Goal: Task Accomplishment & Management: Manage account settings

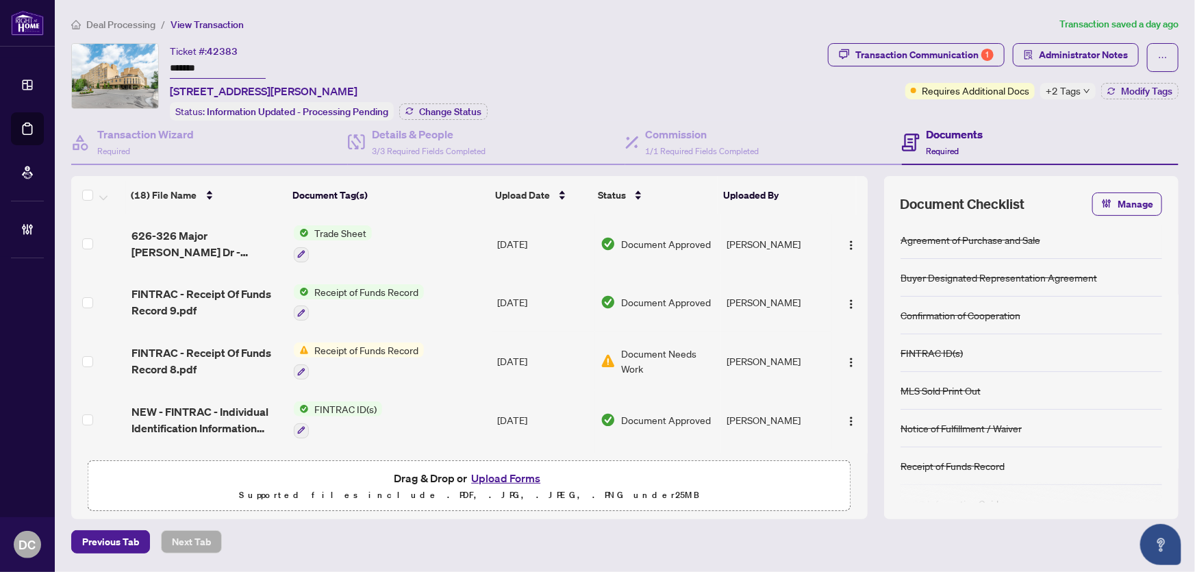
click at [1082, 85] on div "+2 Tags" at bounding box center [1068, 91] width 55 height 16
drag, startPoint x: 1176, startPoint y: 145, endPoint x: 1173, endPoint y: 125, distance: 20.1
click at [1176, 145] on div "Documents Required" at bounding box center [1040, 143] width 277 height 45
click at [1163, 99] on div "Transaction Communication 1 Administrator Notes Requires Additional Docs +2 Tag…" at bounding box center [1003, 81] width 356 height 77
click at [1156, 92] on span "Modify Tags" at bounding box center [1146, 91] width 51 height 10
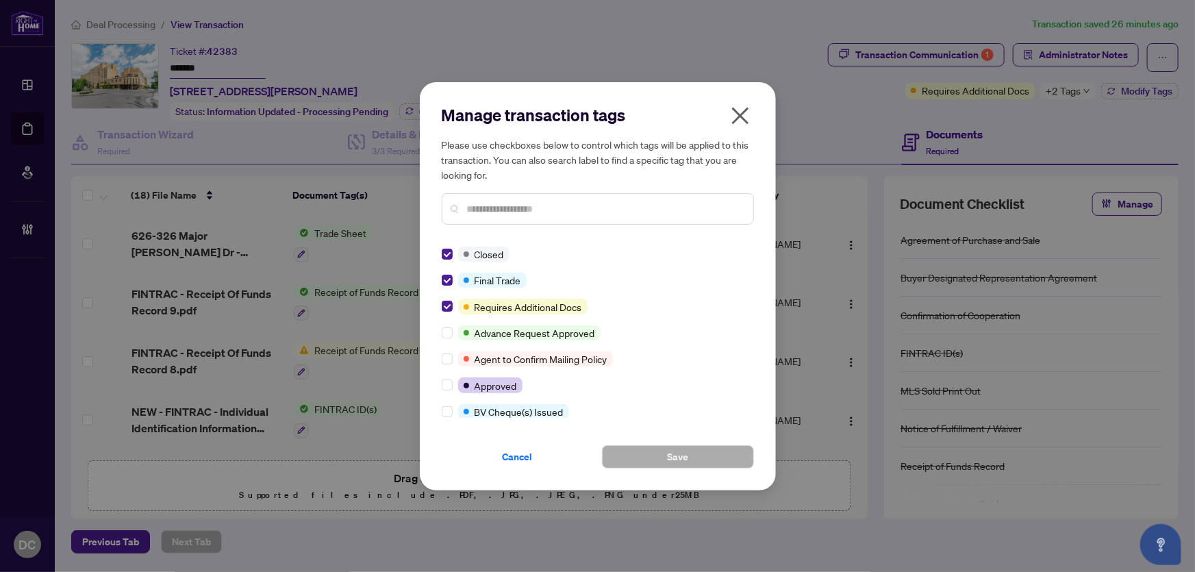
drag, startPoint x: 521, startPoint y: 457, endPoint x: 525, endPoint y: 450, distance: 8.4
click at [521, 457] on span "Cancel" at bounding box center [518, 457] width 30 height 22
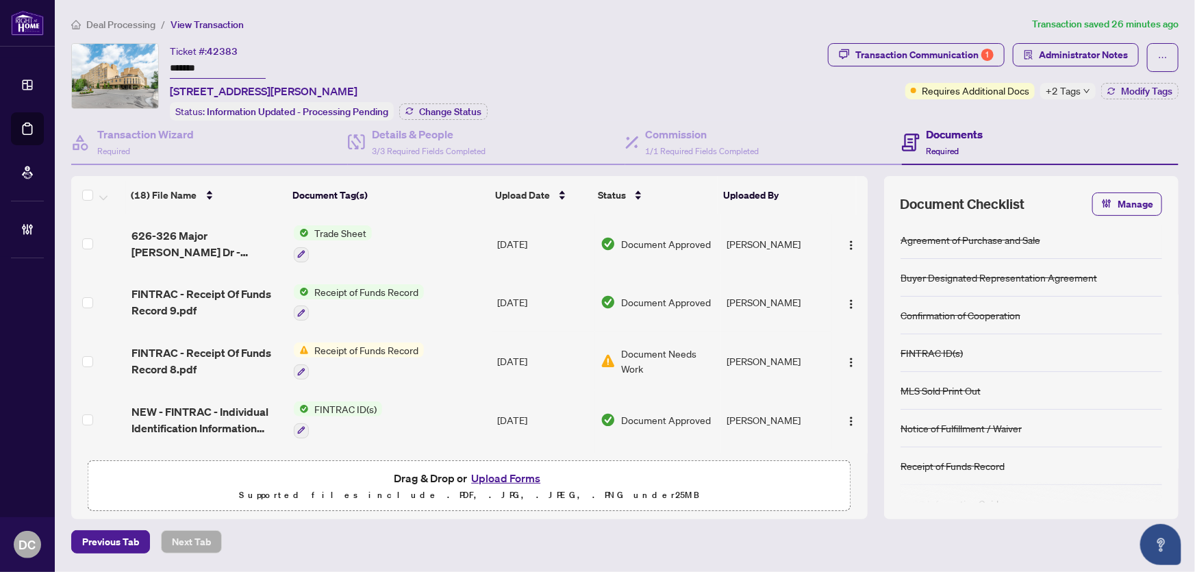
click at [129, 28] on span "Deal Processing" at bounding box center [120, 24] width 69 height 12
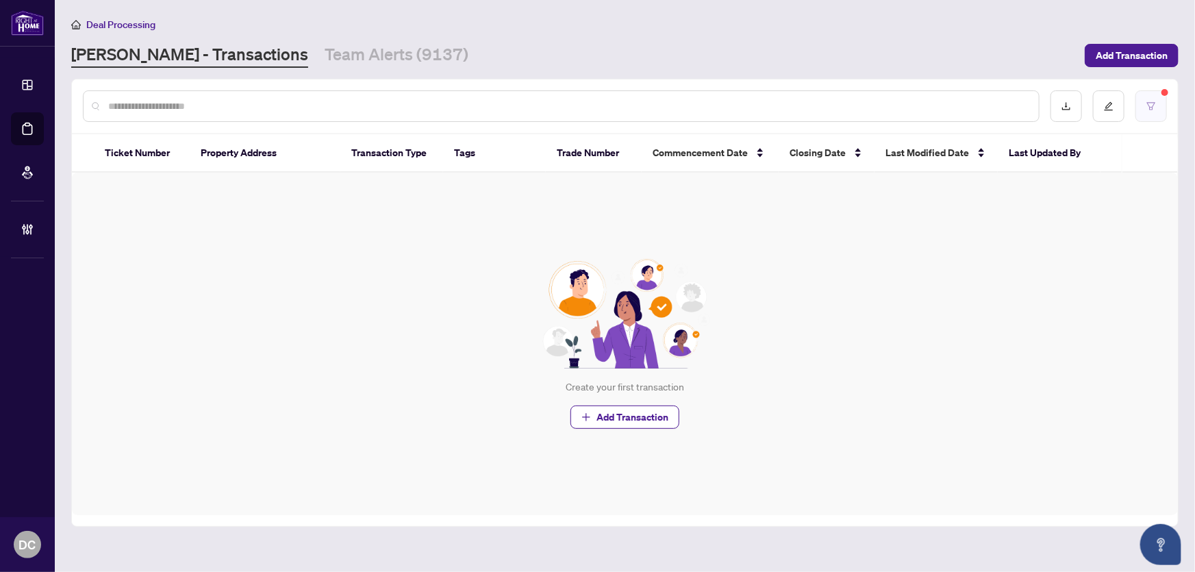
click at [1165, 101] on button "button" at bounding box center [1152, 106] width 32 height 32
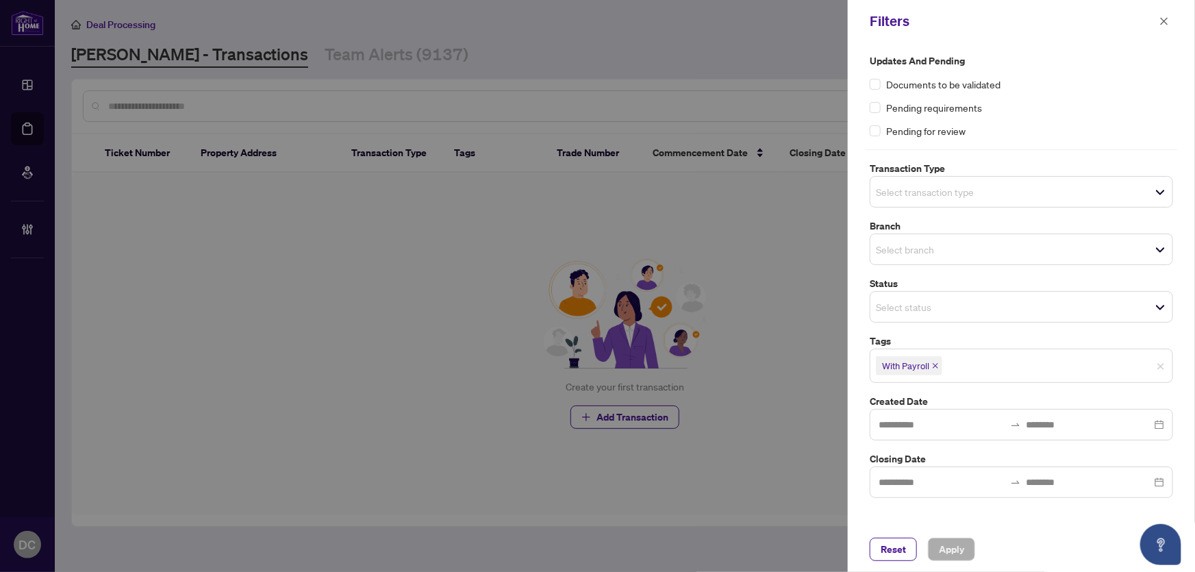
click at [934, 364] on icon "close" at bounding box center [935, 365] width 7 height 7
click at [934, 547] on button "Apply" at bounding box center [951, 549] width 47 height 23
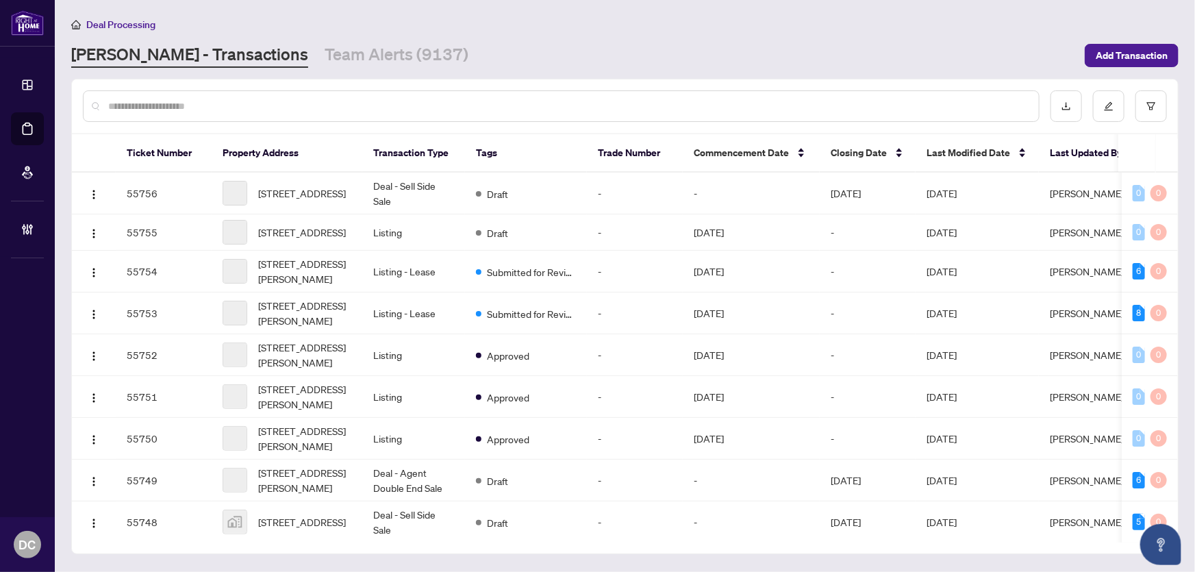
click at [213, 103] on input "text" at bounding box center [568, 106] width 920 height 15
paste input "*******"
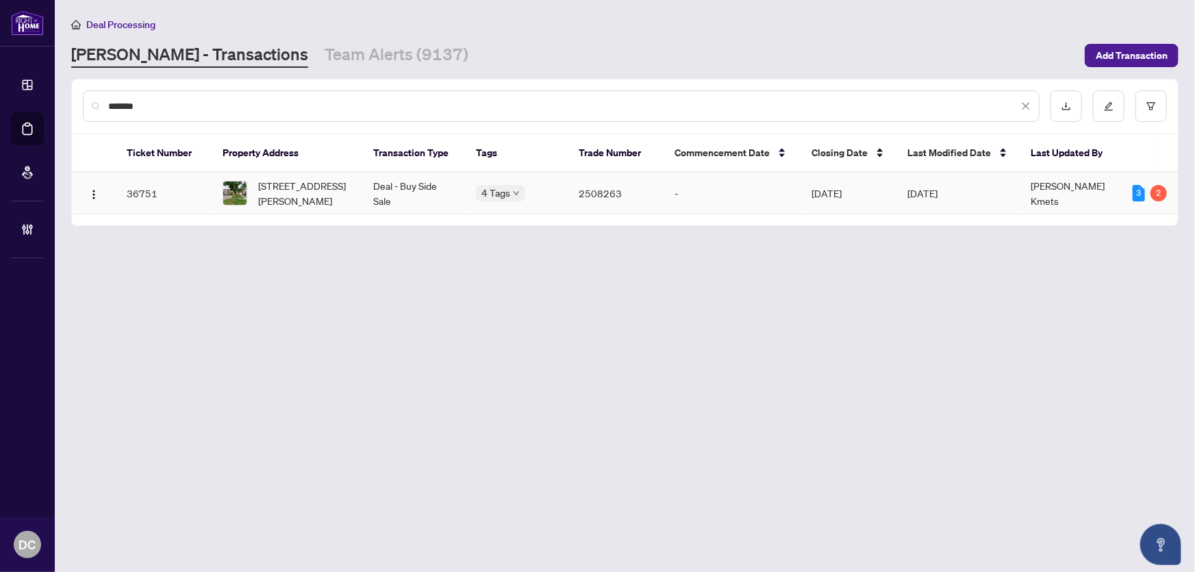
type input "*******"
click at [293, 187] on span "112 Stephen Dr, Toronto, Ontario M8Y 3N3, Canada" at bounding box center [304, 193] width 93 height 30
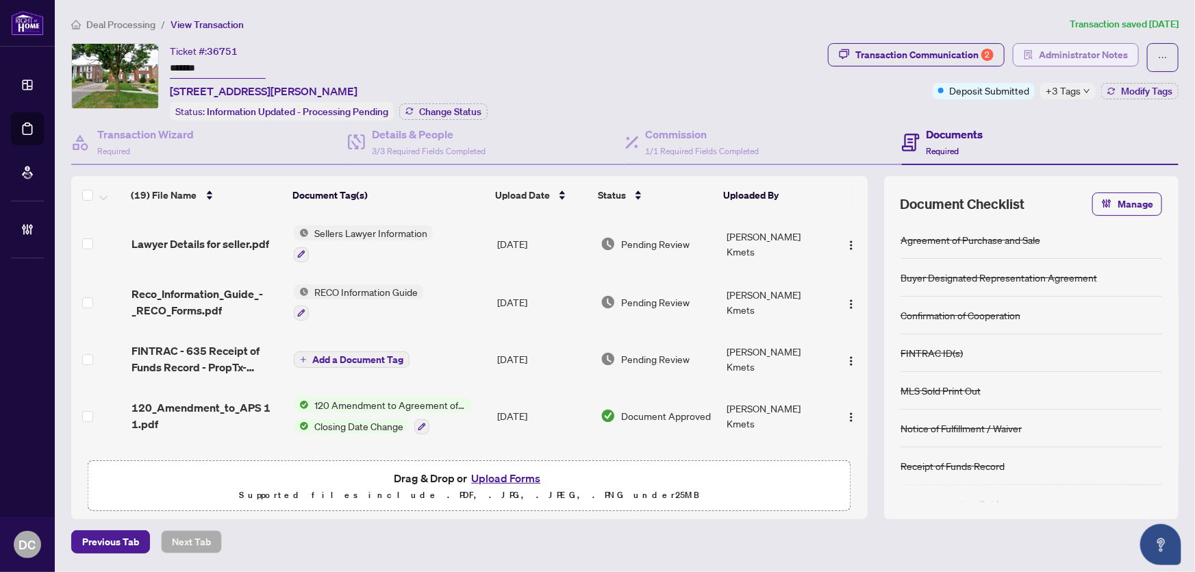
click at [1125, 54] on span "Administrator Notes" at bounding box center [1083, 55] width 89 height 22
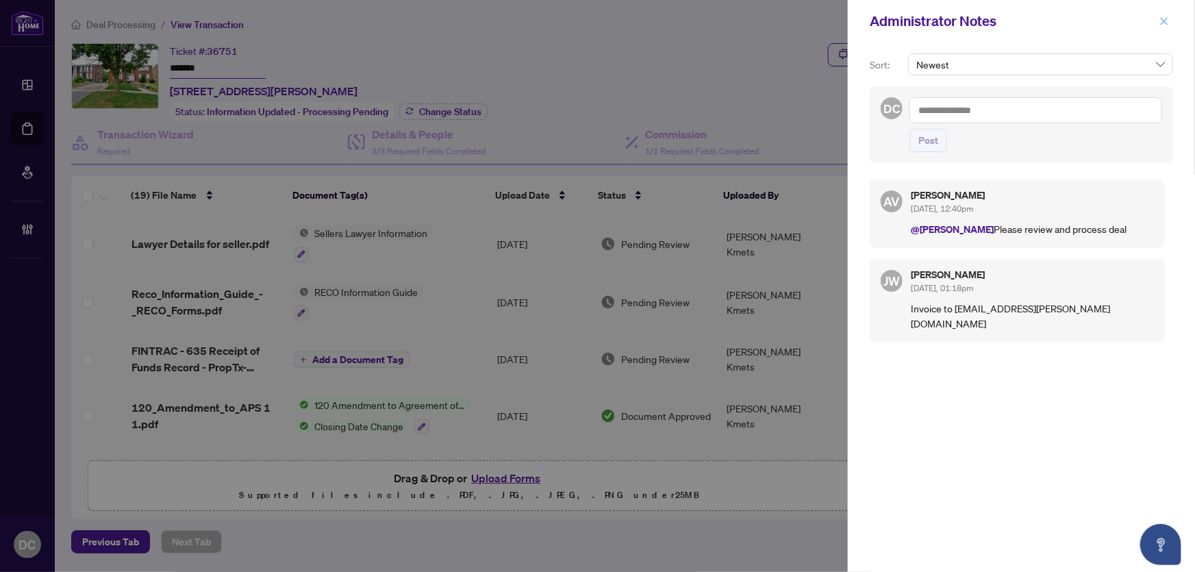
click at [1168, 16] on icon "close" at bounding box center [1165, 21] width 10 height 10
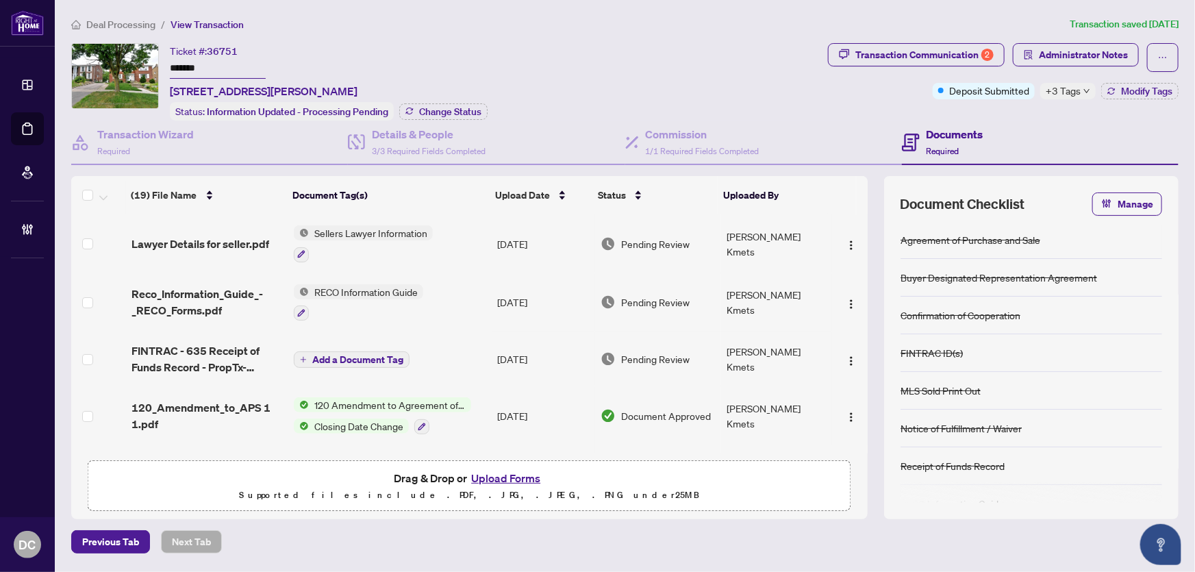
drag, startPoint x: 139, startPoint y: 21, endPoint x: 232, endPoint y: 75, distance: 107.1
click at [139, 20] on span "Deal Processing" at bounding box center [120, 24] width 69 height 12
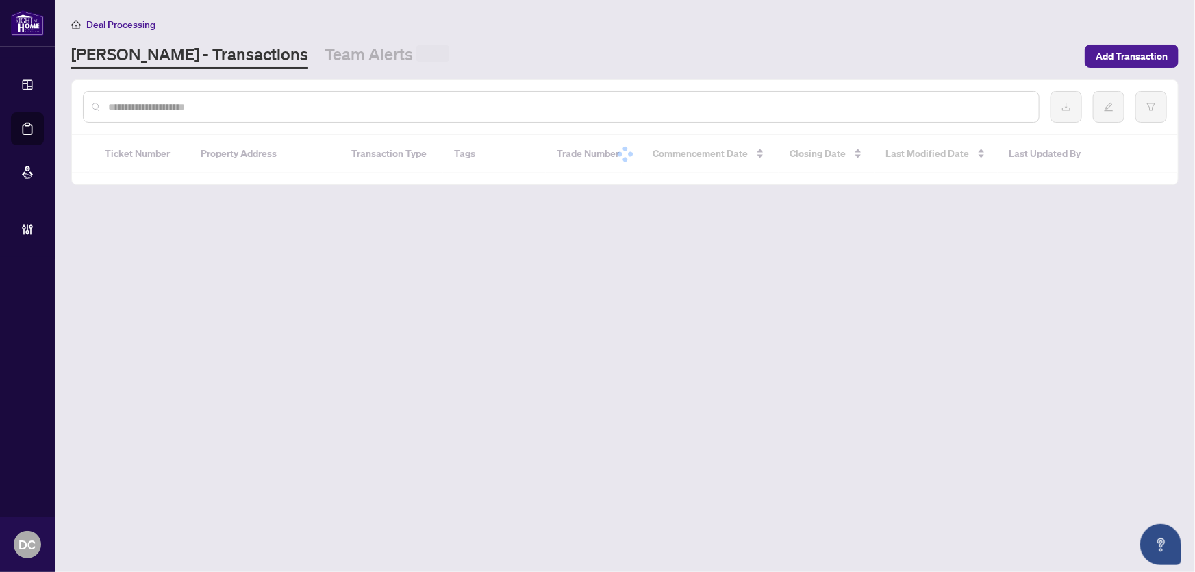
click at [253, 107] on input "text" at bounding box center [568, 106] width 920 height 15
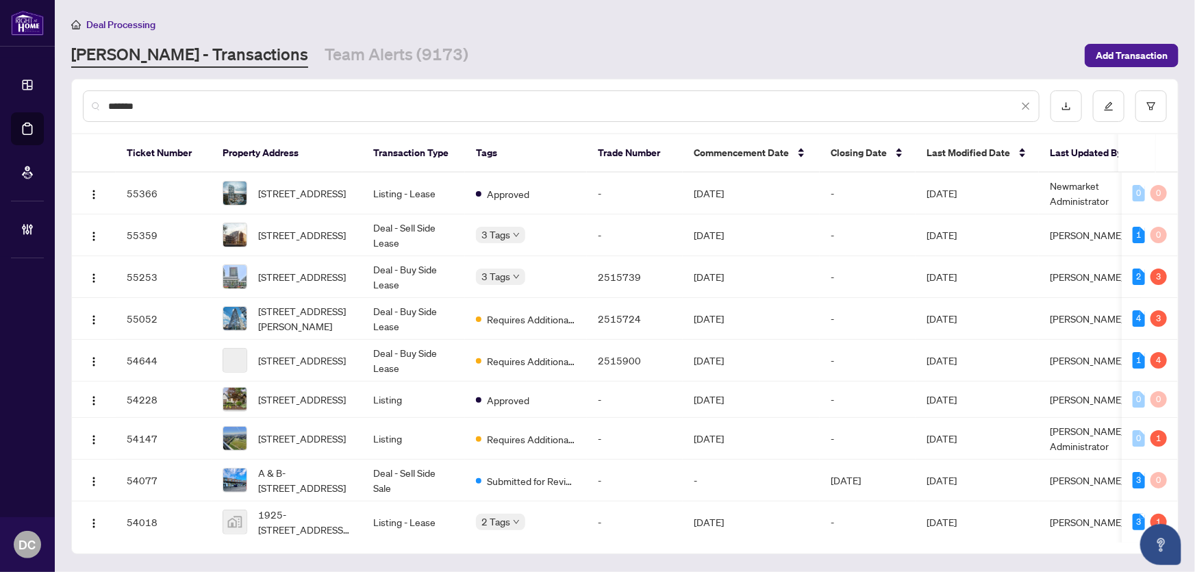
type input "*******"
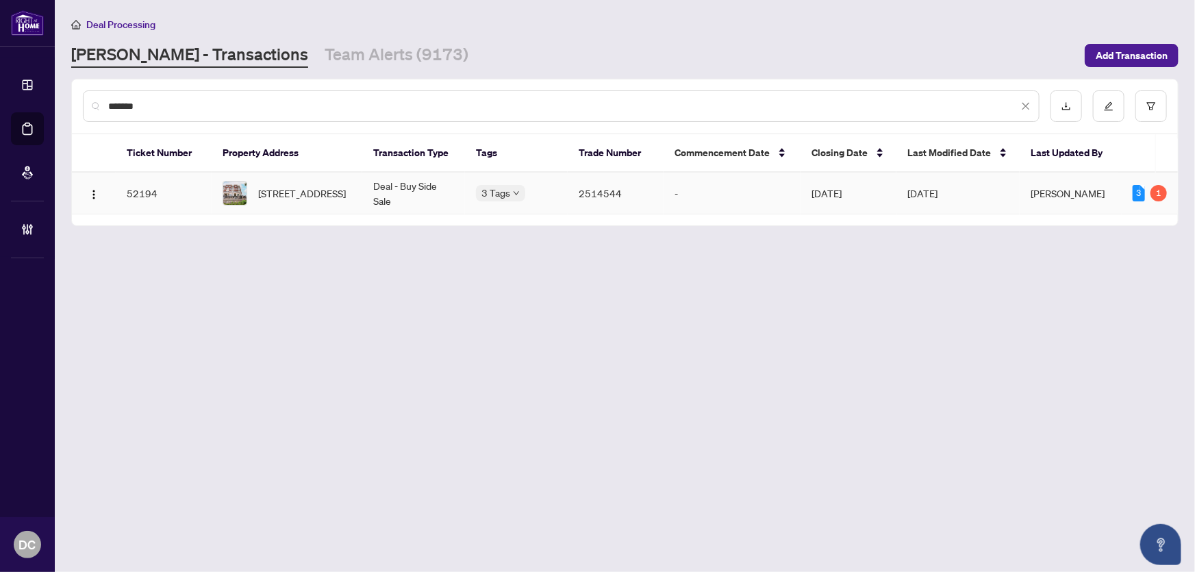
click at [328, 193] on span "28-2199 Lillykin St, Oakville, Ontario L6H 7H2, Canada" at bounding box center [302, 193] width 88 height 15
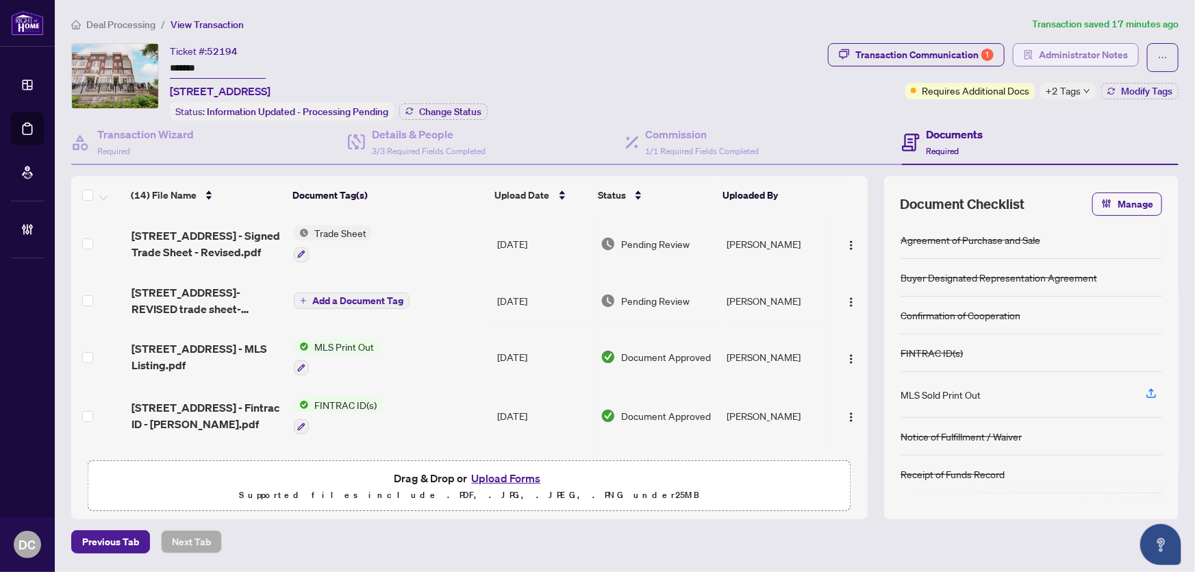
click at [1082, 49] on span "Administrator Notes" at bounding box center [1083, 55] width 89 height 22
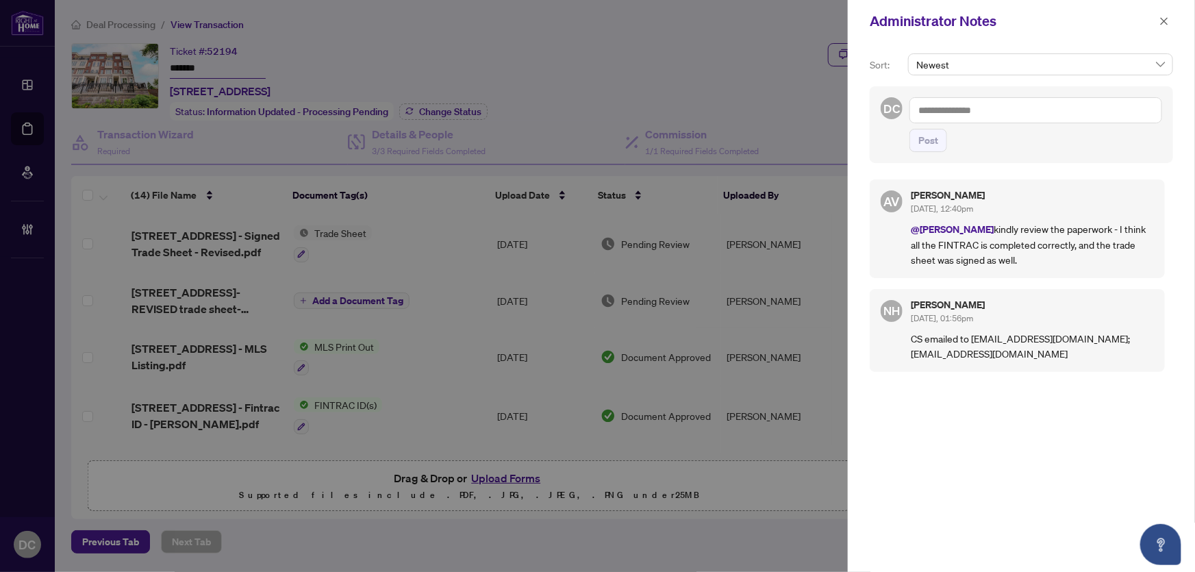
click at [764, 506] on div at bounding box center [597, 286] width 1195 height 572
click at [1169, 18] on icon "close" at bounding box center [1165, 21] width 10 height 10
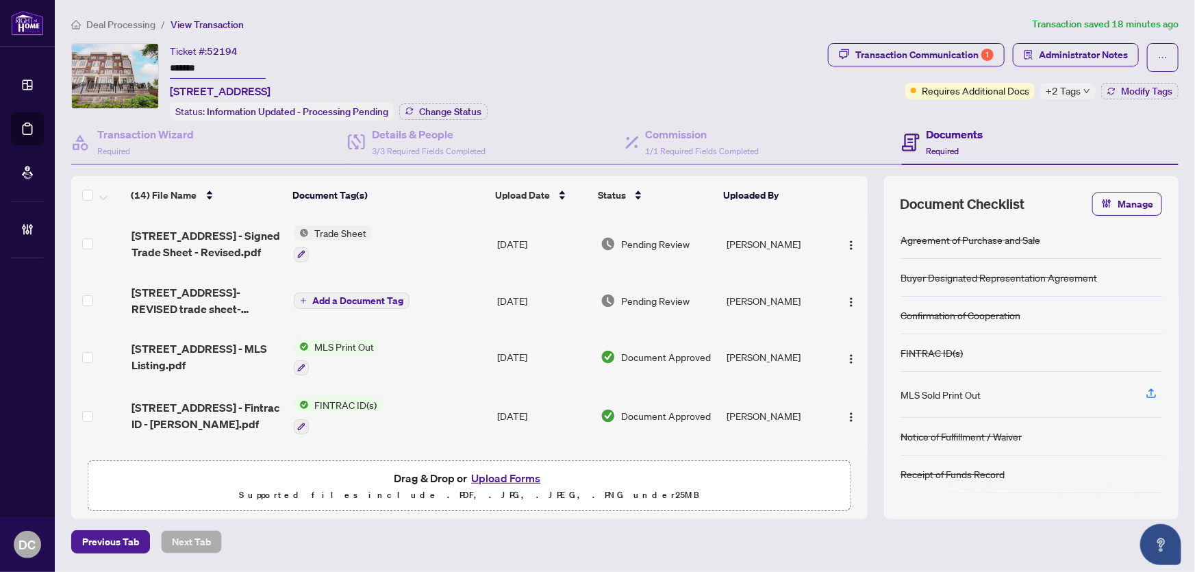
click at [107, 23] on span "Deal Processing" at bounding box center [120, 24] width 69 height 12
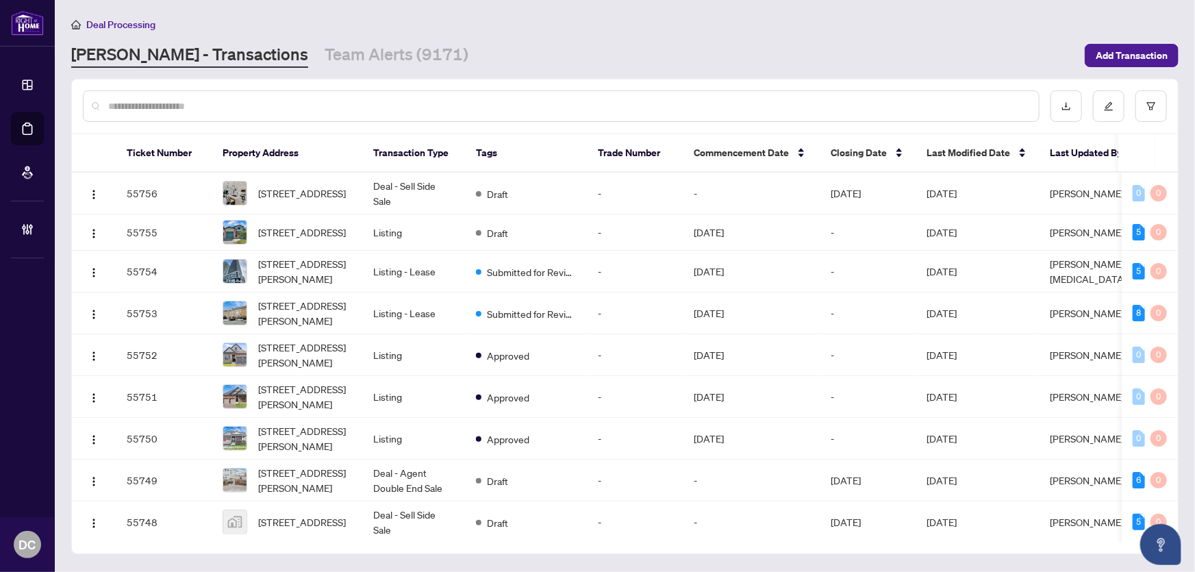
click at [210, 103] on input "text" at bounding box center [568, 106] width 920 height 15
paste input "*******"
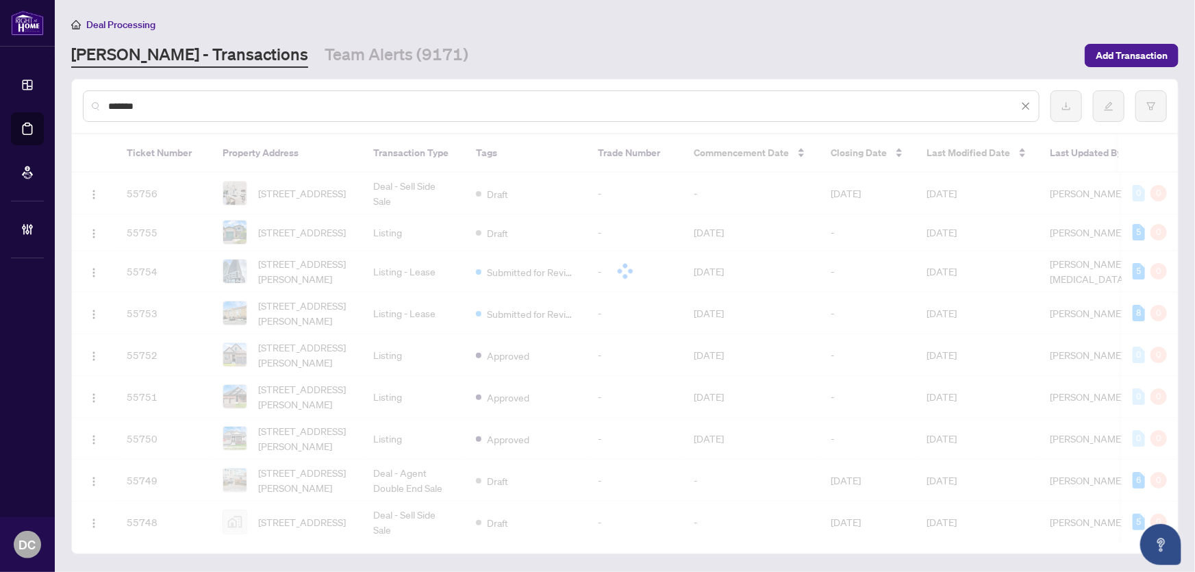
type input "*******"
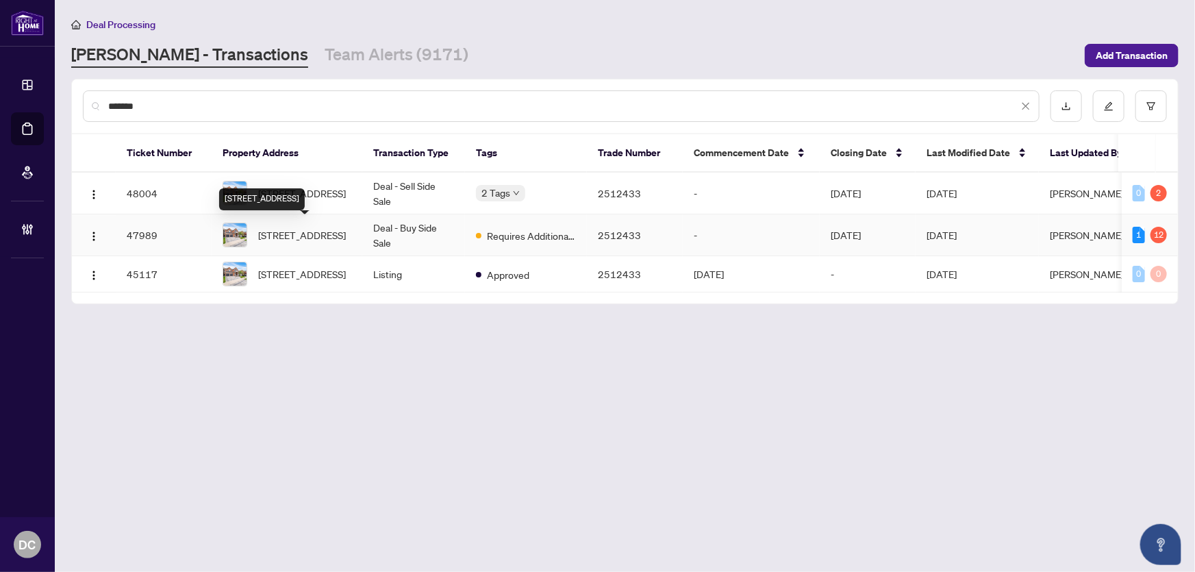
click at [305, 194] on div "5467 Blue Spruce Ave, Burlington, Ontario L7L 7C6, Canada" at bounding box center [262, 199] width 86 height 22
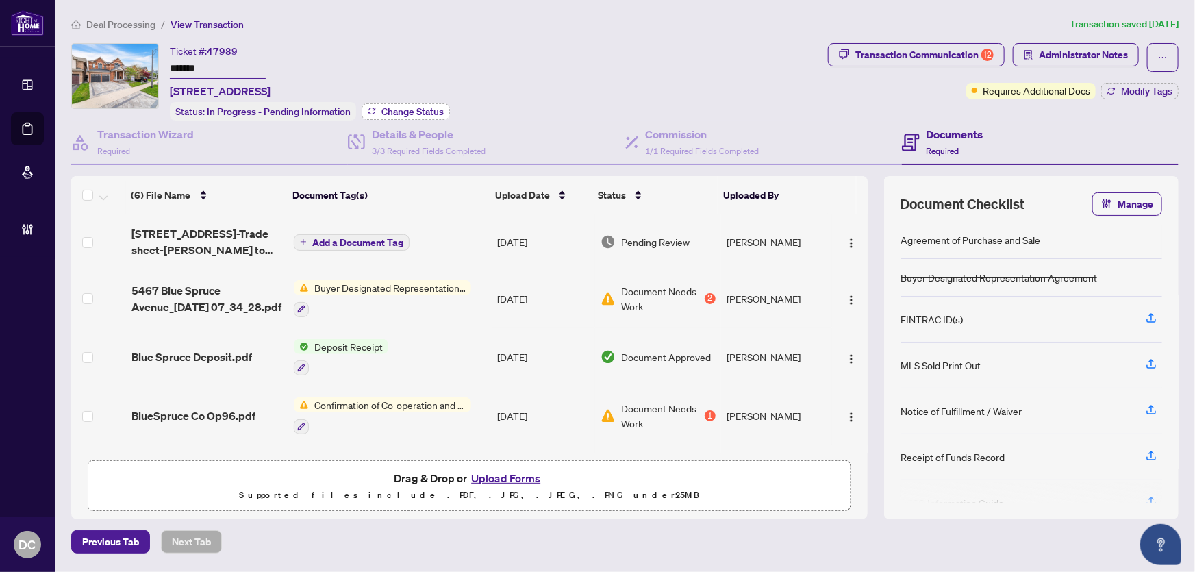
click at [414, 107] on span "Change Status" at bounding box center [413, 112] width 62 height 10
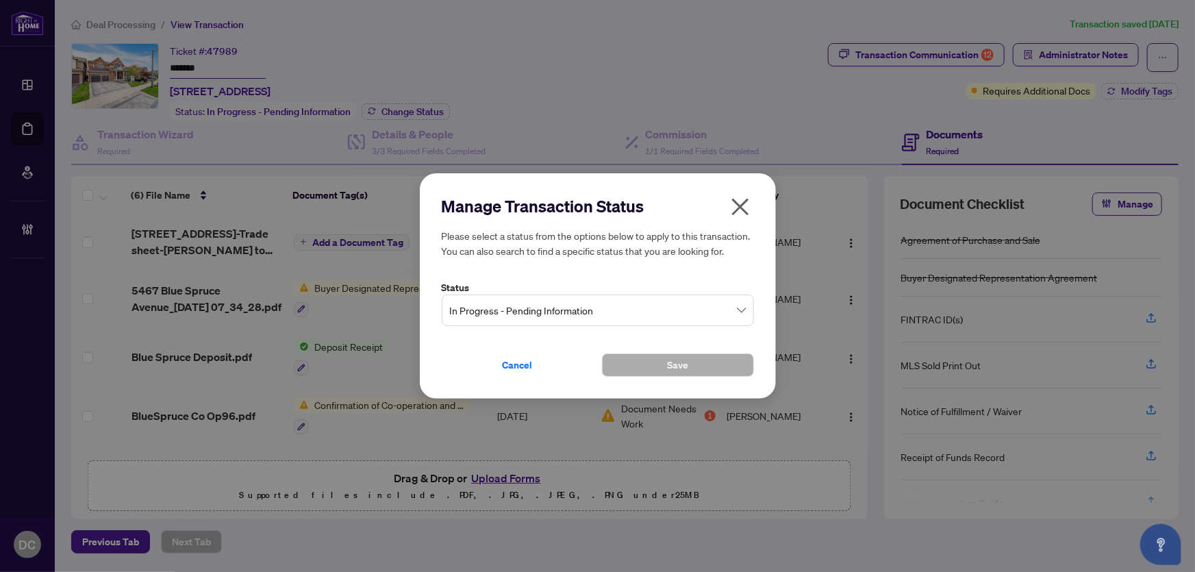
click at [682, 308] on span "In Progress - Pending Information" at bounding box center [598, 310] width 296 height 26
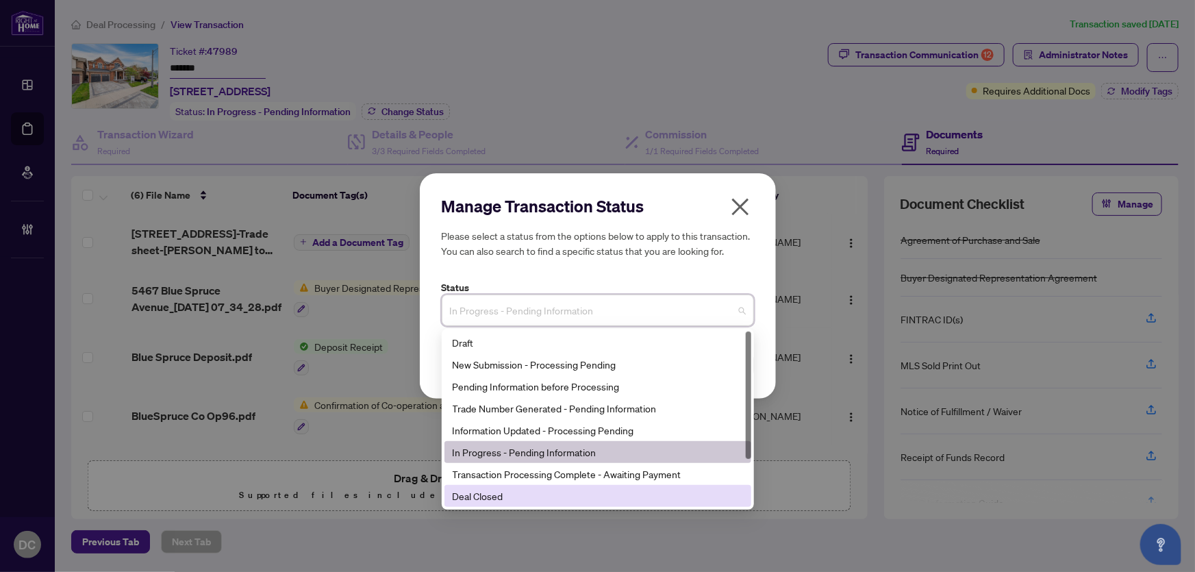
scroll to position [65, 0]
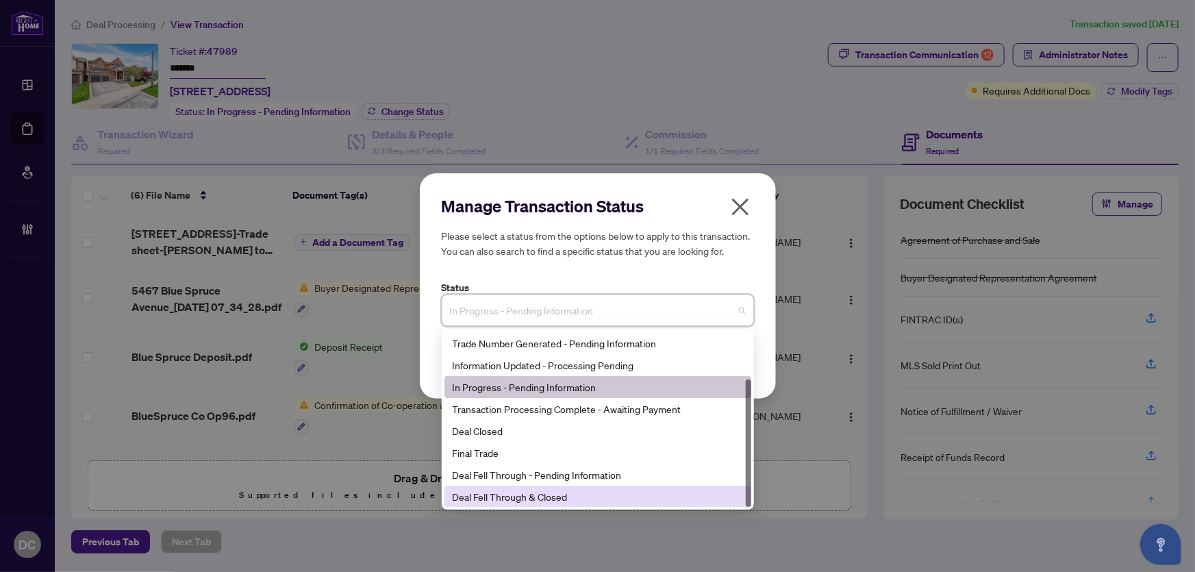
click at [572, 497] on div "Deal Fell Through & Closed" at bounding box center [598, 496] width 290 height 15
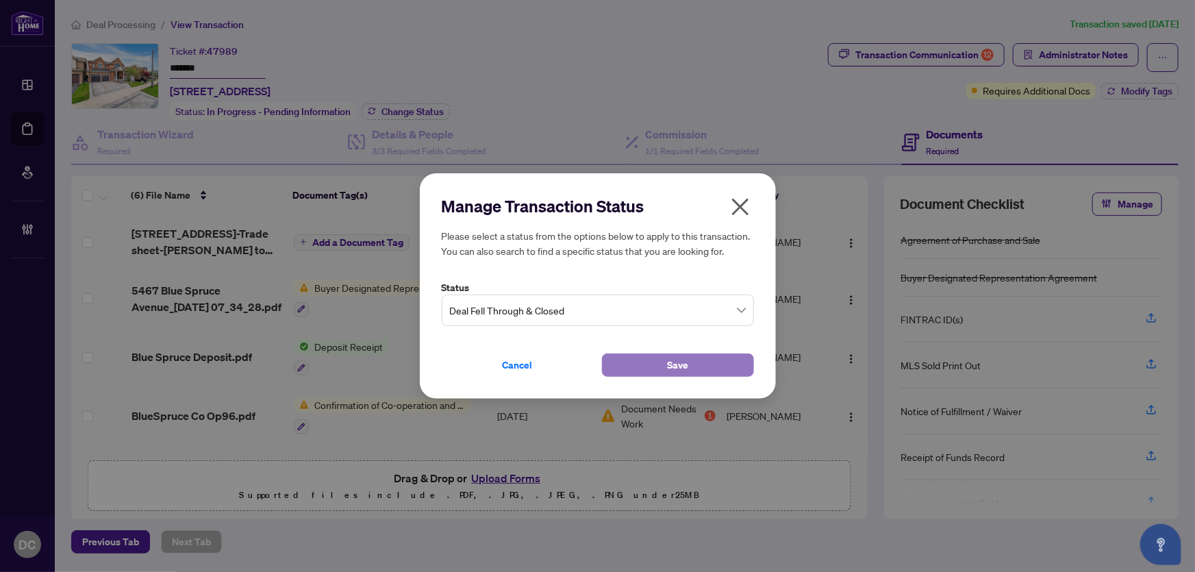
click at [645, 363] on button "Save" at bounding box center [678, 364] width 152 height 23
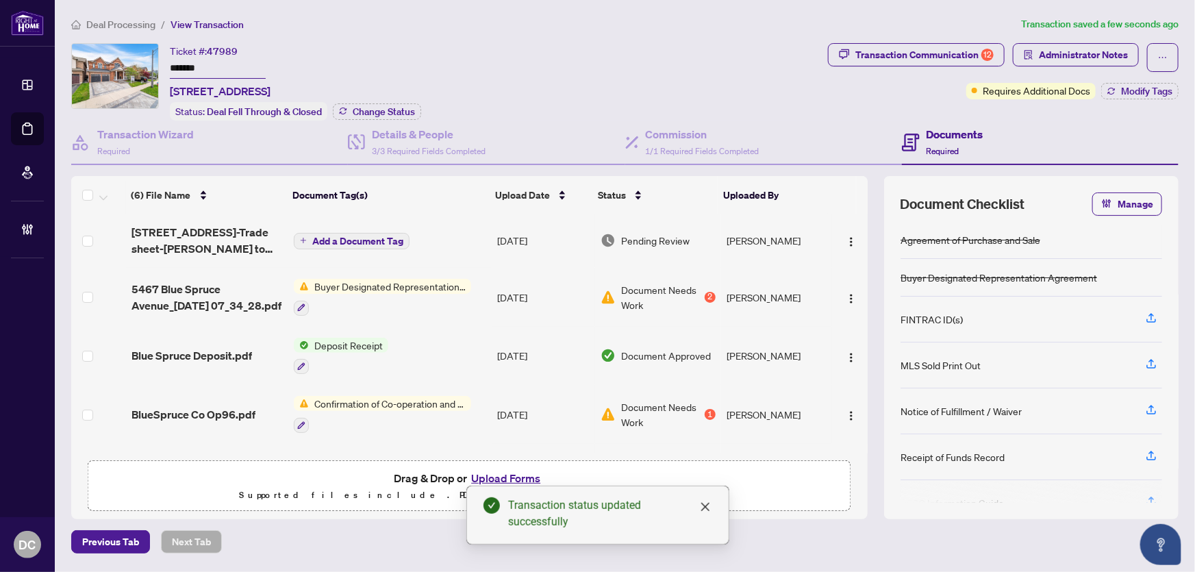
scroll to position [0, 0]
click at [356, 109] on span "Change Status" at bounding box center [384, 112] width 62 height 10
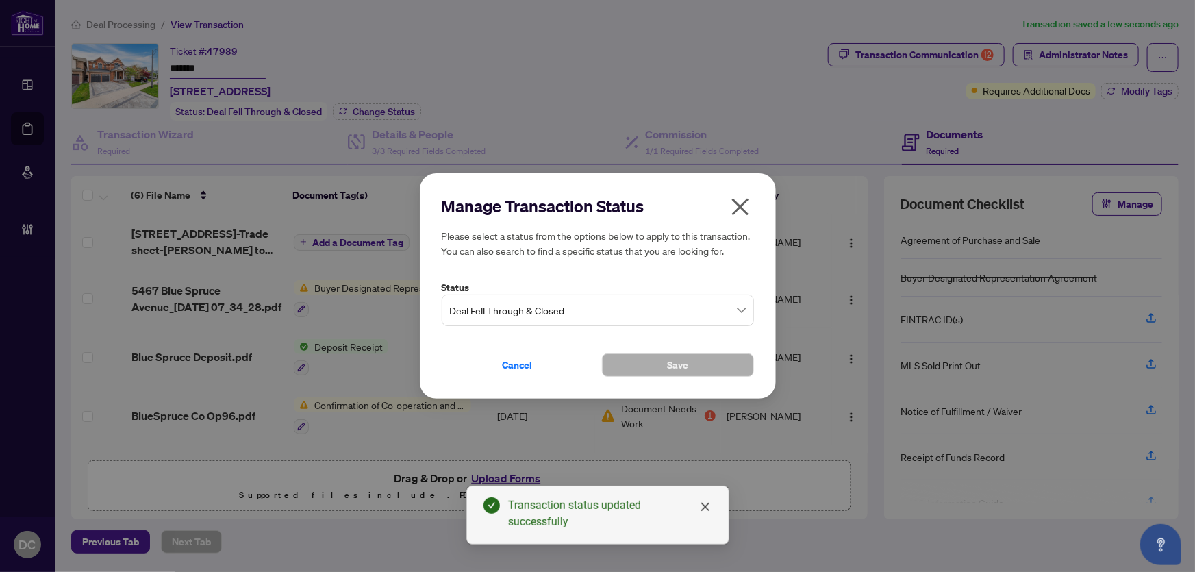
click at [523, 304] on span "Deal Fell Through & Closed" at bounding box center [598, 310] width 296 height 26
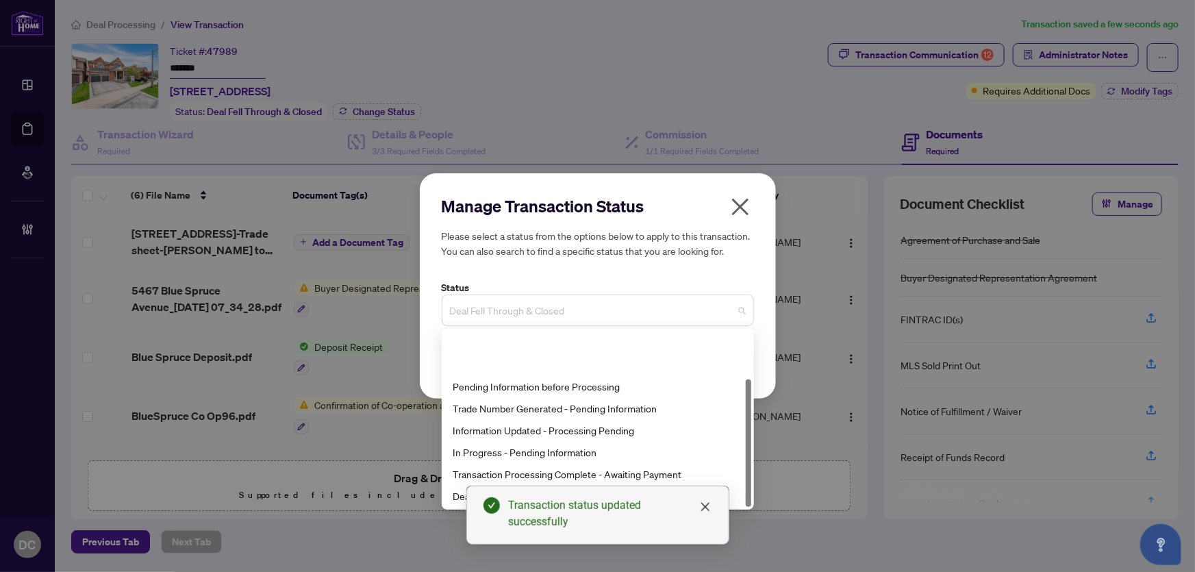
scroll to position [65, 0]
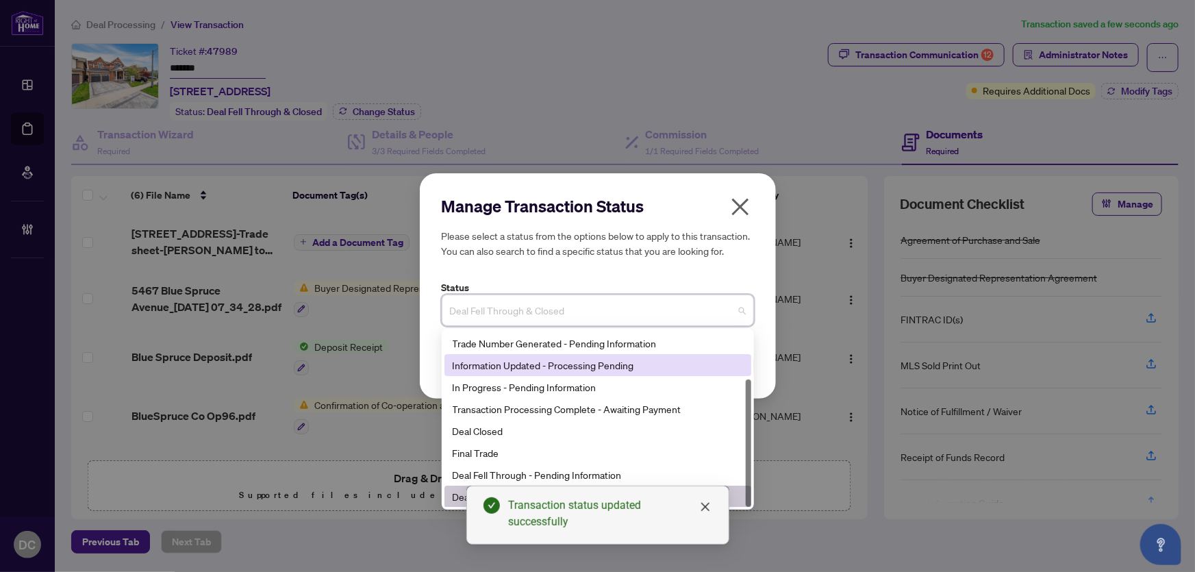
click at [588, 369] on div "Information Updated - Processing Pending" at bounding box center [598, 365] width 290 height 15
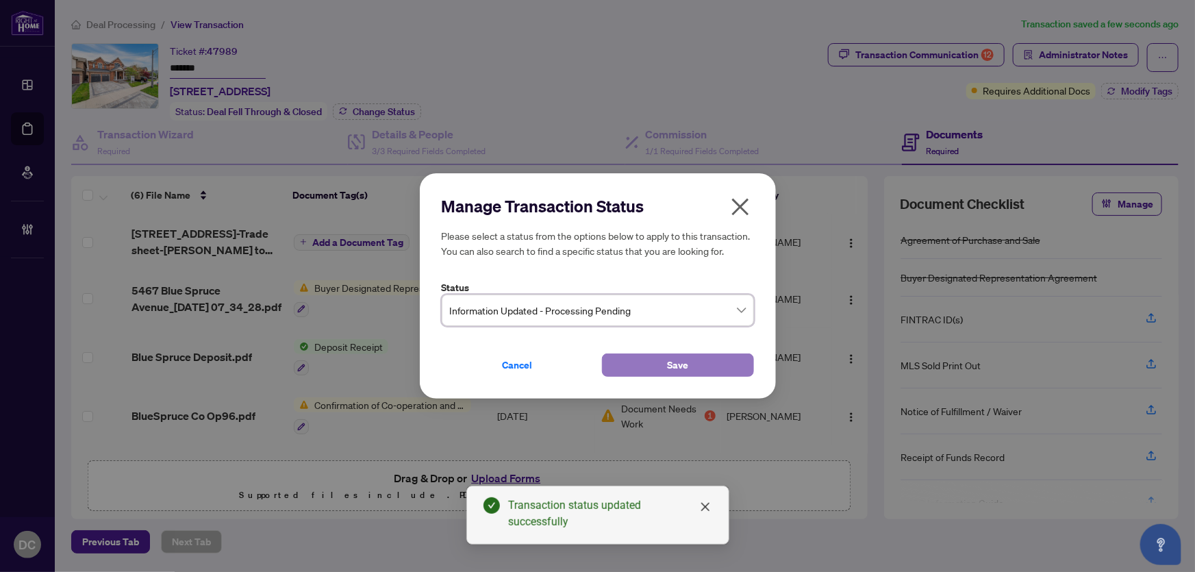
click at [690, 371] on button "Save" at bounding box center [678, 364] width 152 height 23
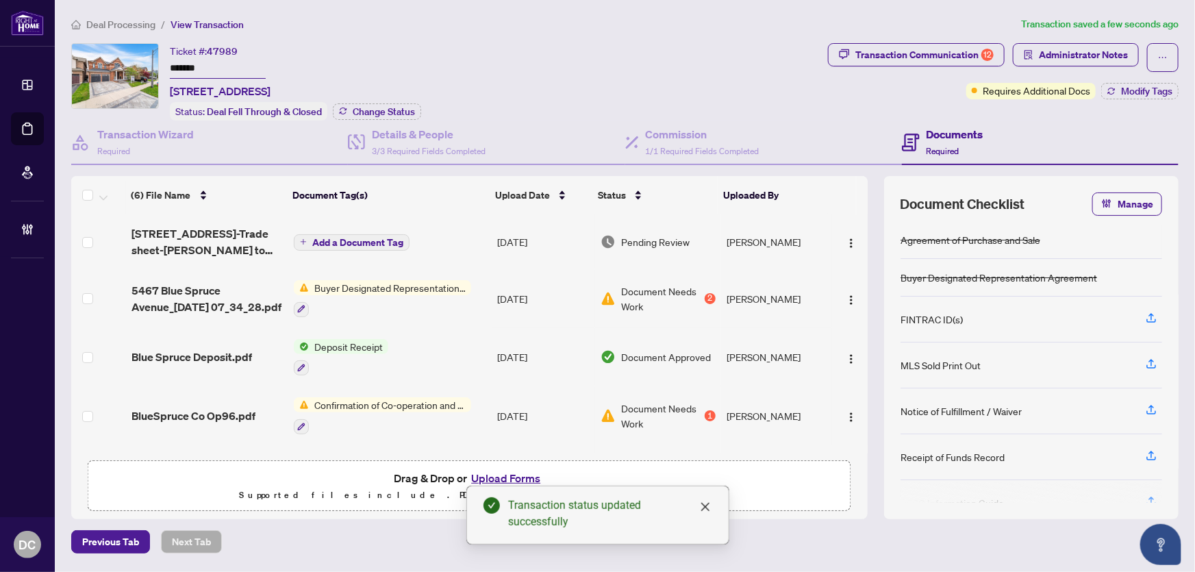
click at [119, 23] on span "Deal Processing" at bounding box center [120, 24] width 69 height 12
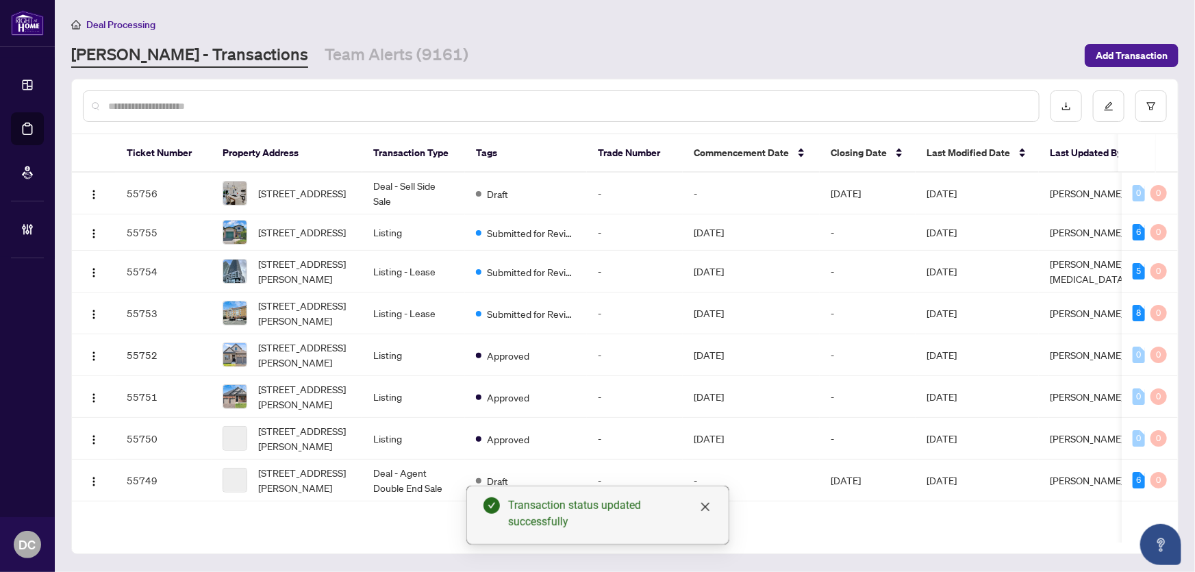
click at [301, 110] on input "text" at bounding box center [568, 106] width 920 height 15
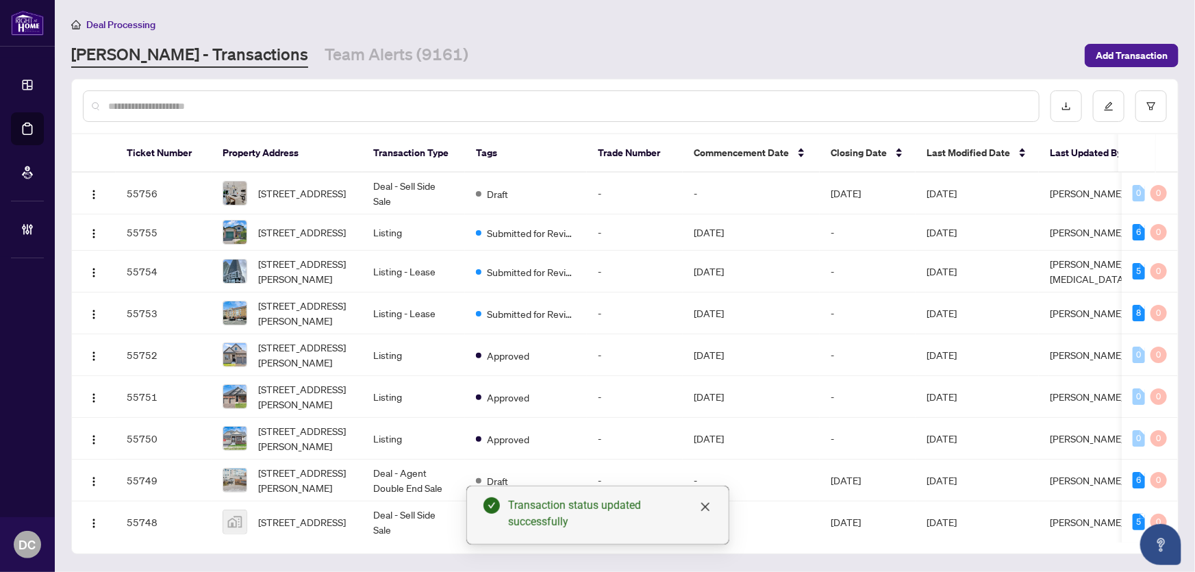
paste input "*"
click at [306, 103] on input "text" at bounding box center [568, 106] width 920 height 15
type input "*******"
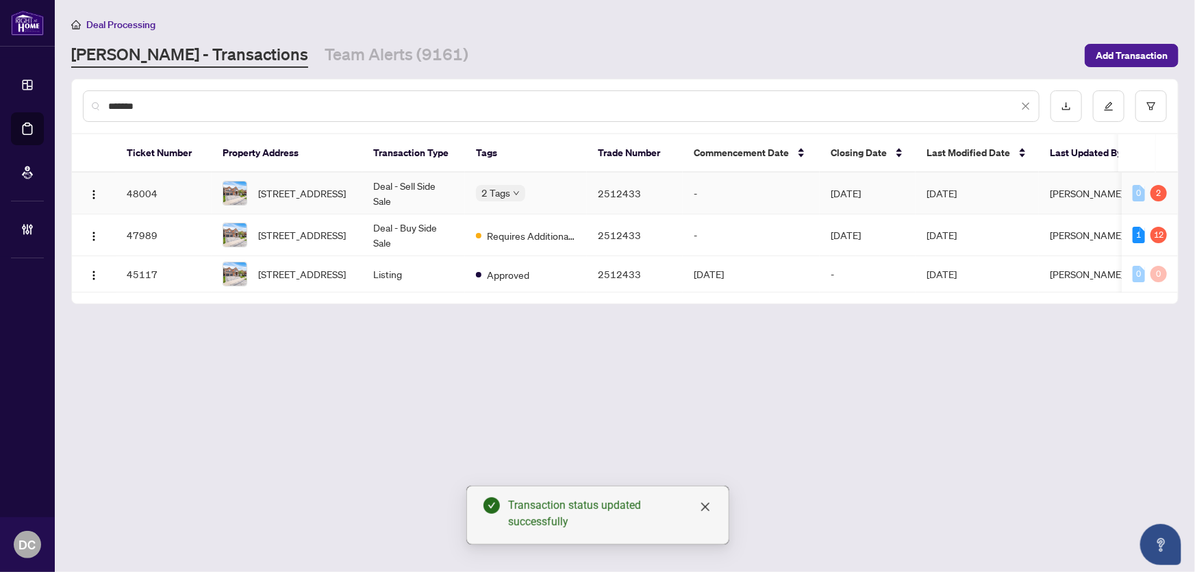
click at [395, 185] on td "Deal - Sell Side Sale" at bounding box center [413, 194] width 103 height 42
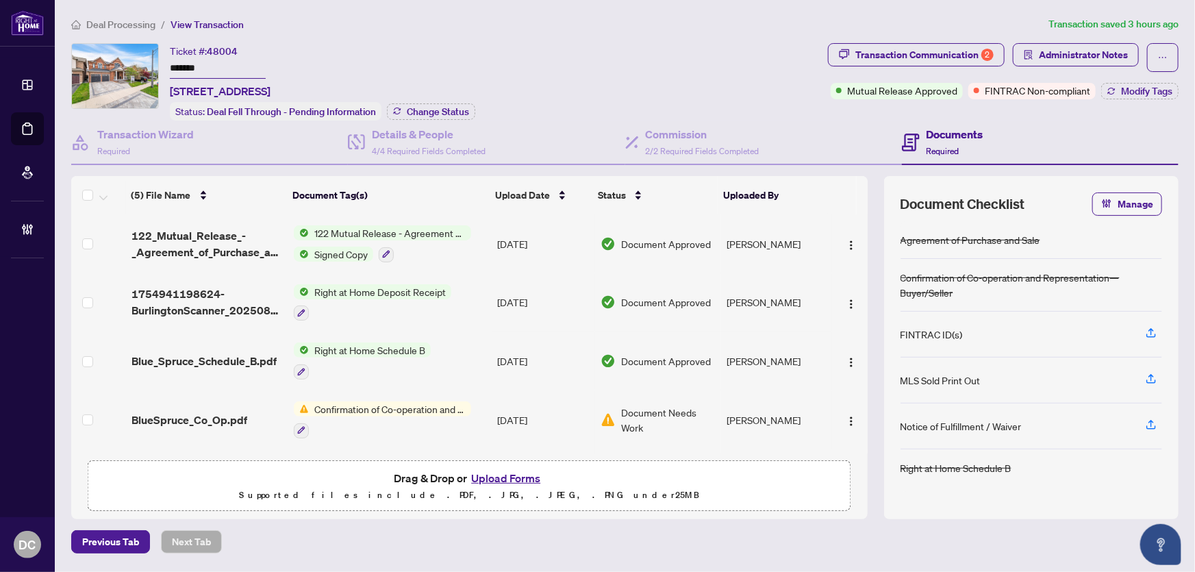
drag, startPoint x: 216, startPoint y: 68, endPoint x: 96, endPoint y: 64, distance: 120.6
click at [96, 64] on div "Ticket #: 48004 ******* 5467 Blue Spruce Ave, Burlington, Ontario L7L 7C6, Cana…" at bounding box center [446, 81] width 751 height 77
click at [439, 108] on span "Change Status" at bounding box center [438, 112] width 62 height 10
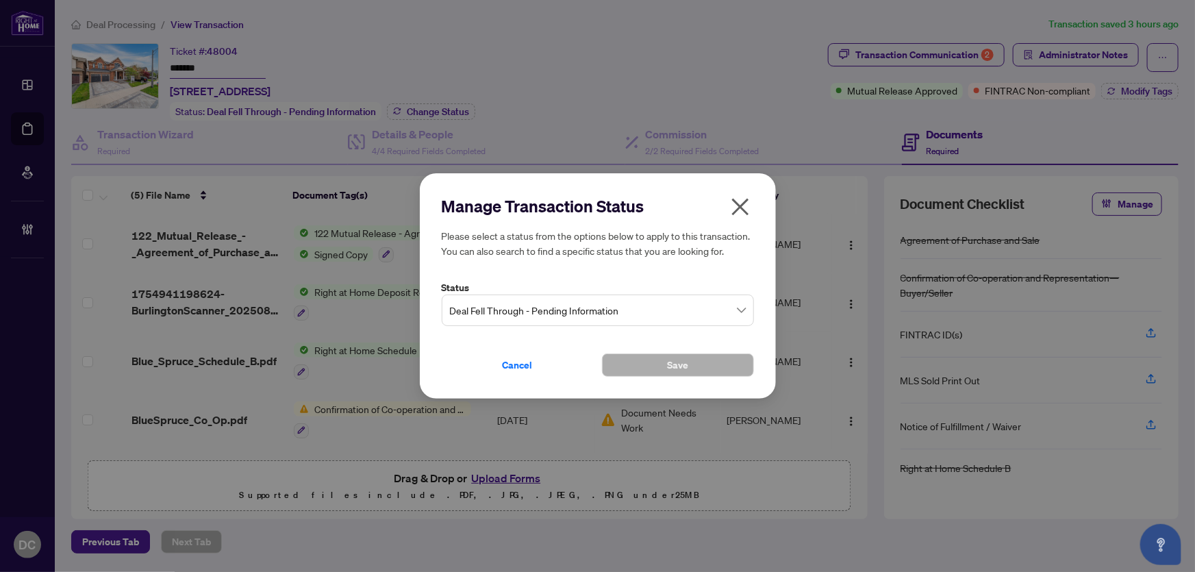
click at [588, 319] on span "Deal Fell Through - Pending Information" at bounding box center [598, 310] width 296 height 26
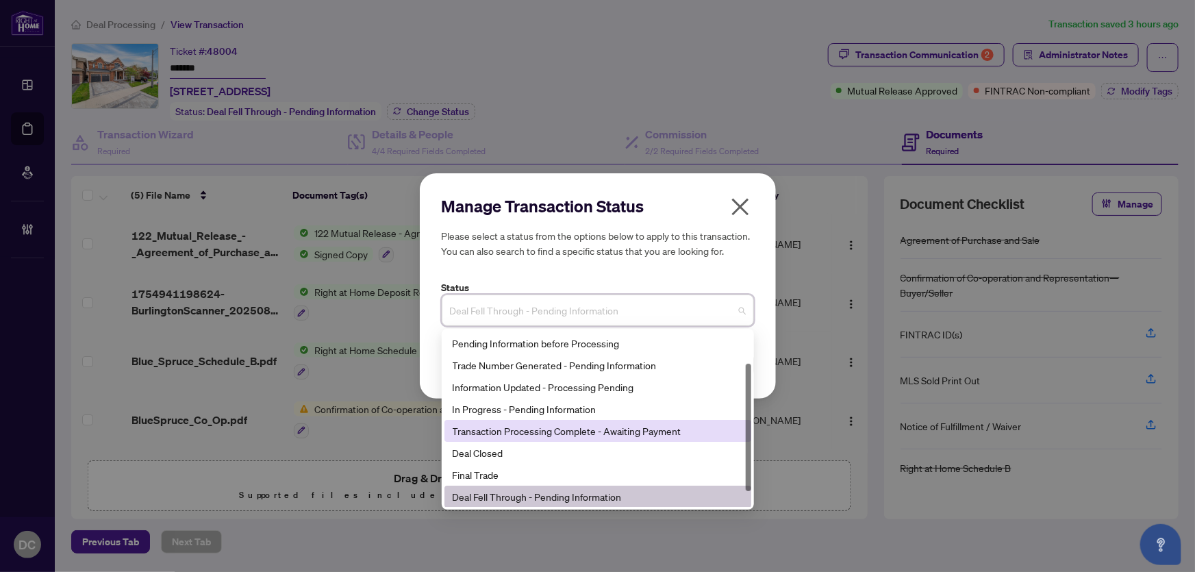
scroll to position [65, 0]
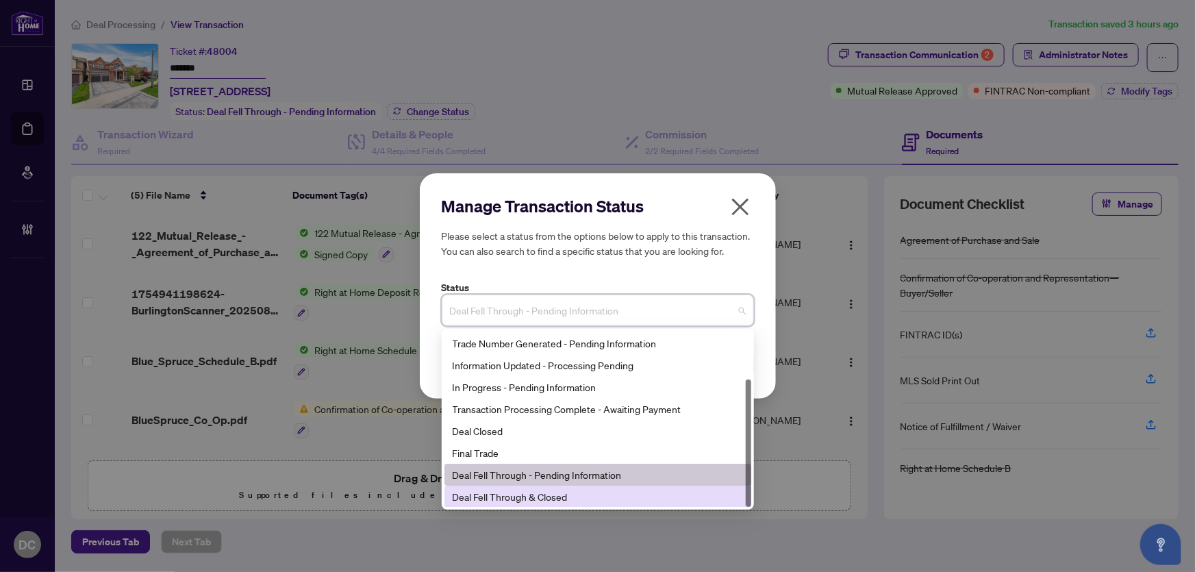
click at [541, 489] on div "Deal Fell Through & Closed" at bounding box center [598, 496] width 290 height 15
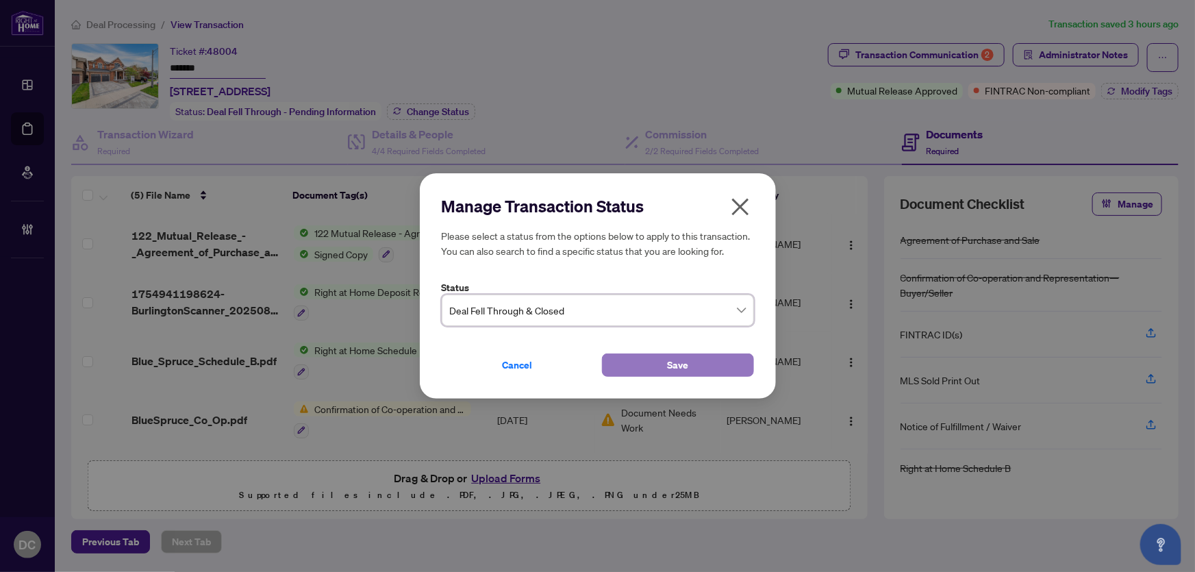
click at [622, 366] on button "Save" at bounding box center [678, 364] width 152 height 23
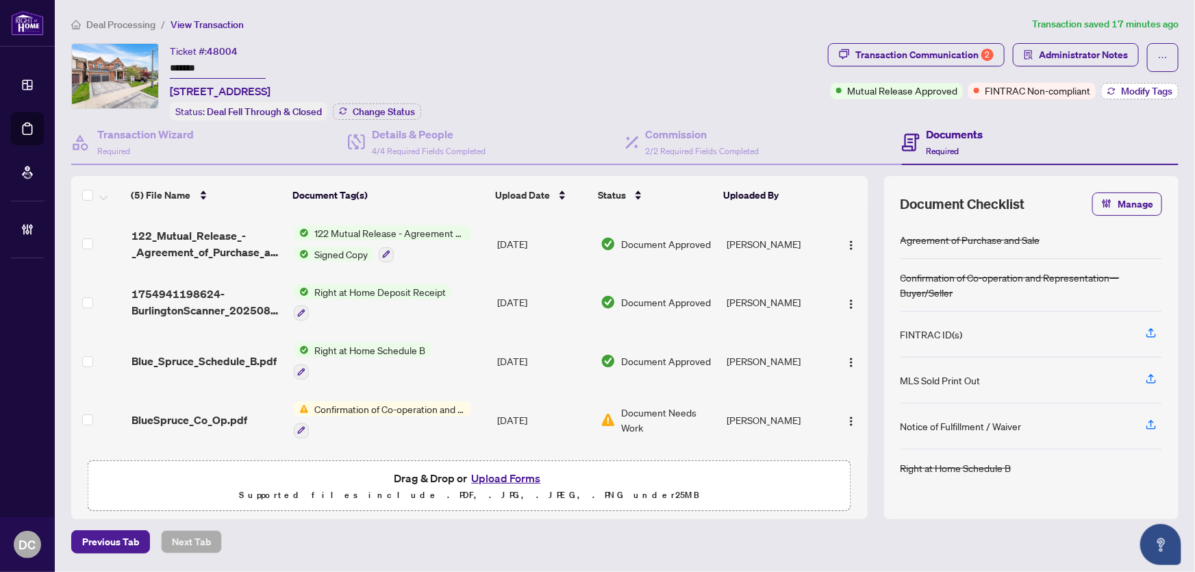
click at [1136, 92] on span "Modify Tags" at bounding box center [1146, 91] width 51 height 10
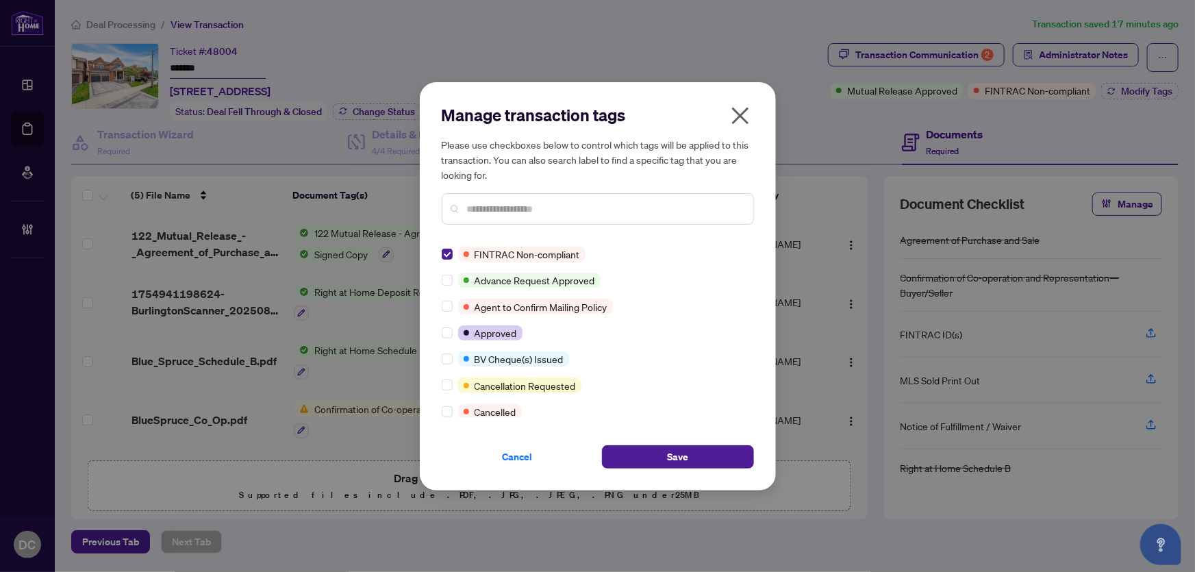
scroll to position [0, 0]
click at [489, 209] on input "text" at bounding box center [604, 208] width 275 height 15
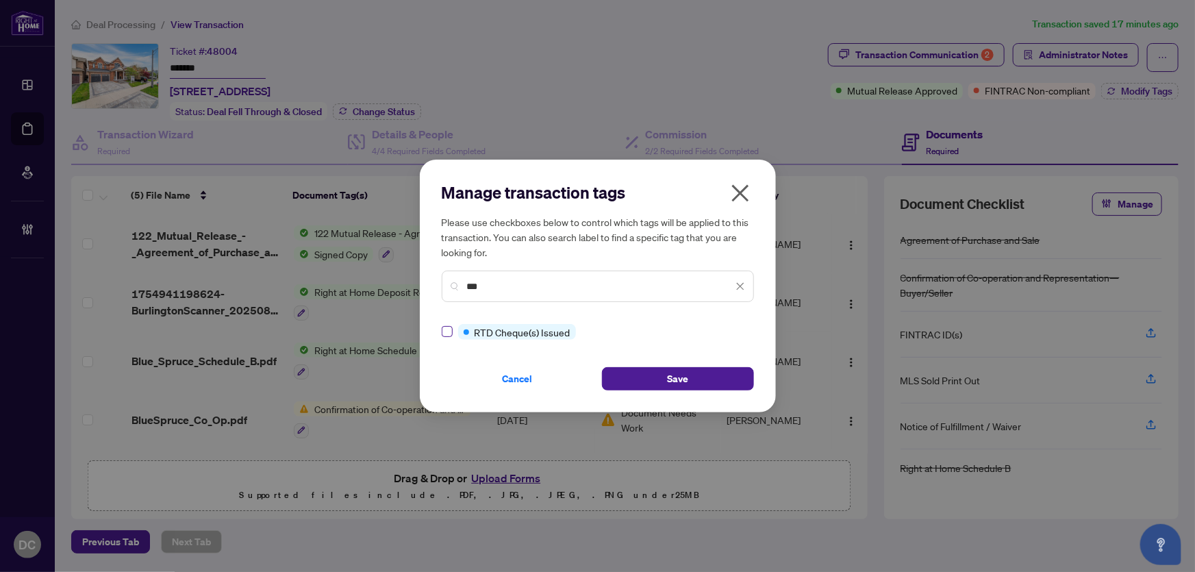
click at [450, 325] on label at bounding box center [447, 331] width 11 height 15
drag, startPoint x: 510, startPoint y: 288, endPoint x: 410, endPoint y: 286, distance: 100.7
click at [410, 286] on div "Manage transaction tags Please use checkboxes below to control which tags will …" at bounding box center [597, 286] width 1195 height 572
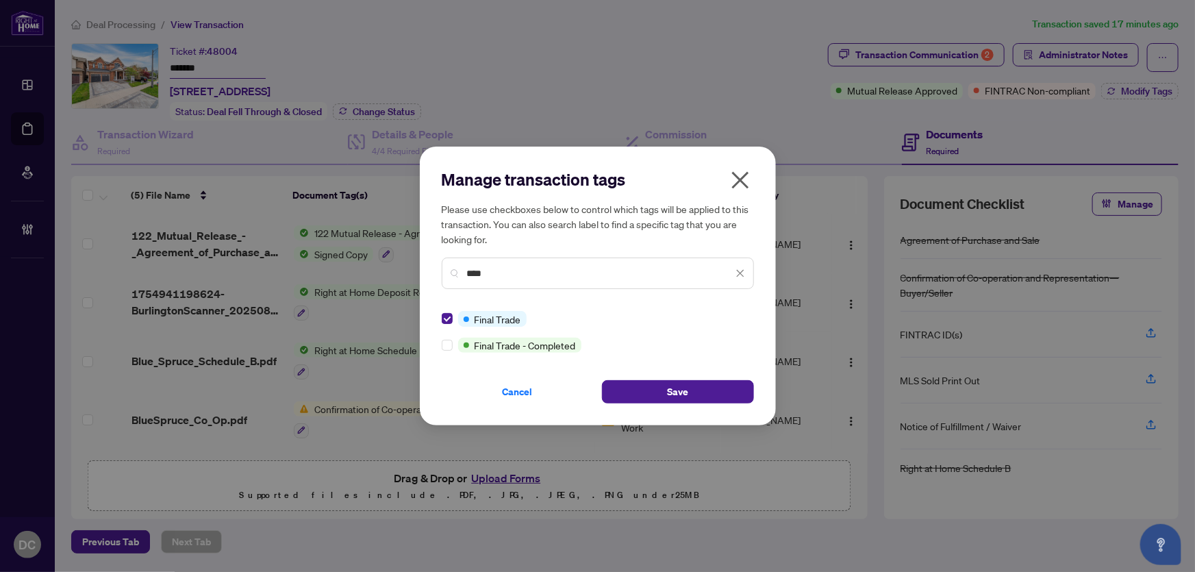
drag, startPoint x: 507, startPoint y: 275, endPoint x: 412, endPoint y: 266, distance: 94.9
click at [412, 266] on div "Manage transaction tags Please use checkboxes below to control which tags will …" at bounding box center [597, 286] width 1195 height 572
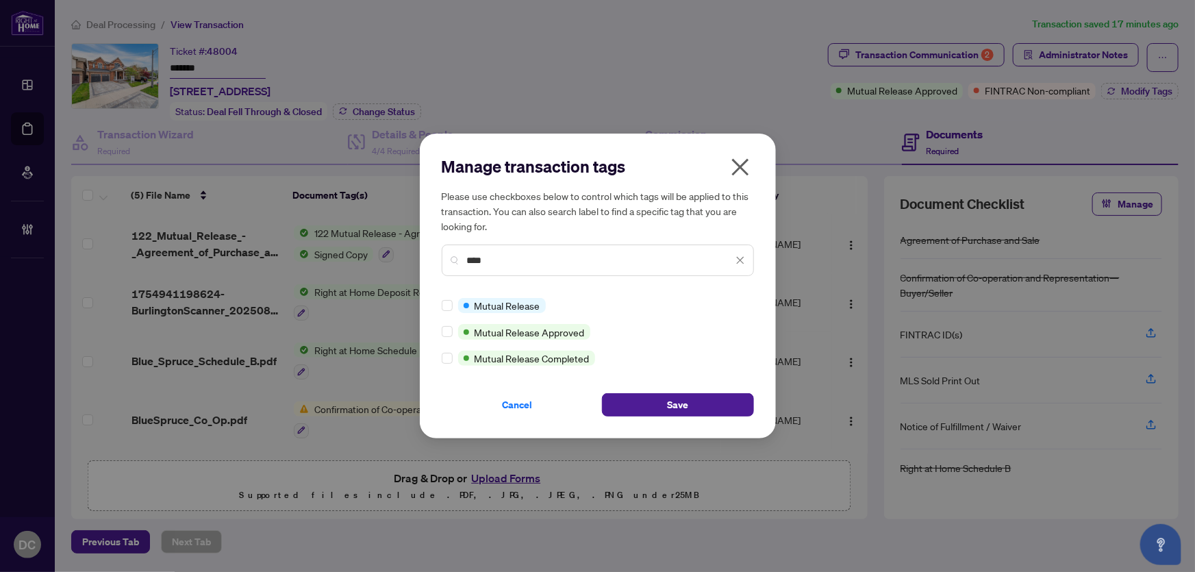
type input "****"
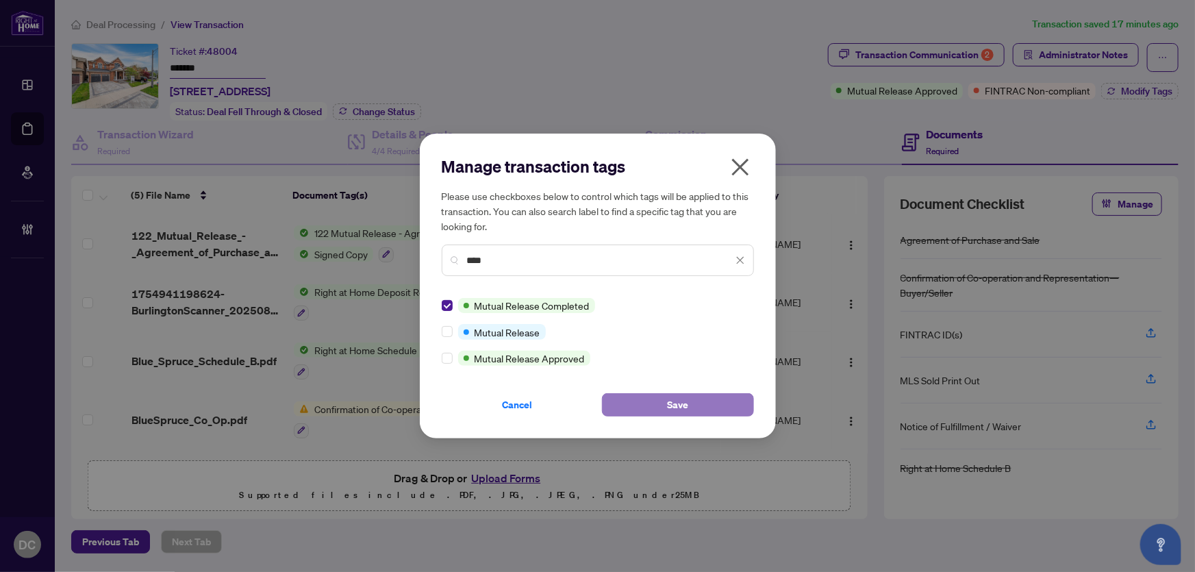
click at [668, 397] on span "Save" at bounding box center [677, 405] width 21 height 22
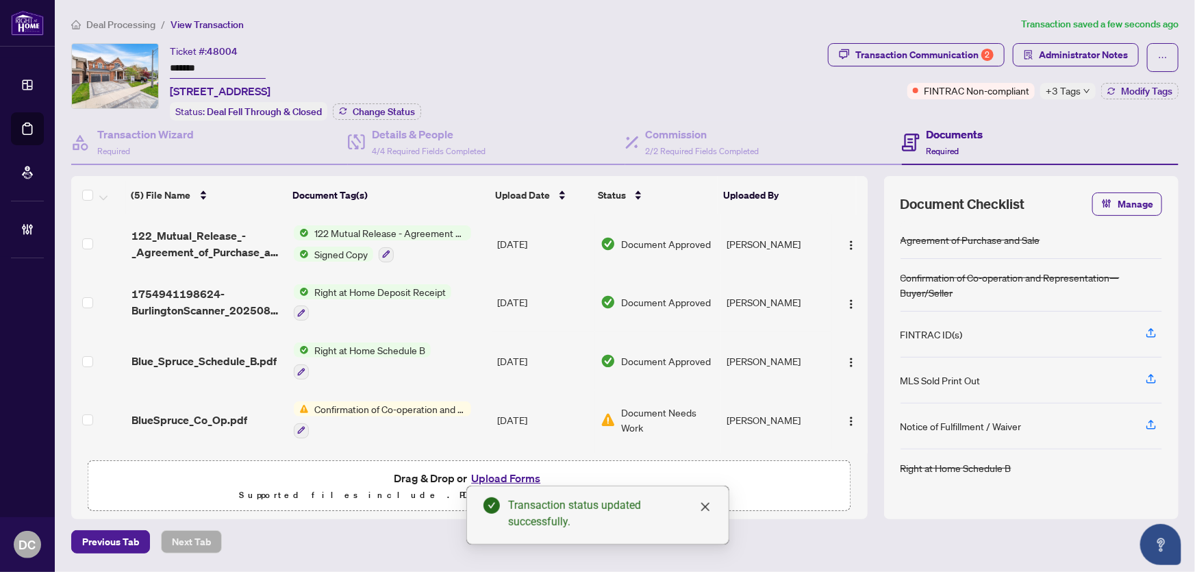
click at [471, 246] on td "122 Mutual Release - Agreement of Purchase and Sale Signed Copy" at bounding box center [389, 243] width 203 height 59
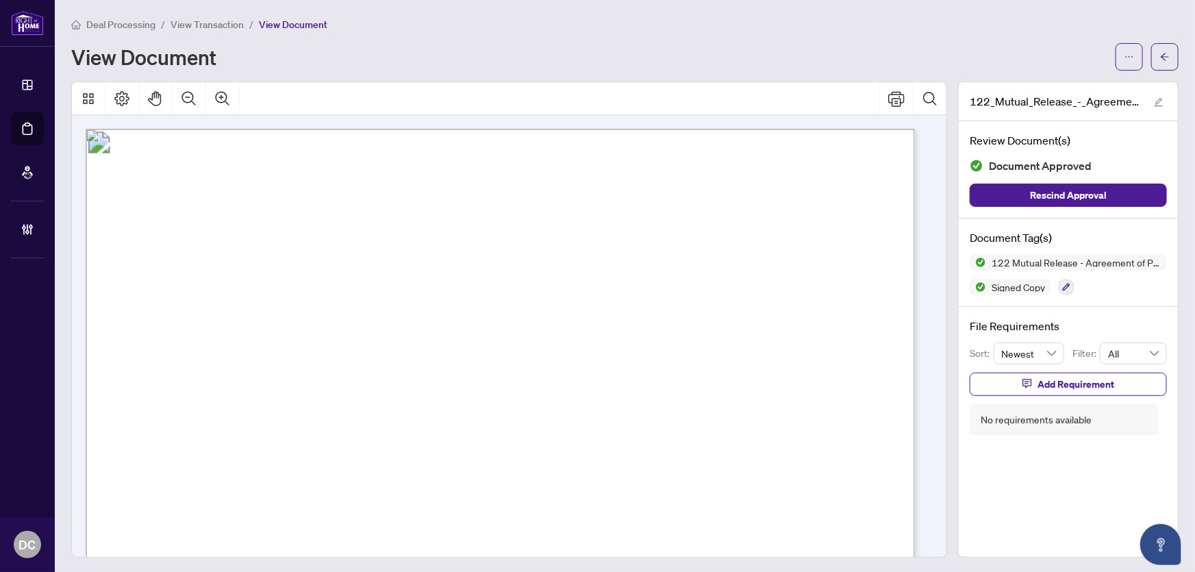
click at [129, 32] on div "Deal Processing / View Transaction / View Document View Document" at bounding box center [625, 43] width 1108 height 54
click at [129, 23] on span "Deal Processing" at bounding box center [120, 24] width 69 height 12
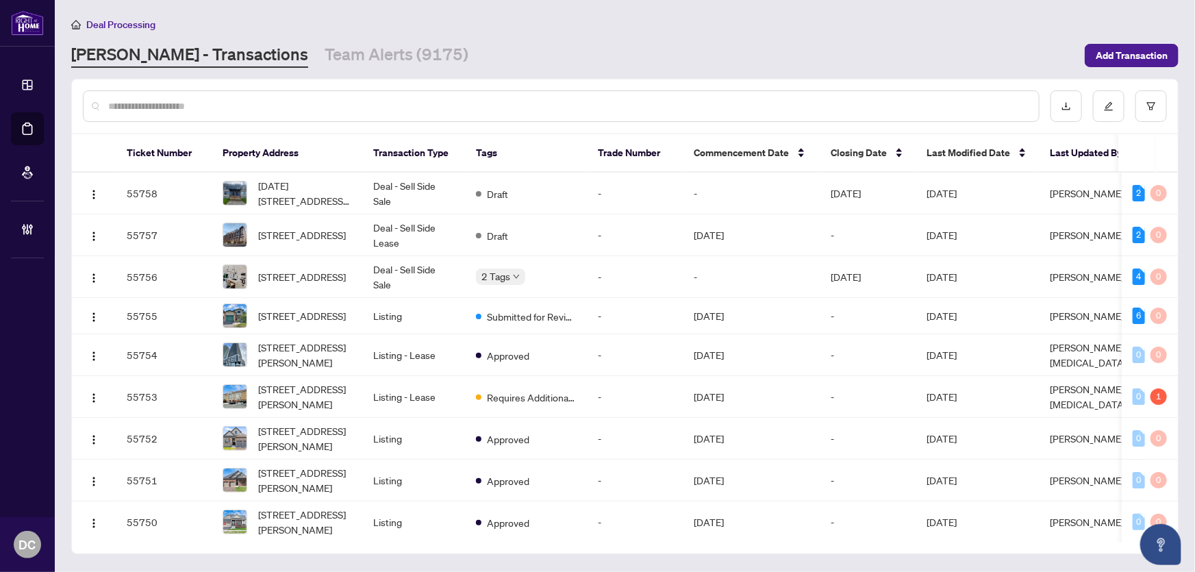
click at [280, 99] on input "text" at bounding box center [568, 106] width 920 height 15
paste input "*******"
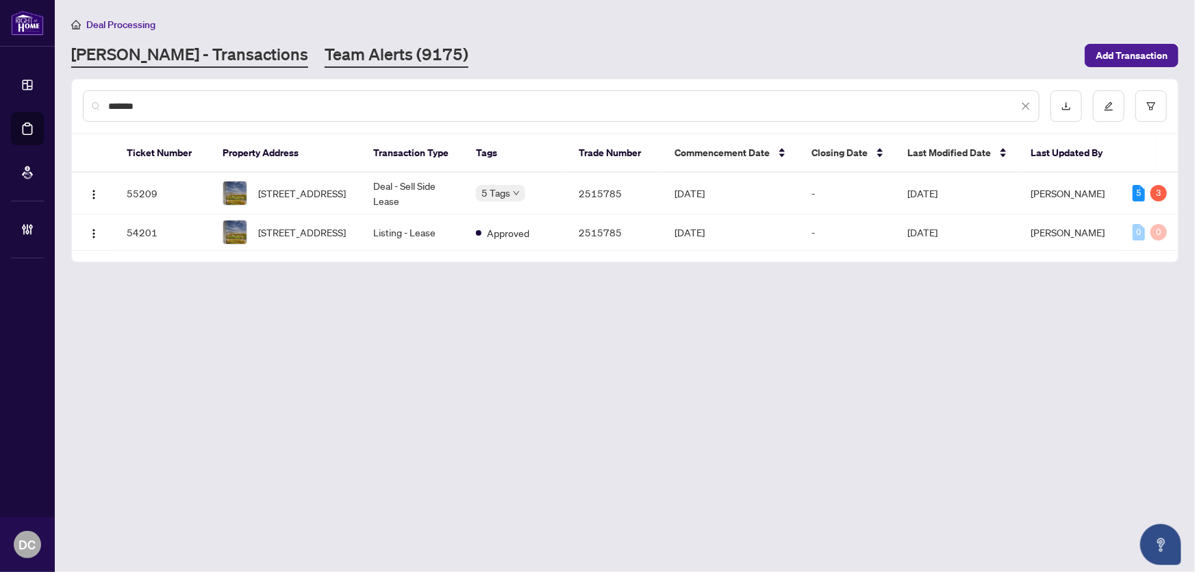
type input "*******"
click at [325, 51] on link "Team Alerts (9175)" at bounding box center [397, 55] width 144 height 25
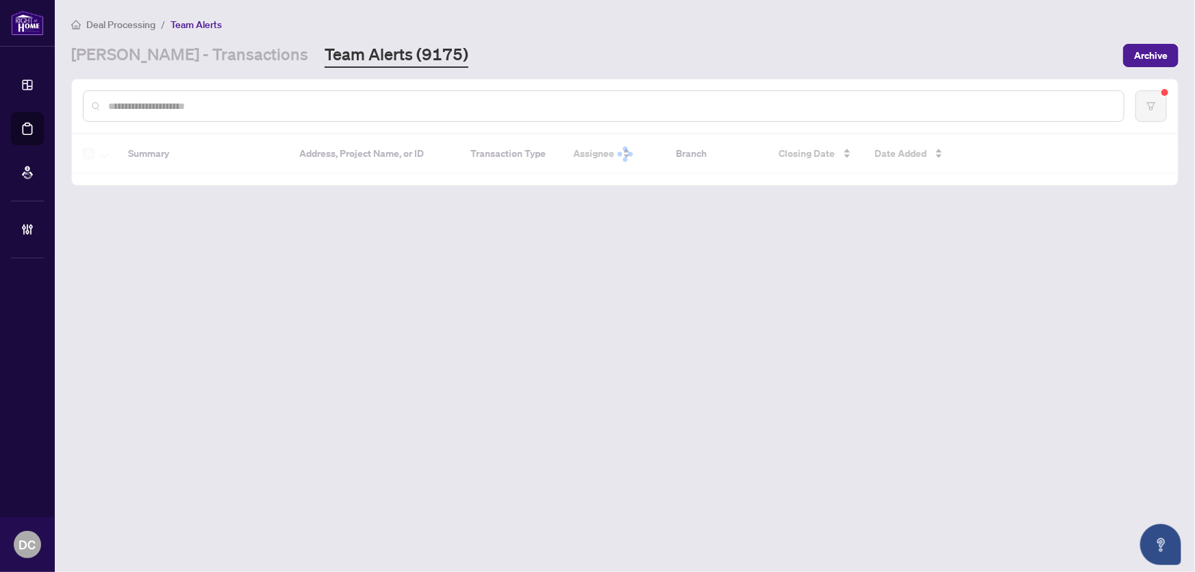
click at [387, 108] on input "text" at bounding box center [610, 106] width 1005 height 15
paste input "*******"
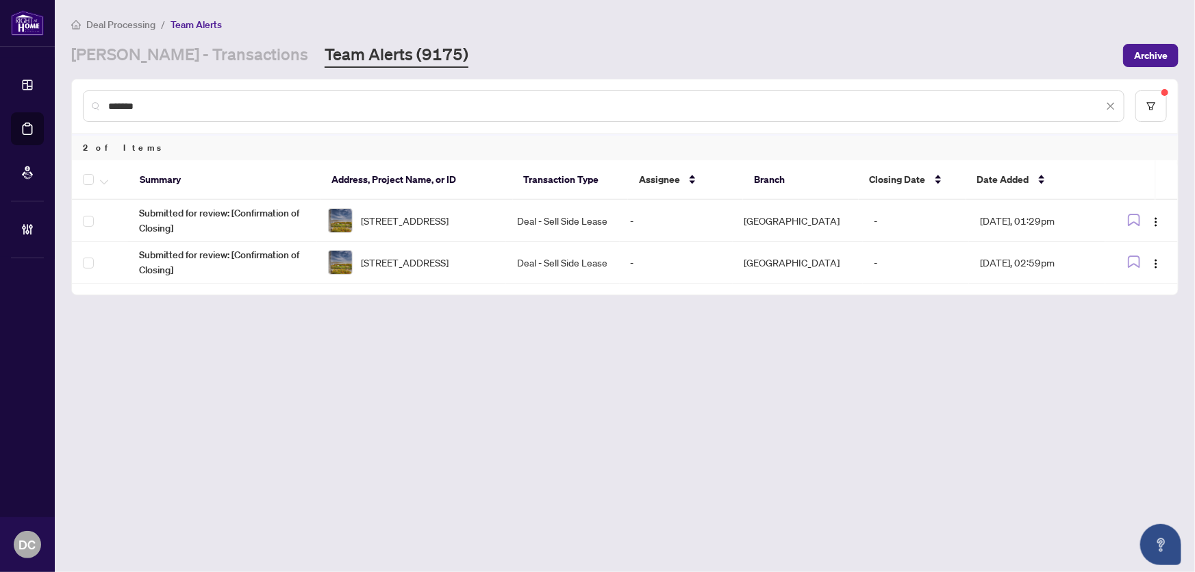
type input "*******"
click at [1157, 266] on img "button" at bounding box center [1156, 263] width 11 height 11
click at [1138, 329] on span "Complete Item" at bounding box center [1125, 332] width 64 height 15
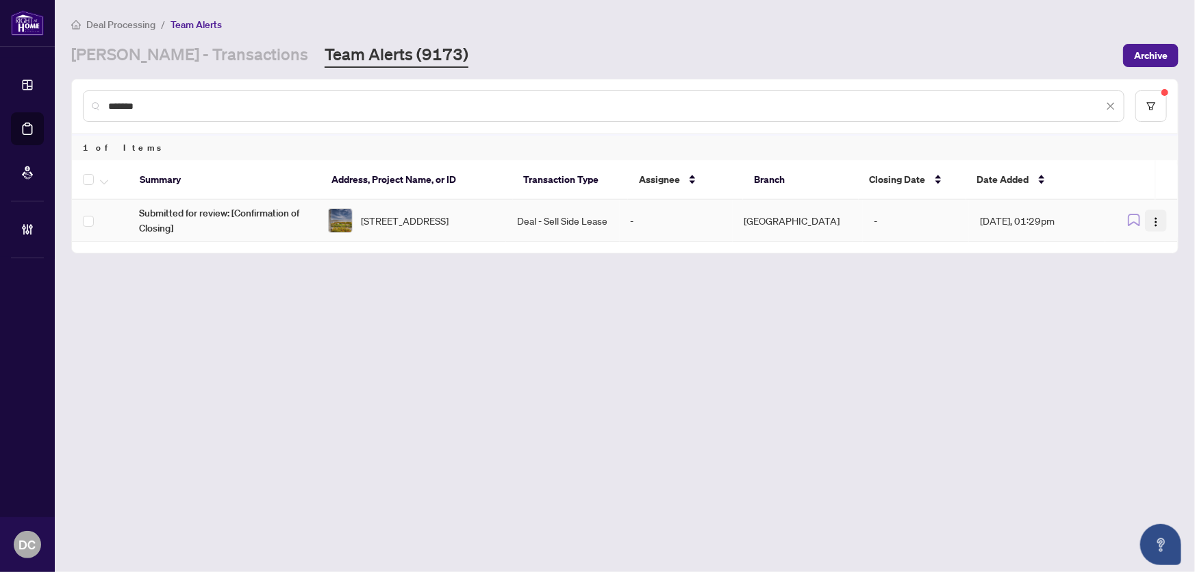
click at [1158, 225] on img "button" at bounding box center [1156, 221] width 11 height 11
click at [1154, 291] on span "Complete Item" at bounding box center [1125, 290] width 64 height 15
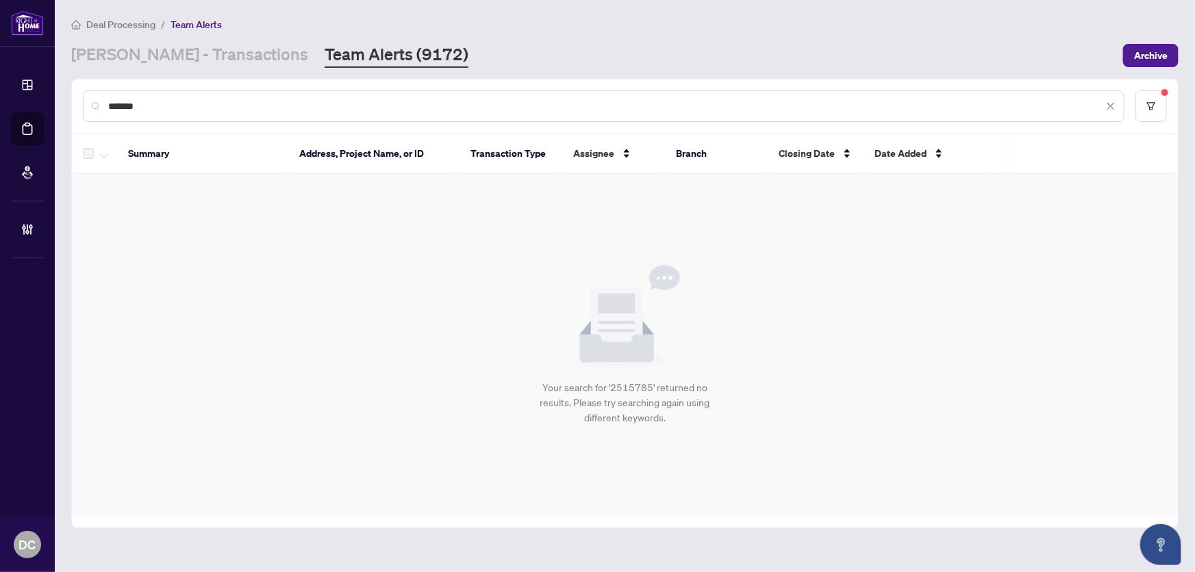
drag, startPoint x: 170, startPoint y: 109, endPoint x: 55, endPoint y: 106, distance: 115.1
click at [55, 105] on main "Deal Processing / Team Alerts RAHR - Transactions Team Alerts (9172) Archive **…" at bounding box center [625, 286] width 1141 height 572
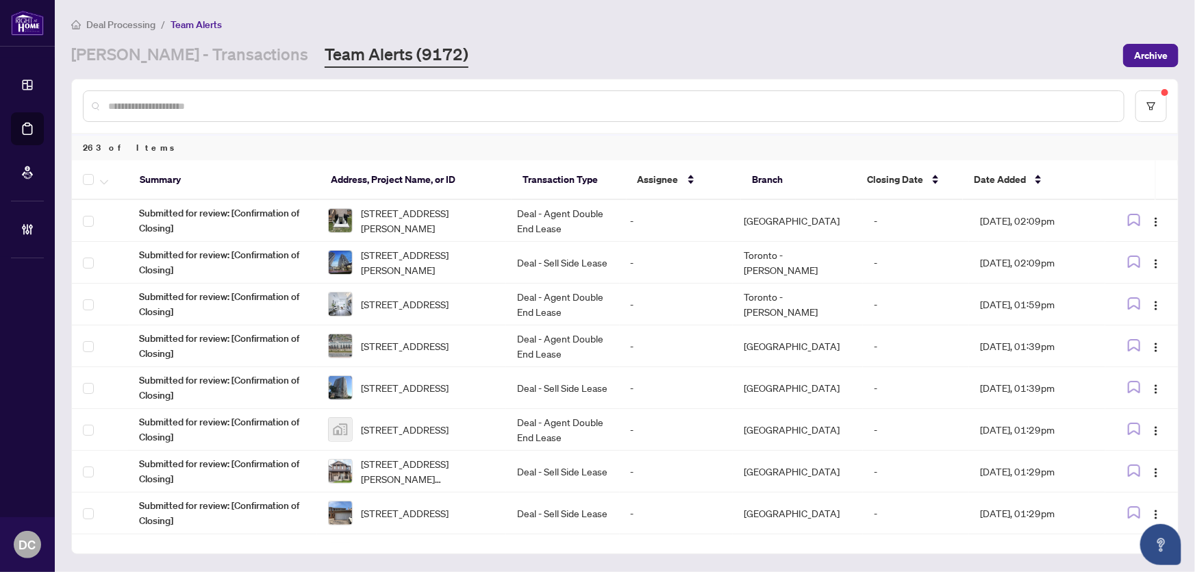
click at [299, 100] on input "text" at bounding box center [610, 106] width 1005 height 15
paste input "*******"
type input "*******"
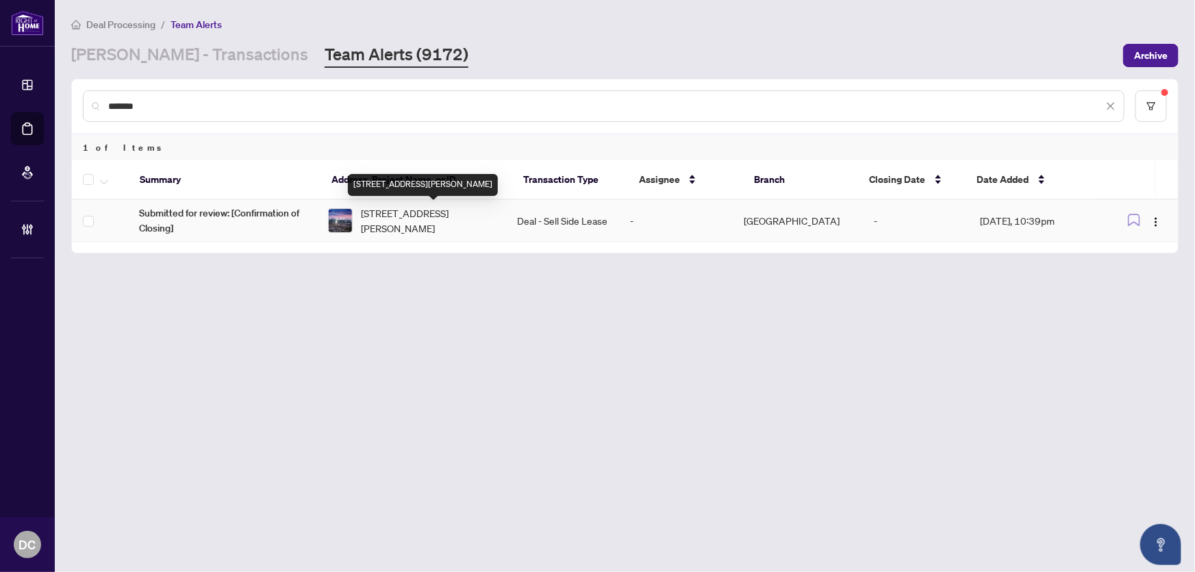
click at [458, 223] on span "2311-38 Widmer St, Toronto, Ontario M5V 3M6, Canada" at bounding box center [428, 221] width 134 height 30
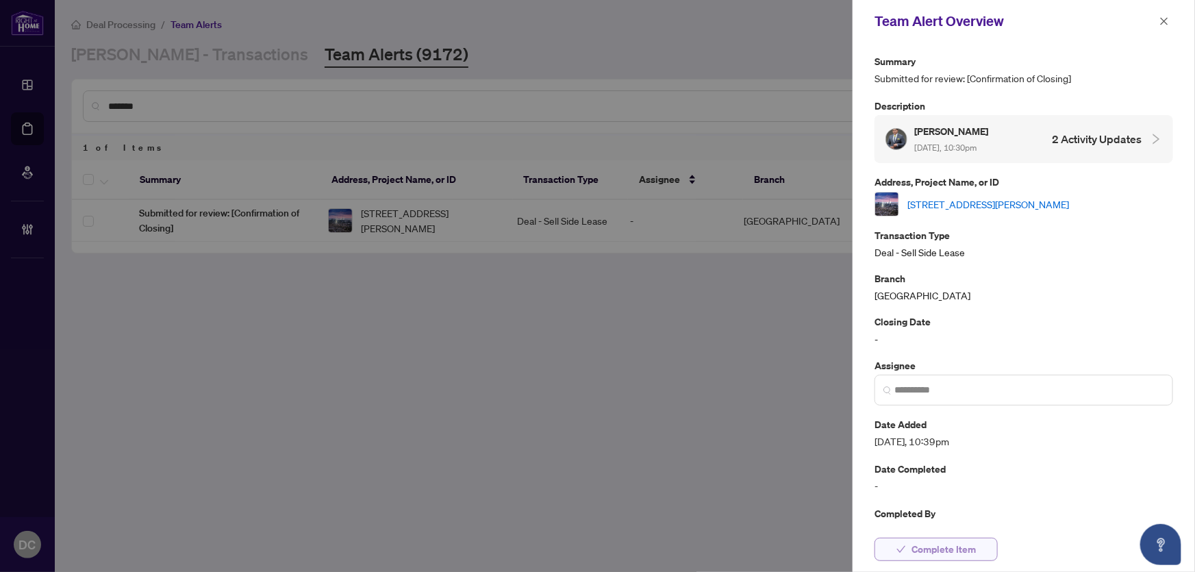
click at [914, 552] on span "Complete Item" at bounding box center [944, 549] width 64 height 22
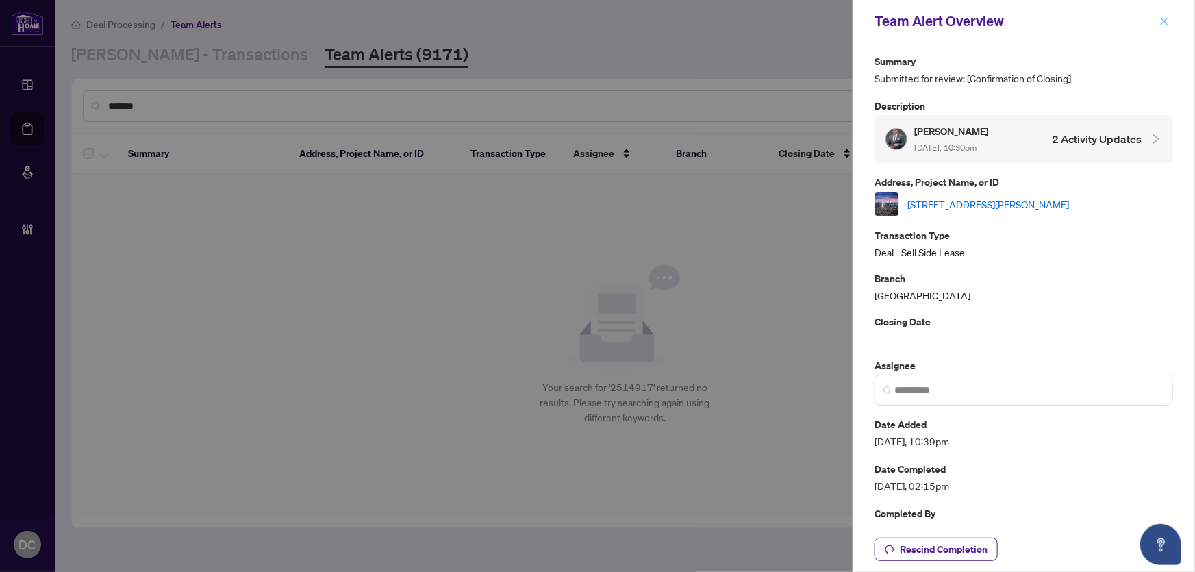
click at [1165, 16] on icon "close" at bounding box center [1165, 21] width 10 height 10
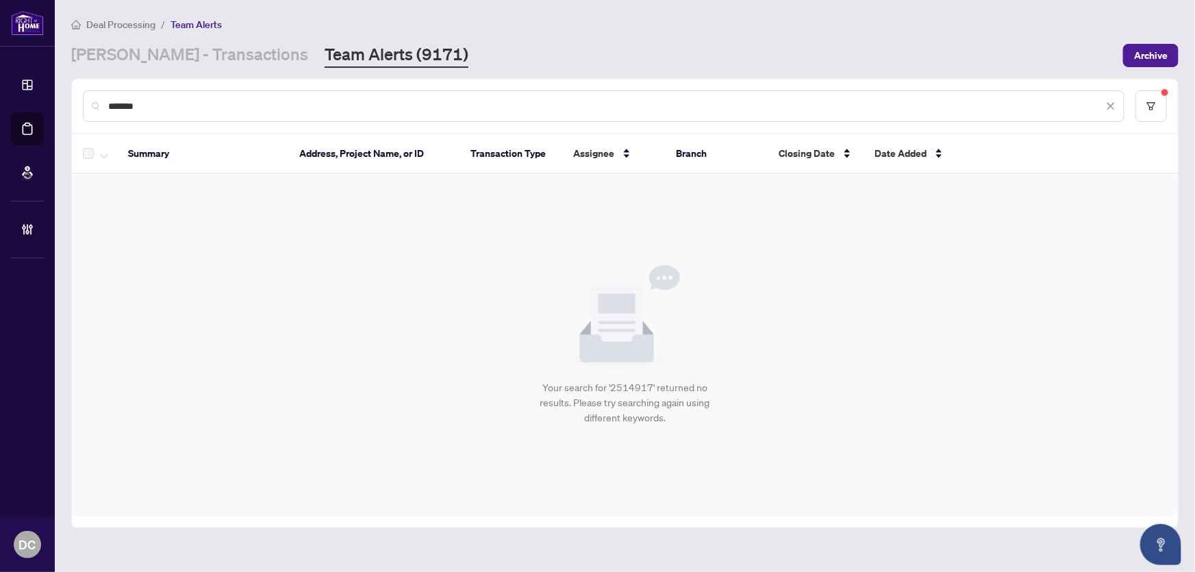
drag, startPoint x: 225, startPoint y: 101, endPoint x: 90, endPoint y: 104, distance: 134.3
click at [90, 103] on div "*******" at bounding box center [604, 106] width 1042 height 32
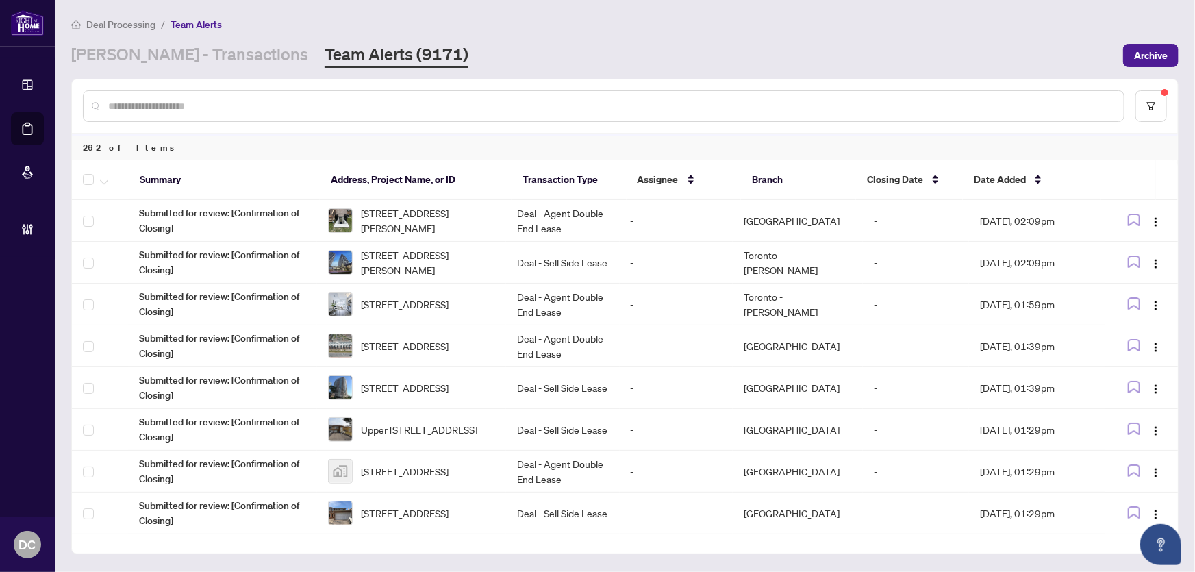
click at [188, 108] on input "text" at bounding box center [610, 106] width 1005 height 15
paste input "*******"
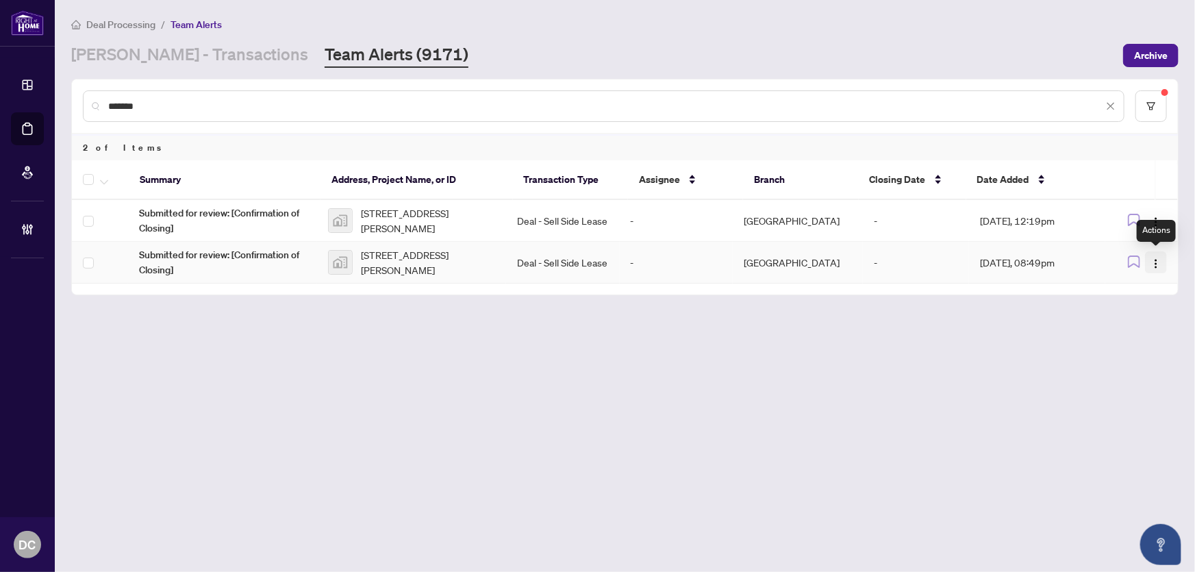
type input "*******"
click at [1151, 262] on img "button" at bounding box center [1156, 263] width 11 height 11
click at [1135, 330] on span "Complete Item" at bounding box center [1125, 332] width 64 height 15
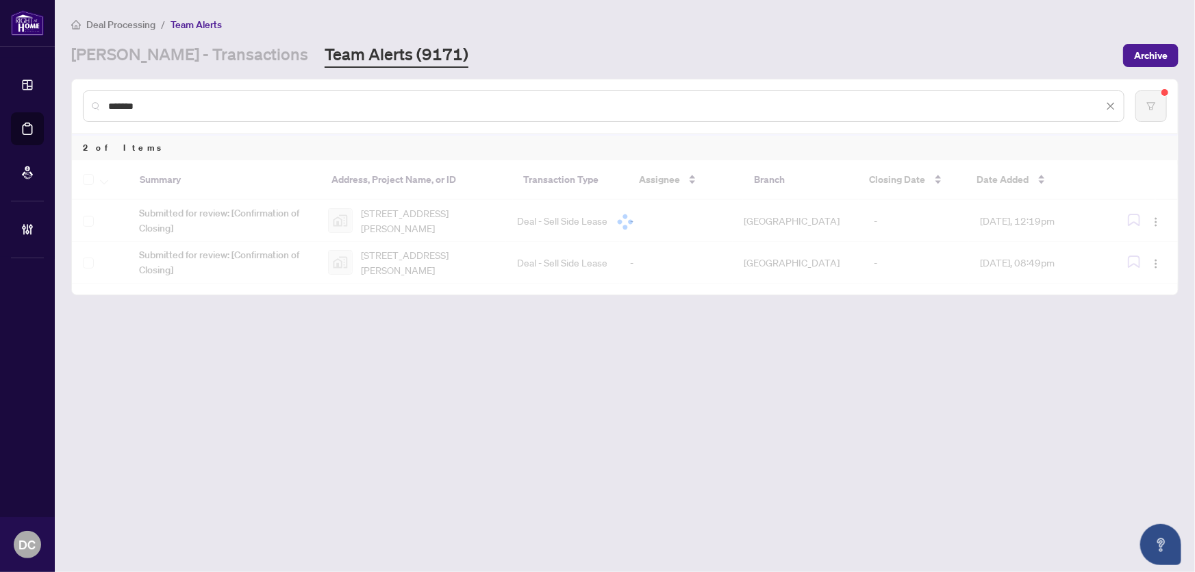
click at [1160, 219] on div at bounding box center [625, 221] width 1106 height 123
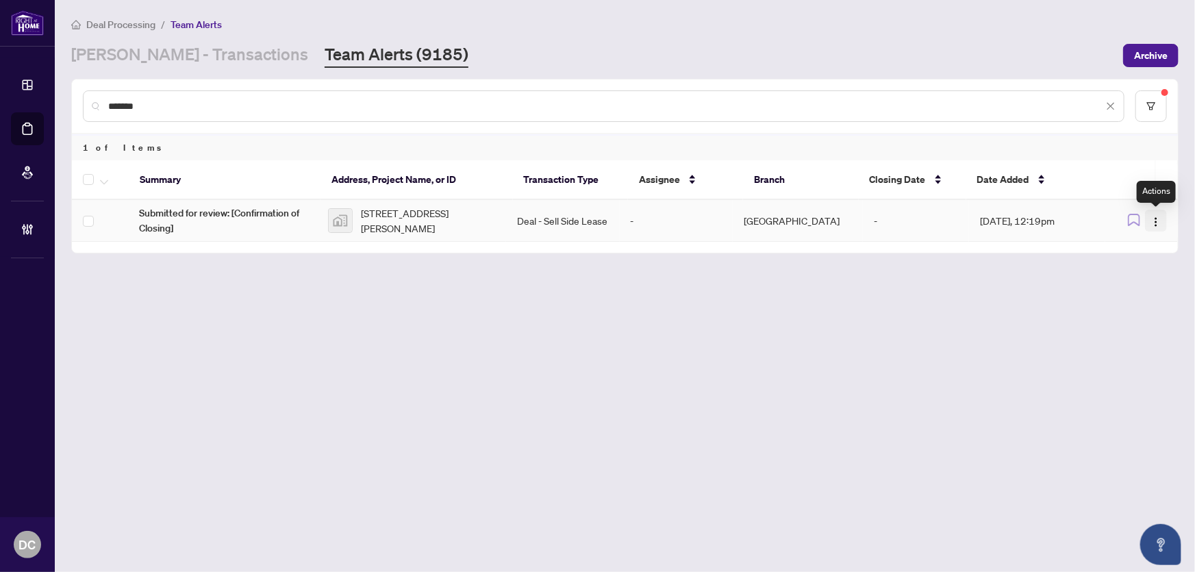
click at [1155, 220] on img "button" at bounding box center [1156, 221] width 11 height 11
click at [1133, 288] on span "Complete Item" at bounding box center [1125, 290] width 64 height 15
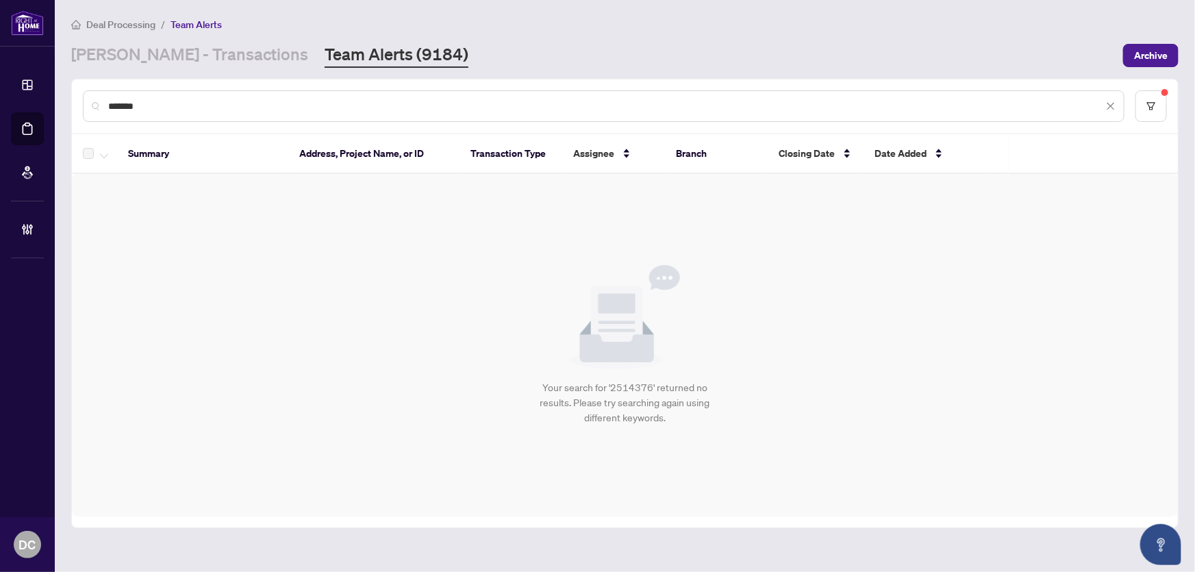
click at [176, 100] on input "*******" at bounding box center [605, 106] width 995 height 15
drag, startPoint x: 196, startPoint y: 97, endPoint x: 74, endPoint y: 103, distance: 122.1
click at [74, 103] on div "*******" at bounding box center [625, 105] width 1106 height 53
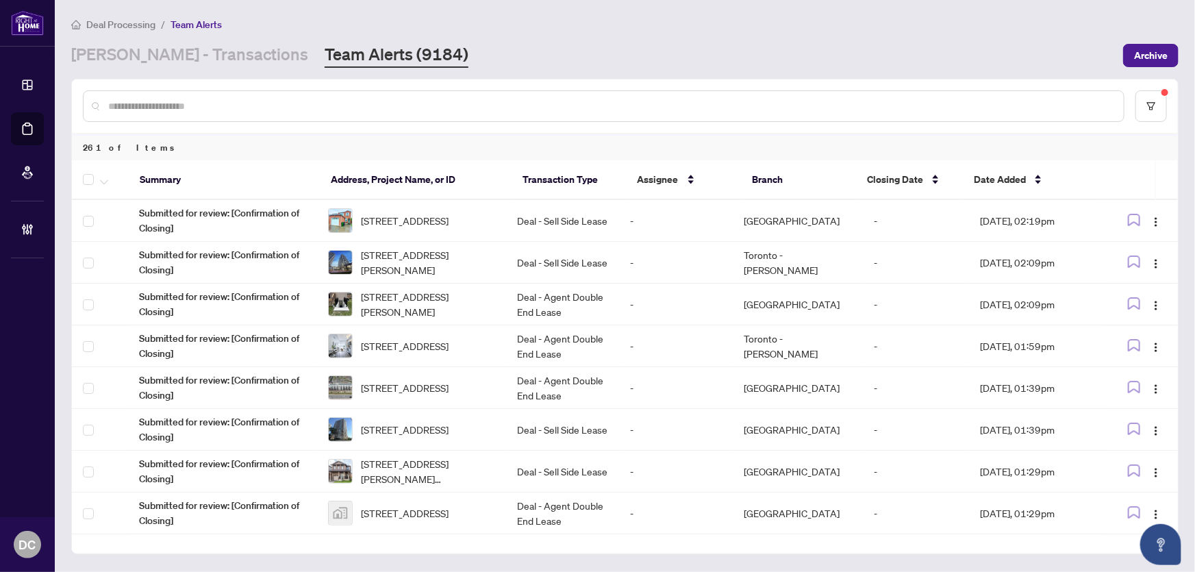
click at [221, 109] on input "text" at bounding box center [610, 106] width 1005 height 15
paste input "*******"
type input "*******"
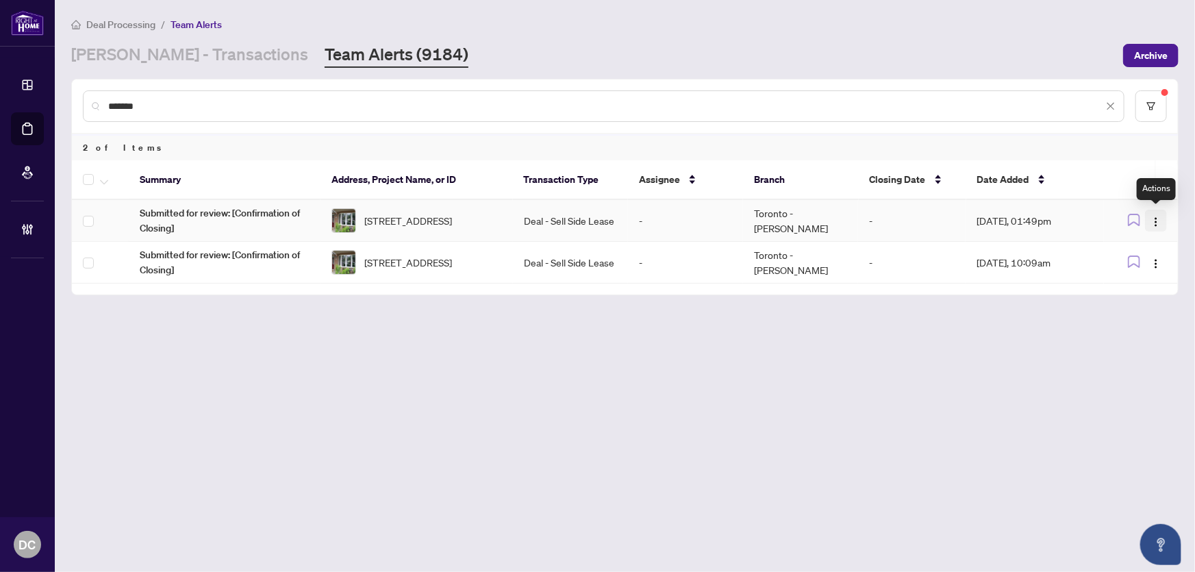
click at [1154, 221] on img "button" at bounding box center [1156, 221] width 11 height 11
click at [1119, 290] on span "Complete Item" at bounding box center [1125, 290] width 64 height 15
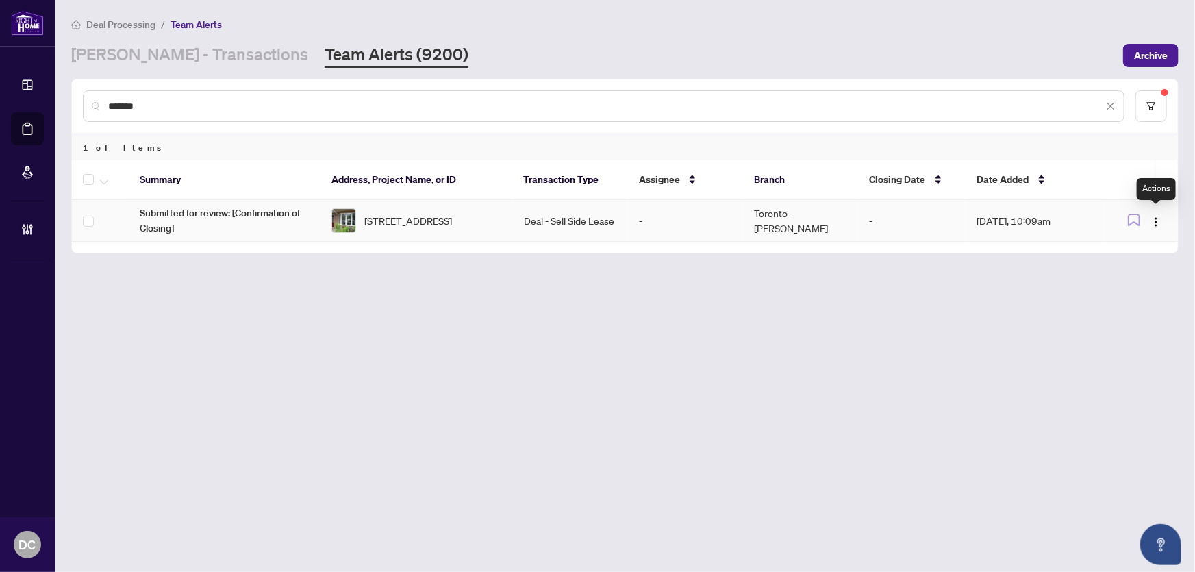
click at [1149, 207] on td at bounding box center [1141, 221] width 74 height 42
click at [1157, 216] on img "button" at bounding box center [1156, 221] width 11 height 11
click at [1130, 289] on span "Complete Item" at bounding box center [1125, 290] width 64 height 15
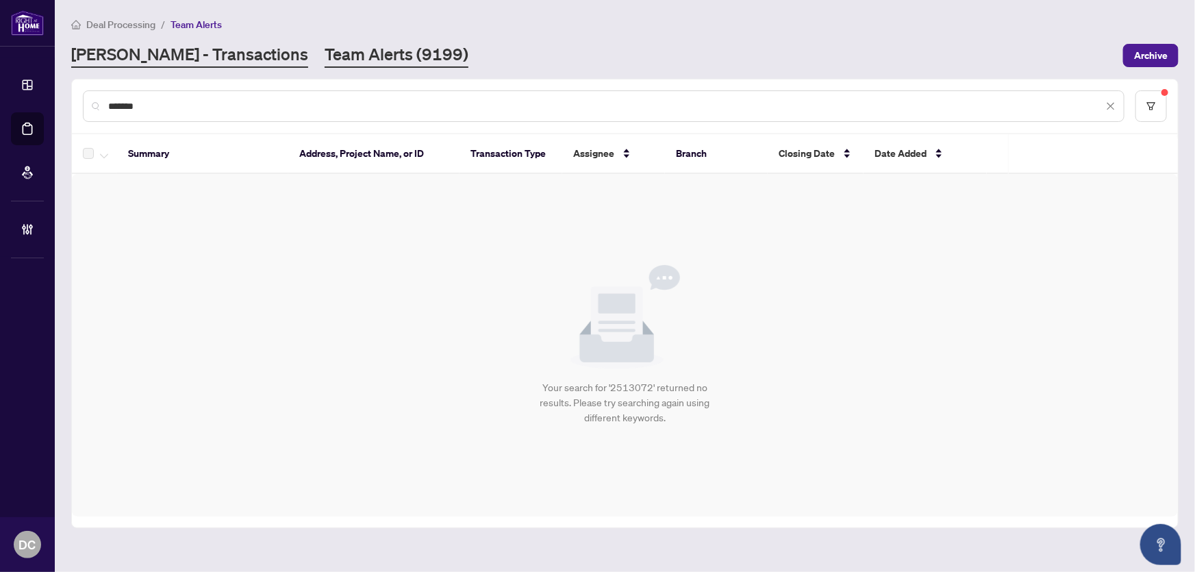
click at [171, 58] on link "[PERSON_NAME] - Transactions" at bounding box center [189, 55] width 237 height 25
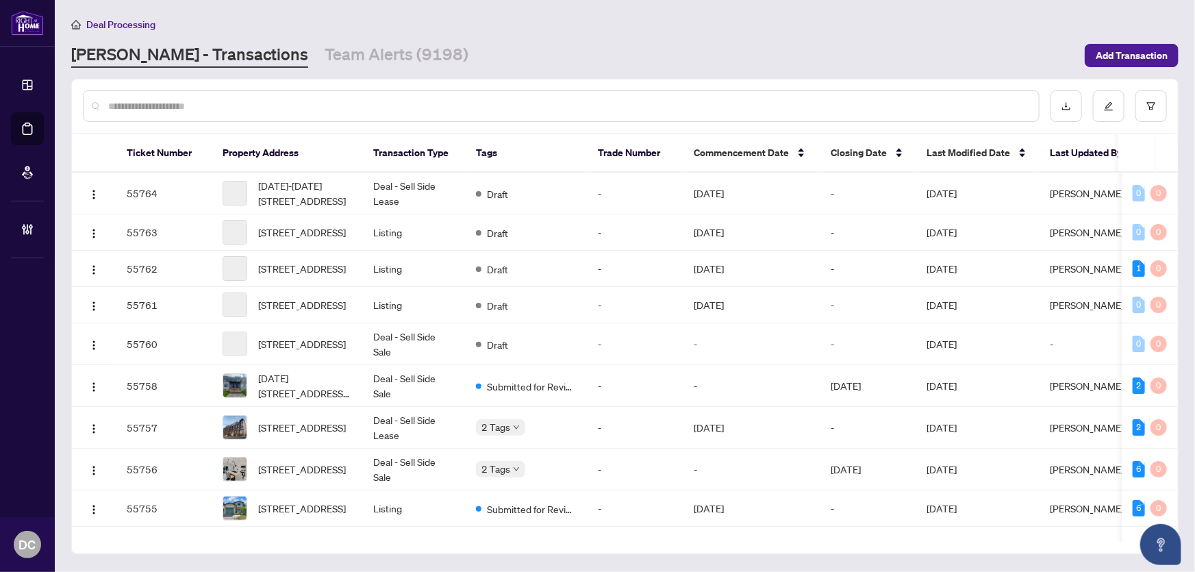
click at [275, 110] on input "text" at bounding box center [568, 106] width 920 height 15
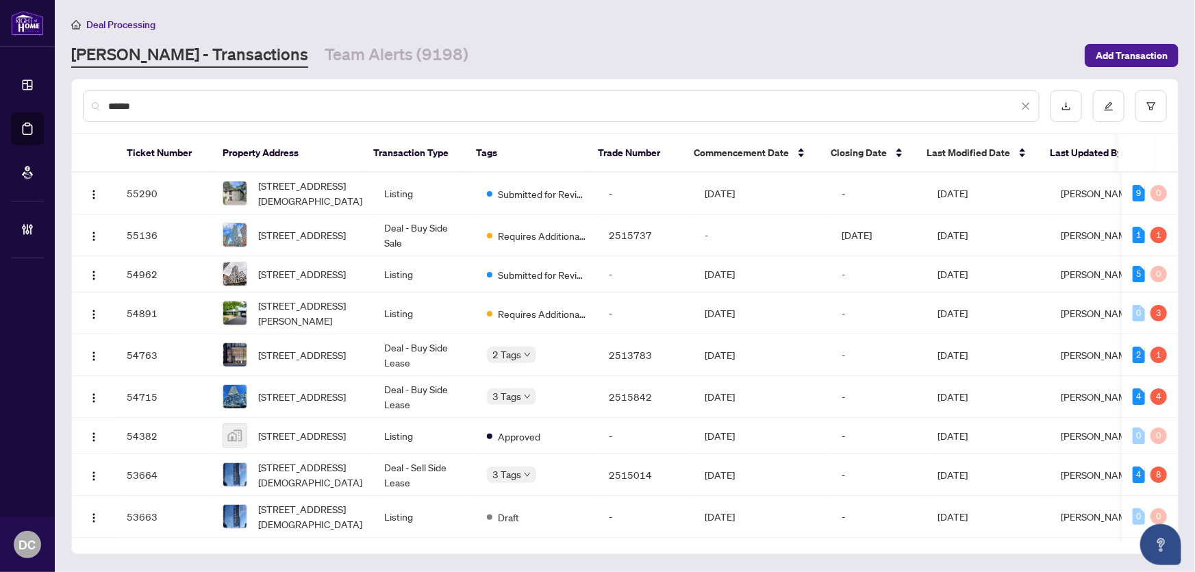
click at [212, 95] on div "******" at bounding box center [561, 106] width 957 height 32
click at [212, 108] on input "******" at bounding box center [563, 106] width 910 height 15
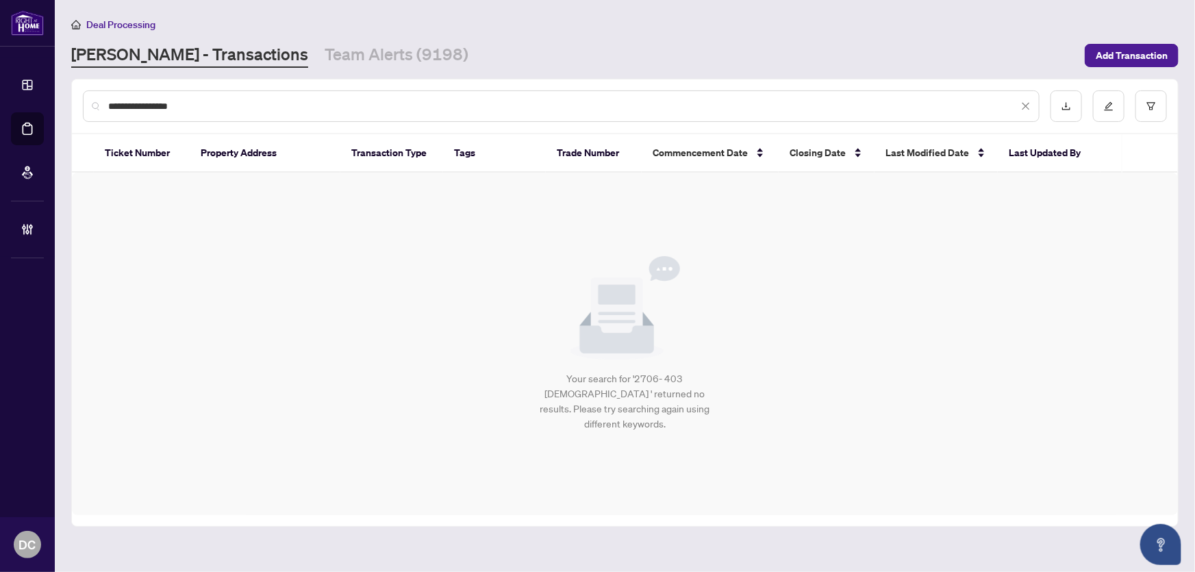
click at [136, 105] on input "**********" at bounding box center [563, 106] width 910 height 15
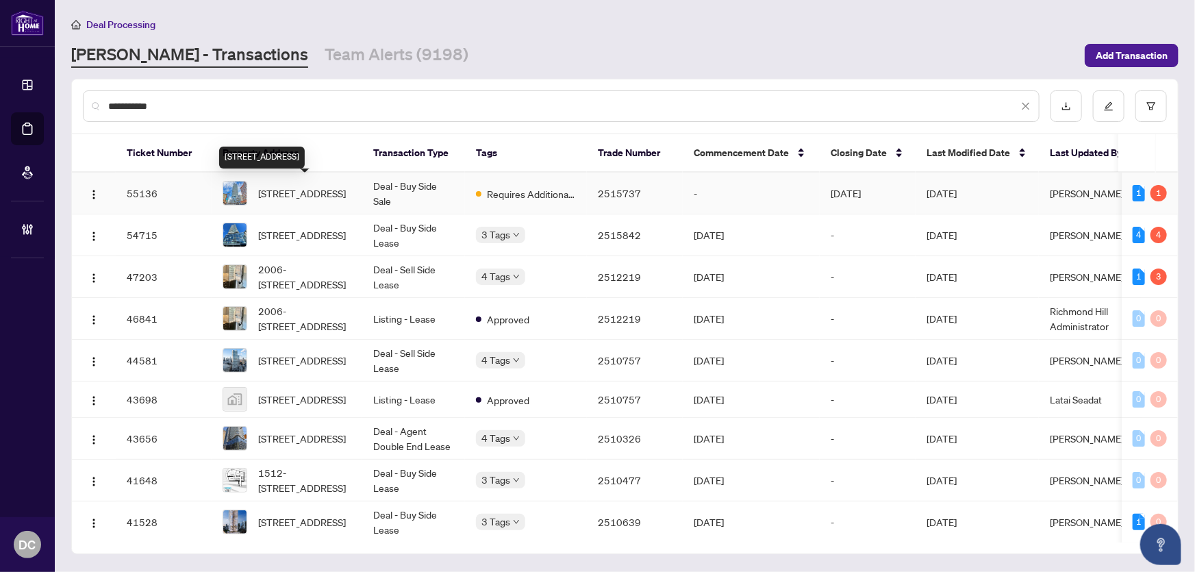
type input "**********"
click at [312, 186] on span "2709-403 Church St, Toronto, Ontario M4Y 0C9, Canada" at bounding box center [302, 193] width 88 height 15
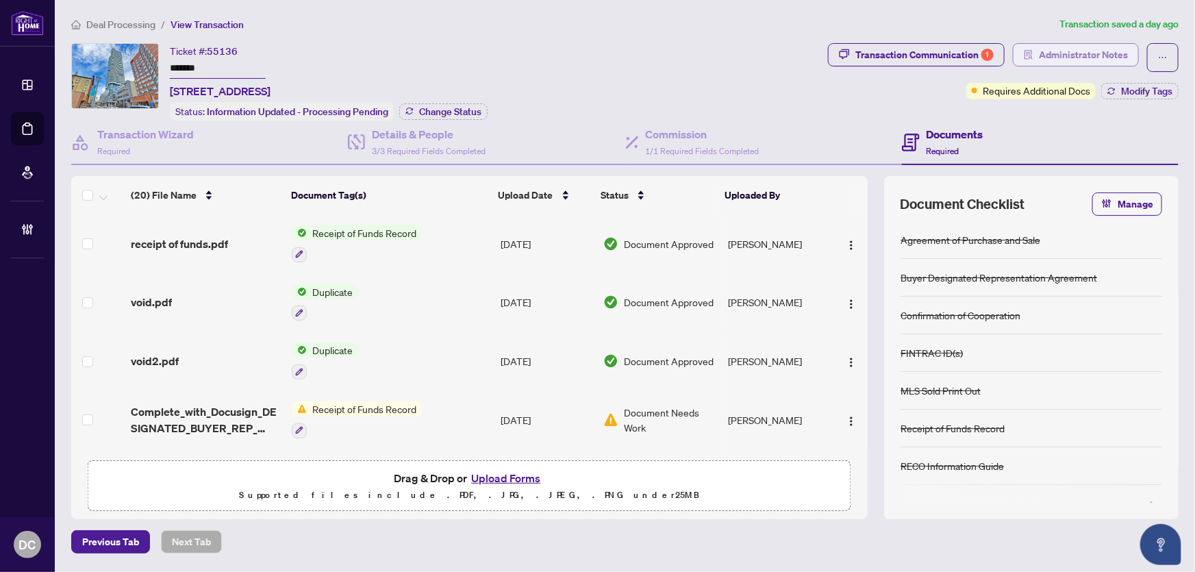
click at [1098, 53] on span "Administrator Notes" at bounding box center [1083, 55] width 89 height 22
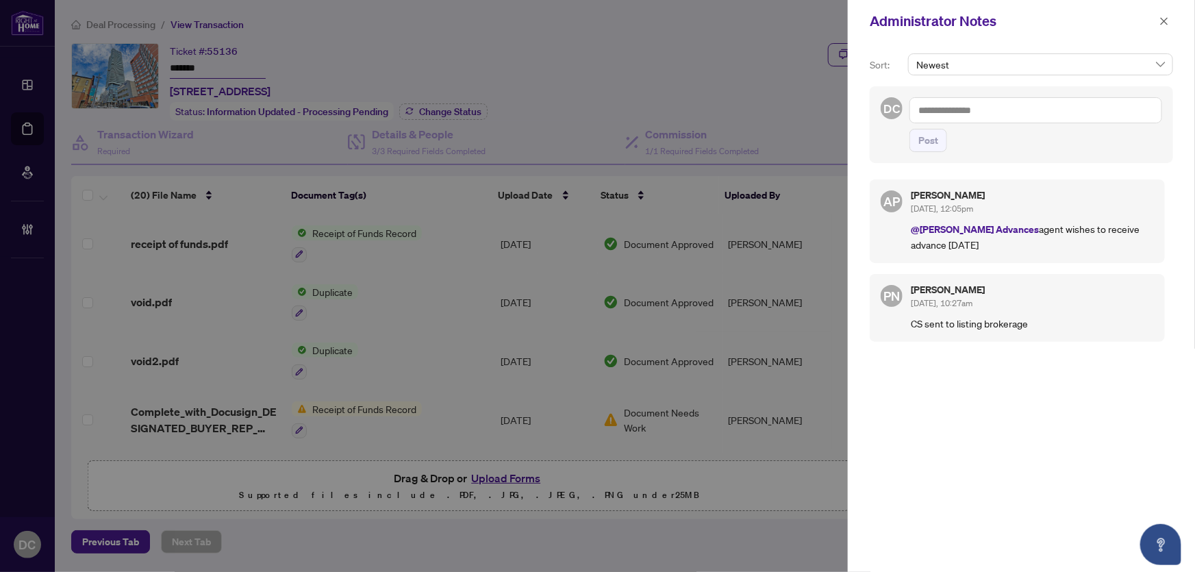
click at [1096, 110] on textarea at bounding box center [1036, 110] width 253 height 26
paste textarea "**********"
drag, startPoint x: 918, startPoint y: 112, endPoint x: 929, endPoint y: 112, distance: 11.0
click at [918, 112] on textarea "**********" at bounding box center [1036, 110] width 253 height 26
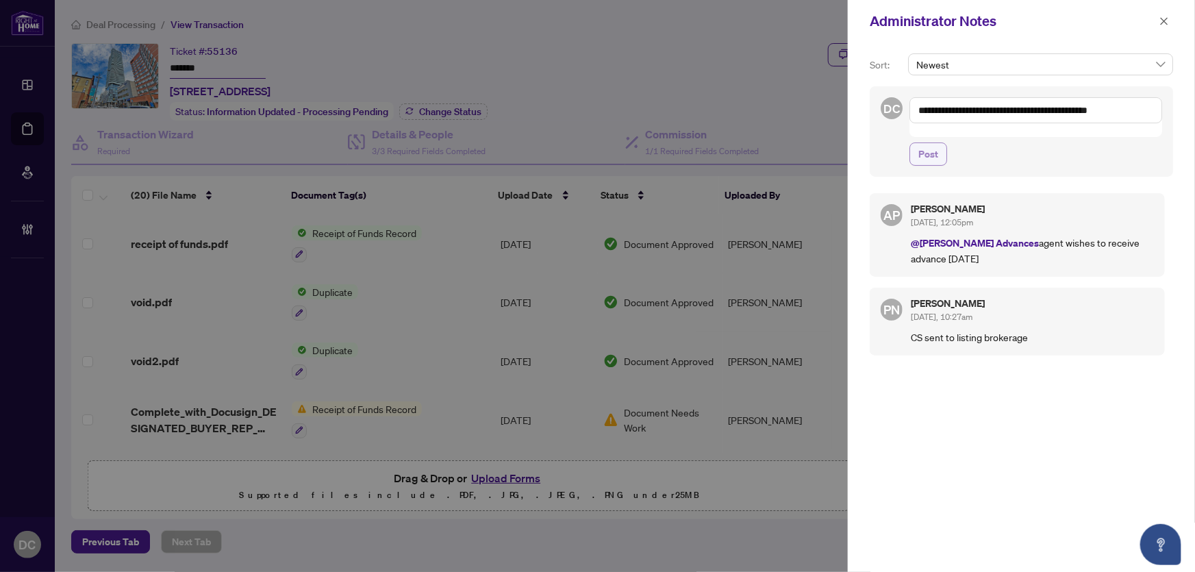
type textarea "**********"
click at [944, 145] on button "Post" at bounding box center [929, 153] width 38 height 23
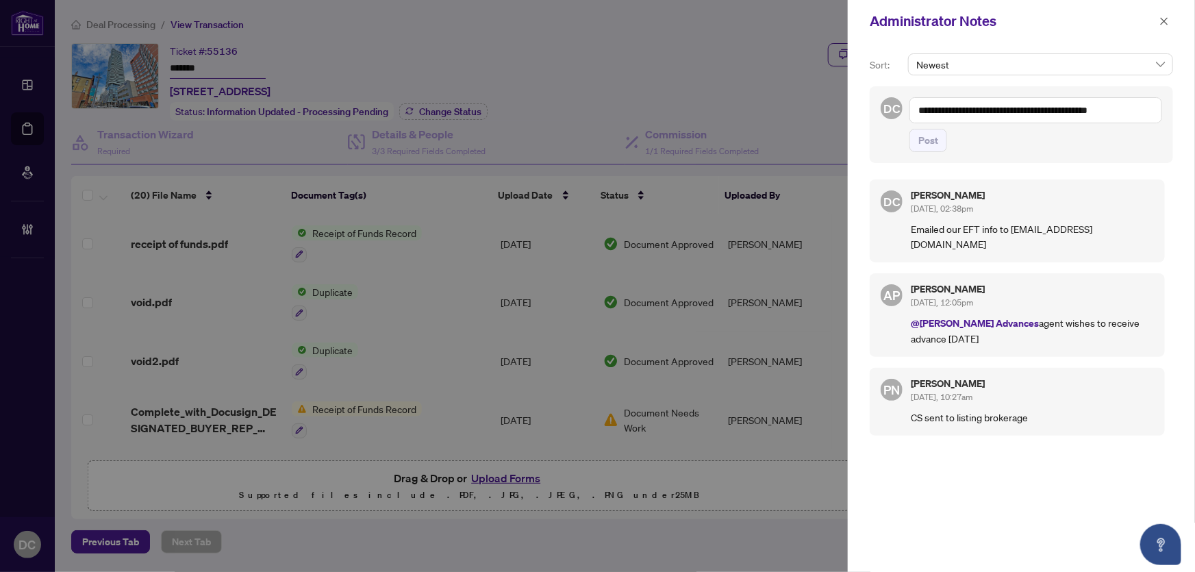
drag, startPoint x: 1165, startPoint y: 19, endPoint x: 744, endPoint y: 5, distance: 420.8
click at [1161, 17] on icon "close" at bounding box center [1165, 21] width 10 height 10
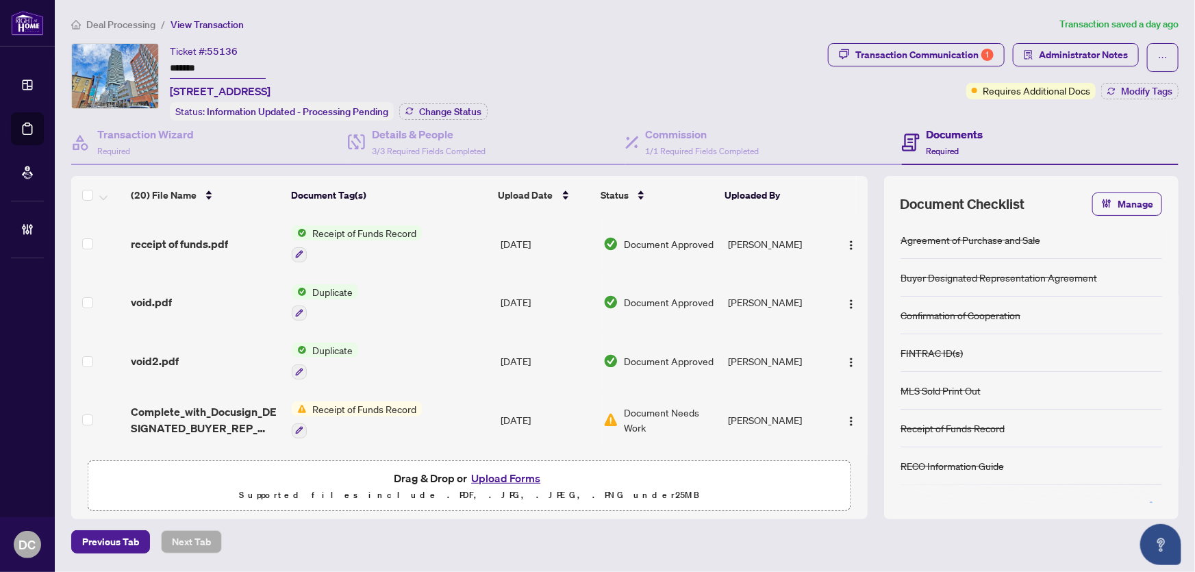
click at [125, 22] on span "Deal Processing" at bounding box center [120, 24] width 69 height 12
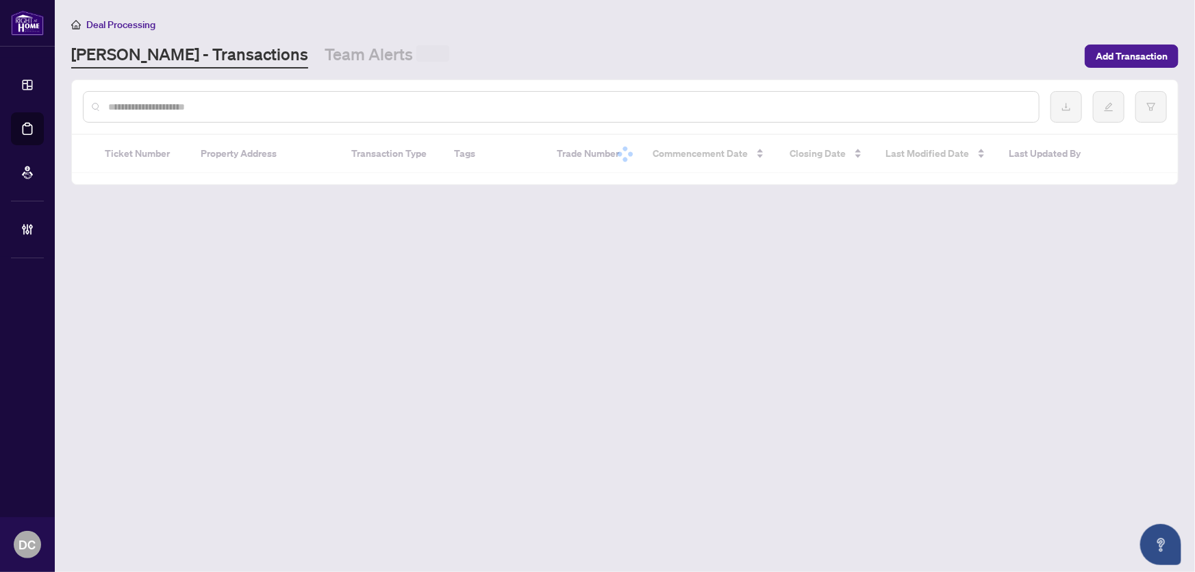
click at [256, 107] on input "text" at bounding box center [568, 106] width 920 height 15
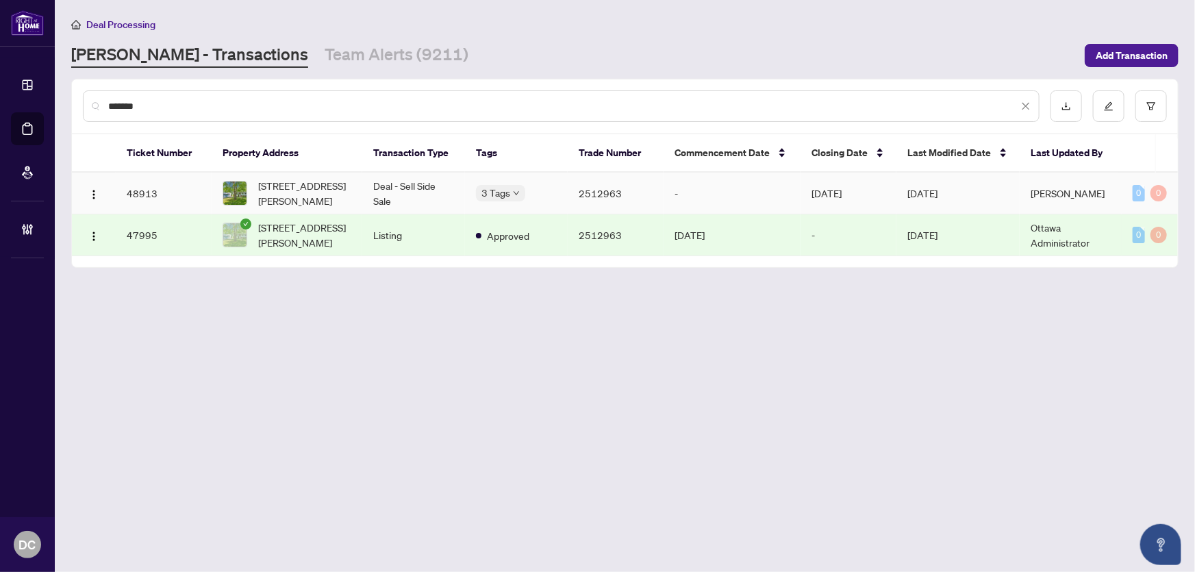
type input "*******"
click at [300, 188] on span "1696 Christina Cres, North Dundas, Ontario K0E 1S0, Canada" at bounding box center [304, 193] width 93 height 30
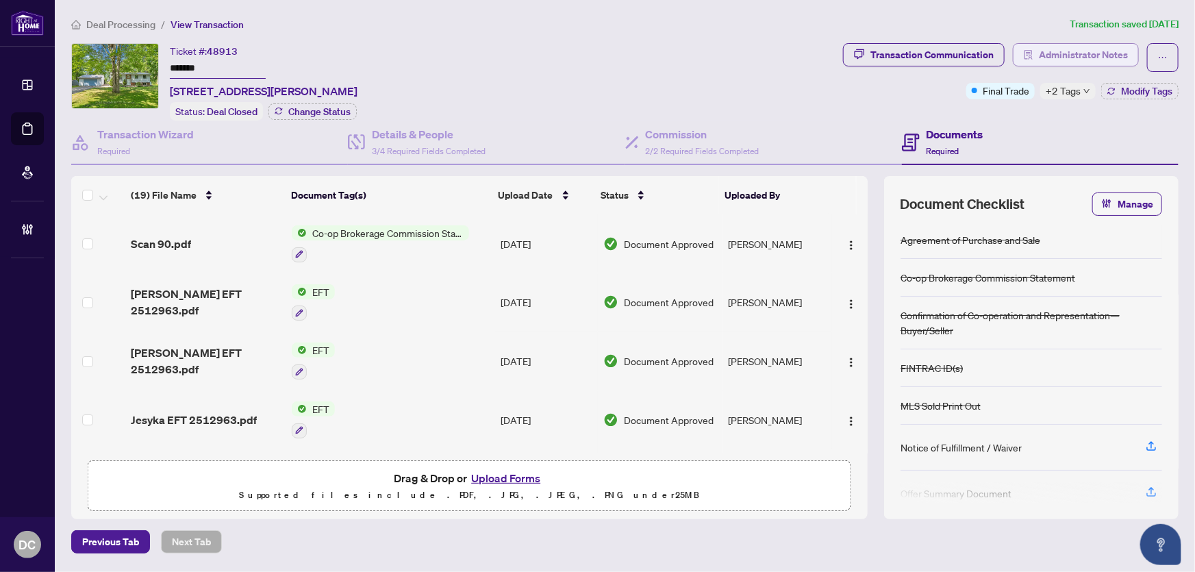
click at [1111, 53] on span "Administrator Notes" at bounding box center [1083, 55] width 89 height 22
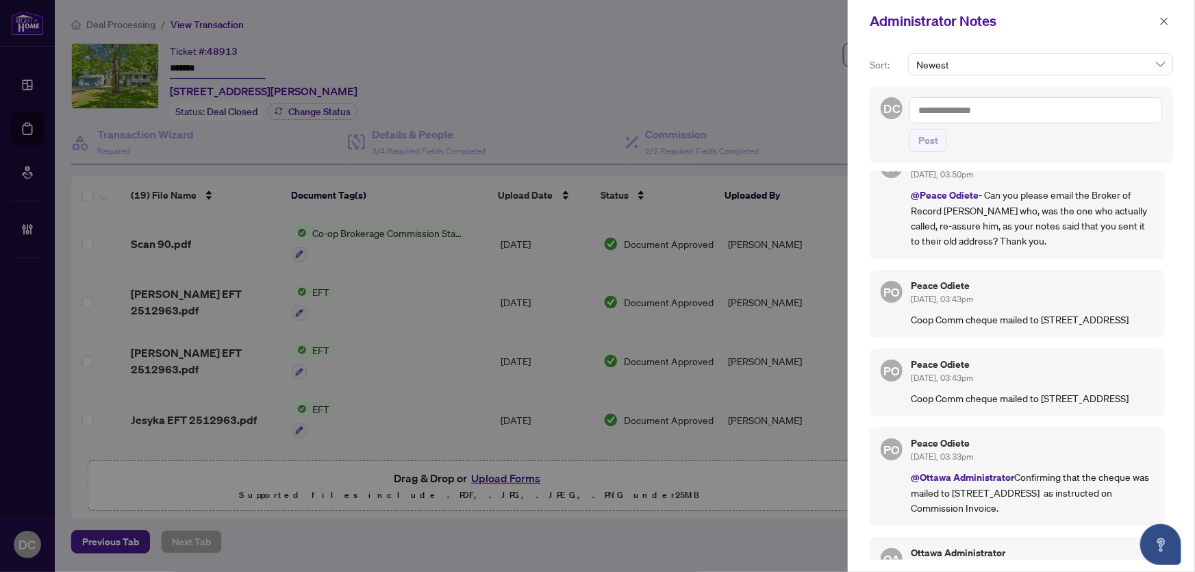
scroll to position [186, 0]
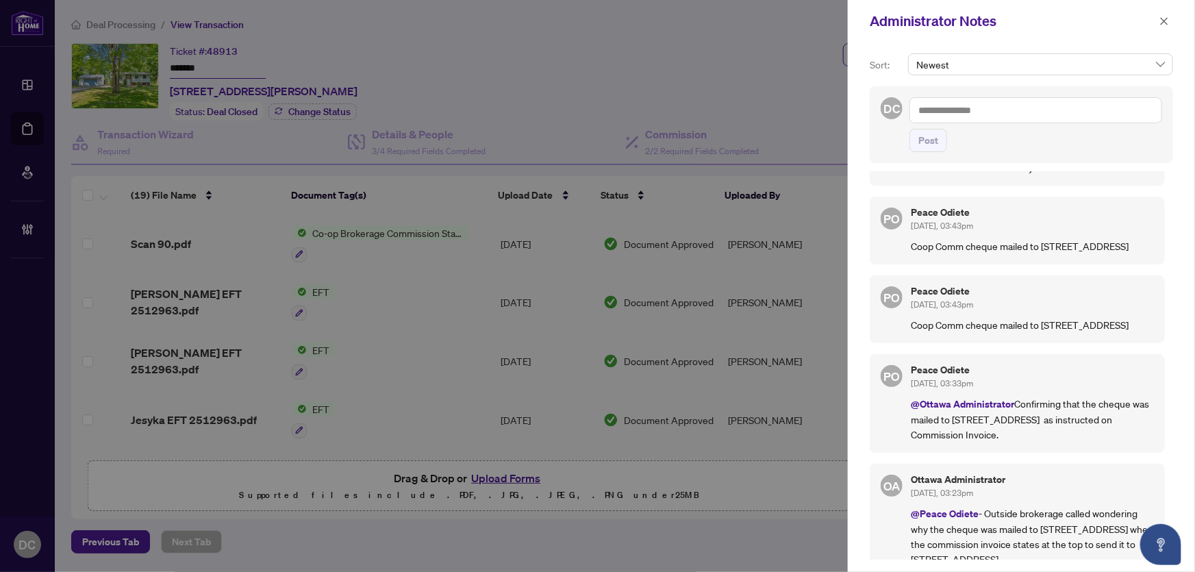
click at [1044, 112] on textarea at bounding box center [1036, 110] width 253 height 26
paste textarea "**********"
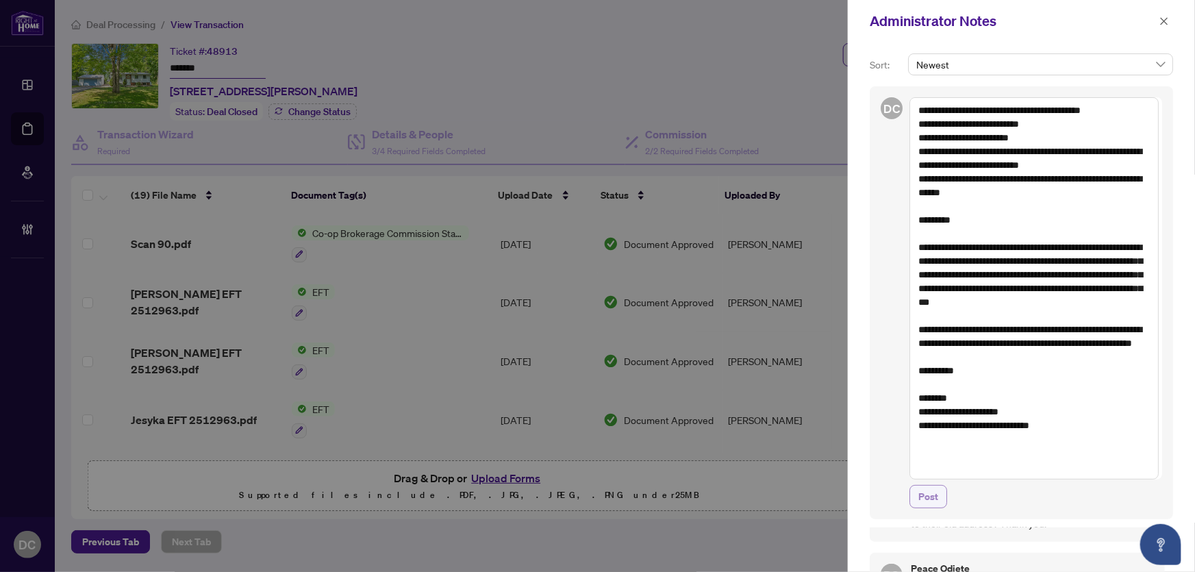
type textarea "**********"
click at [932, 493] on span "Post" at bounding box center [929, 497] width 20 height 22
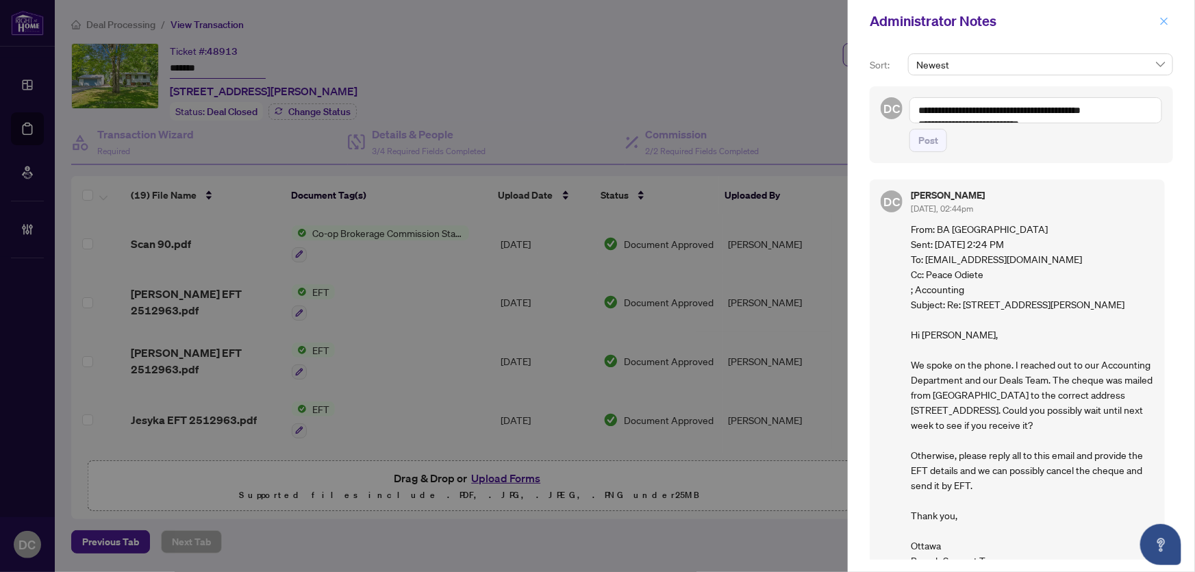
click at [1163, 21] on icon "close" at bounding box center [1165, 21] width 10 height 10
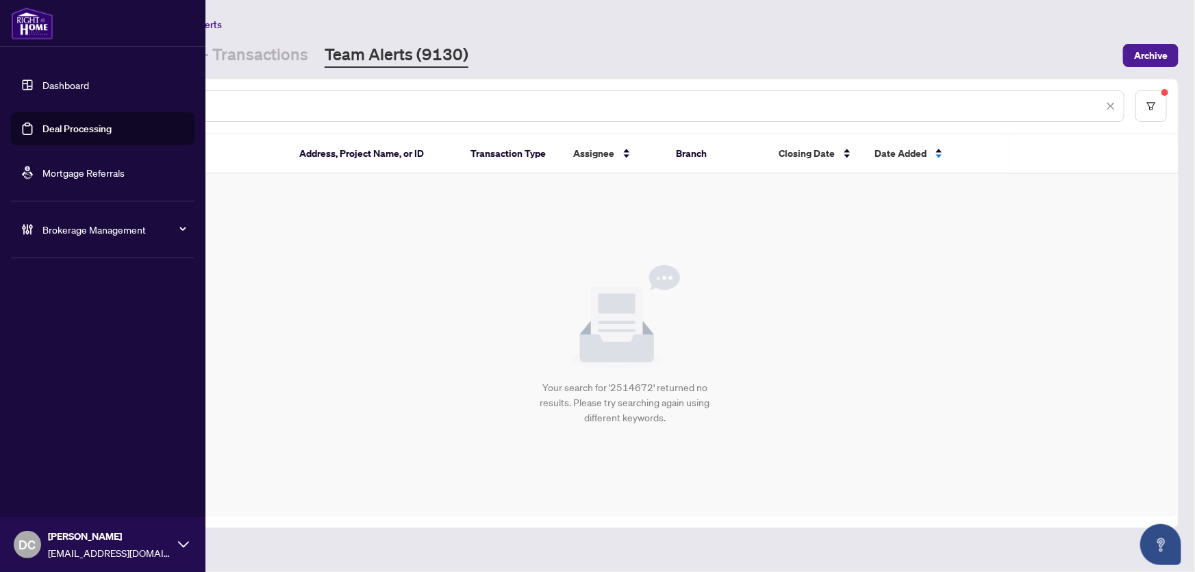
drag, startPoint x: 212, startPoint y: 101, endPoint x: 0, endPoint y: 100, distance: 212.4
click at [0, 100] on div "Dashboard Deal Processing Mortgage Referrals Brokerage Management DC [PERSON_NA…" at bounding box center [597, 286] width 1195 height 572
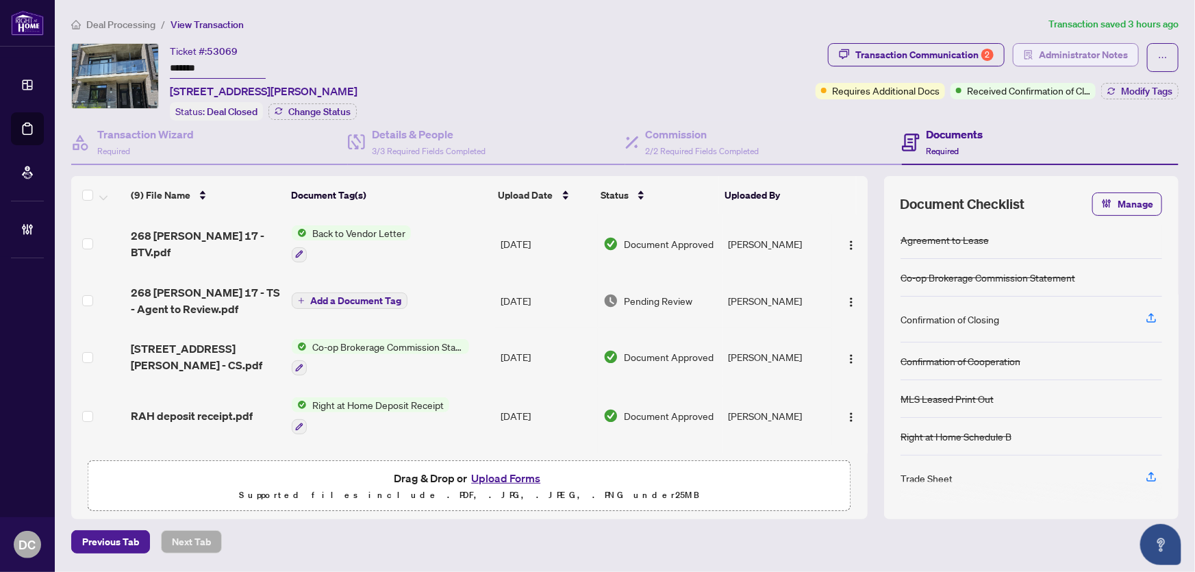
click at [1088, 53] on span "Administrator Notes" at bounding box center [1083, 55] width 89 height 22
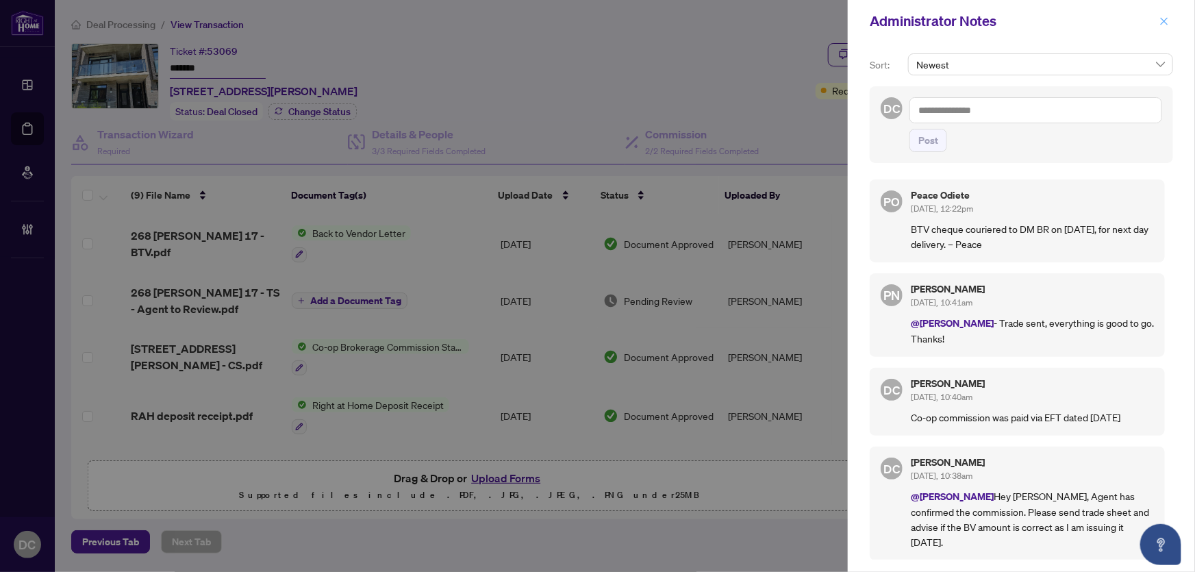
click at [1163, 24] on icon "close" at bounding box center [1165, 21] width 10 height 10
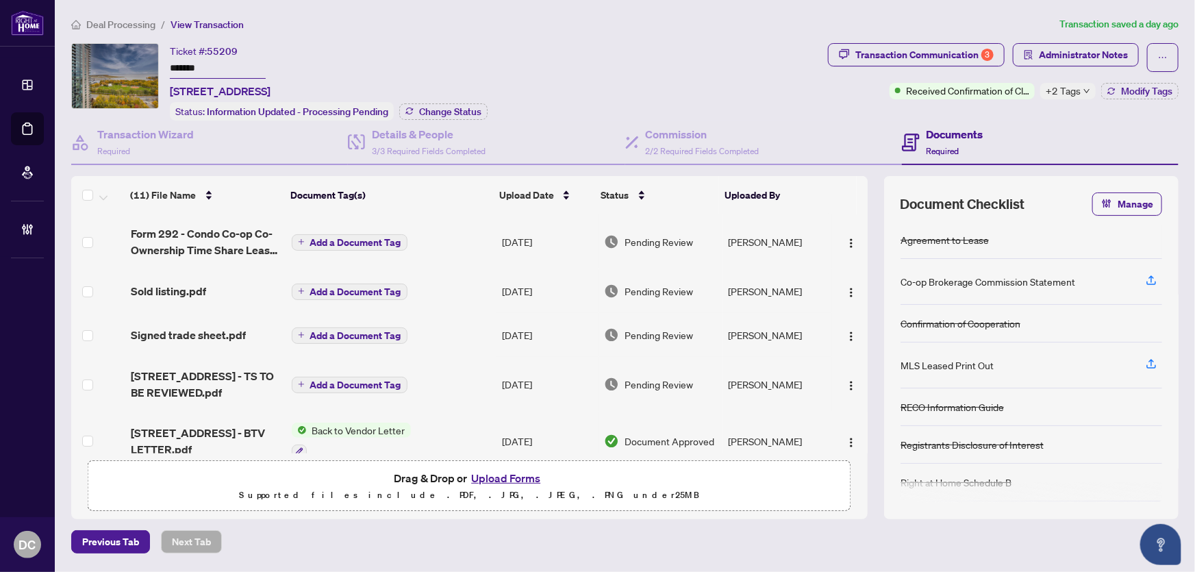
drag, startPoint x: 207, startPoint y: 62, endPoint x: 72, endPoint y: 63, distance: 135.0
click at [72, 63] on div "Ticket #: 55209 ******* [STREET_ADDRESS] Status: Information Updated - Processi…" at bounding box center [446, 81] width 751 height 77
click at [1131, 91] on span "Modify Tags" at bounding box center [1146, 91] width 51 height 10
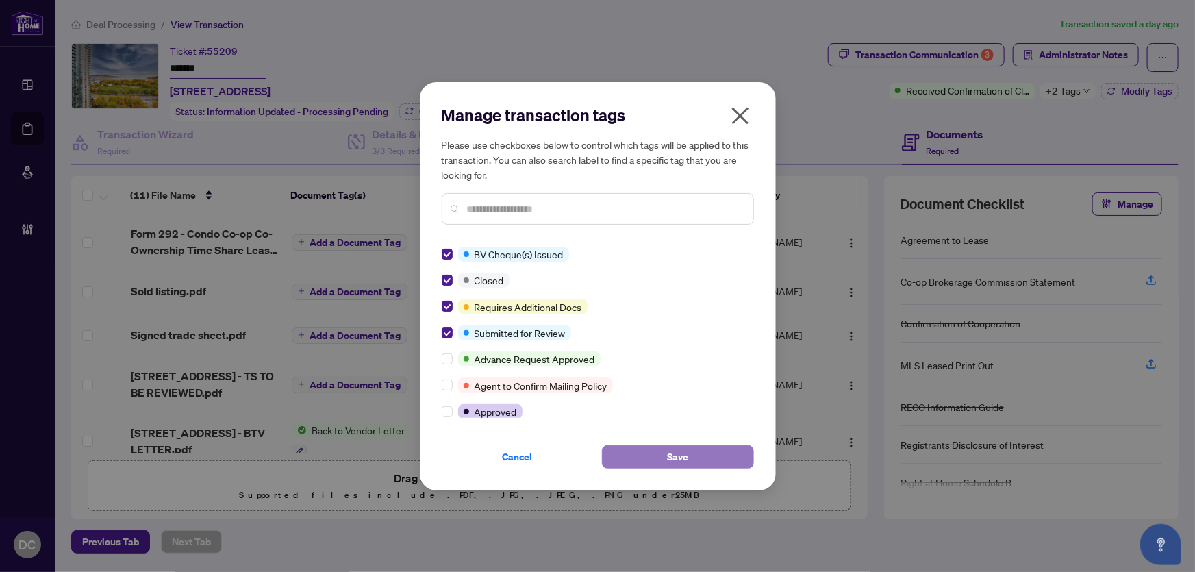
click at [686, 451] on span "Save" at bounding box center [677, 457] width 21 height 22
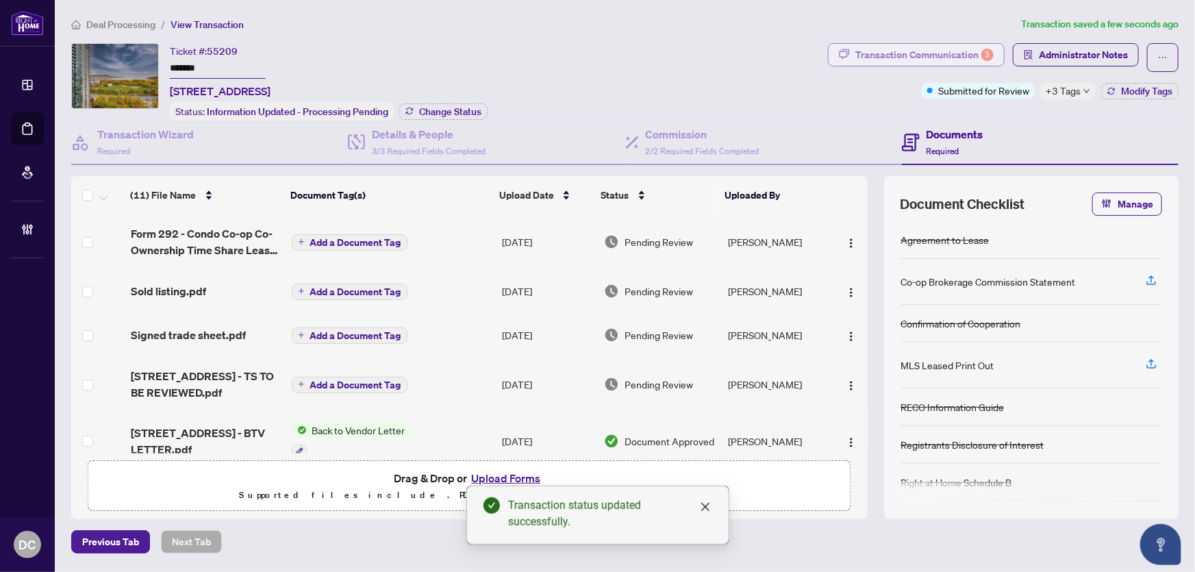
click at [935, 48] on div "Transaction Communication 3" at bounding box center [925, 55] width 138 height 22
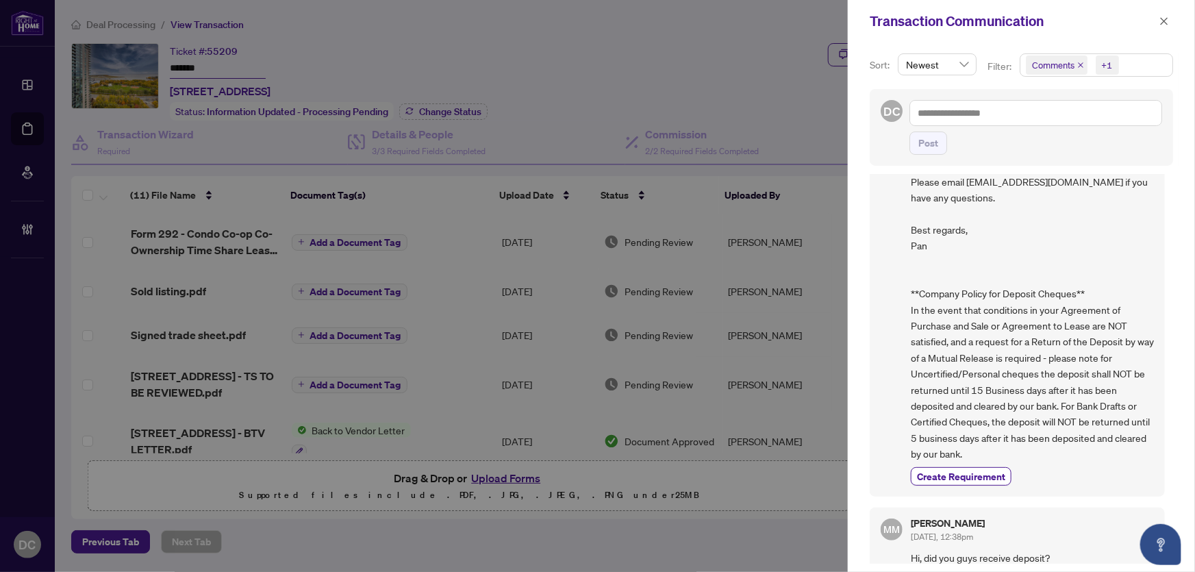
scroll to position [887, 0]
click at [1160, 19] on icon "close" at bounding box center [1165, 21] width 10 height 10
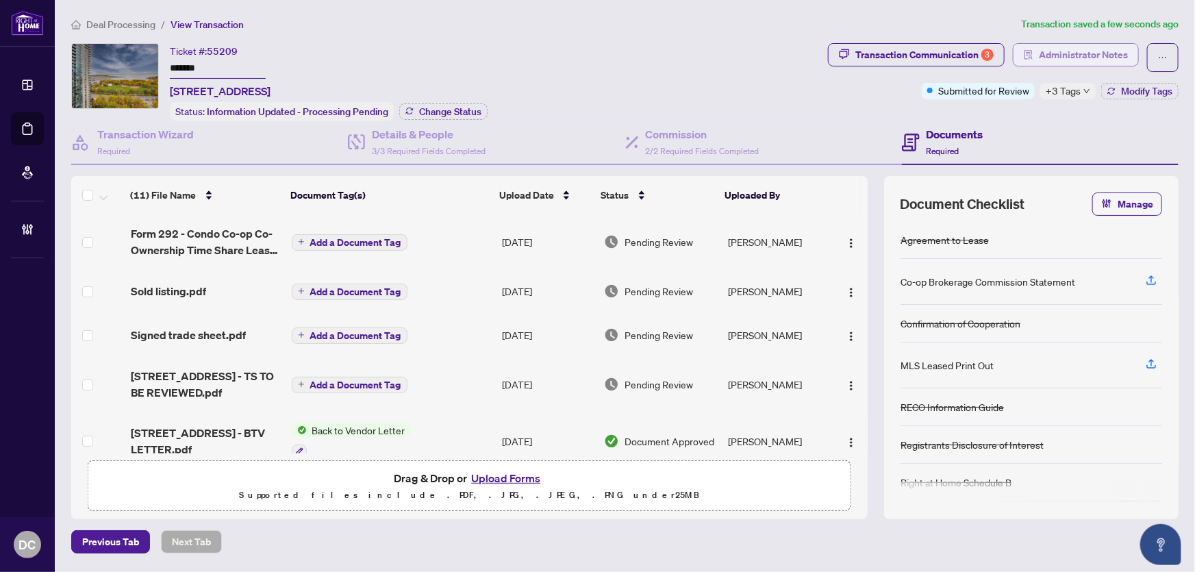
click at [1068, 56] on span "Administrator Notes" at bounding box center [1083, 55] width 89 height 22
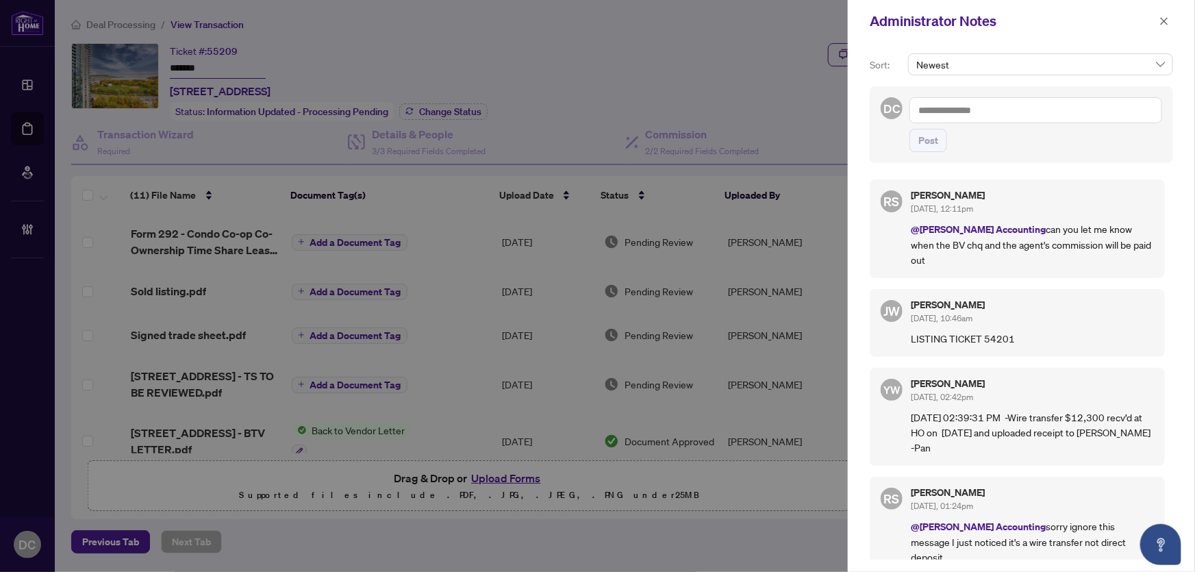
drag, startPoint x: 1162, startPoint y: 16, endPoint x: 1043, endPoint y: 16, distance: 119.9
click at [1162, 16] on icon "close" at bounding box center [1165, 21] width 10 height 10
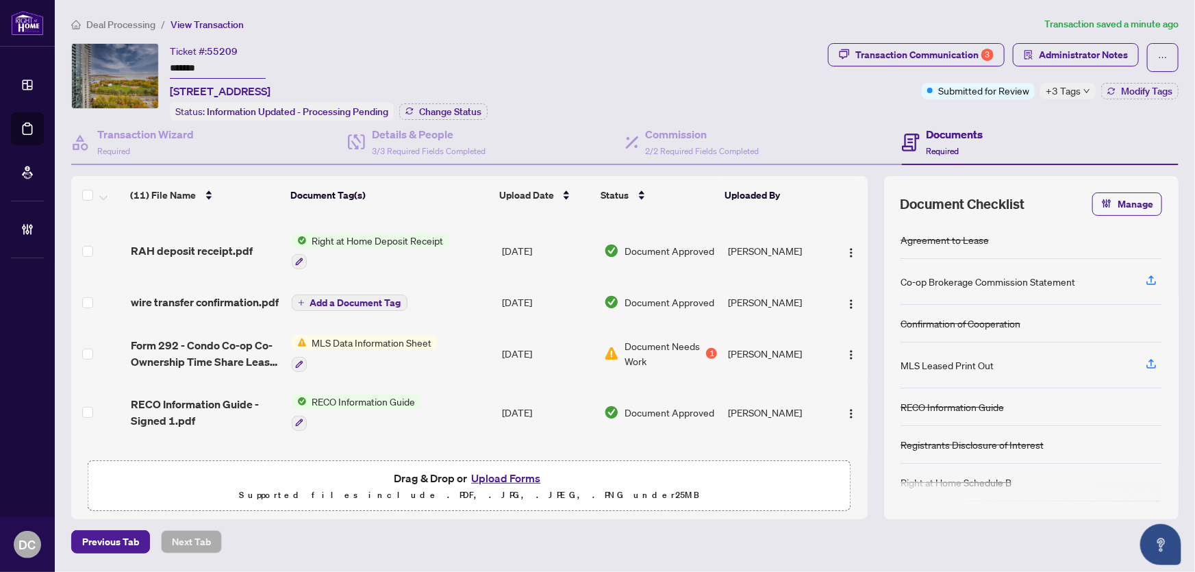
scroll to position [355, 0]
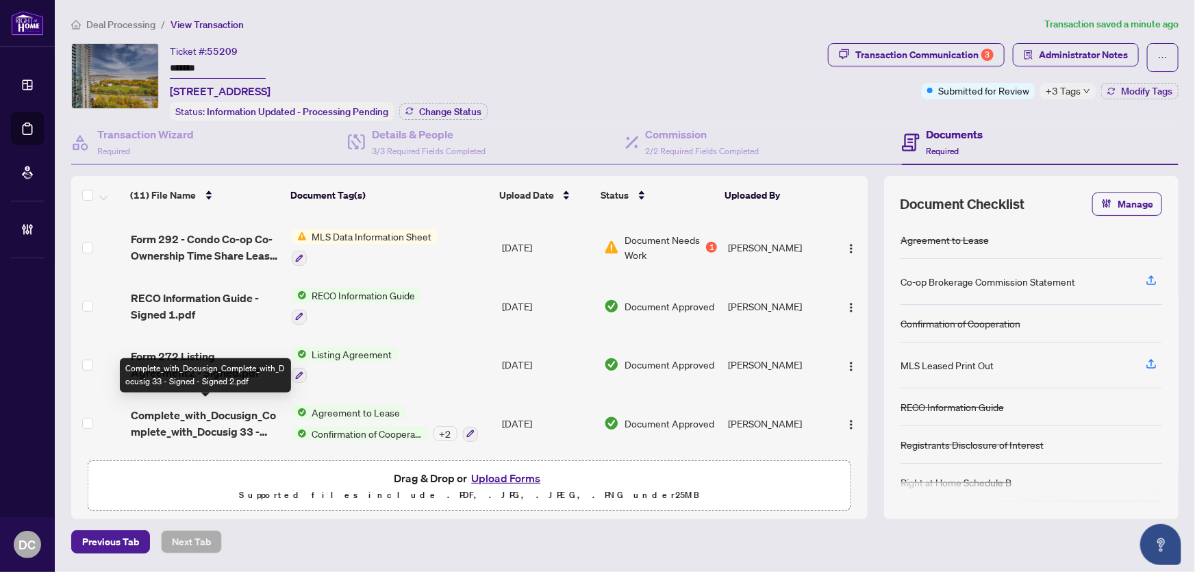
click at [234, 413] on span "Complete_with_Docusign_Complete_with_Docusig 33 - Signed - Signed 2.pdf" at bounding box center [206, 423] width 150 height 33
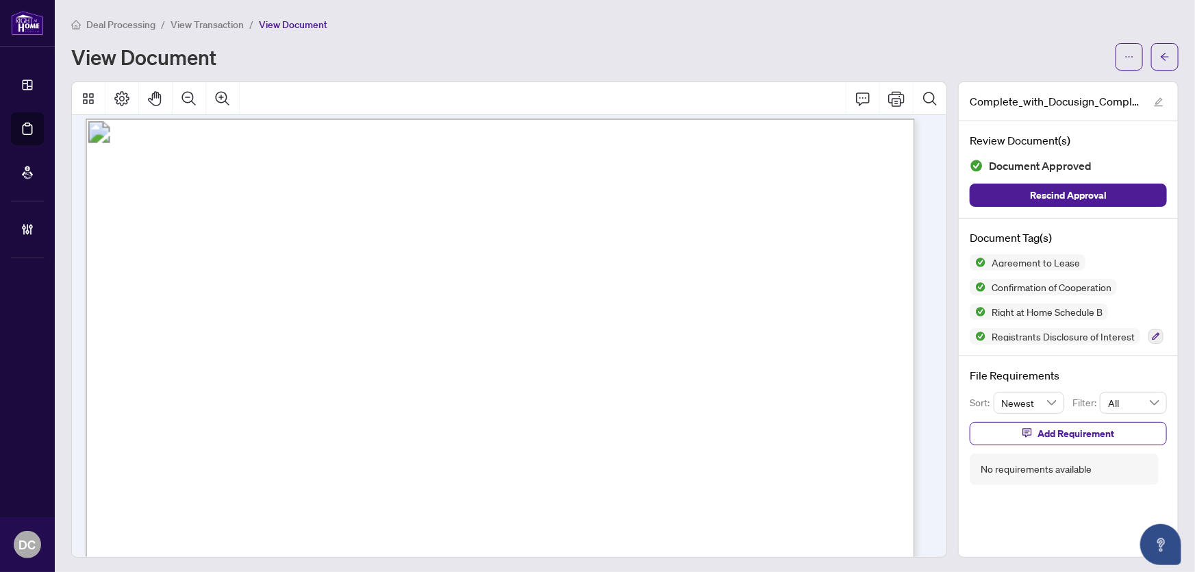
scroll to position [2491, 0]
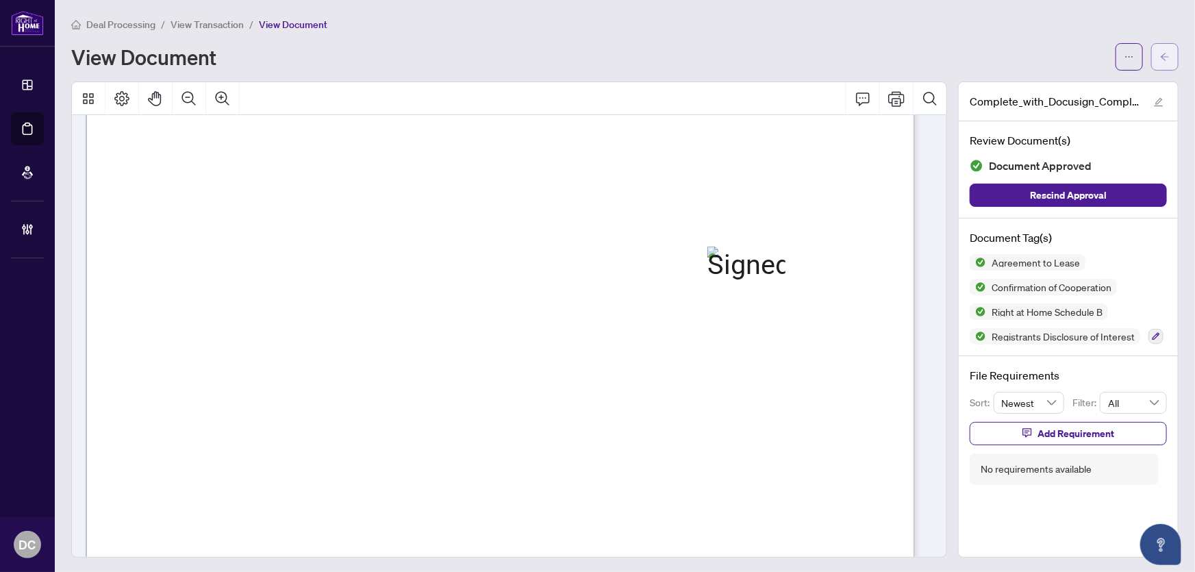
click at [1160, 58] on icon "arrow-left" at bounding box center [1165, 57] width 10 height 10
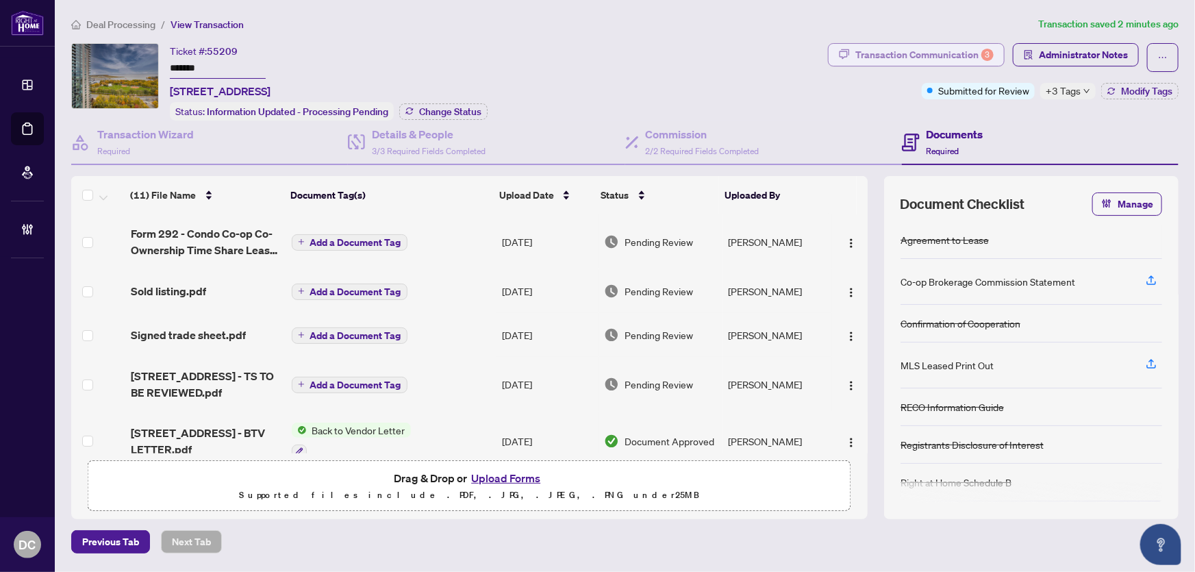
click at [925, 53] on div "Transaction Communication 3" at bounding box center [925, 55] width 138 height 22
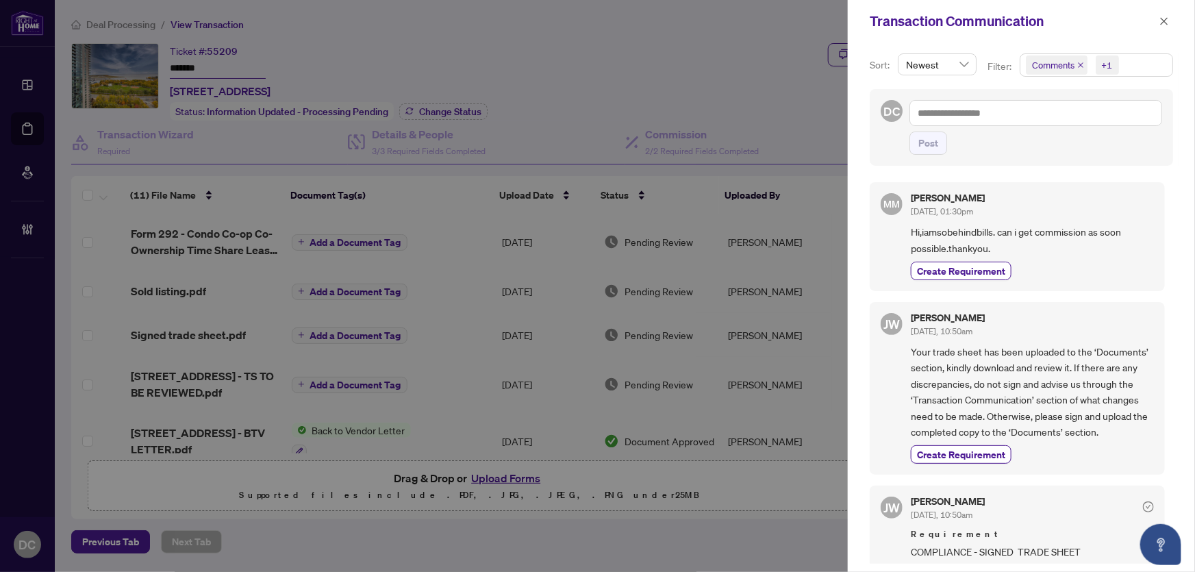
click at [1149, 64] on span "Comments +1" at bounding box center [1097, 65] width 152 height 22
click at [1089, 117] on span "Comments" at bounding box center [1070, 122] width 47 height 12
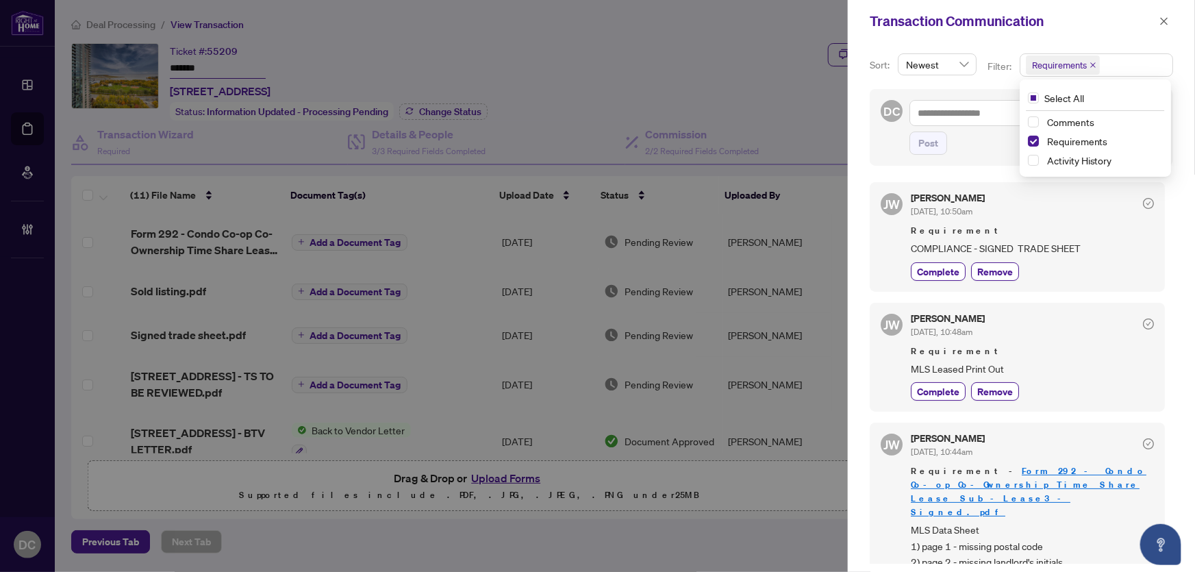
drag, startPoint x: 1165, startPoint y: 22, endPoint x: 1130, endPoint y: 20, distance: 34.3
click at [1165, 21] on icon "close" at bounding box center [1165, 21] width 10 height 10
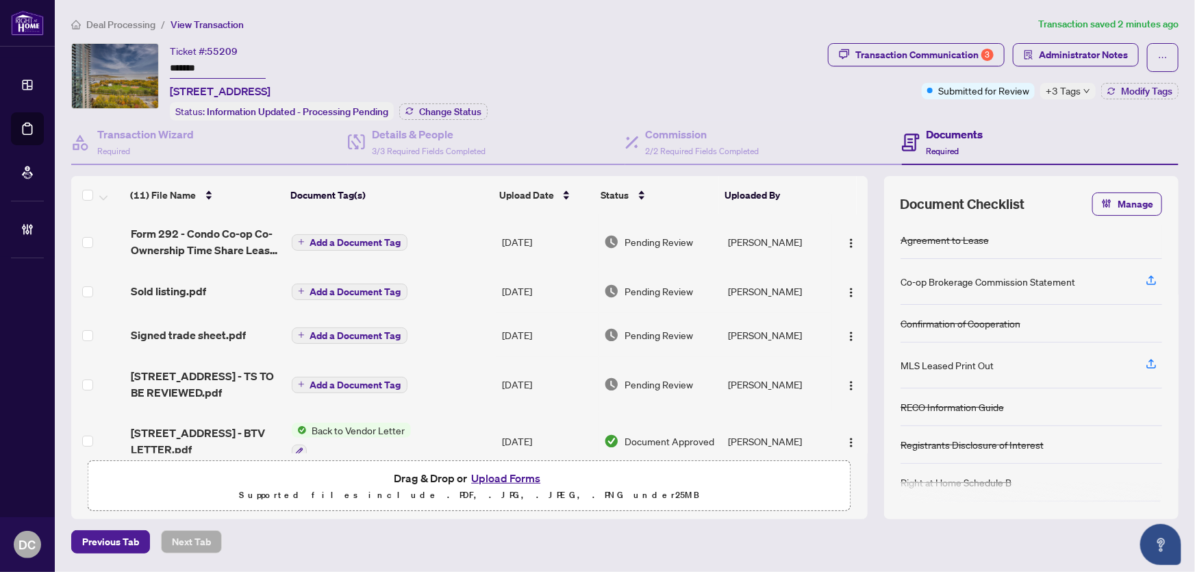
click at [425, 329] on td "Add a Document Tag" at bounding box center [391, 335] width 210 height 44
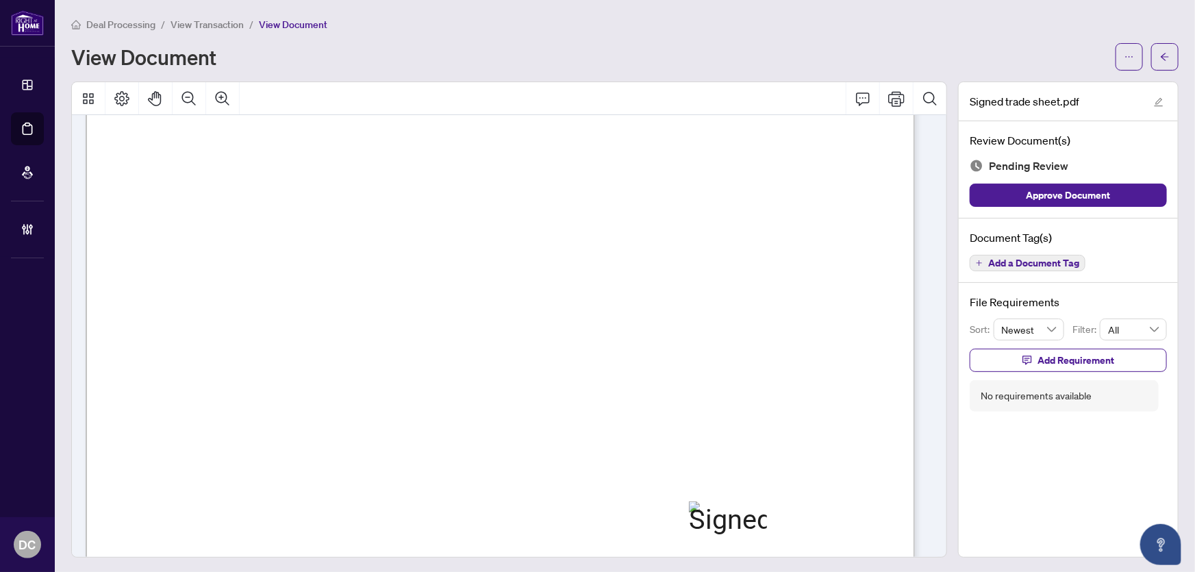
scroll to position [249, 0]
click at [1162, 56] on button "button" at bounding box center [1164, 56] width 27 height 27
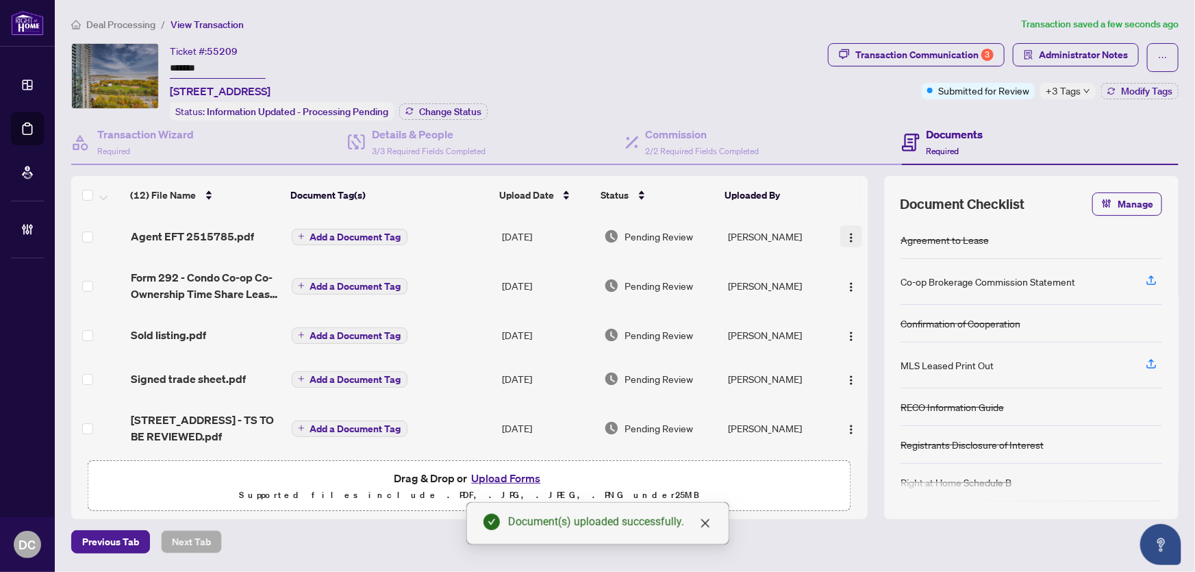
click at [846, 232] on img "button" at bounding box center [851, 237] width 11 height 11
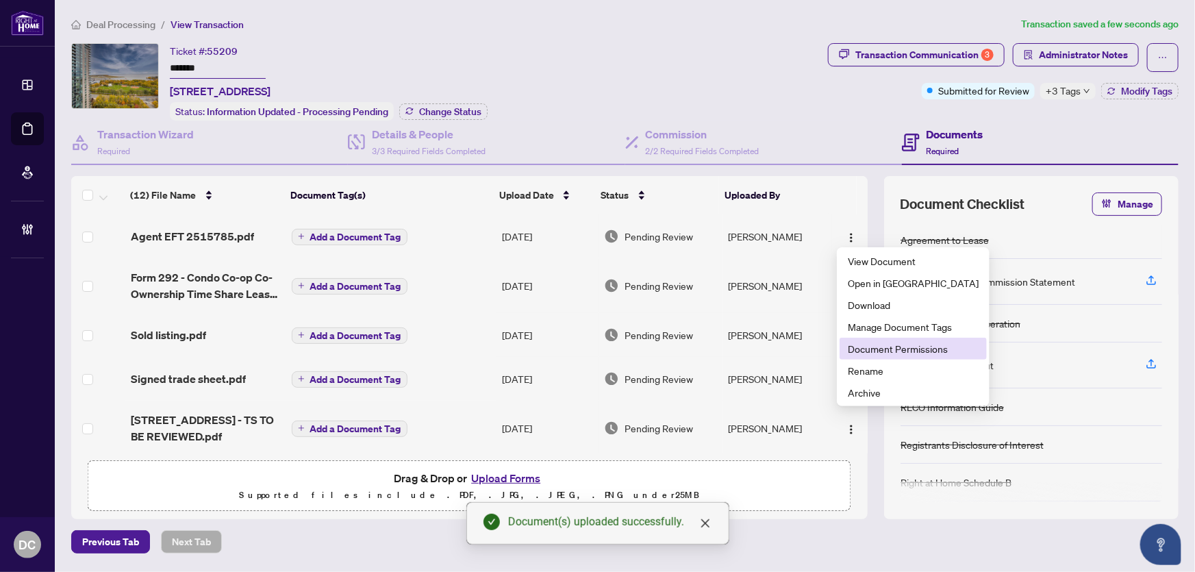
click at [875, 345] on span "Document Permissions" at bounding box center [913, 348] width 131 height 15
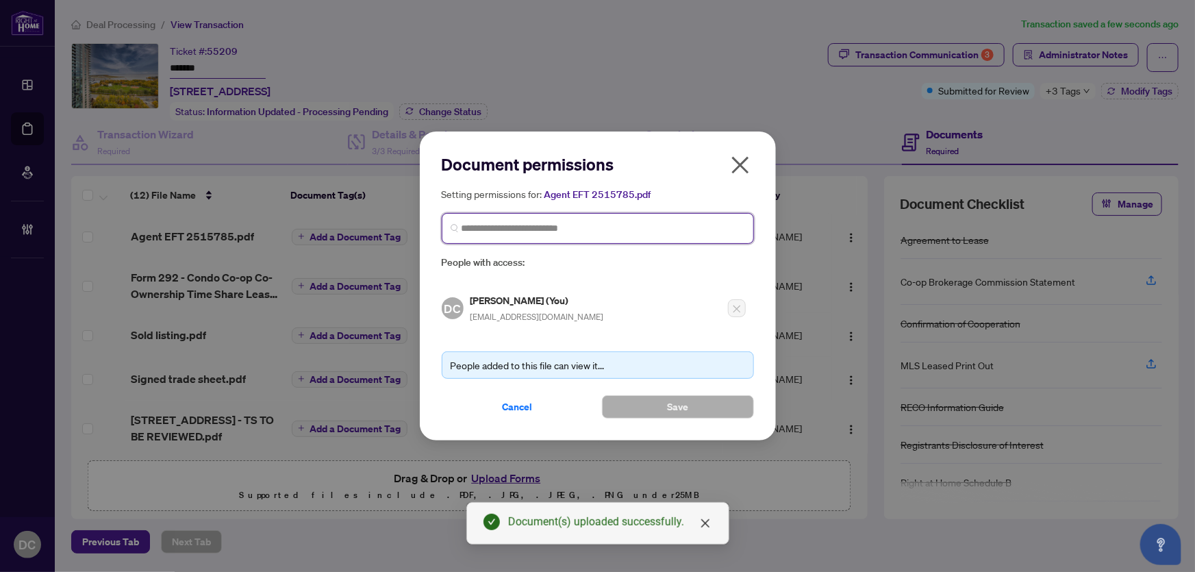
click at [690, 231] on input "search" at bounding box center [604, 228] width 284 height 14
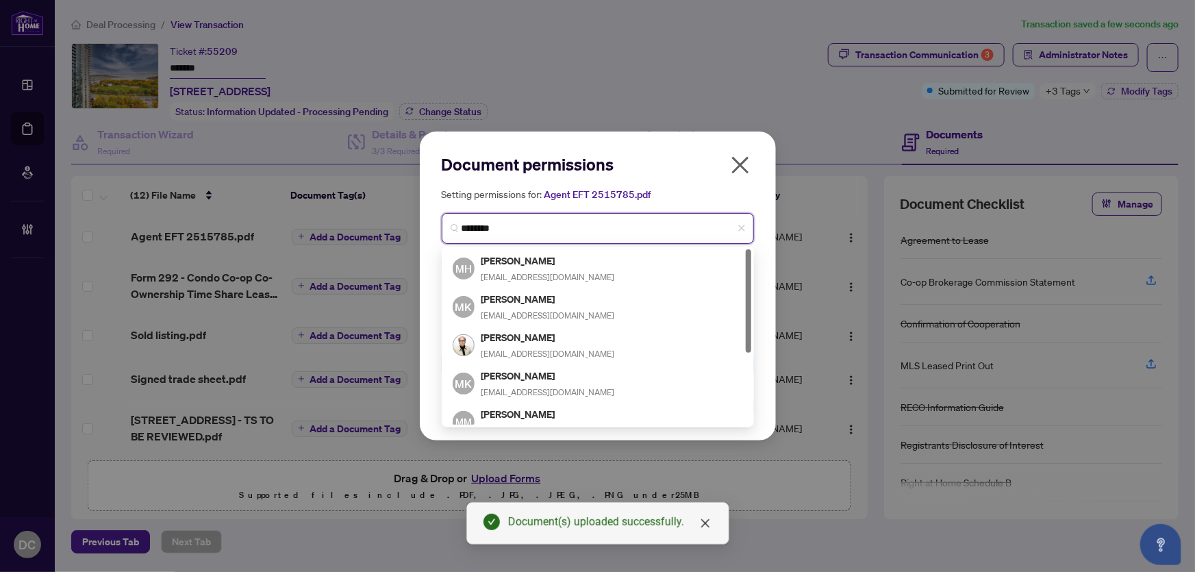
type input "*********"
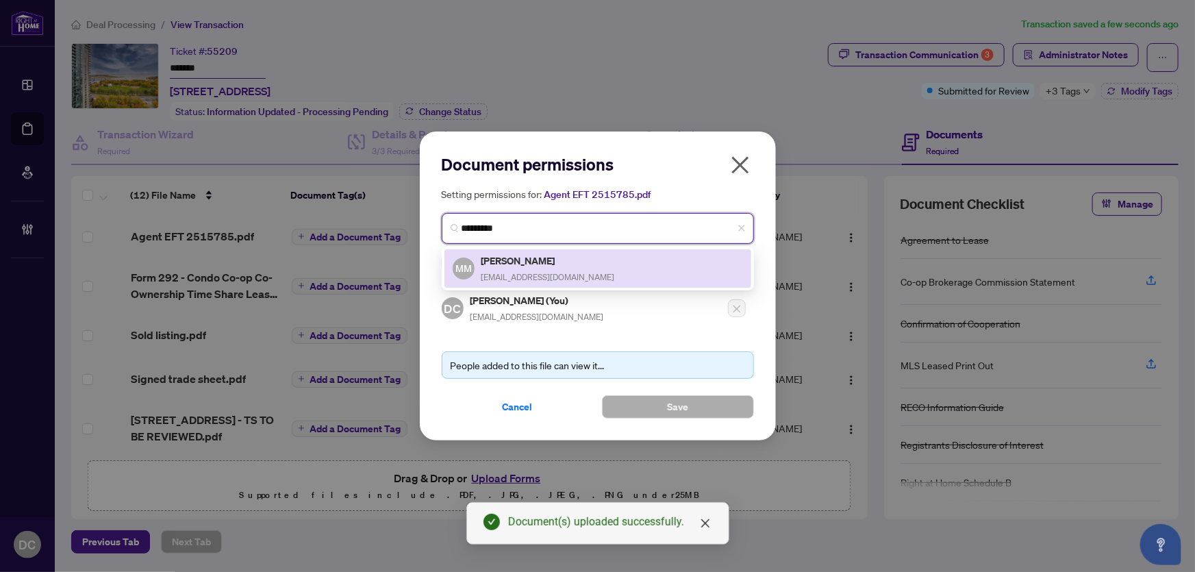
click at [650, 266] on div "MM Moe Maroufi moemaroufi@gmail.com" at bounding box center [598, 269] width 290 height 32
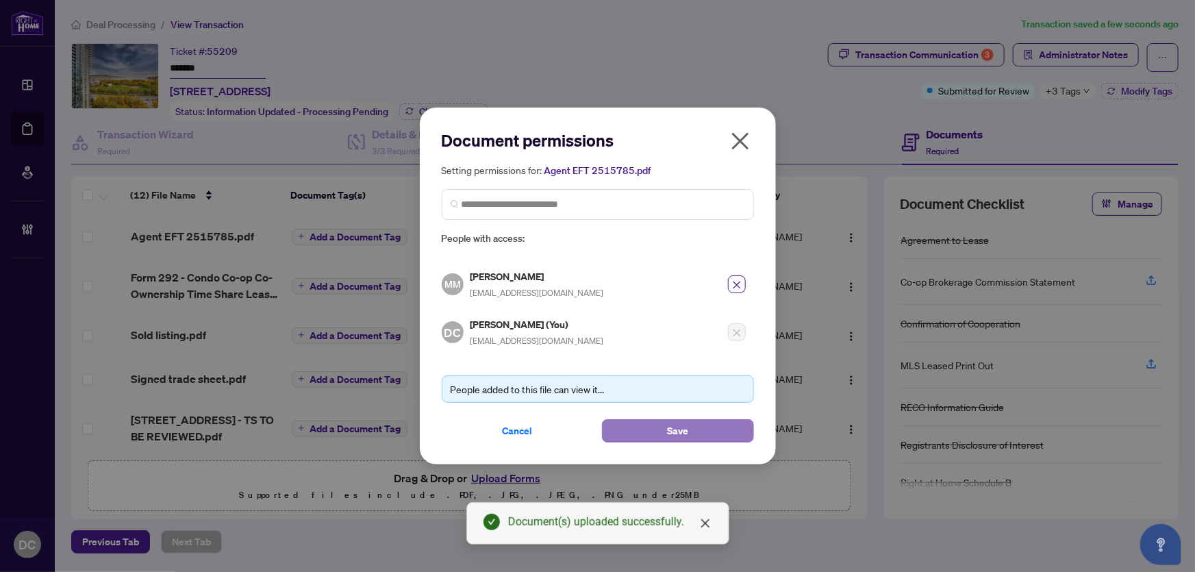
click at [629, 428] on button "Save" at bounding box center [678, 430] width 152 height 23
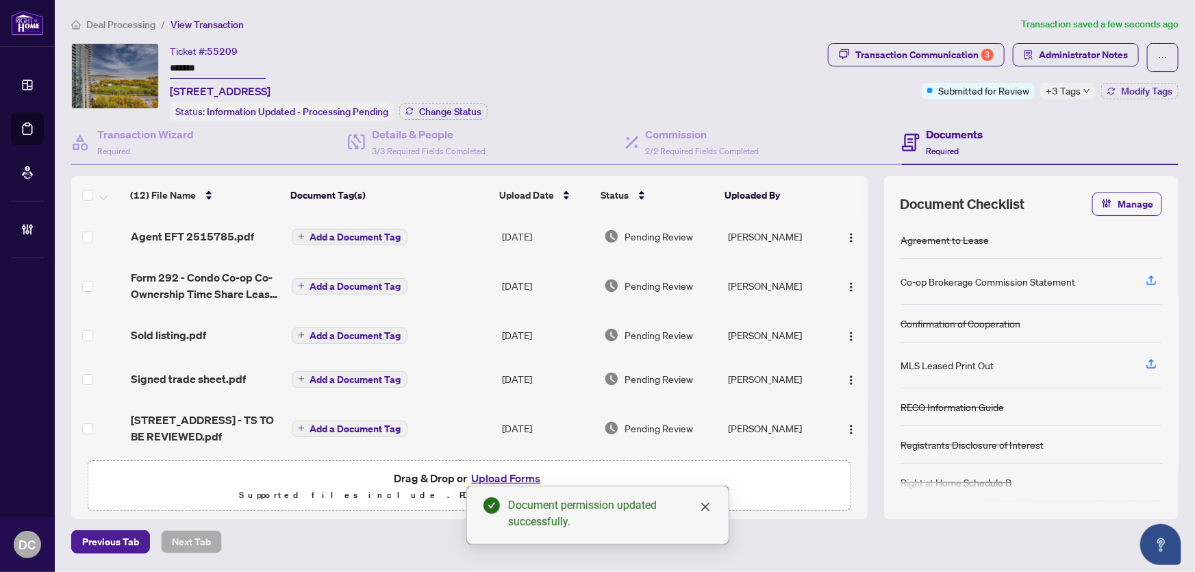
click at [443, 378] on td "Add a Document Tag" at bounding box center [391, 379] width 210 height 44
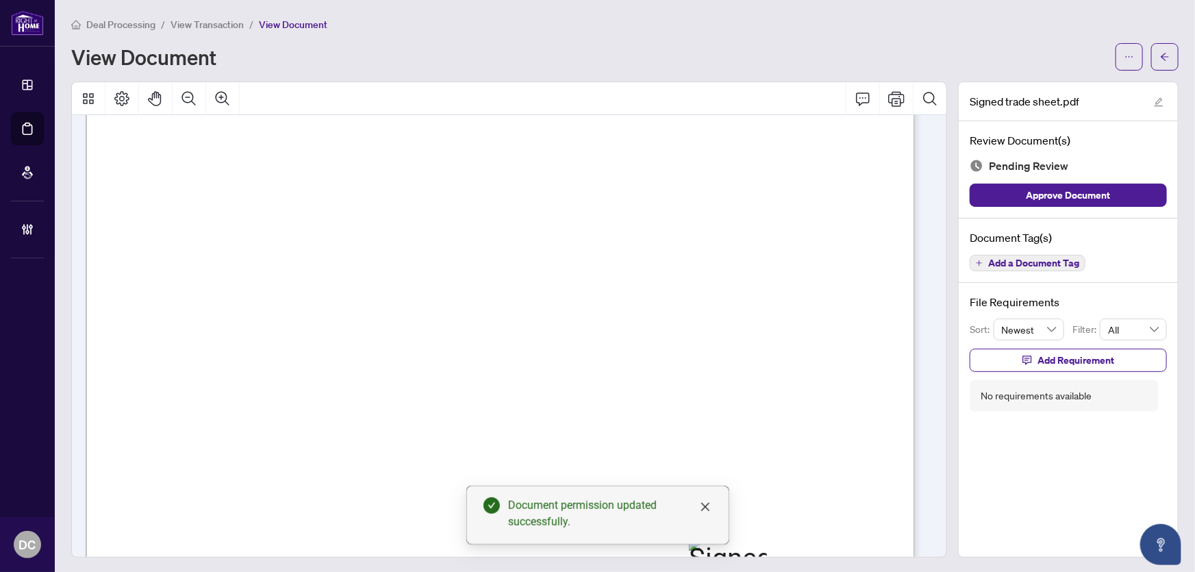
scroll to position [373, 0]
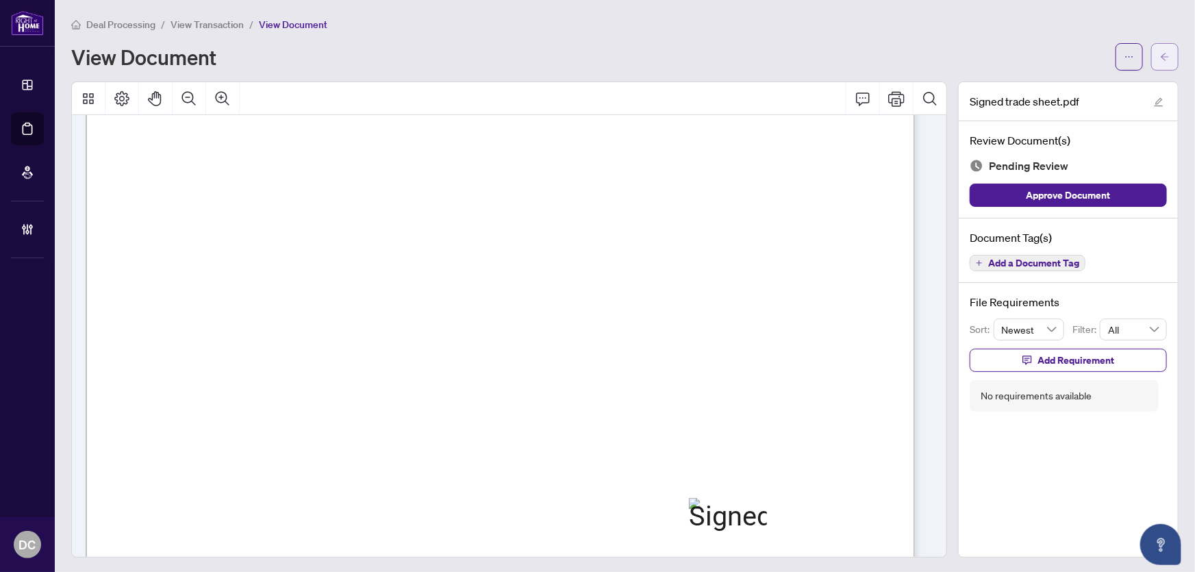
click at [1162, 58] on button "button" at bounding box center [1164, 56] width 27 height 27
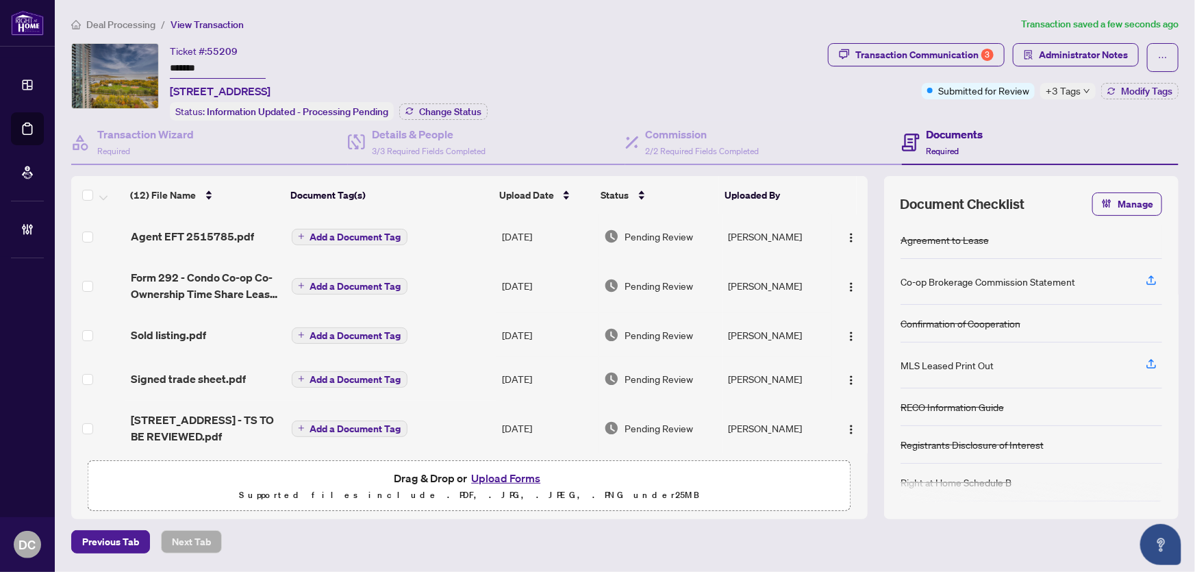
click at [1078, 93] on span "+3 Tags" at bounding box center [1063, 91] width 35 height 16
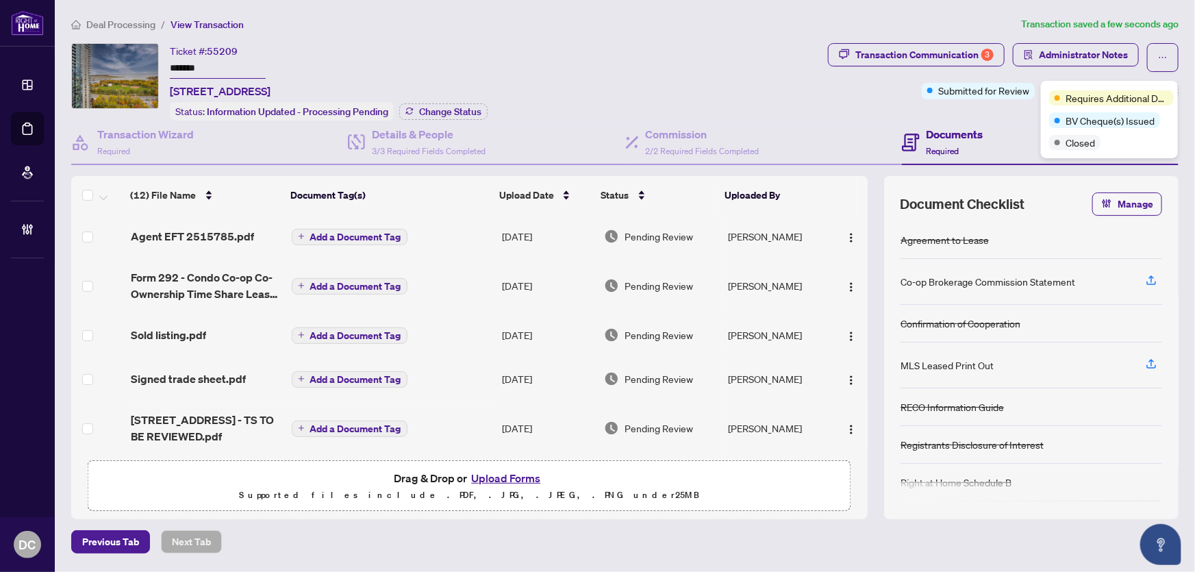
click at [987, 114] on div "Transaction Communication 3 Administrator Notes Submitted for Review +3 Tags Mo…" at bounding box center [1003, 81] width 356 height 77
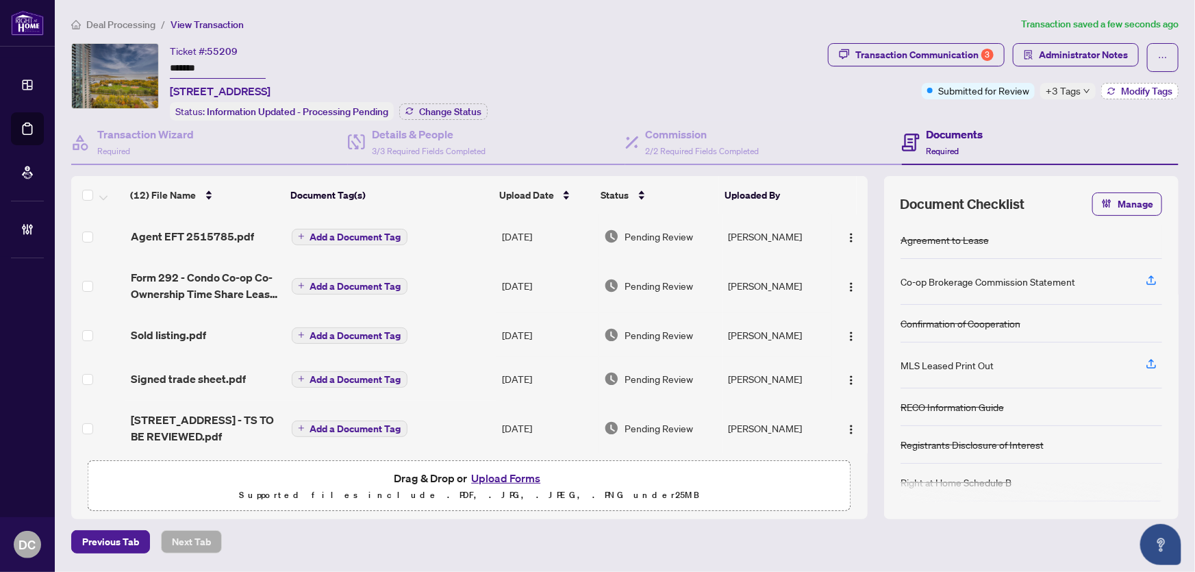
click at [1153, 91] on span "Modify Tags" at bounding box center [1146, 91] width 51 height 10
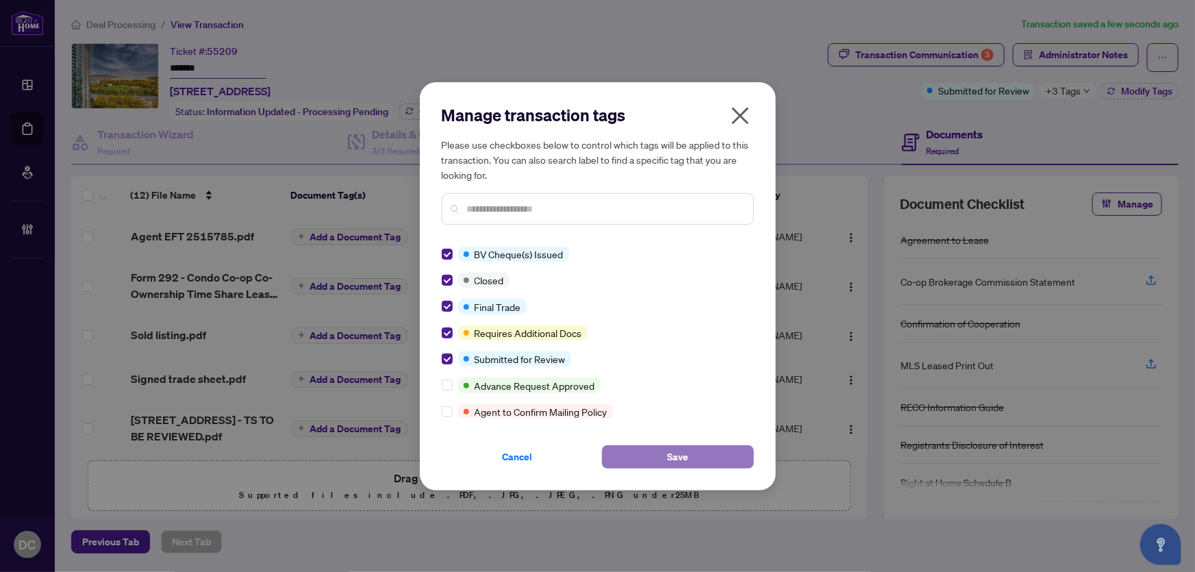
click at [662, 453] on button "Save" at bounding box center [678, 456] width 152 height 23
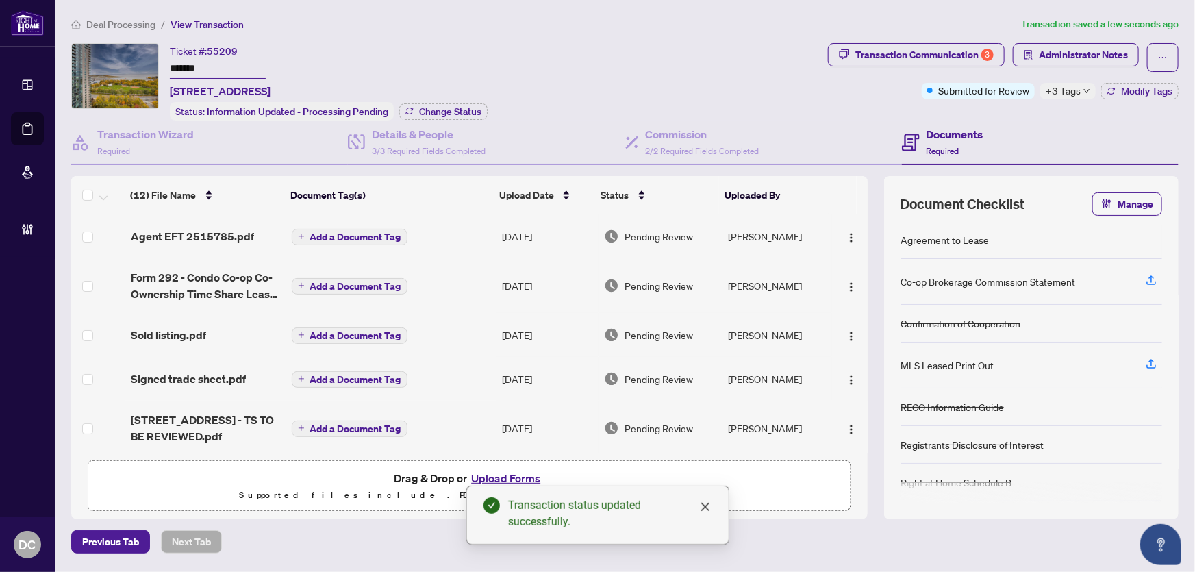
drag, startPoint x: 255, startPoint y: 70, endPoint x: 149, endPoint y: 66, distance: 105.6
click at [149, 66] on div "Ticket #: 55209 ******* 2603-231 Fort York Blvd, Toronto, Ontario M5V 1B2, Cana…" at bounding box center [446, 81] width 751 height 77
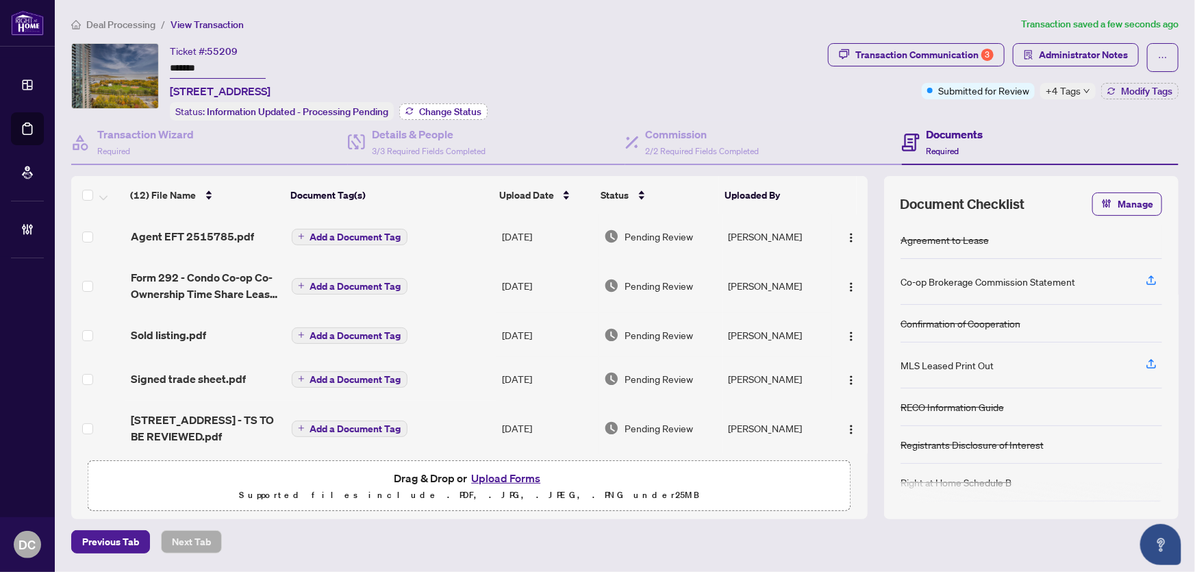
click at [456, 110] on span "Change Status" at bounding box center [450, 112] width 62 height 10
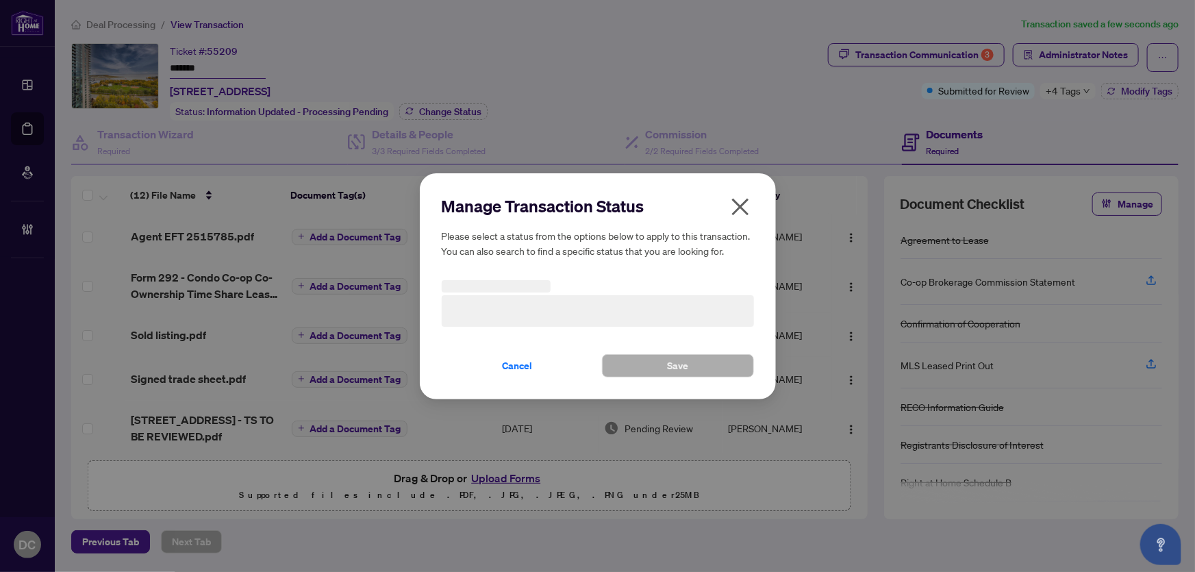
click at [614, 306] on h3 at bounding box center [598, 311] width 312 height 32
click at [574, 308] on span "Information Updated - Processing Pending" at bounding box center [598, 310] width 296 height 26
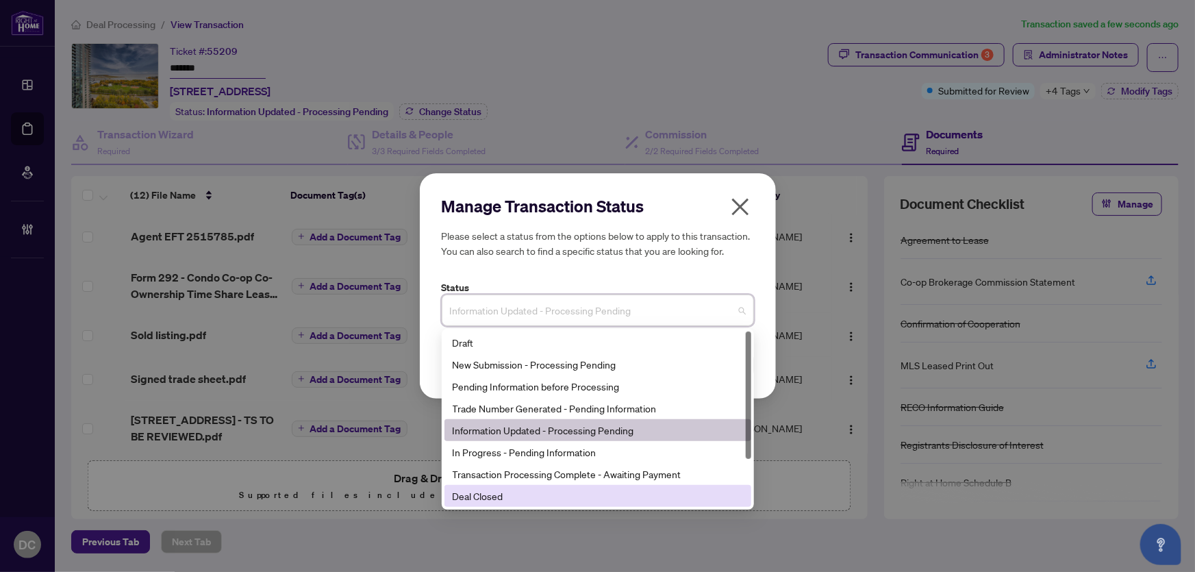
click at [508, 501] on div "Deal Closed" at bounding box center [598, 495] width 290 height 15
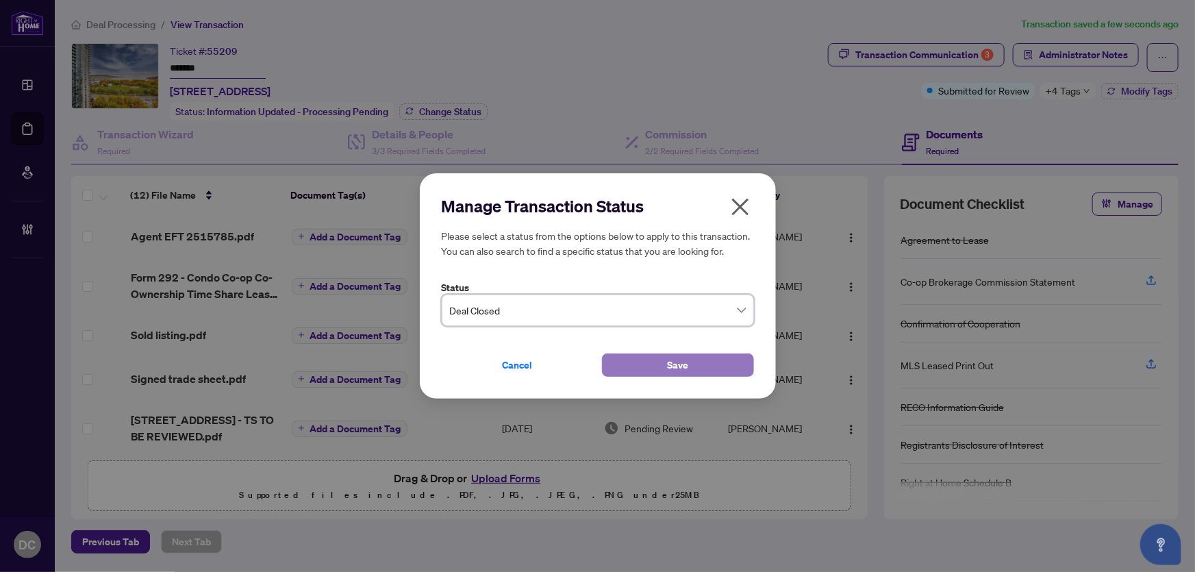
click at [662, 364] on button "Save" at bounding box center [678, 364] width 152 height 23
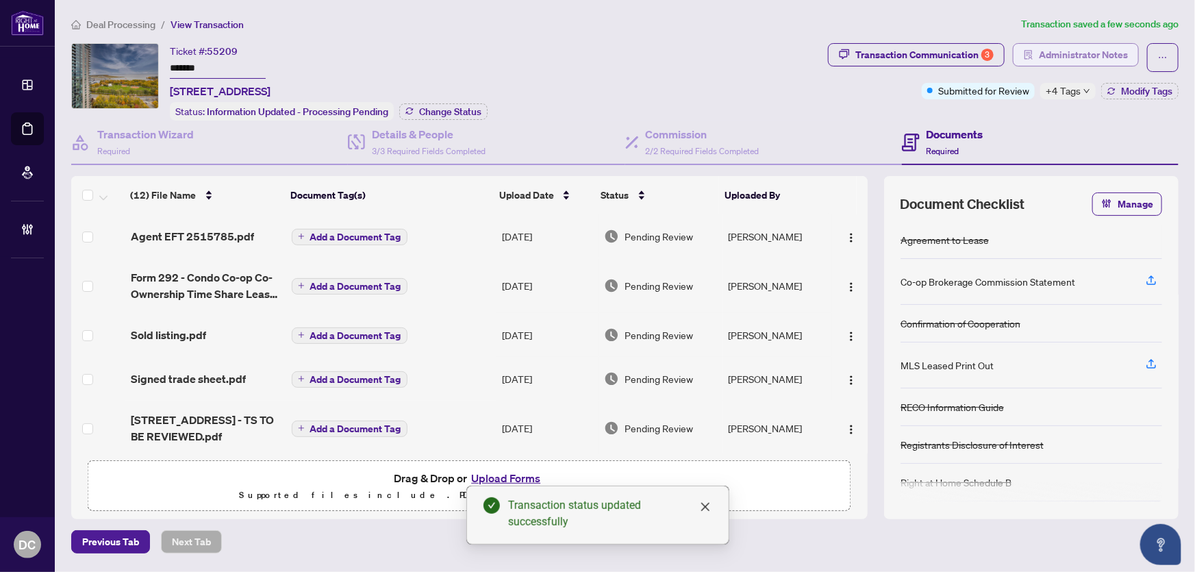
click at [1079, 62] on span "Administrator Notes" at bounding box center [1083, 55] width 89 height 22
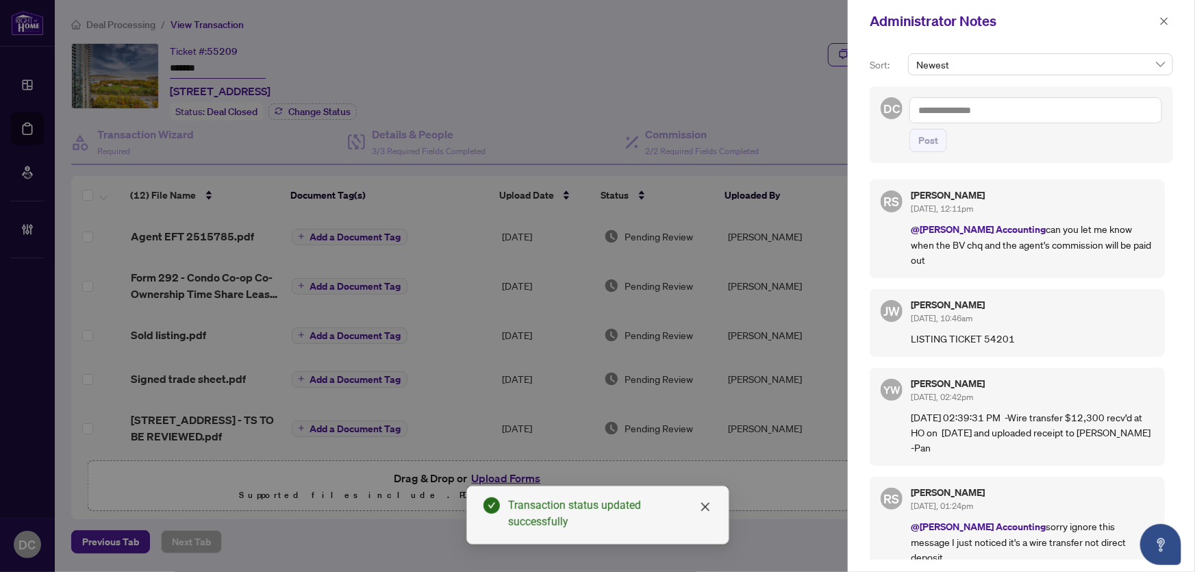
click at [1133, 112] on textarea at bounding box center [1036, 110] width 253 height 26
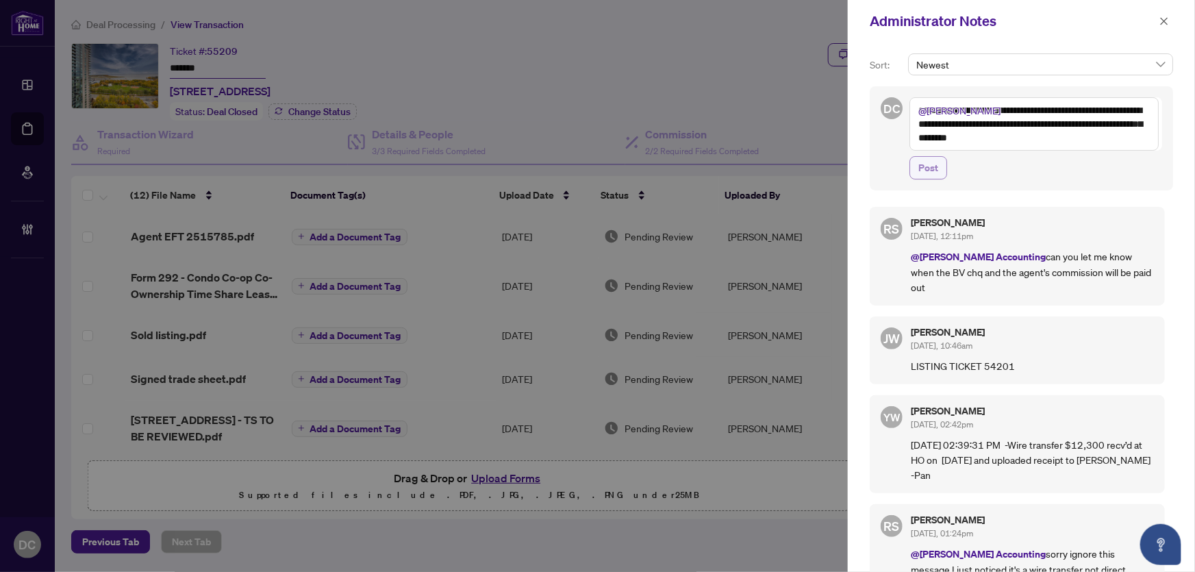
type textarea "**********"
click at [931, 163] on span "Post" at bounding box center [929, 168] width 20 height 22
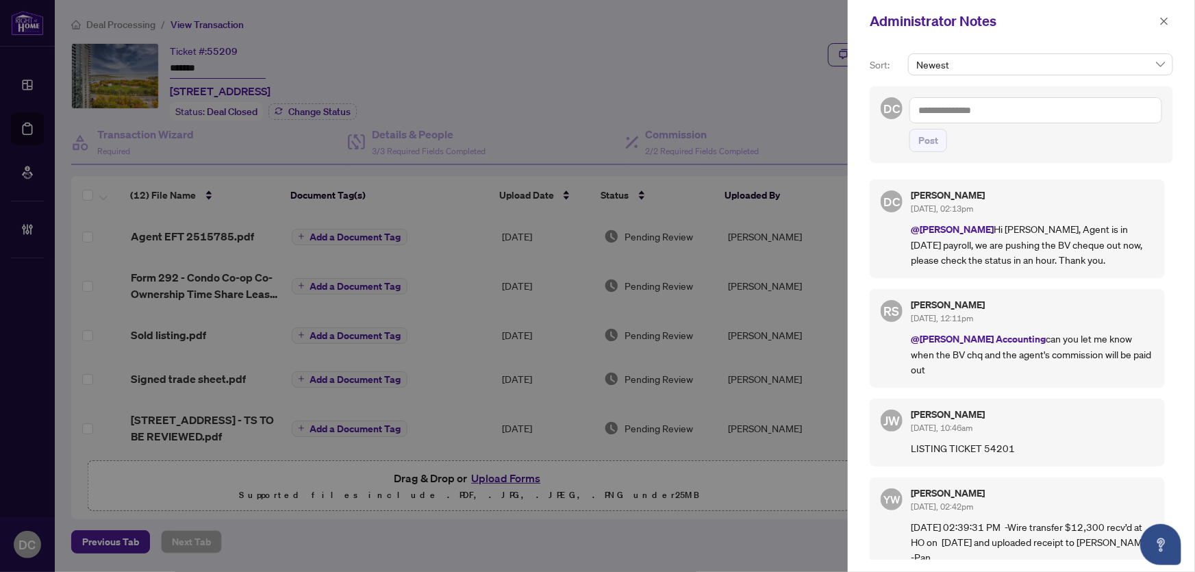
click at [1061, 108] on textarea at bounding box center [1036, 110] width 253 height 26
paste textarea "**********"
type textarea "**********"
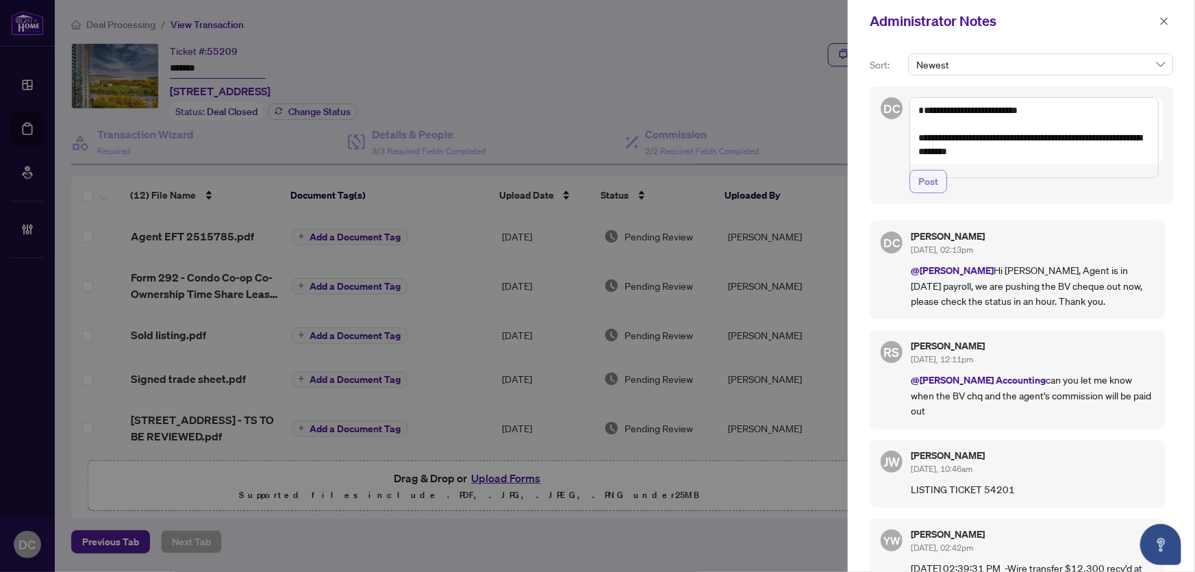
click at [934, 192] on span "Post" at bounding box center [929, 182] width 20 height 22
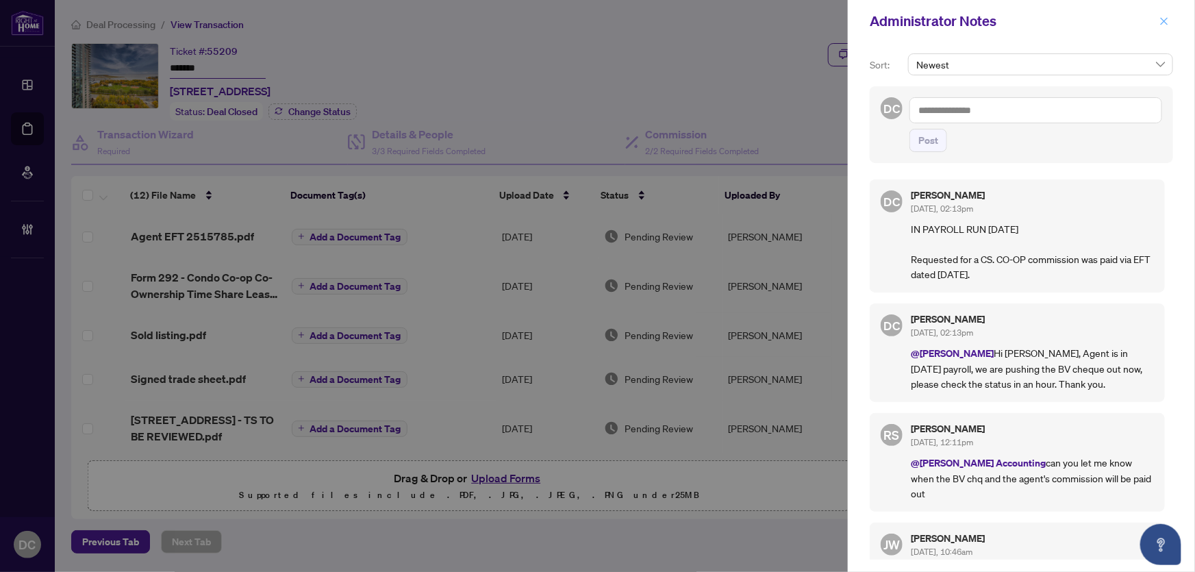
click at [1167, 21] on icon "close" at bounding box center [1165, 21] width 10 height 10
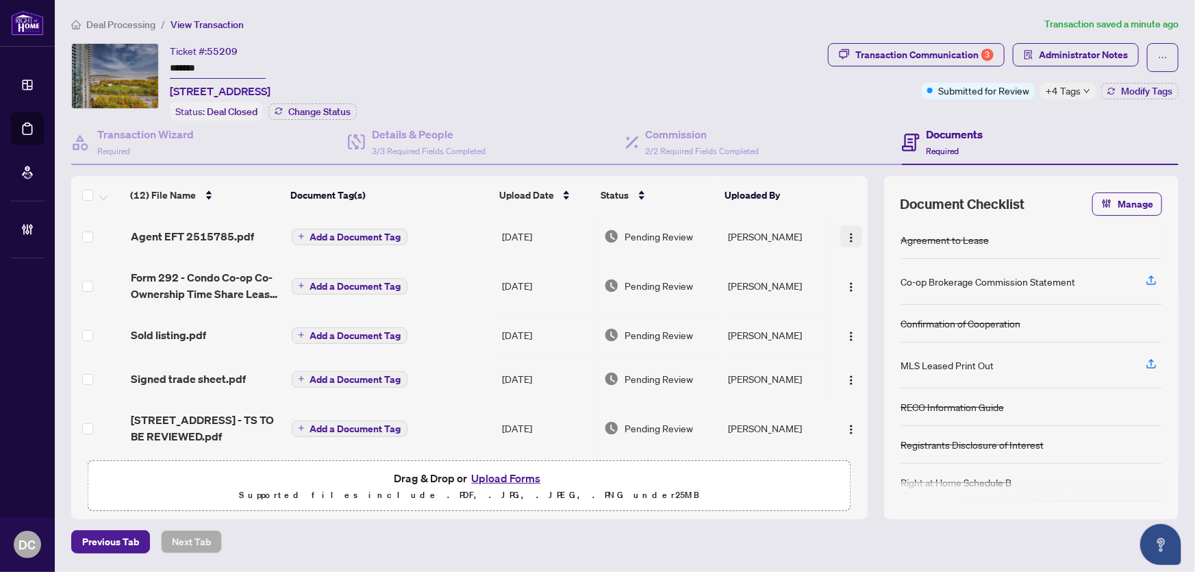
click at [846, 232] on img "button" at bounding box center [851, 237] width 11 height 11
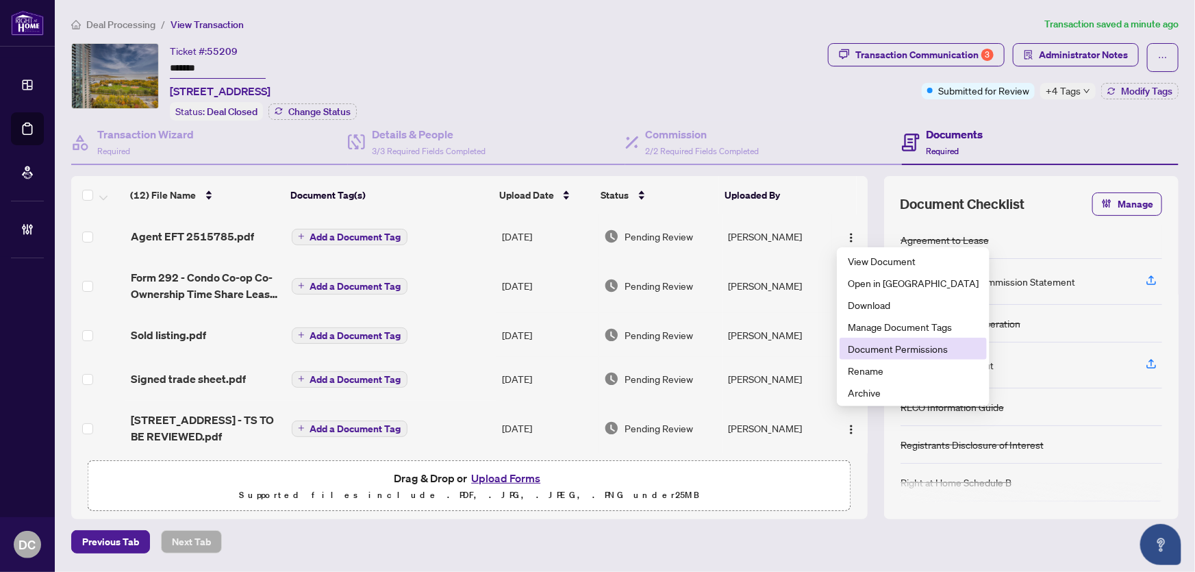
click at [880, 347] on span "Document Permissions" at bounding box center [913, 348] width 131 height 15
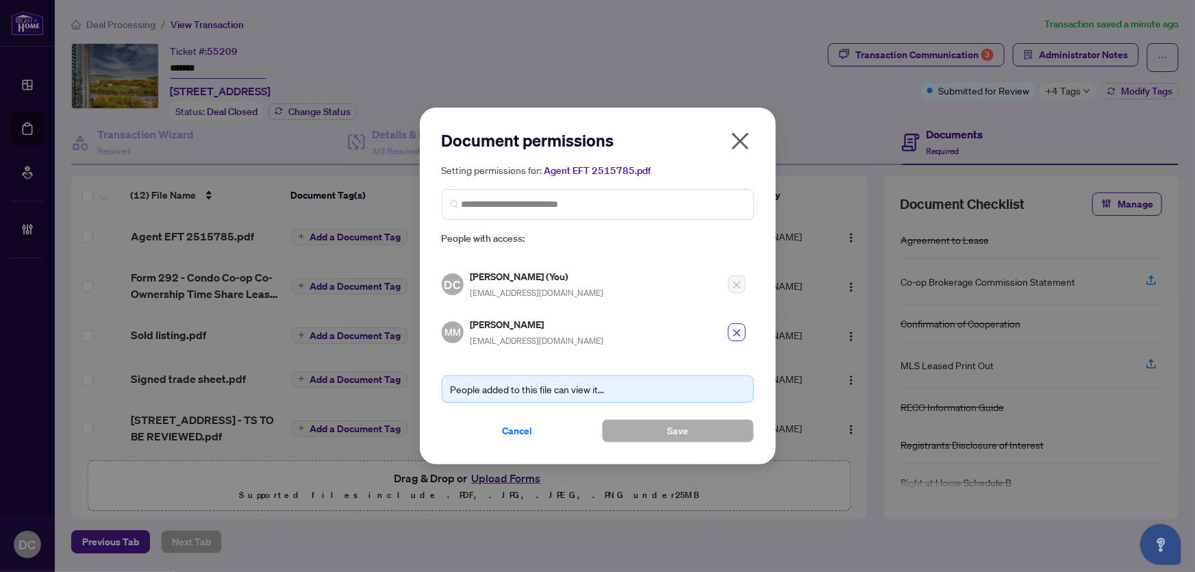
click at [746, 138] on icon "close" at bounding box center [741, 141] width 22 height 22
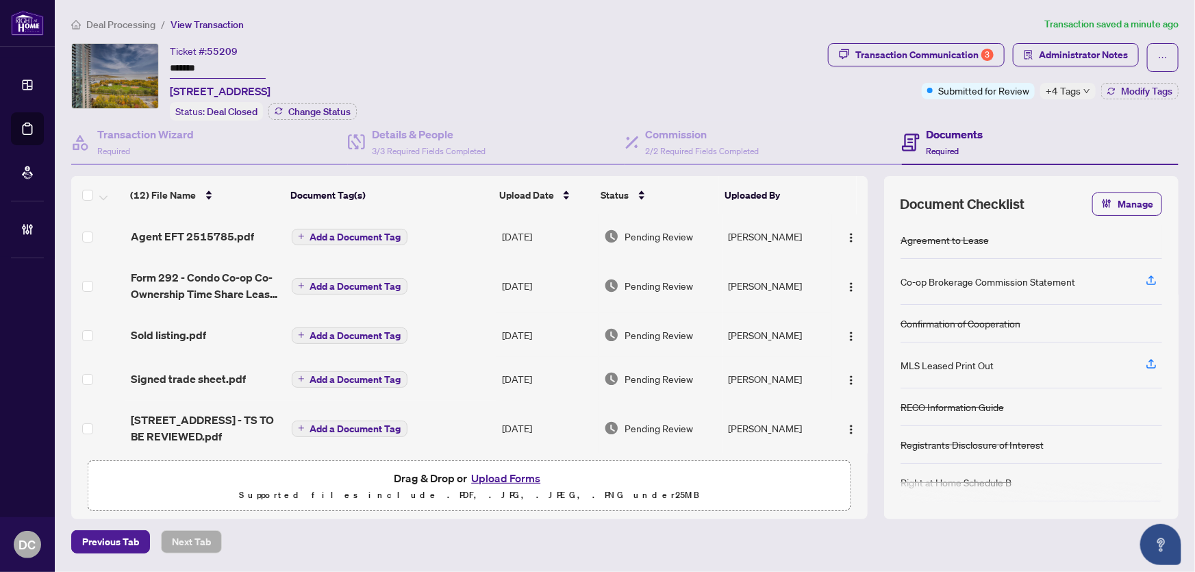
click at [562, 43] on div "Ticket #: 55209 ******* 2603-231 Fort York Blvd, Toronto, Ontario M5V 1B2, Cana…" at bounding box center [446, 81] width 751 height 77
drag, startPoint x: 242, startPoint y: 64, endPoint x: 155, endPoint y: 75, distance: 88.4
click at [153, 66] on div "Ticket #: 55209 ******* 2603-231 Fort York Blvd, Toronto, Ontario M5V 1B2, Cana…" at bounding box center [446, 81] width 751 height 77
drag, startPoint x: 199, startPoint y: 55, endPoint x: 176, endPoint y: 66, distance: 25.1
drag, startPoint x: 176, startPoint y: 66, endPoint x: 222, endPoint y: 60, distance: 46.3
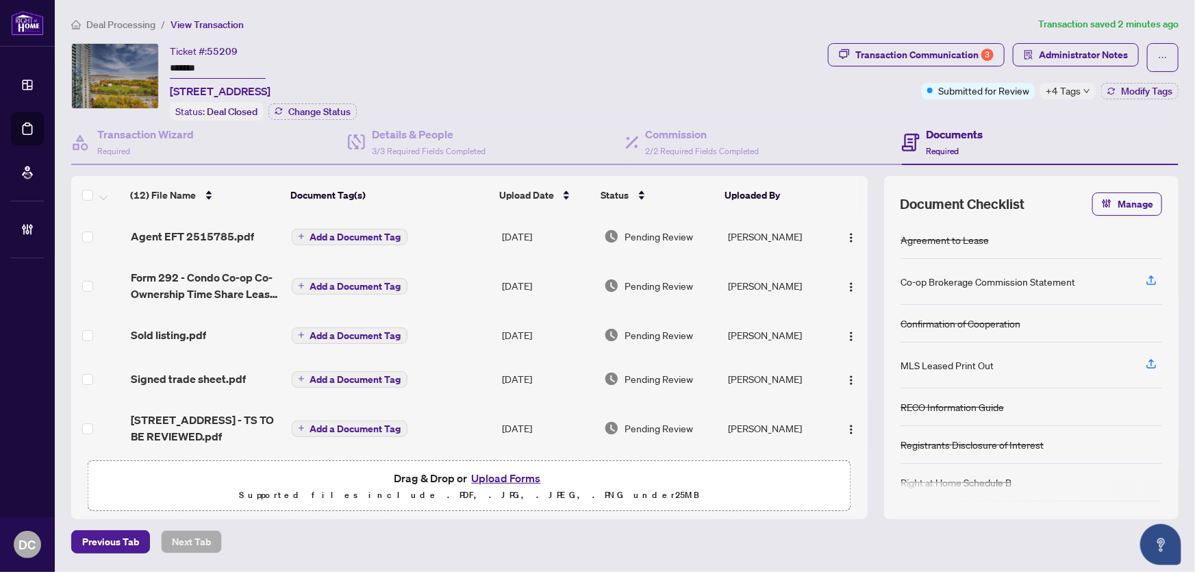
click at [221, 60] on input "*******" at bounding box center [218, 69] width 96 height 20
drag, startPoint x: 225, startPoint y: 62, endPoint x: 150, endPoint y: 66, distance: 74.7
click at [150, 66] on div "Ticket #: 55209 ******* 2603-231 Fort York Blvd, Toronto, Ontario M5V 1B2, Cana…" at bounding box center [446, 81] width 751 height 77
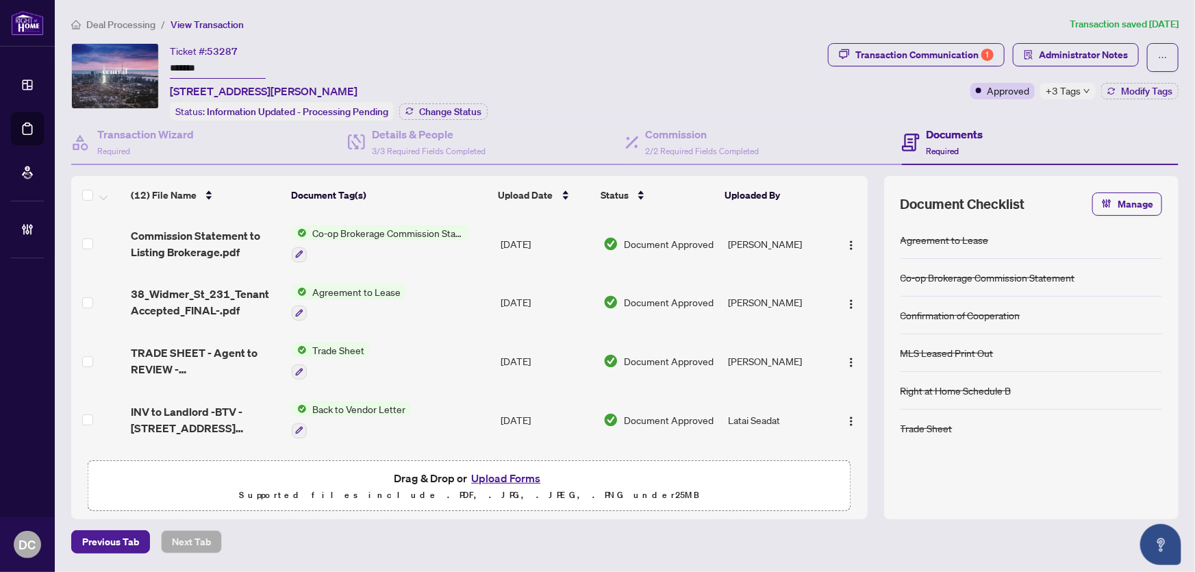
drag, startPoint x: 168, startPoint y: 60, endPoint x: 137, endPoint y: 59, distance: 30.9
click at [137, 59] on div "Ticket #: 53287 ******* 2311-38 Widmer St, Toronto, Ontario M5V 3M6, Canada Sta…" at bounding box center [446, 81] width 751 height 77
click at [449, 108] on span "Change Status" at bounding box center [450, 112] width 62 height 10
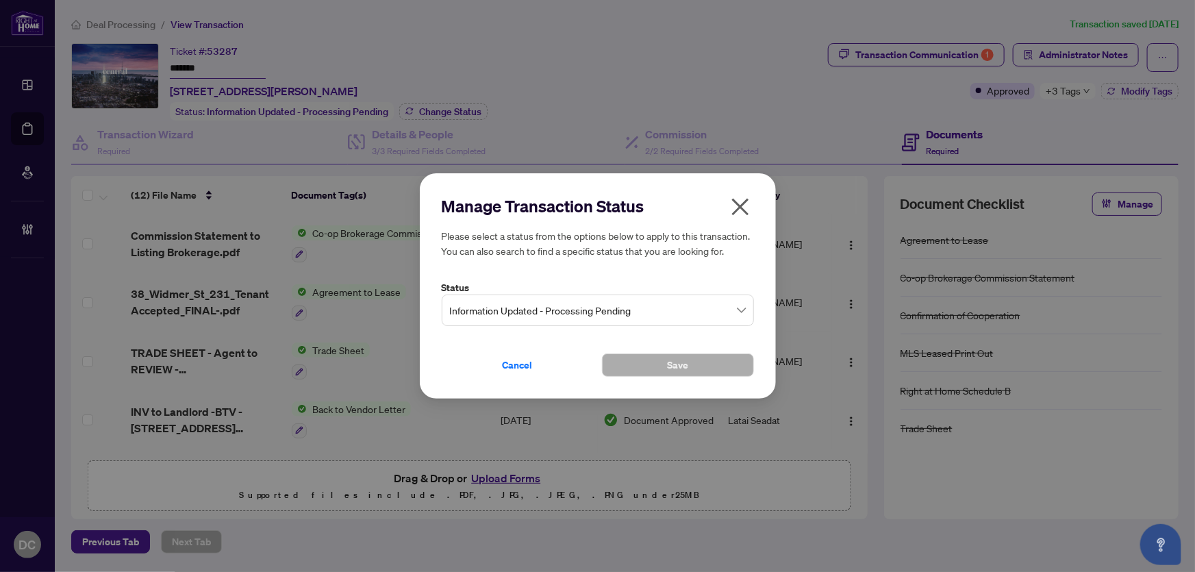
click at [579, 301] on span "Information Updated - Processing Pending" at bounding box center [598, 310] width 296 height 26
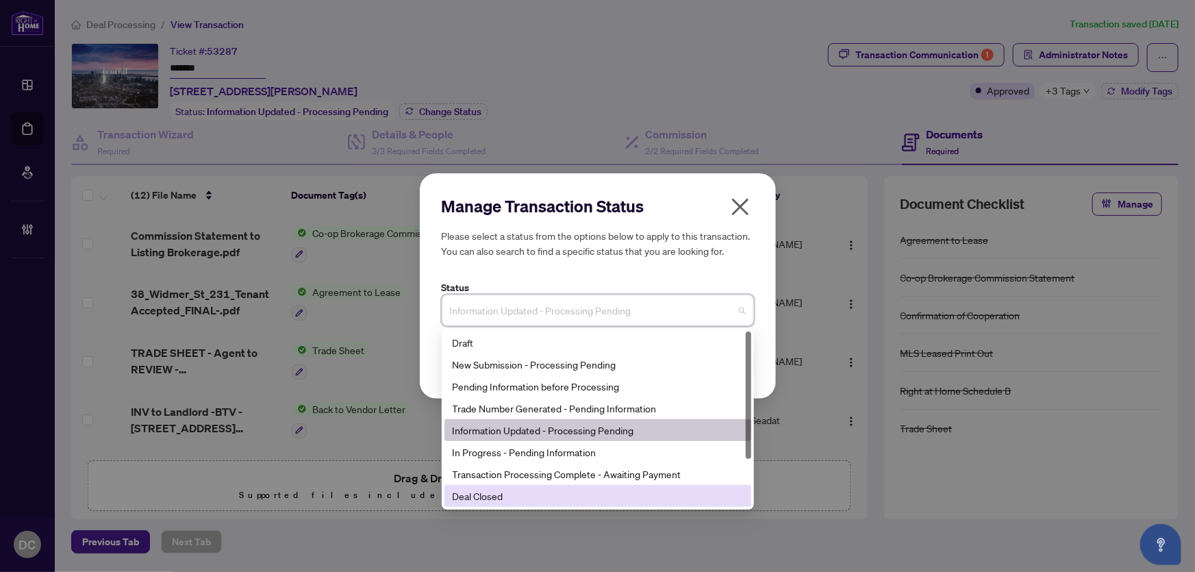
click at [489, 499] on div "Deal Closed" at bounding box center [598, 495] width 290 height 15
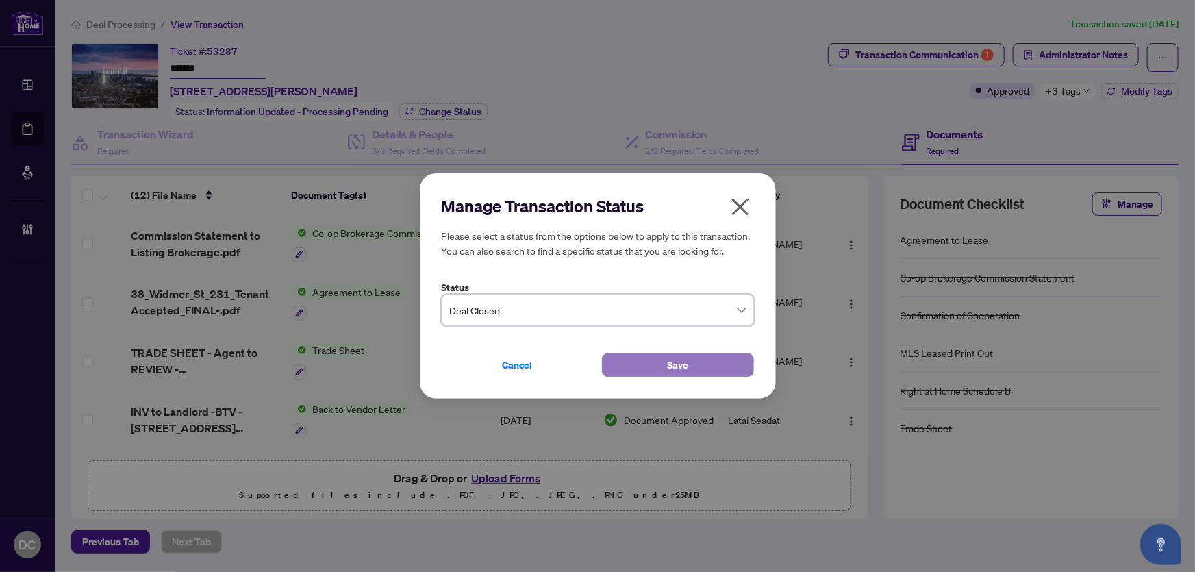
click at [638, 369] on button "Save" at bounding box center [678, 364] width 152 height 23
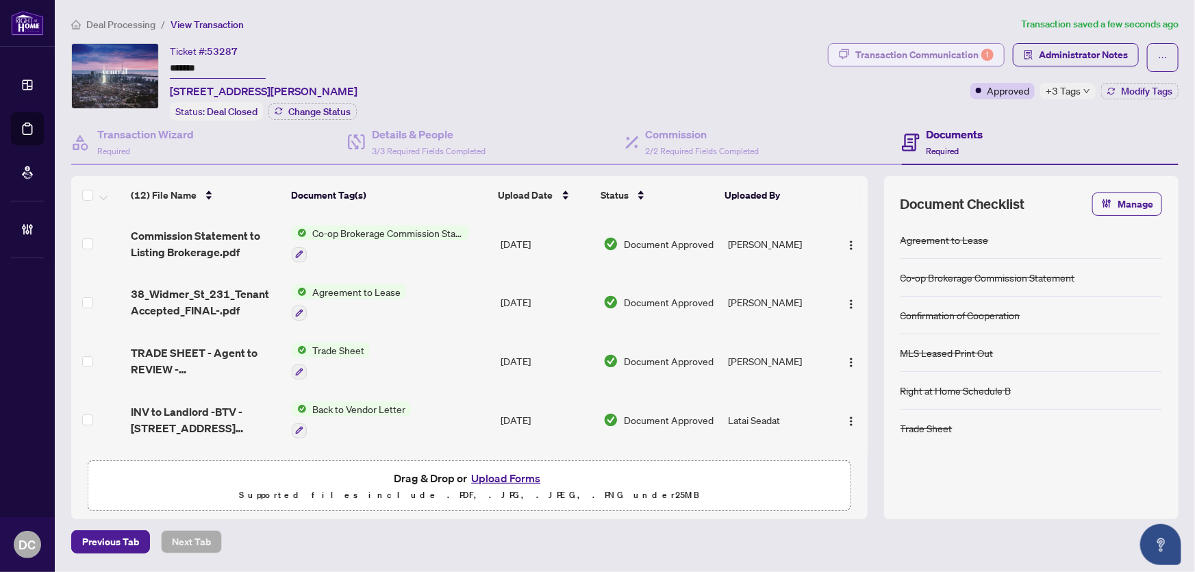
click at [946, 55] on div "Transaction Communication 1" at bounding box center [925, 55] width 138 height 22
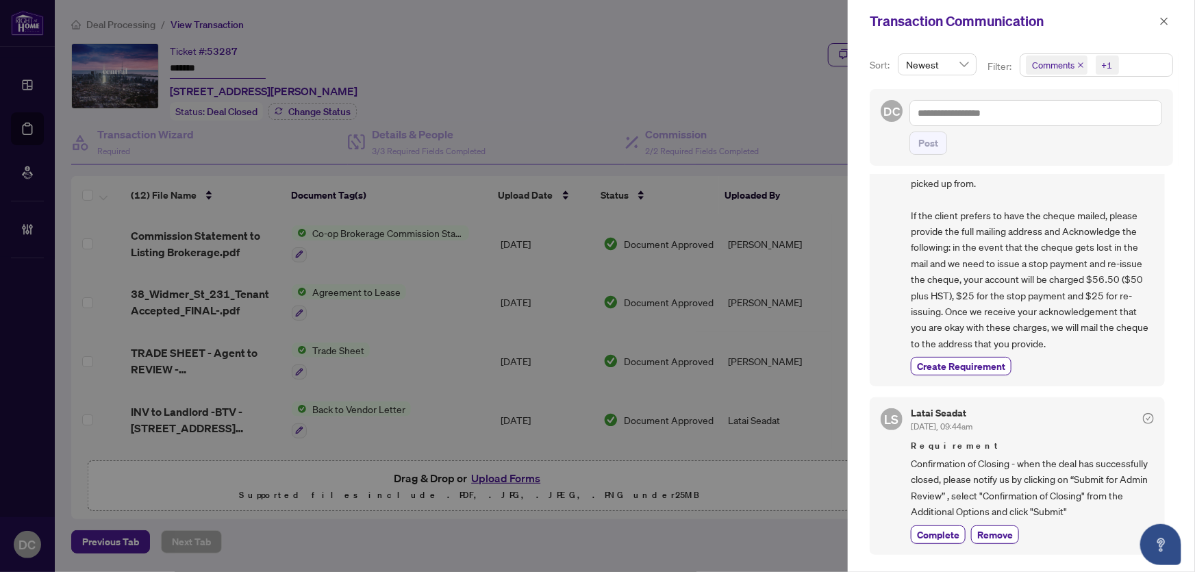
scroll to position [311, 0]
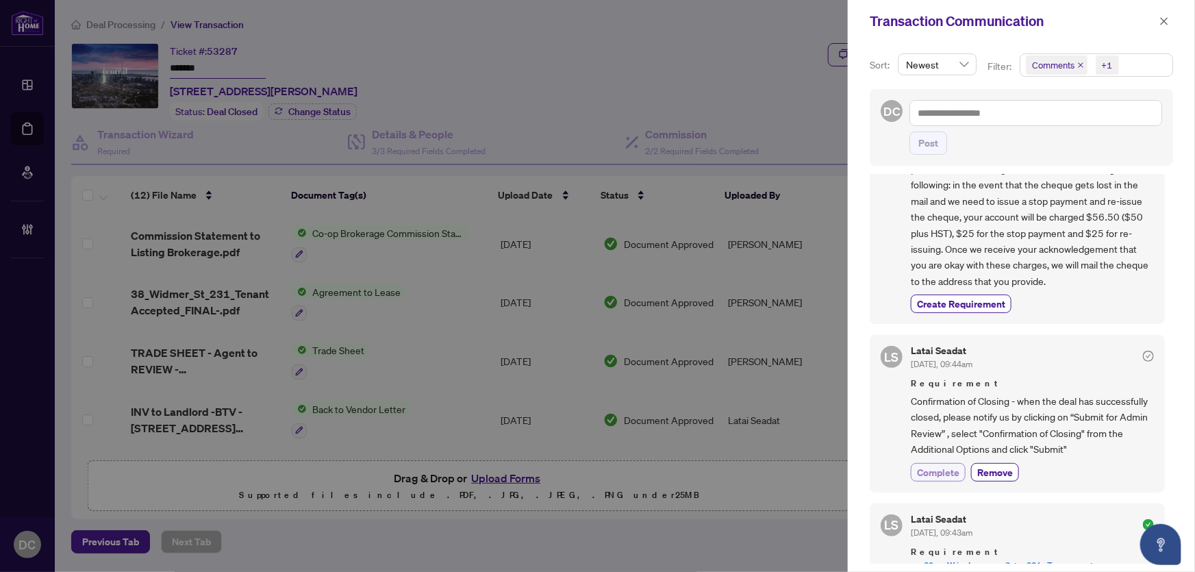
click at [914, 474] on button "Complete" at bounding box center [938, 472] width 55 height 18
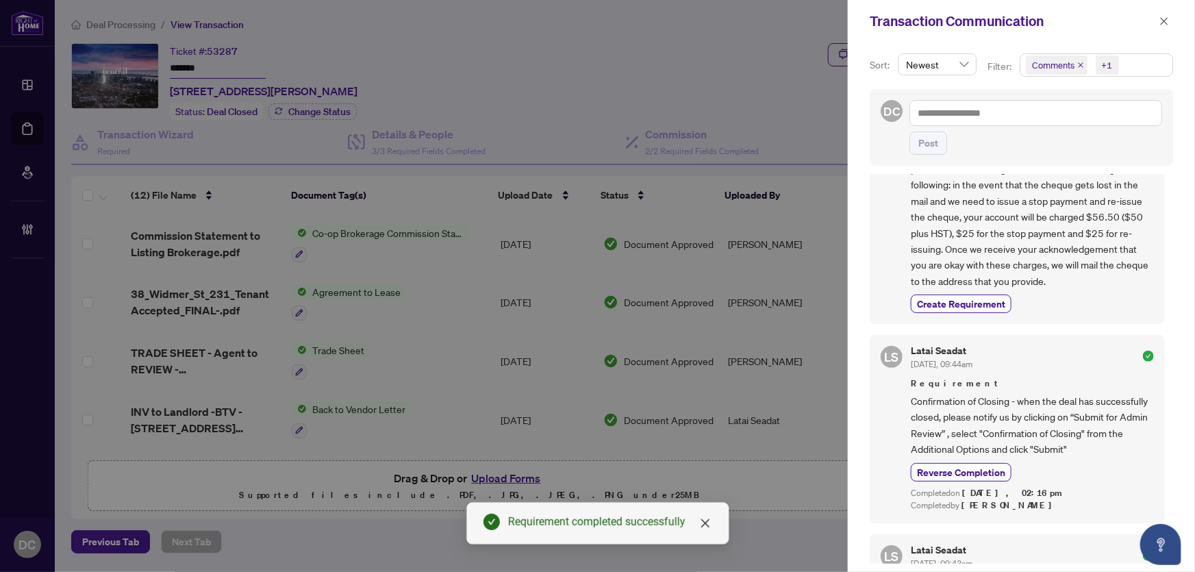
click at [1170, 12] on div "Transaction Communication" at bounding box center [1021, 21] width 347 height 42
click at [1163, 22] on icon "close" at bounding box center [1165, 21] width 8 height 8
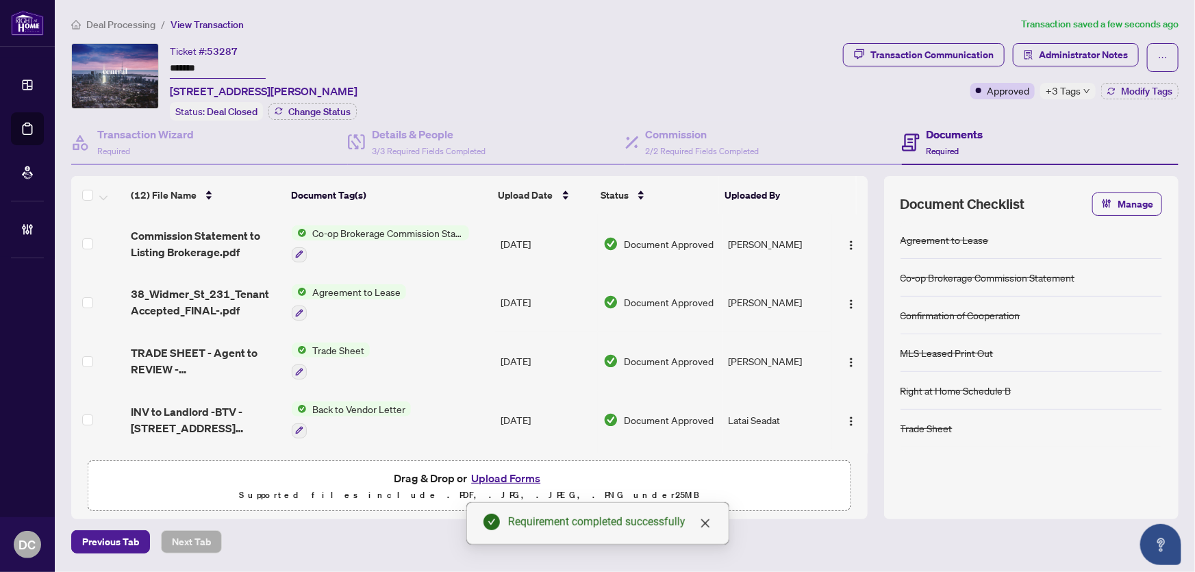
click at [481, 240] on td "Co-op Brokerage Commission Statement" at bounding box center [390, 243] width 209 height 59
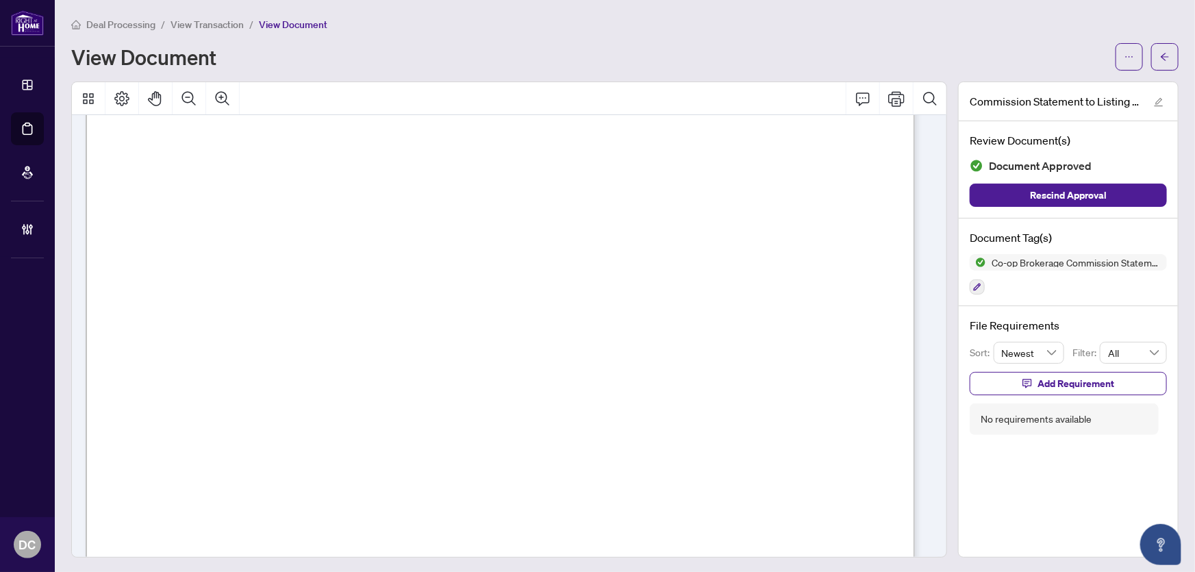
scroll to position [623, 0]
click at [771, 259] on div "Page 1" at bounding box center [907, 568] width 1642 height 2125
click at [1161, 55] on icon "arrow-left" at bounding box center [1165, 57] width 8 height 8
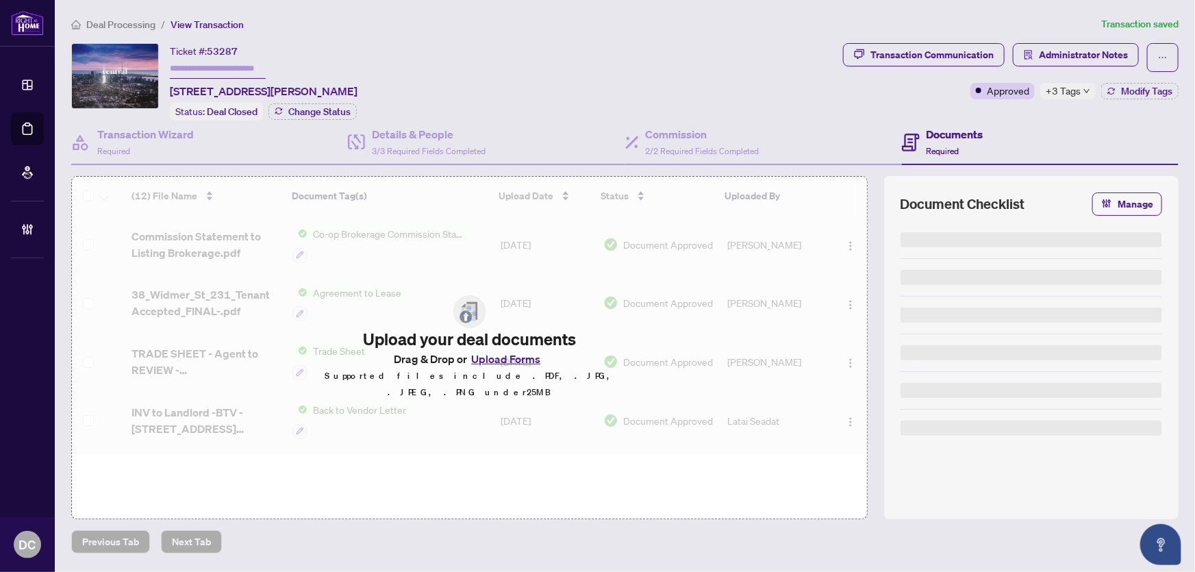
type input "*******"
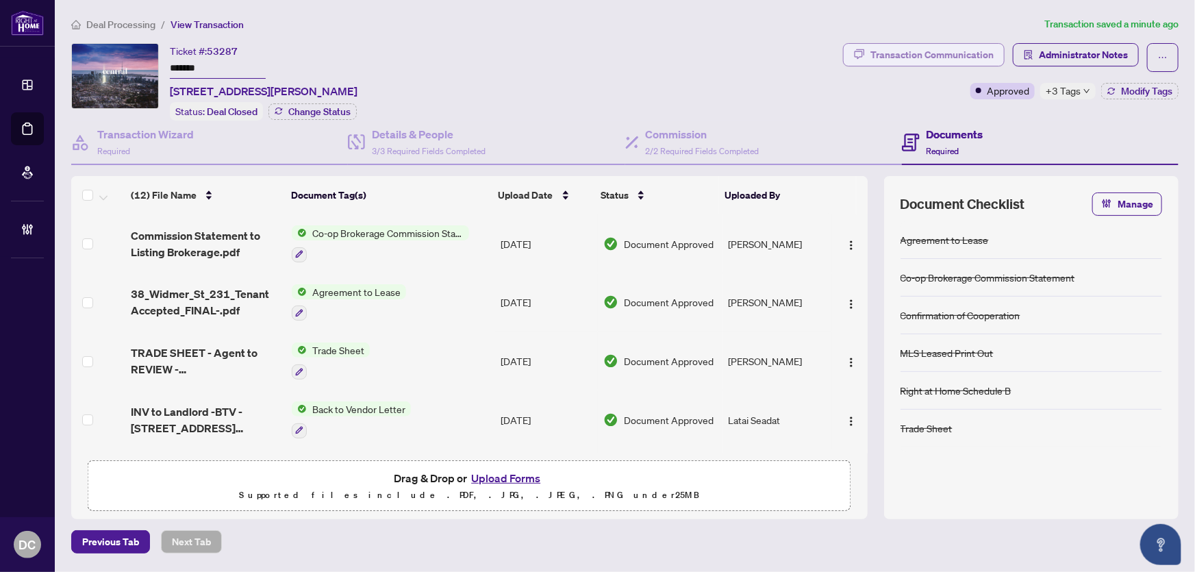
click at [959, 60] on div "Transaction Communication" at bounding box center [932, 55] width 123 height 22
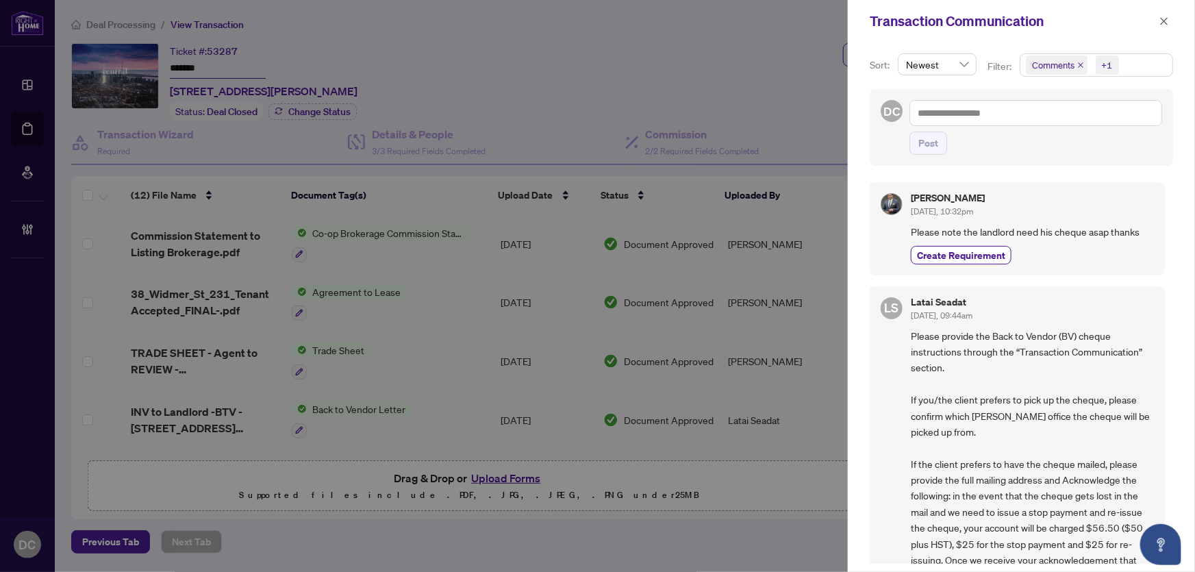
click at [1151, 60] on span "Comments +1" at bounding box center [1097, 65] width 152 height 22
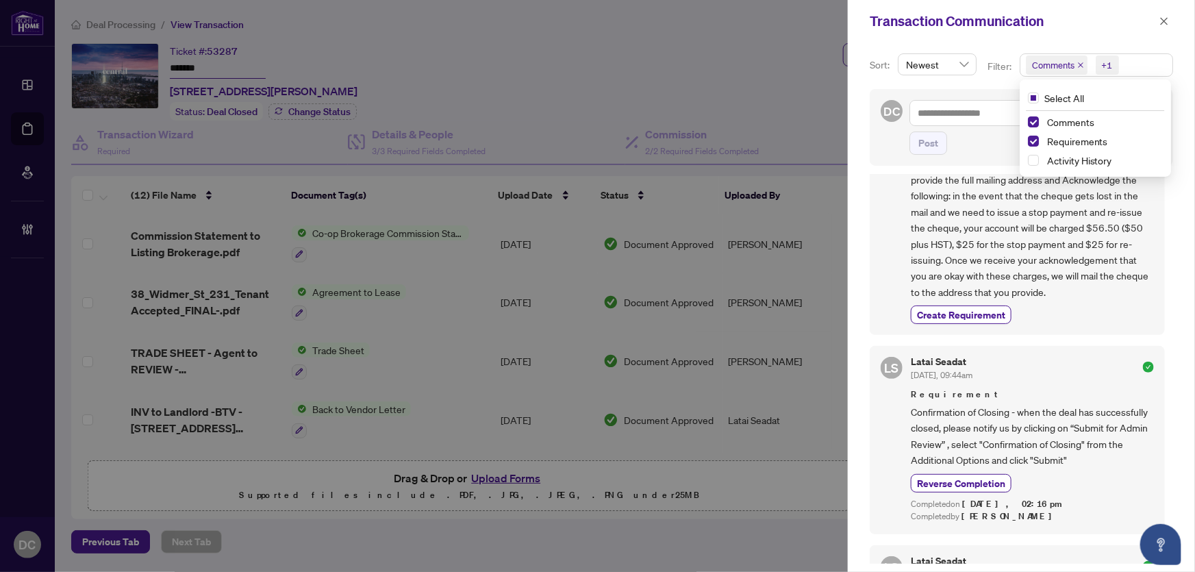
scroll to position [436, 0]
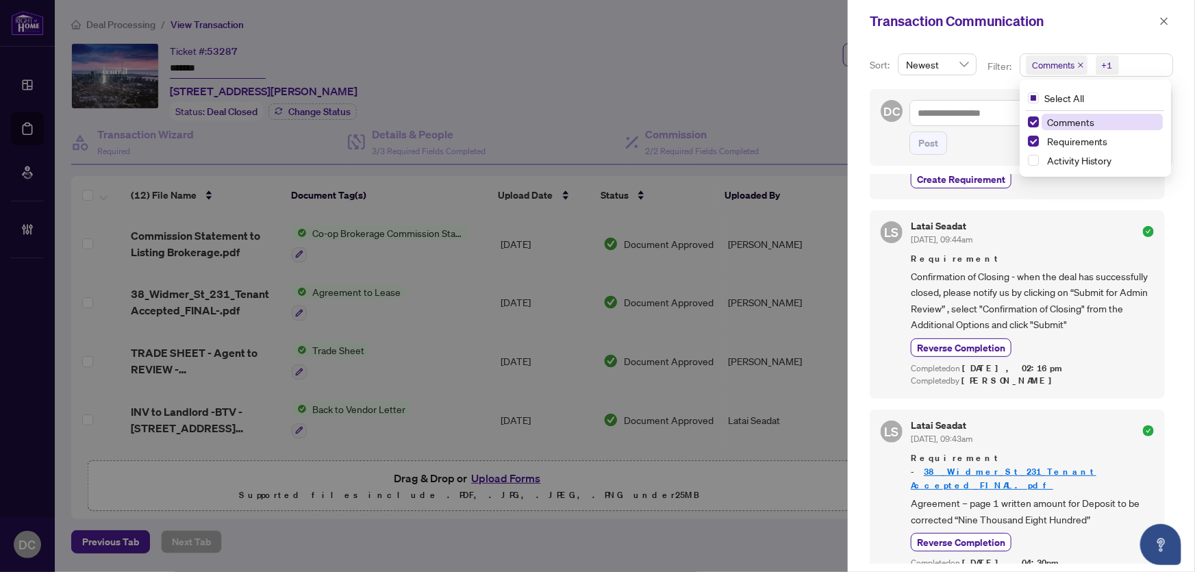
click at [1086, 125] on span "Comments" at bounding box center [1070, 122] width 47 height 12
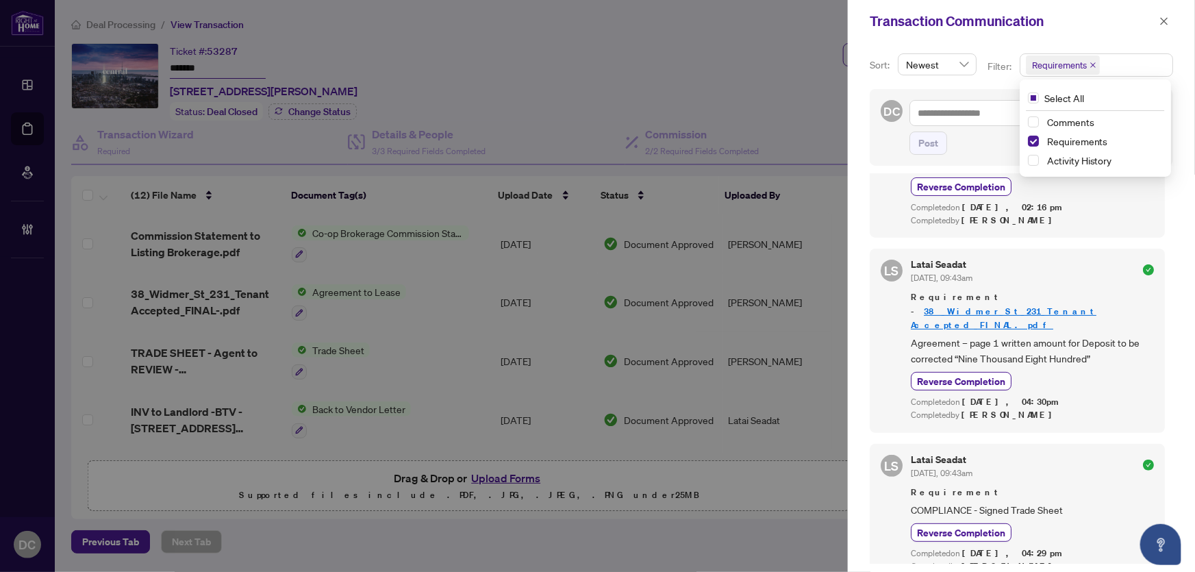
scroll to position [137, 0]
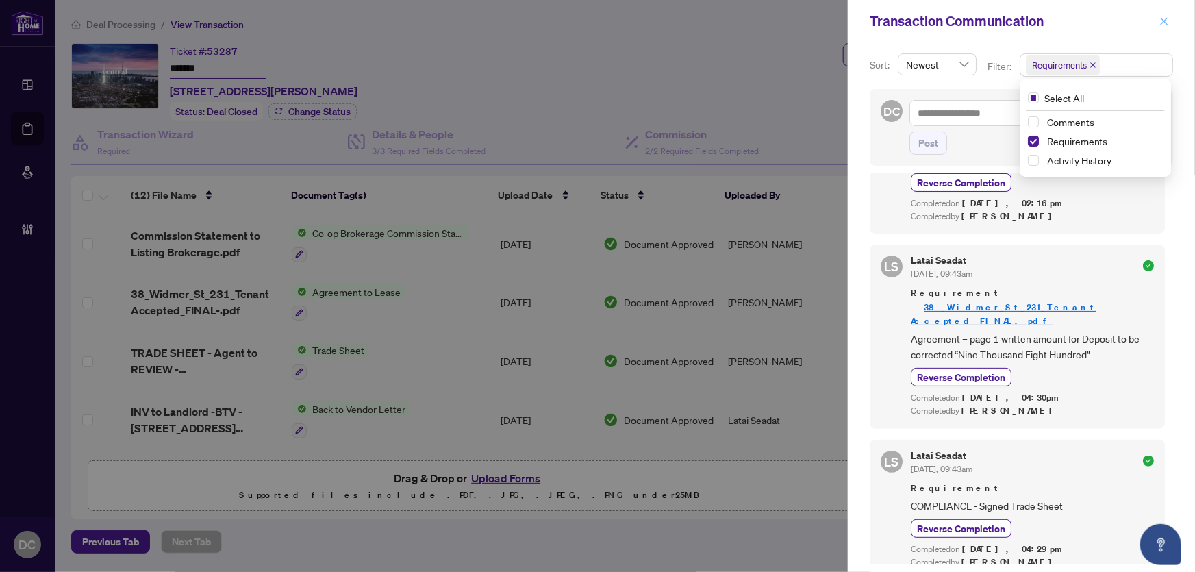
click at [1162, 18] on icon "close" at bounding box center [1165, 21] width 8 height 8
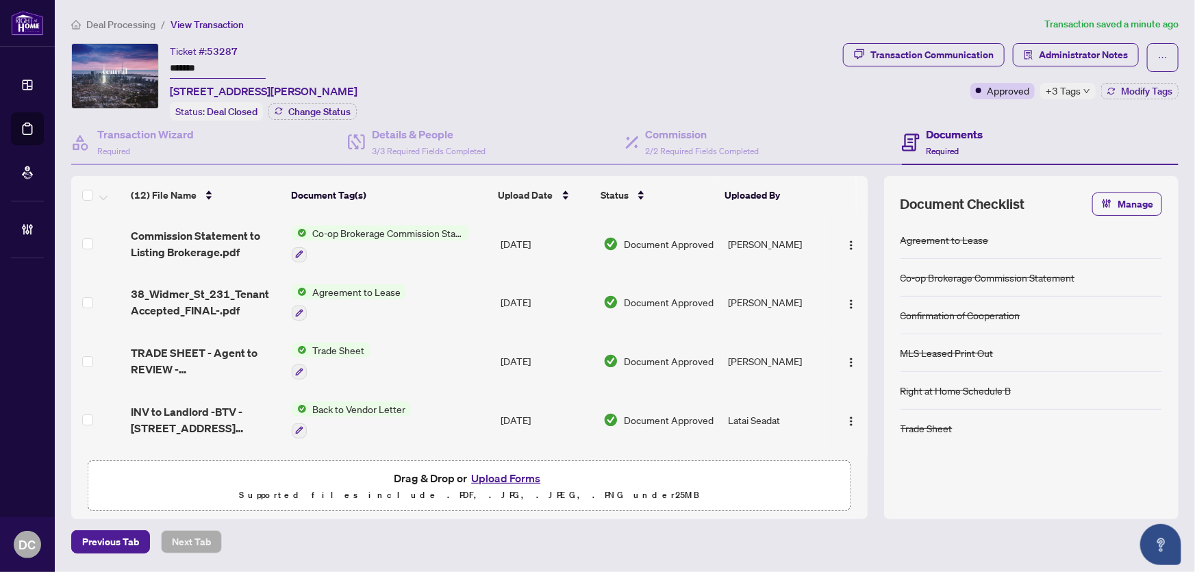
click at [398, 362] on td "Trade Sheet" at bounding box center [390, 361] width 209 height 59
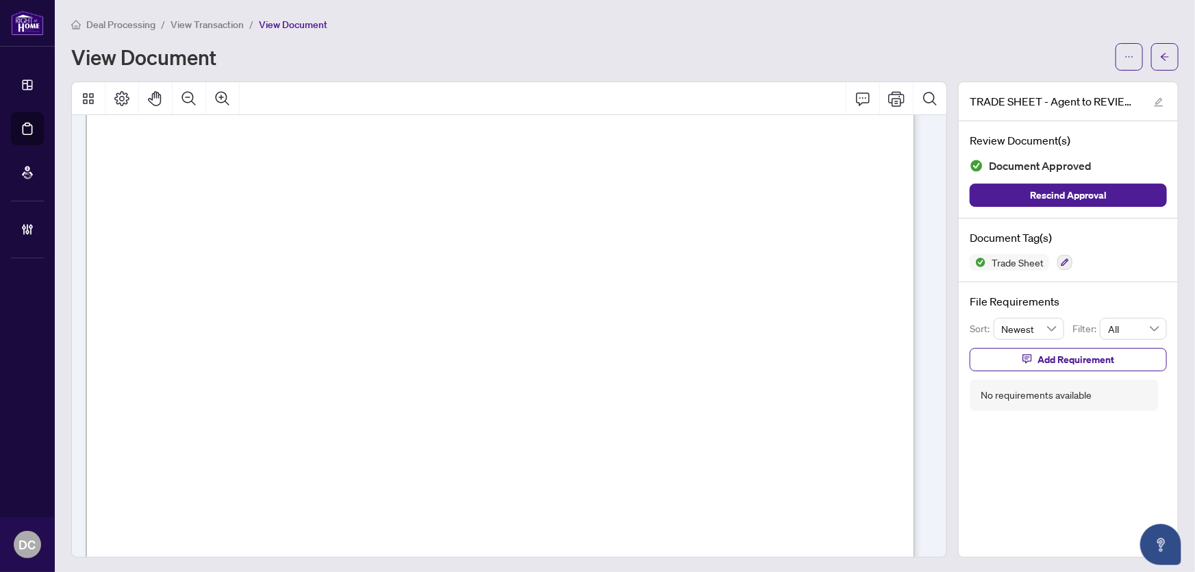
scroll to position [498, 0]
drag, startPoint x: 1156, startPoint y: 55, endPoint x: 963, endPoint y: 8, distance: 198.9
click at [1160, 54] on icon "arrow-left" at bounding box center [1165, 57] width 10 height 10
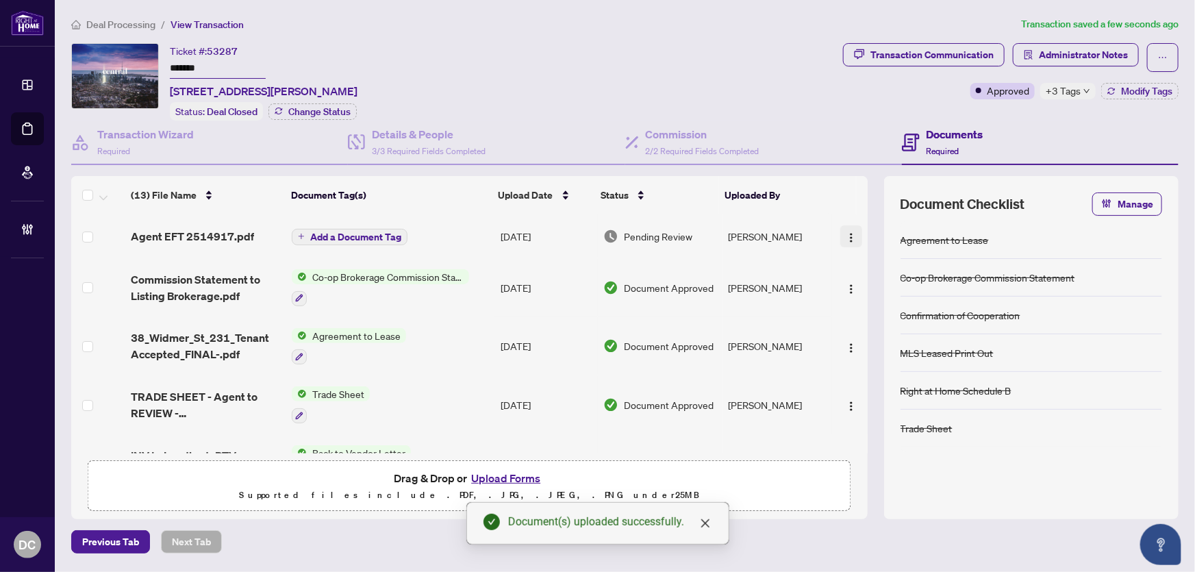
click at [846, 232] on img "button" at bounding box center [851, 237] width 11 height 11
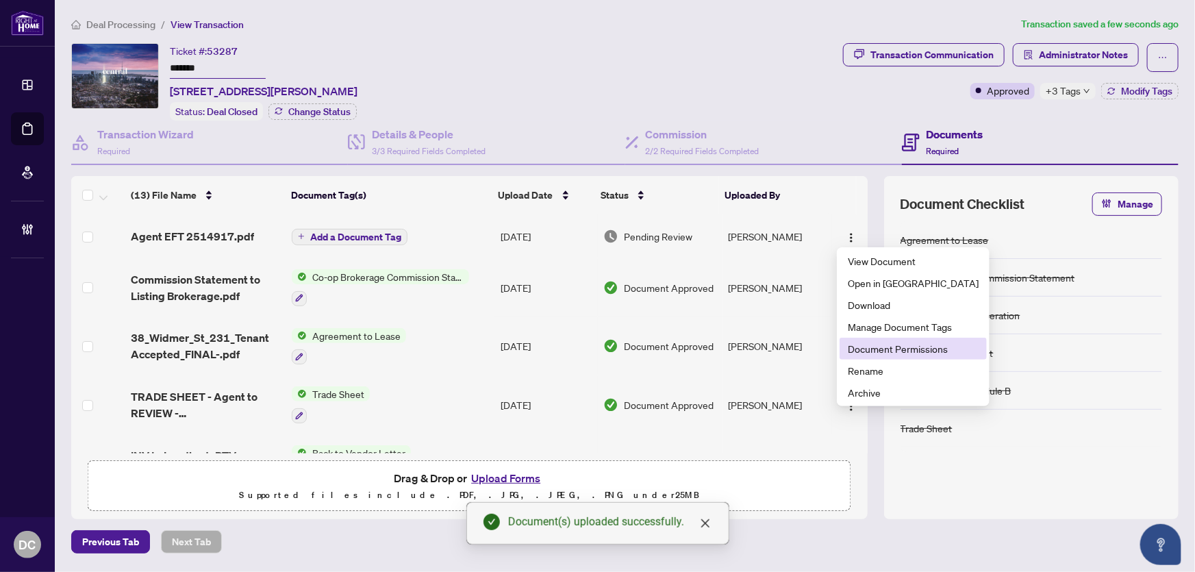
click at [864, 349] on span "Document Permissions" at bounding box center [913, 348] width 131 height 15
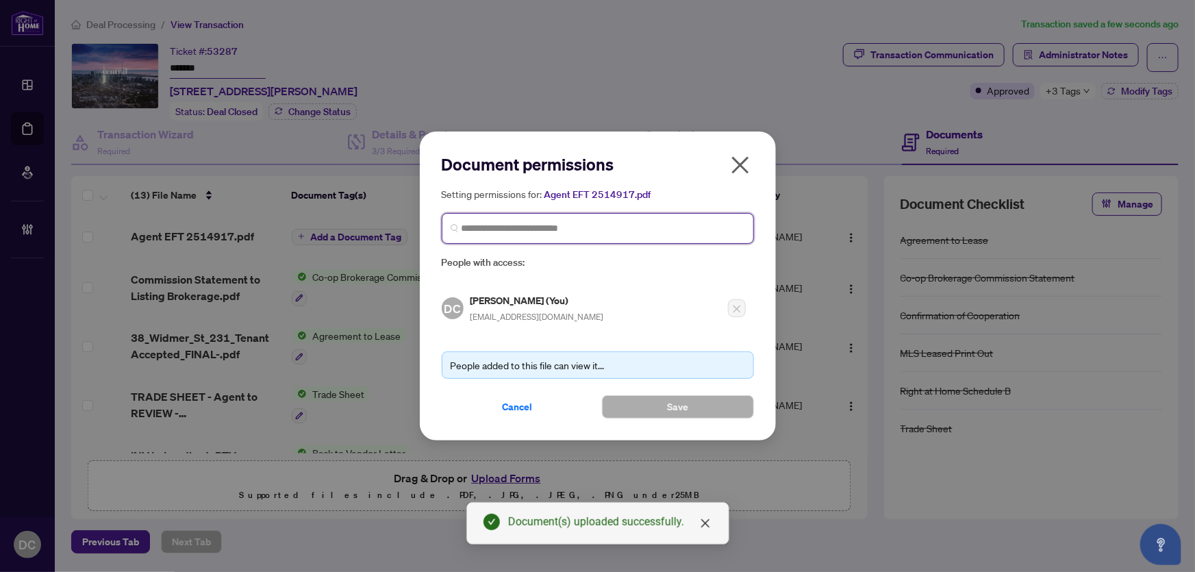
click at [623, 222] on input "search" at bounding box center [604, 228] width 284 height 14
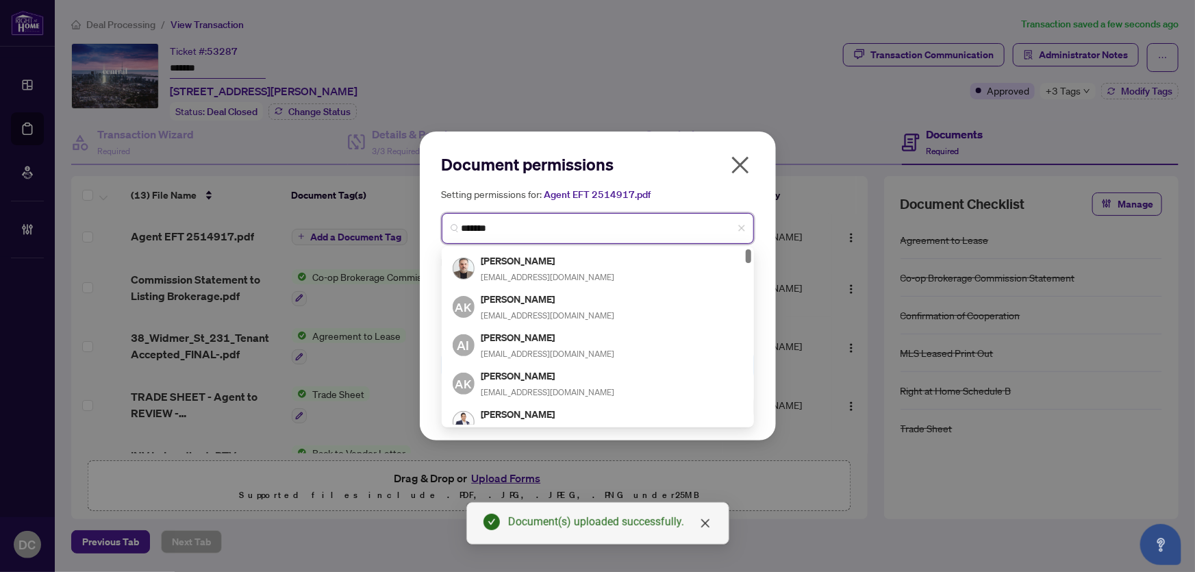
type input "********"
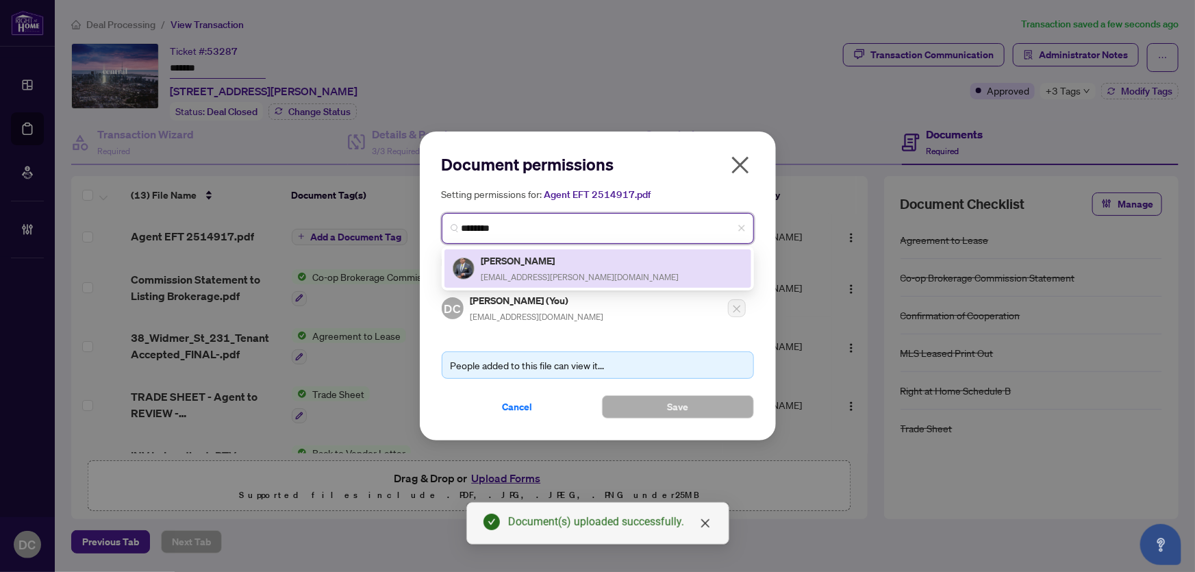
click at [560, 271] on div "Khalil Henareh khalil2@rogers.com" at bounding box center [598, 269] width 290 height 32
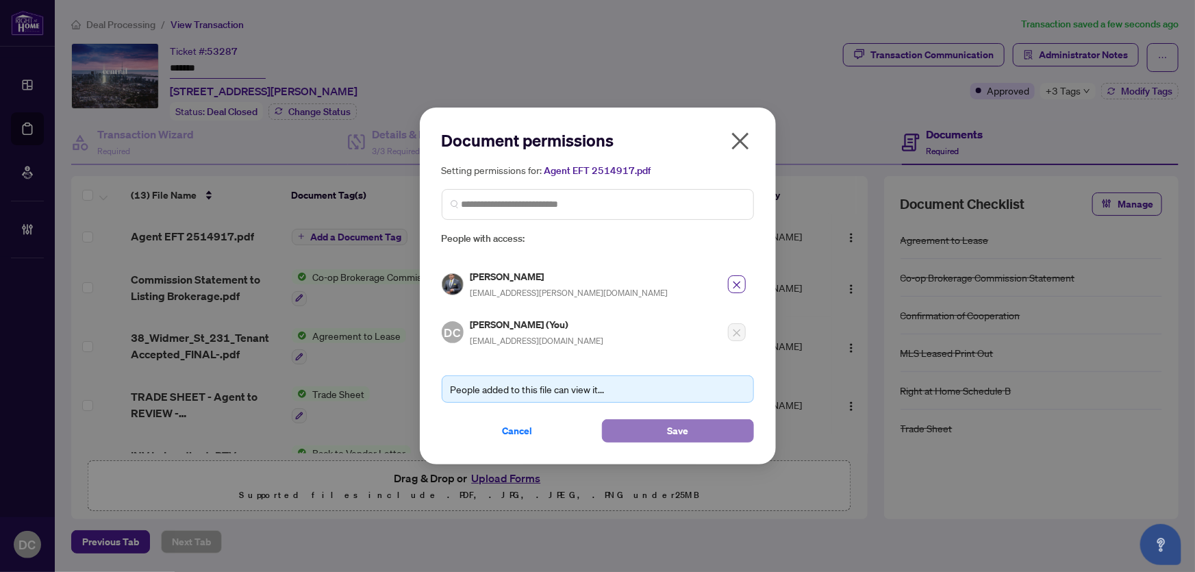
click at [620, 425] on button "Save" at bounding box center [678, 430] width 152 height 23
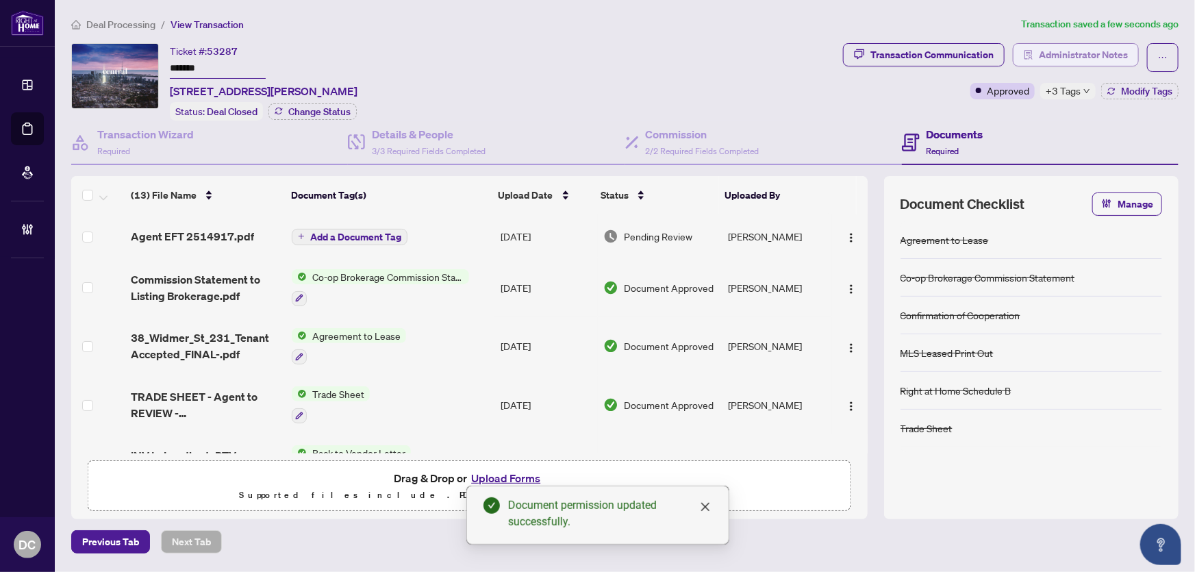
click at [1090, 60] on span "Administrator Notes" at bounding box center [1083, 55] width 89 height 22
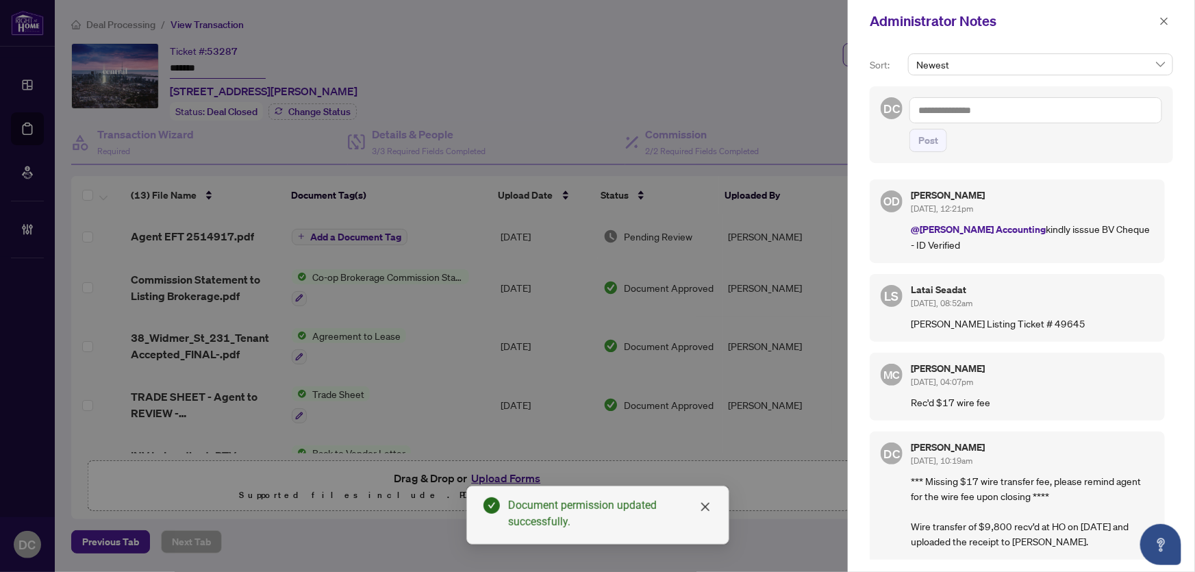
click at [1149, 107] on textarea at bounding box center [1036, 110] width 253 height 26
paste textarea "**********"
type textarea "**********"
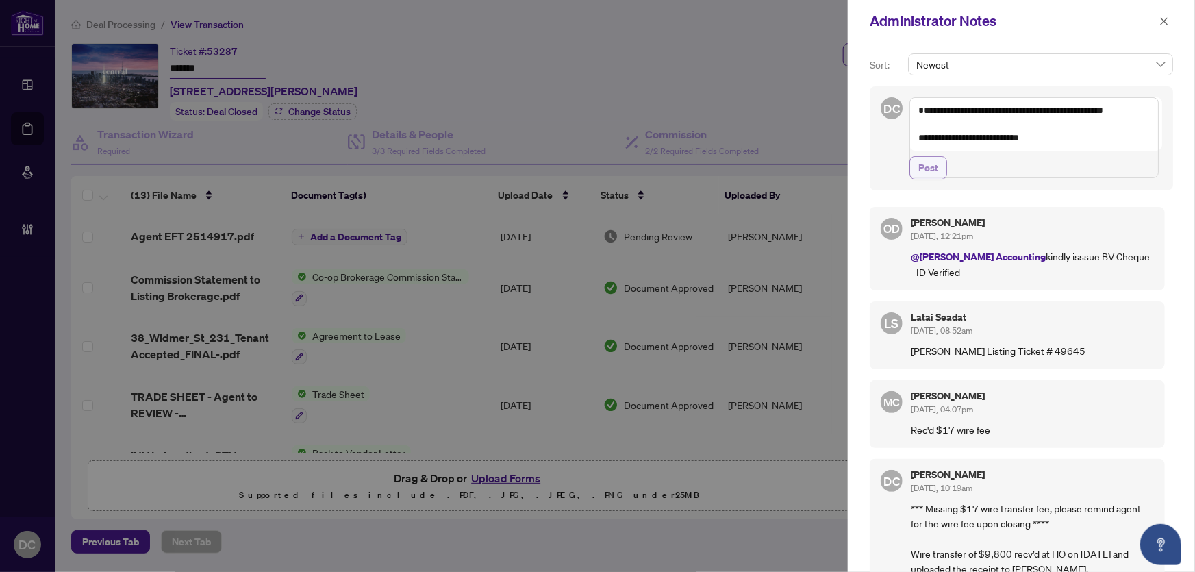
click at [925, 179] on span "Post" at bounding box center [929, 168] width 20 height 22
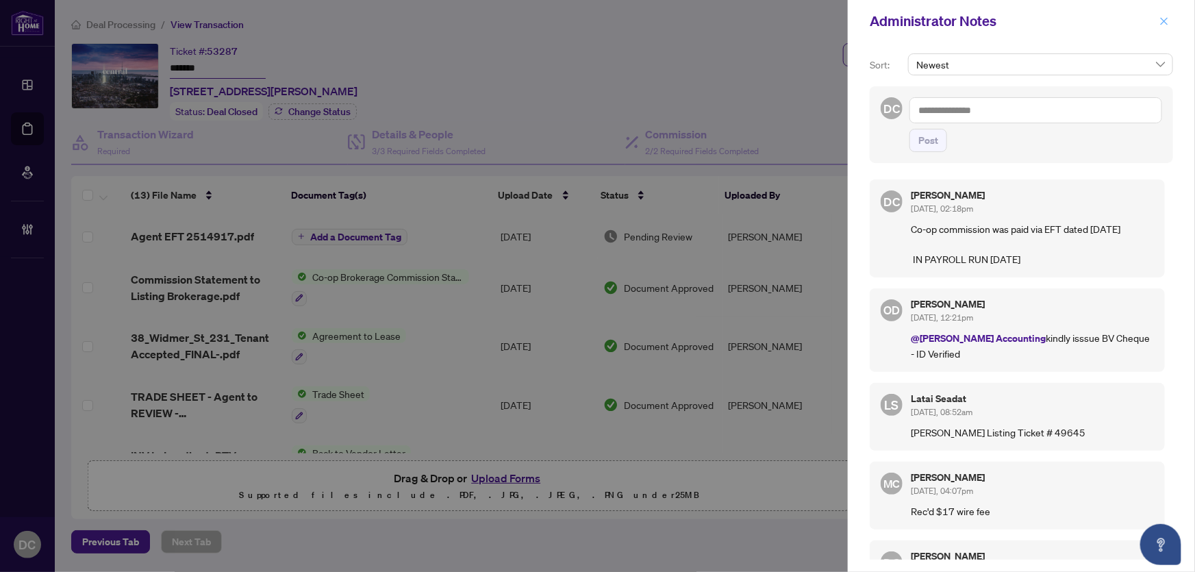
click at [1165, 23] on icon "close" at bounding box center [1165, 21] width 10 height 10
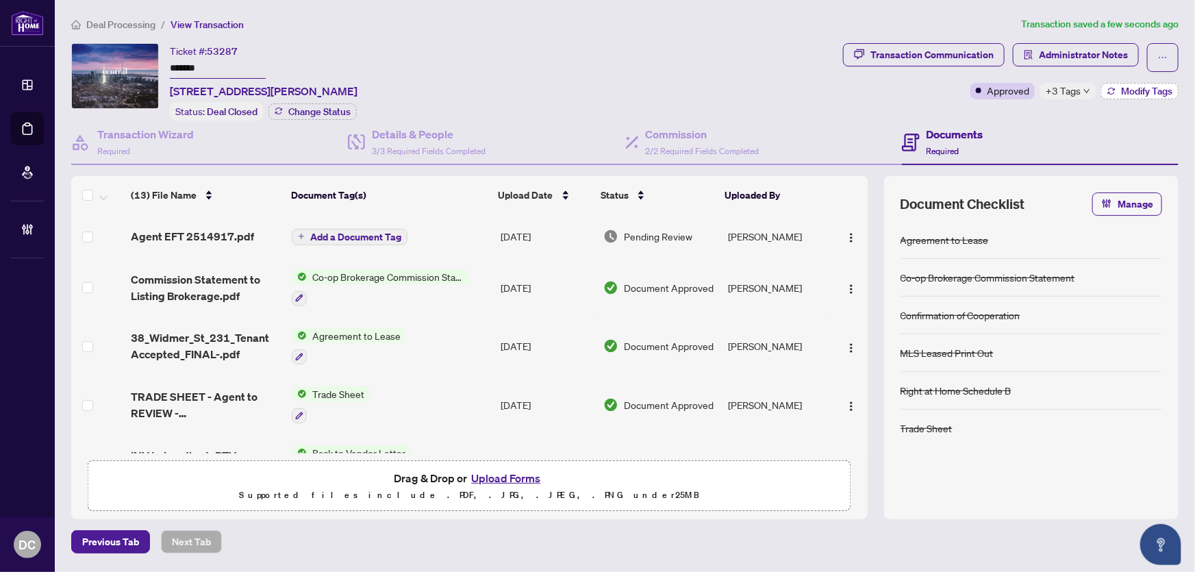
click at [1128, 88] on span "Modify Tags" at bounding box center [1146, 91] width 51 height 10
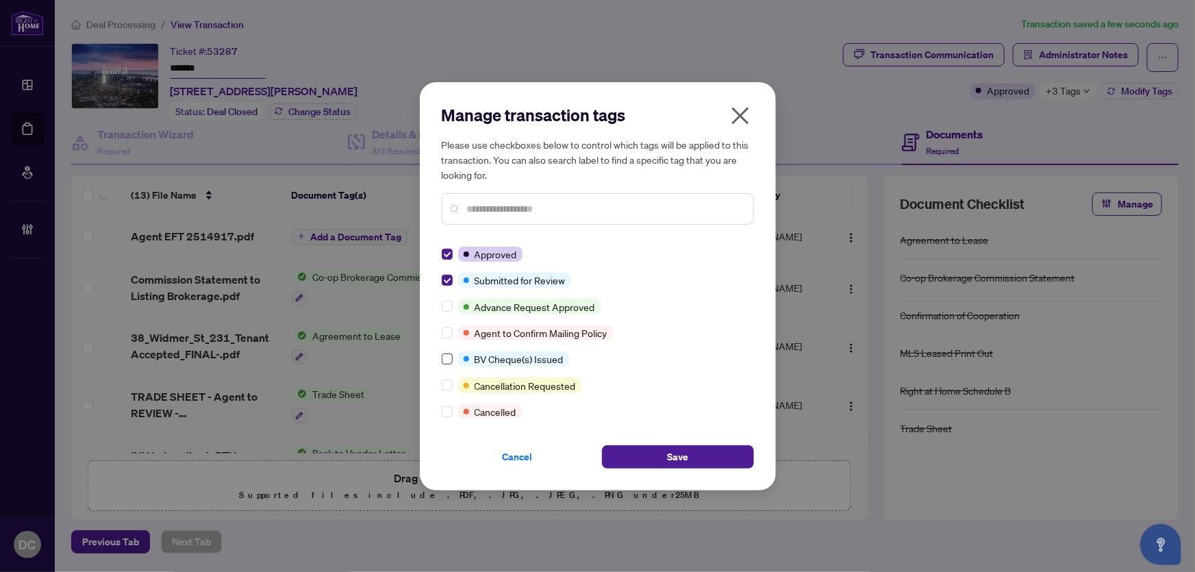
click at [445, 351] on label at bounding box center [447, 358] width 11 height 15
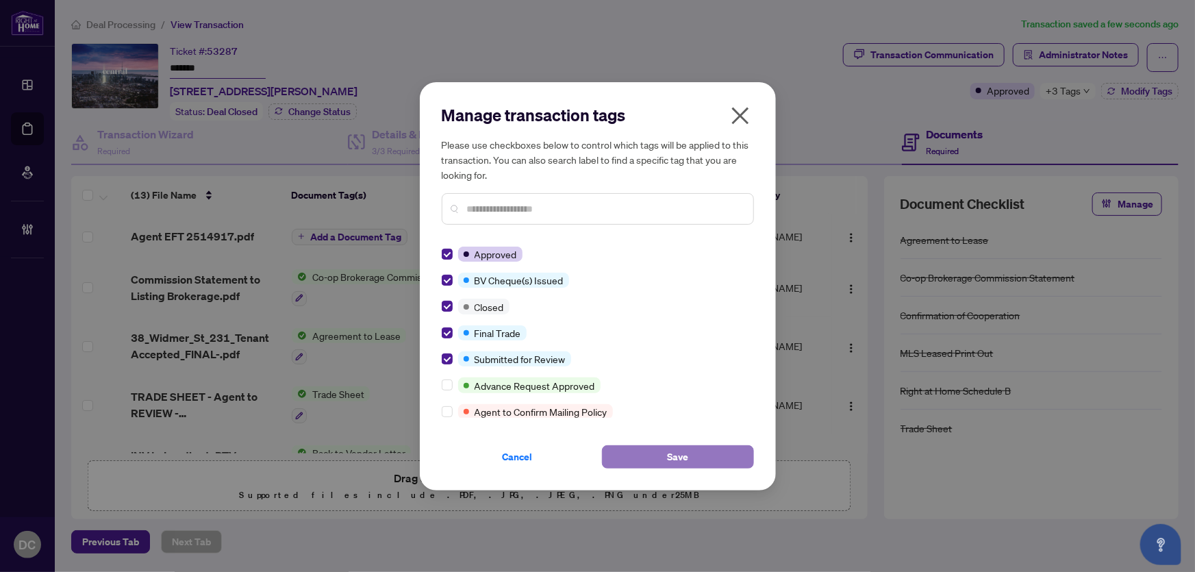
click at [686, 457] on span "Save" at bounding box center [677, 457] width 21 height 22
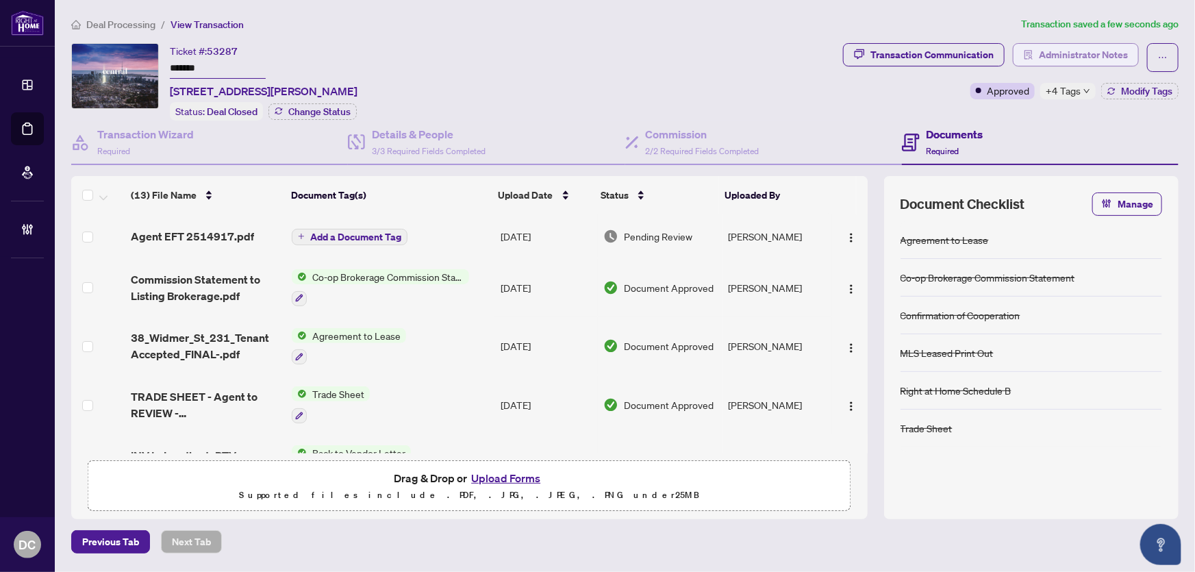
click at [1030, 53] on icon "solution" at bounding box center [1029, 55] width 10 height 10
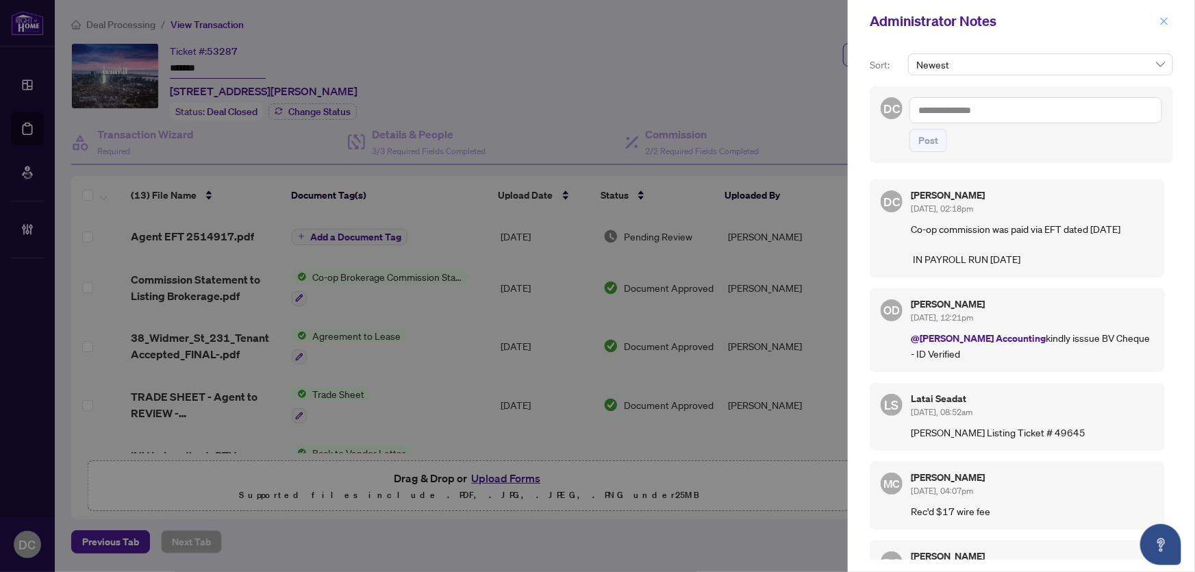
click at [1168, 21] on icon "close" at bounding box center [1165, 21] width 10 height 10
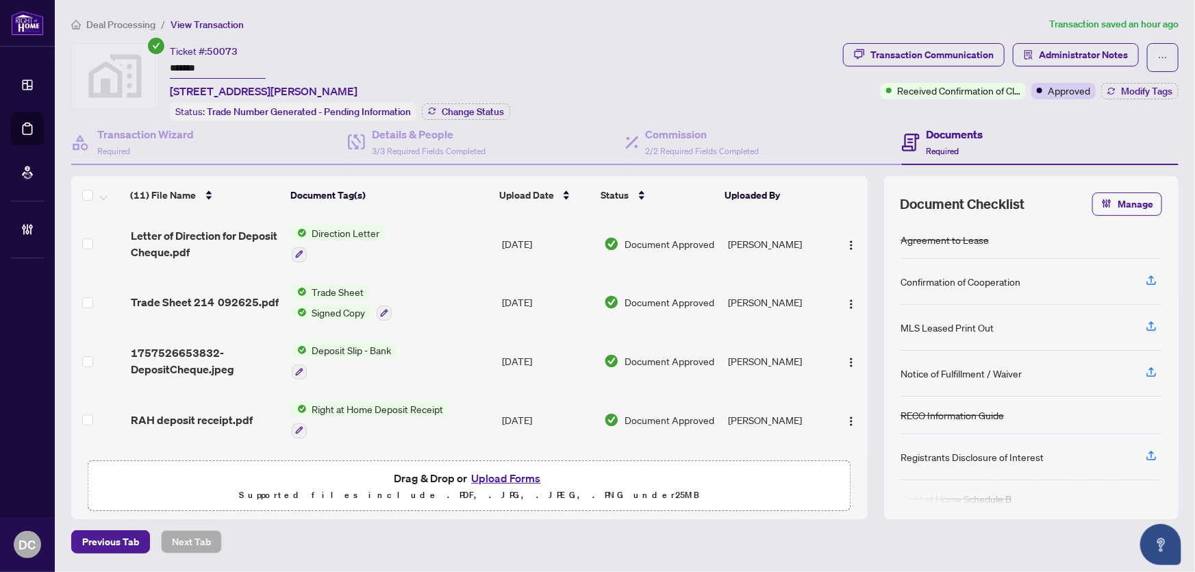
drag, startPoint x: 245, startPoint y: 66, endPoint x: 147, endPoint y: 64, distance: 98.7
click at [147, 64] on div "Ticket #: 50073 ******* [STREET_ADDRESS][PERSON_NAME] Status: Trade Number Gene…" at bounding box center [454, 81] width 767 height 77
click at [480, 111] on span "Change Status" at bounding box center [473, 112] width 62 height 10
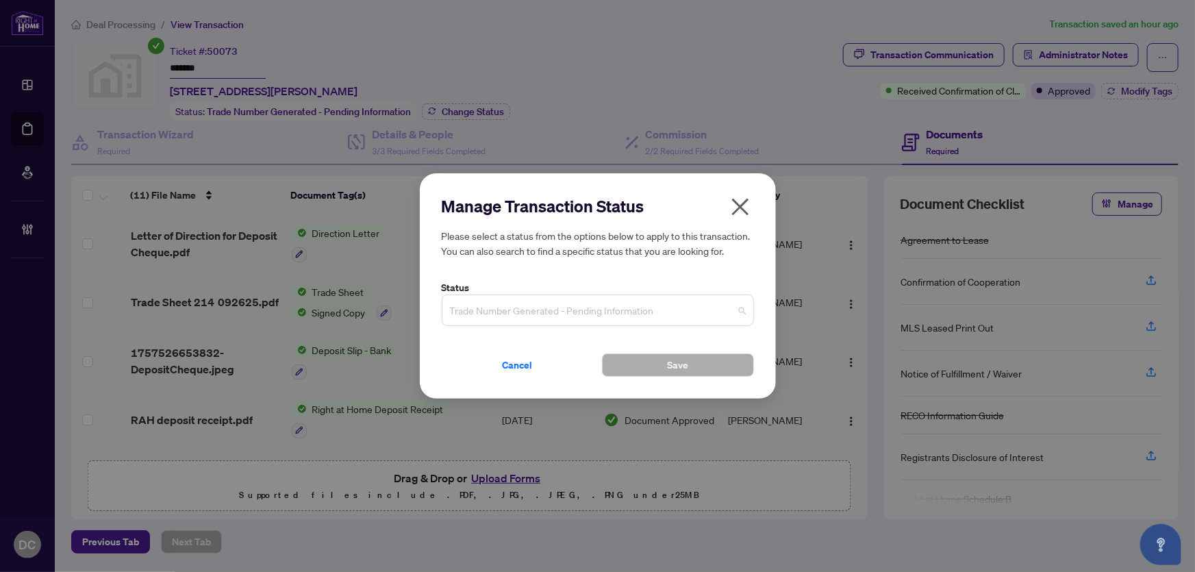
click at [714, 305] on span "Trade Number Generated - Pending Information" at bounding box center [598, 310] width 296 height 26
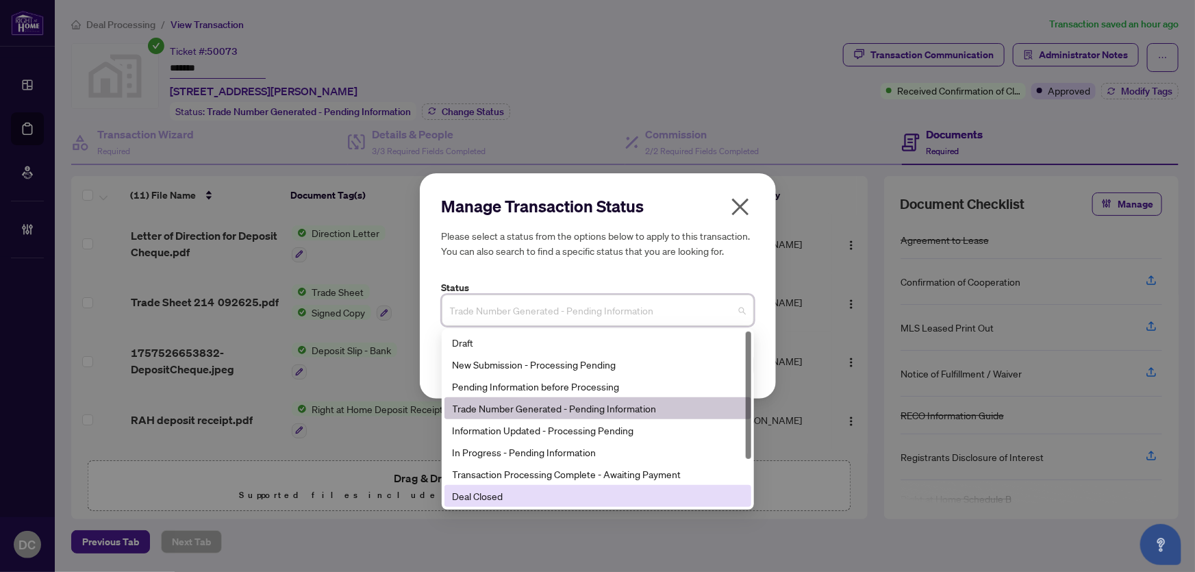
click at [506, 497] on div "Deal Closed" at bounding box center [598, 495] width 290 height 15
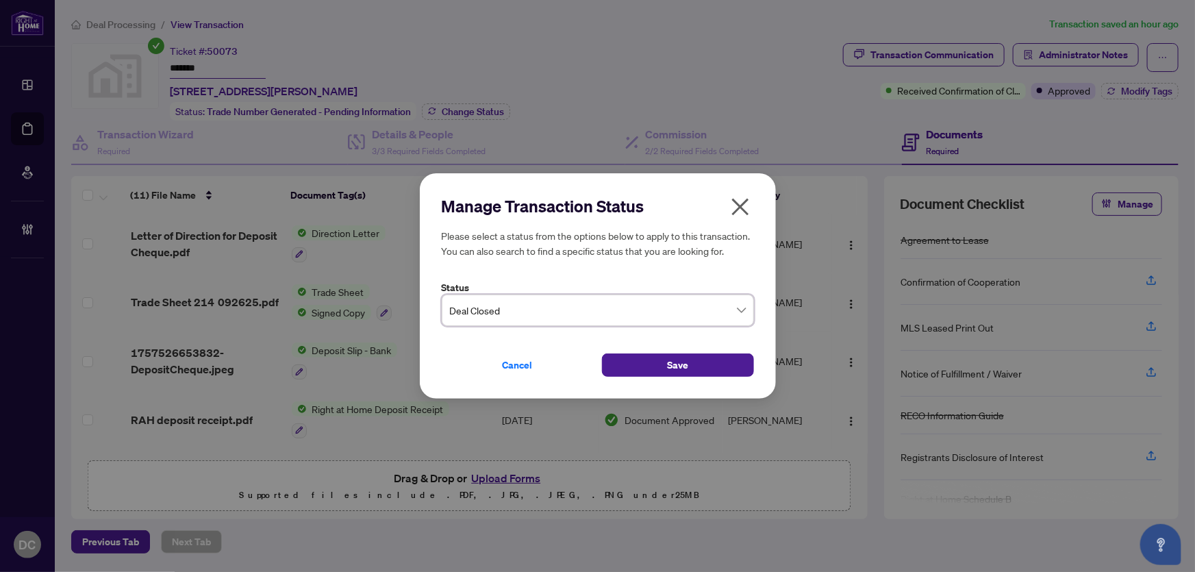
click at [625, 377] on div "Manage Transaction Status Please select a status from the options below to appl…" at bounding box center [598, 286] width 356 height 226
click at [627, 373] on button "Save" at bounding box center [678, 364] width 152 height 23
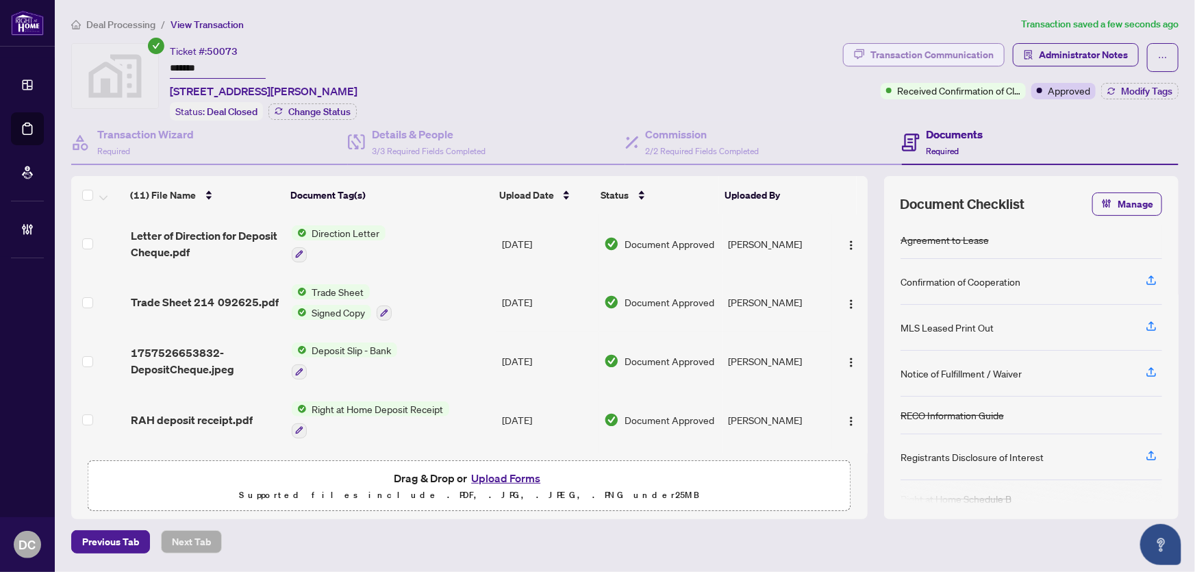
click at [919, 51] on div "Transaction Communication" at bounding box center [932, 55] width 123 height 22
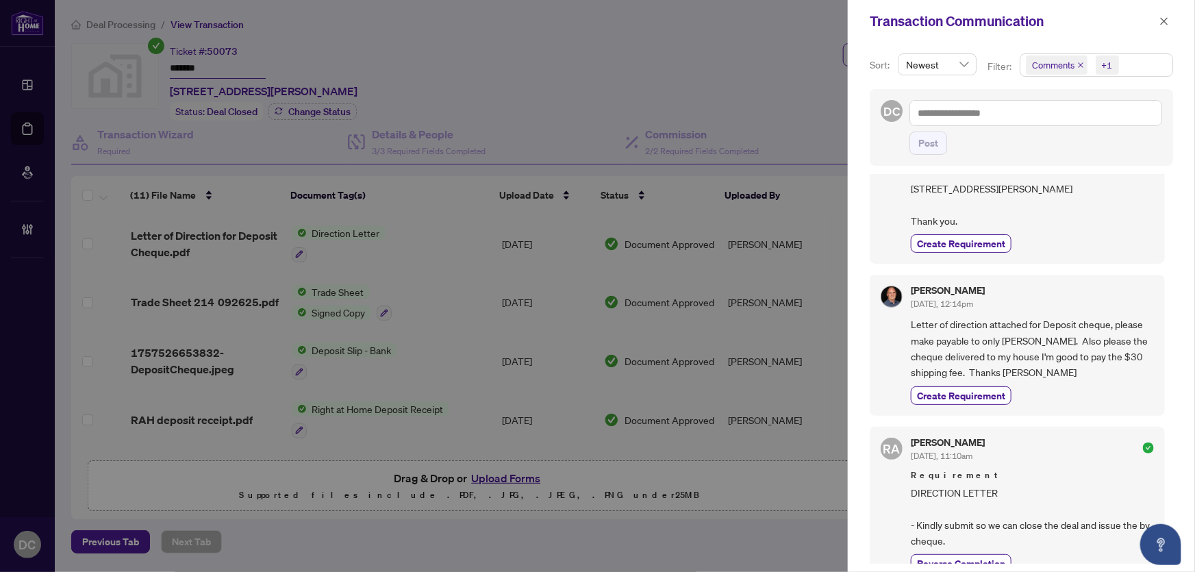
scroll to position [124, 0]
click at [1161, 20] on icon "close" at bounding box center [1165, 21] width 10 height 10
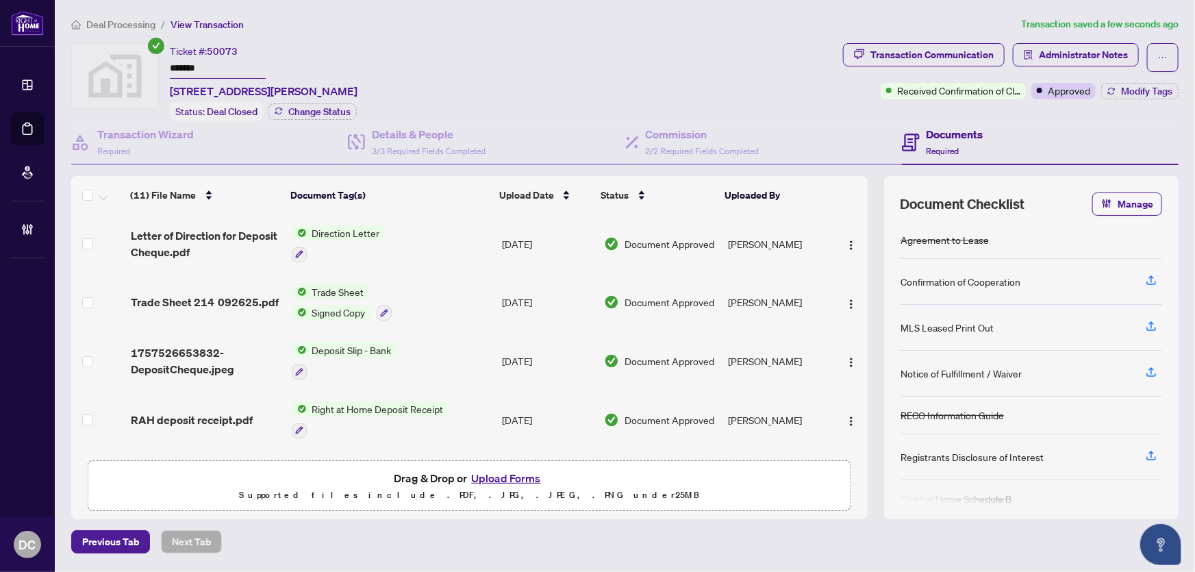
click at [439, 238] on td "Direction Letter" at bounding box center [391, 243] width 210 height 59
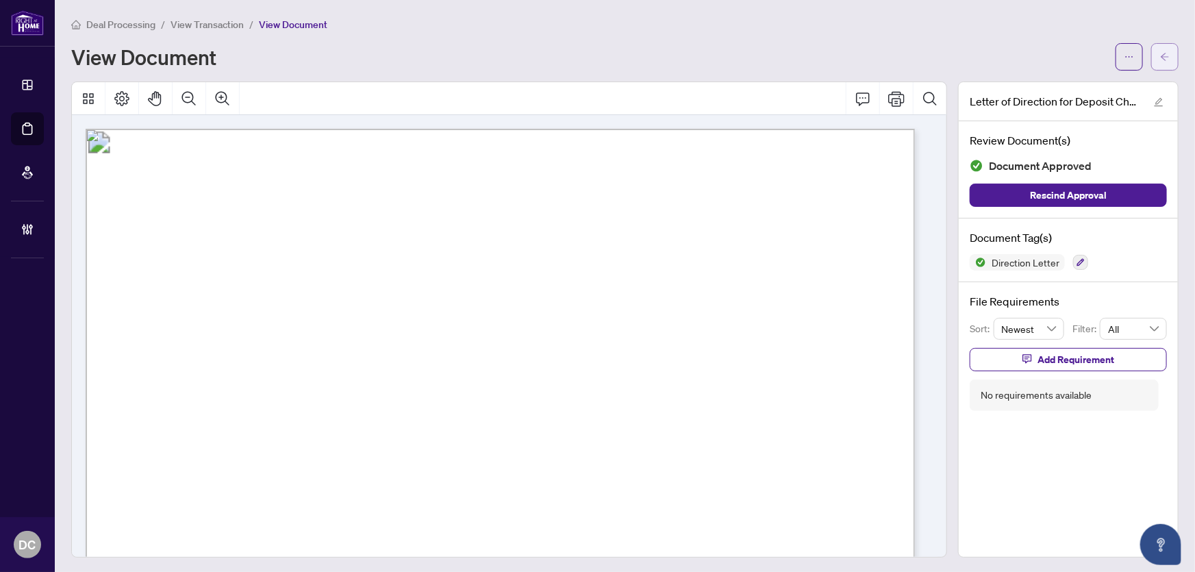
click at [1151, 58] on button "button" at bounding box center [1164, 56] width 27 height 27
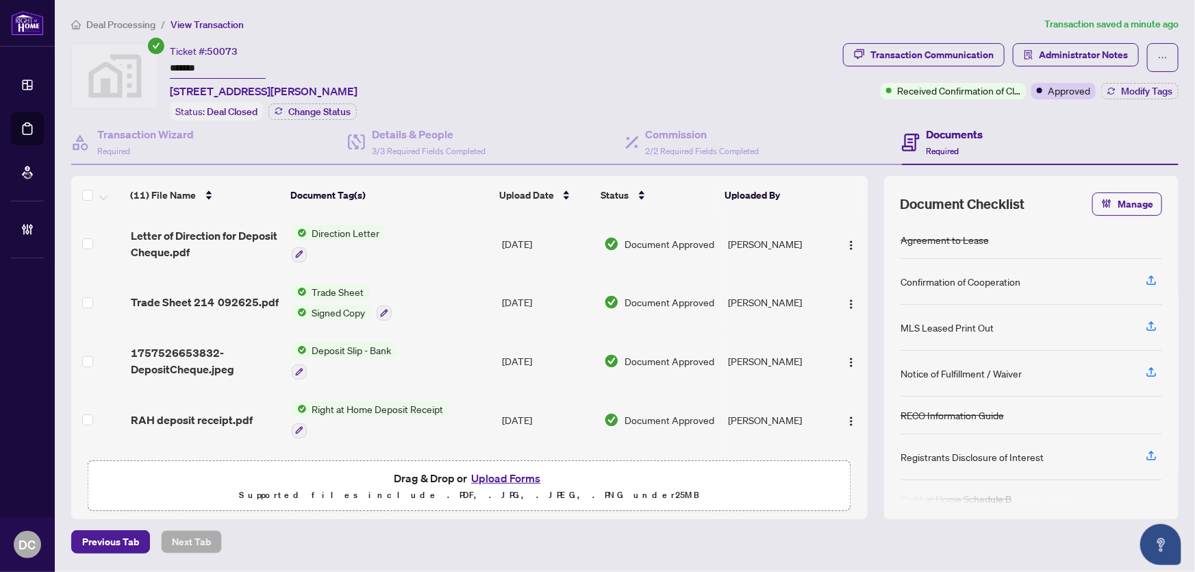
drag, startPoint x: 213, startPoint y: 72, endPoint x: 137, endPoint y: 82, distance: 76.6
click at [130, 67] on div "Ticket #: 50073 ******* [STREET_ADDRESS][PERSON_NAME] Status: Deal Closed Chang…" at bounding box center [454, 81] width 767 height 77
drag, startPoint x: 247, startPoint y: 88, endPoint x: 171, endPoint y: 90, distance: 76.0
click at [171, 90] on span "[STREET_ADDRESS][PERSON_NAME]" at bounding box center [264, 91] width 188 height 16
copy span "610 Farmstead"
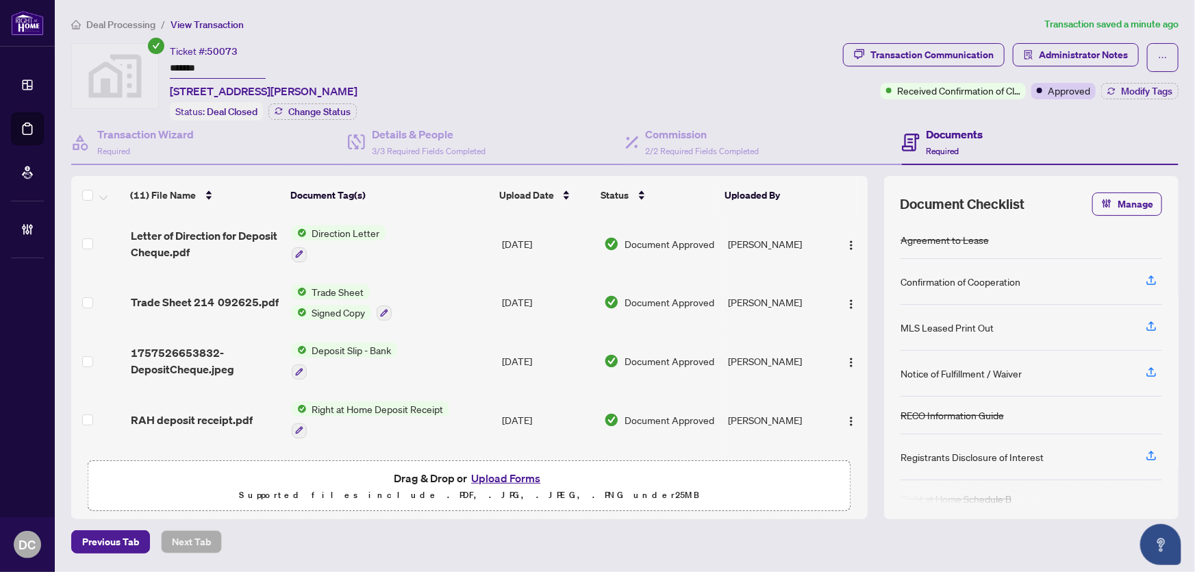
drag, startPoint x: 214, startPoint y: 66, endPoint x: 144, endPoint y: 88, distance: 73.9
click at [137, 65] on div "Ticket #: 50073 ******* [STREET_ADDRESS][PERSON_NAME] Status: Deal Closed Chang…" at bounding box center [454, 81] width 767 height 77
click at [890, 57] on div "Transaction Communication" at bounding box center [932, 55] width 123 height 22
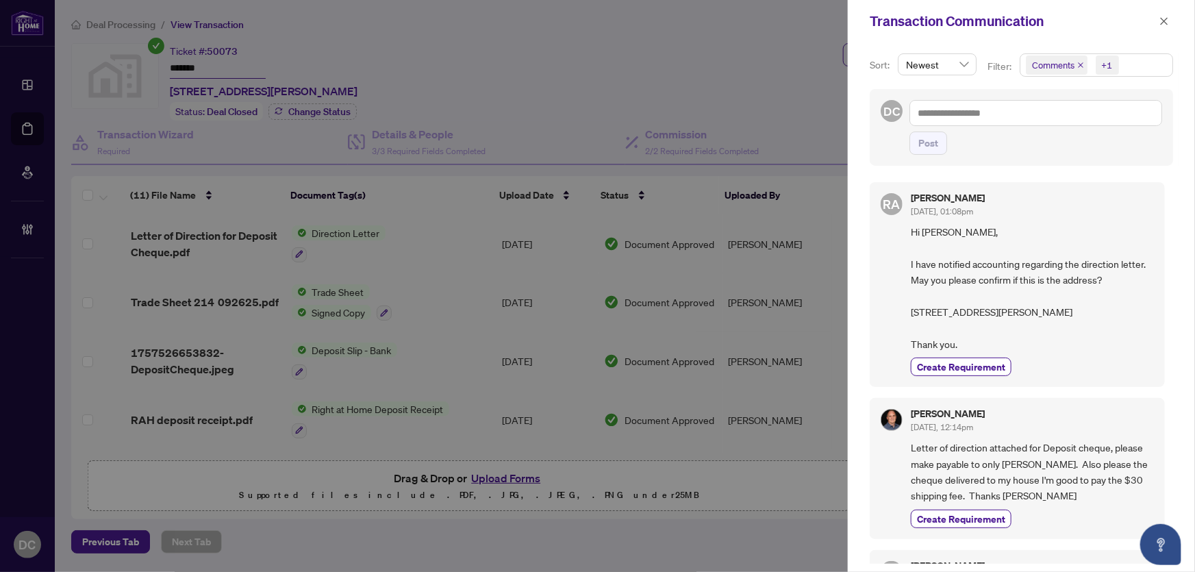
click at [1143, 69] on span "Comments +1" at bounding box center [1097, 65] width 152 height 22
click at [1098, 120] on span "Comments" at bounding box center [1103, 122] width 122 height 16
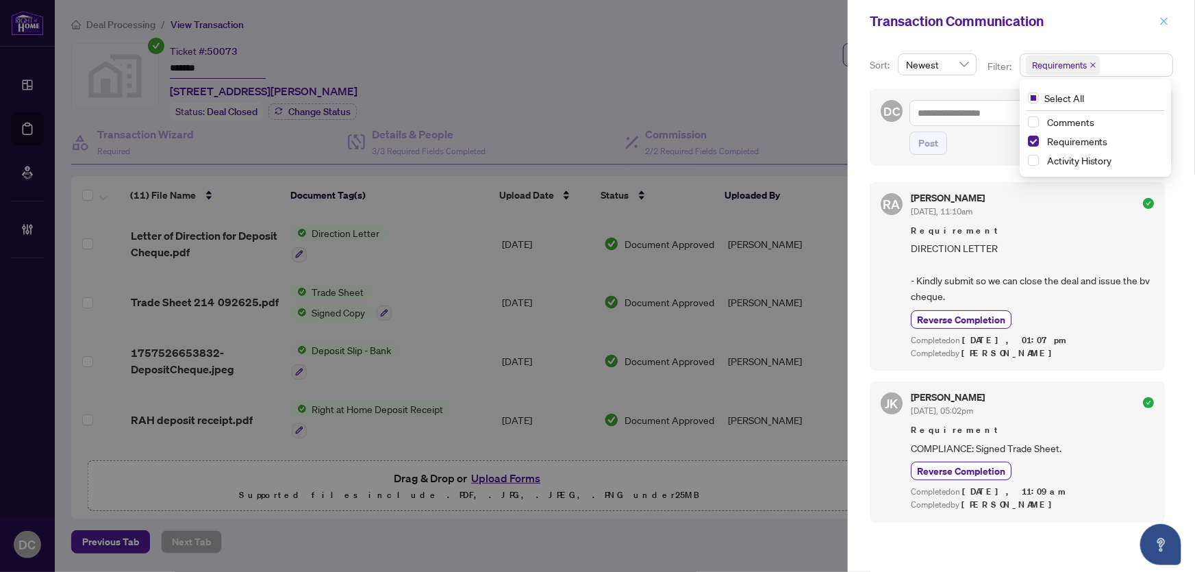
click at [1165, 25] on icon "close" at bounding box center [1165, 21] width 10 height 10
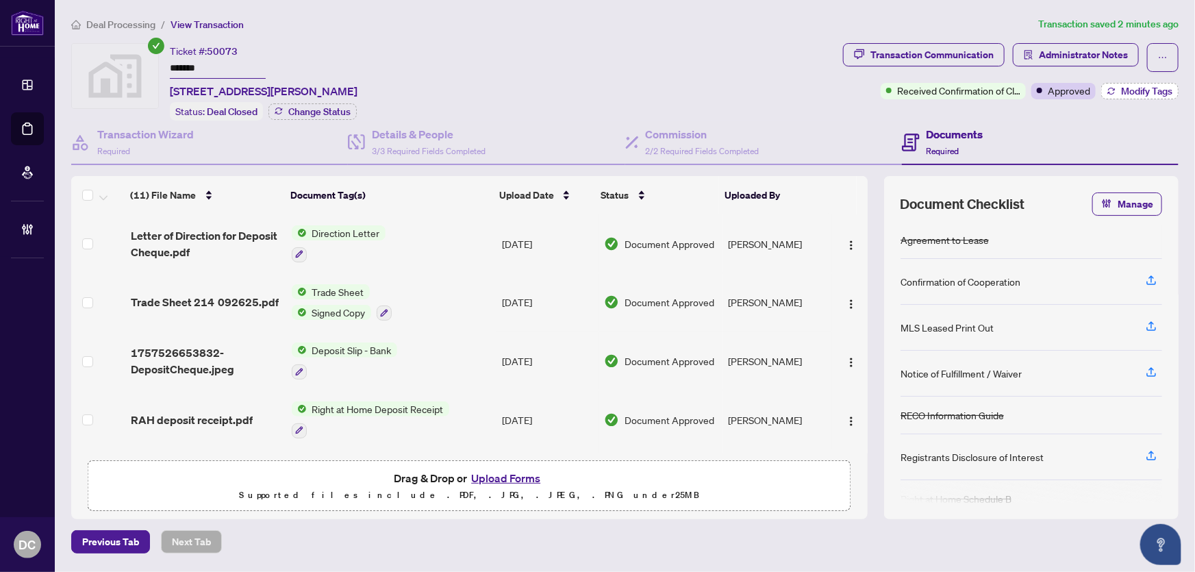
click at [1151, 89] on span "Modify Tags" at bounding box center [1146, 91] width 51 height 10
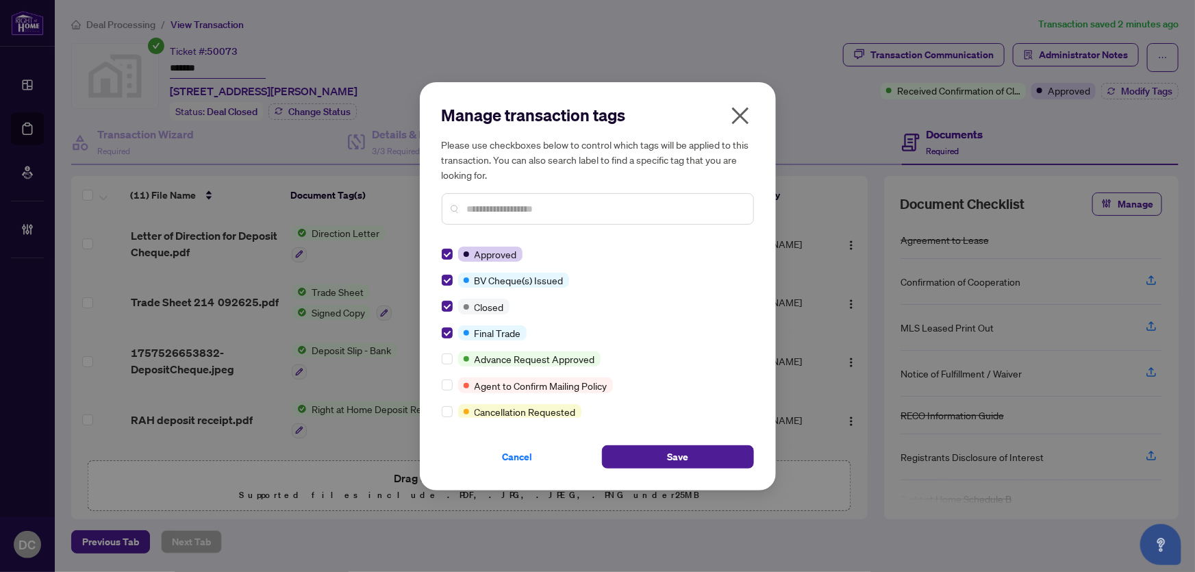
drag, startPoint x: 673, startPoint y: 456, endPoint x: 137, endPoint y: 370, distance: 542.5
click at [673, 456] on span "Save" at bounding box center [677, 457] width 21 height 22
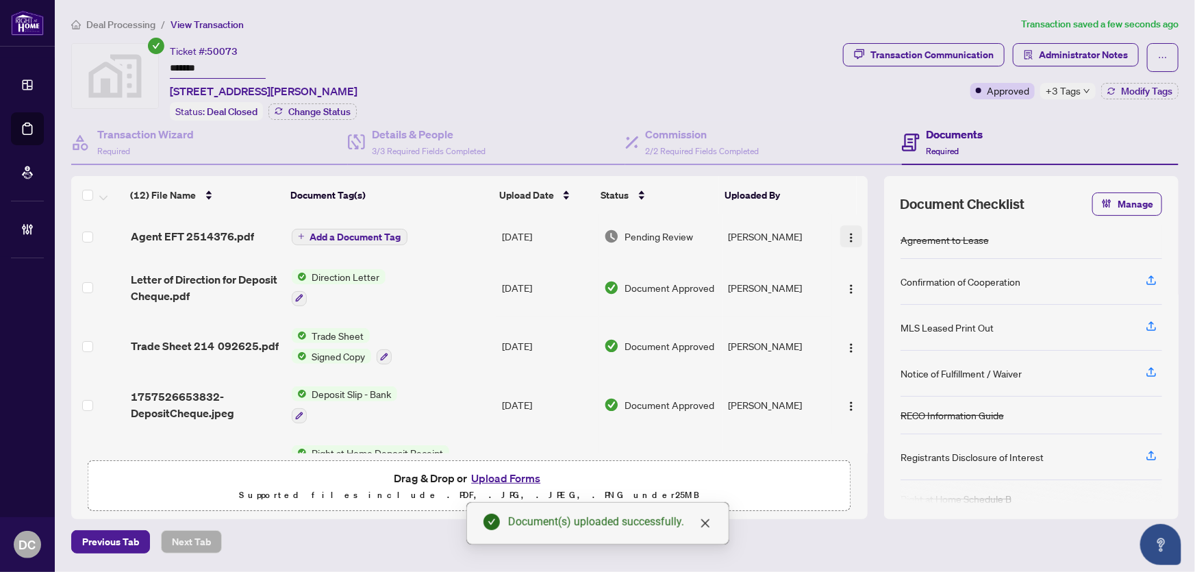
click at [853, 229] on span "button" at bounding box center [851, 236] width 11 height 15
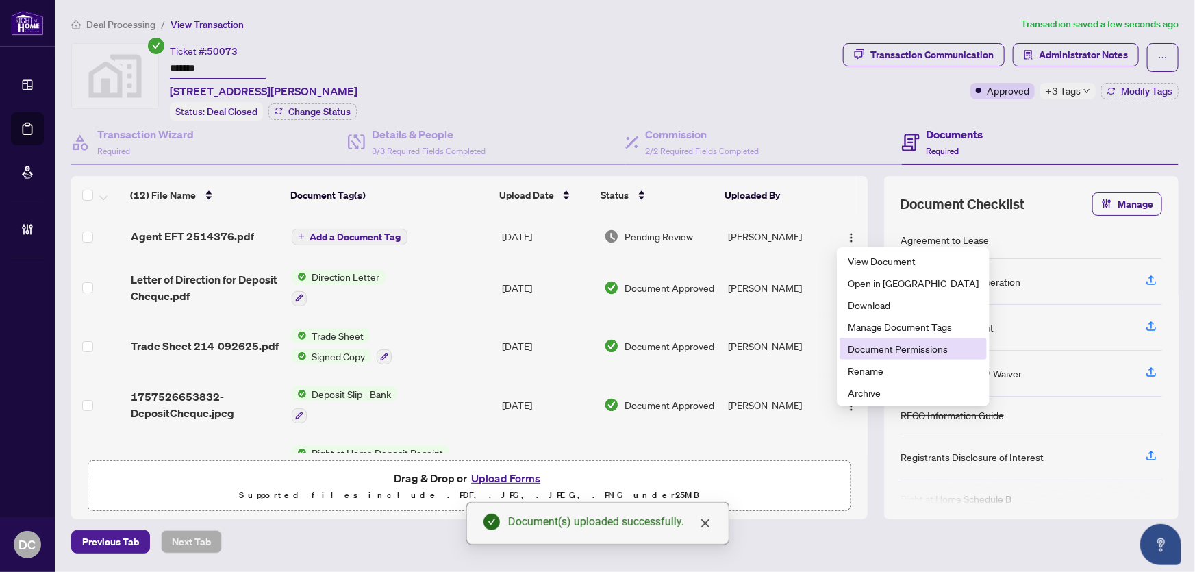
click at [900, 350] on span "Document Permissions" at bounding box center [913, 348] width 131 height 15
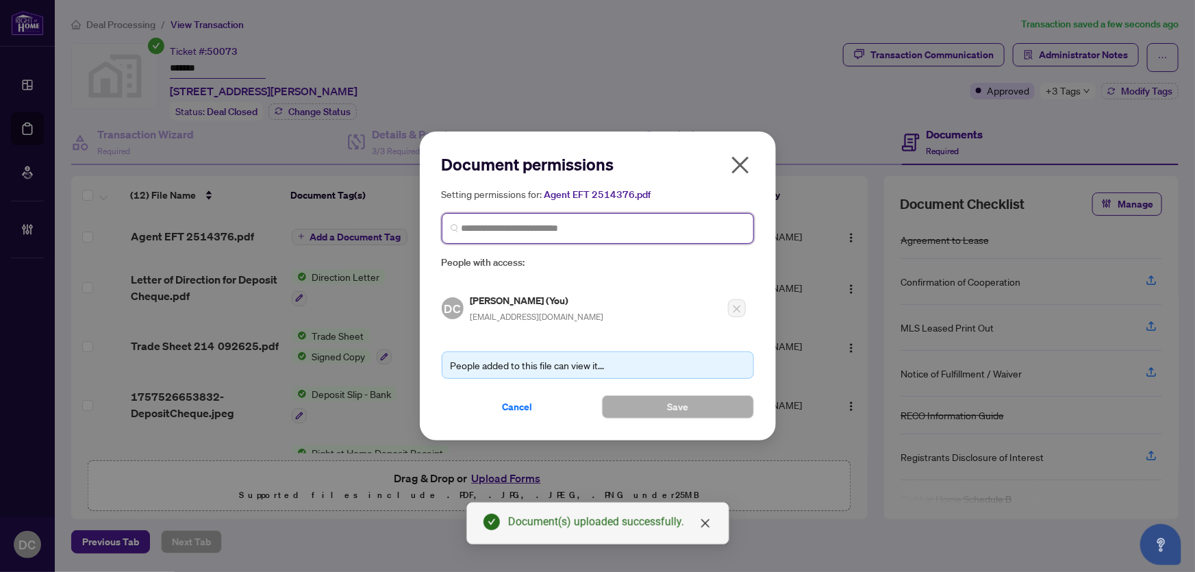
click at [704, 229] on input "search" at bounding box center [604, 228] width 284 height 14
type input "**********"
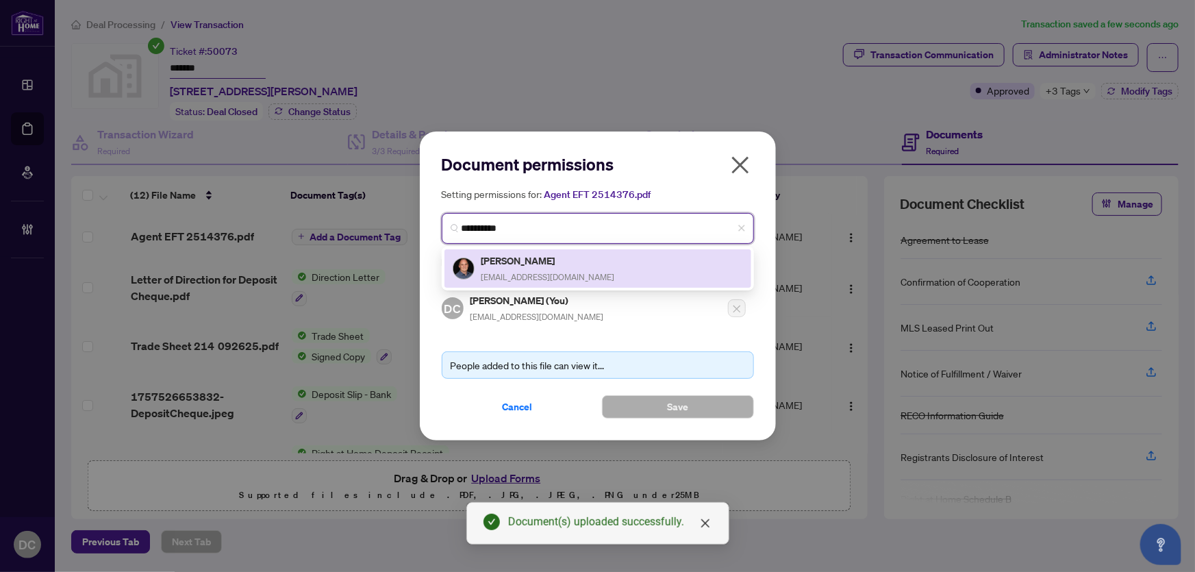
click at [621, 259] on div "[PERSON_NAME] [EMAIL_ADDRESS][DOMAIN_NAME]" at bounding box center [598, 269] width 290 height 32
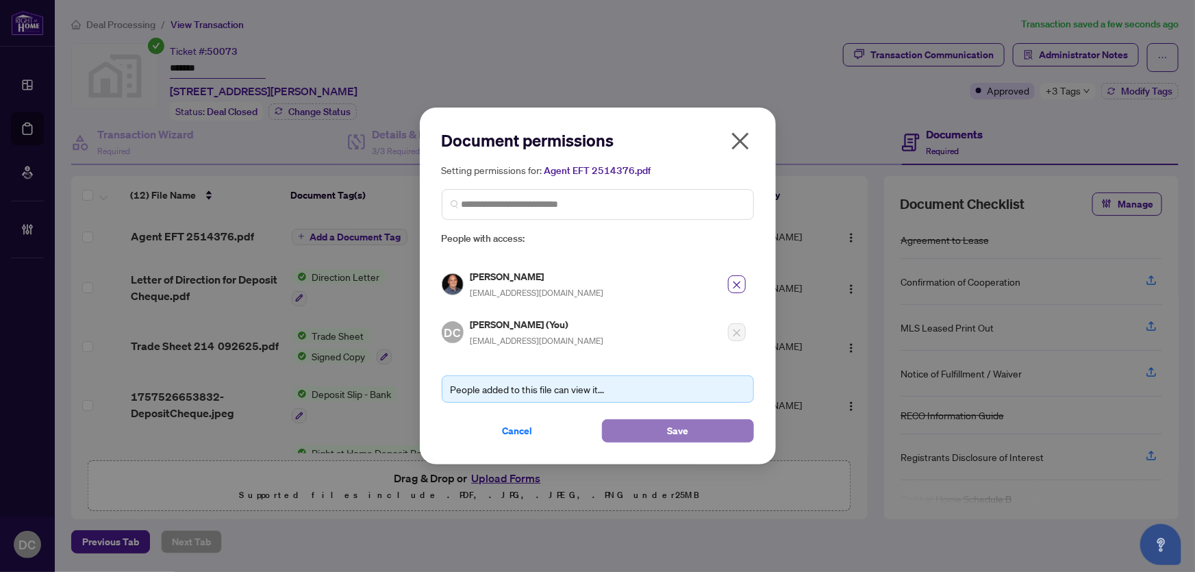
click at [643, 423] on button "Save" at bounding box center [678, 430] width 152 height 23
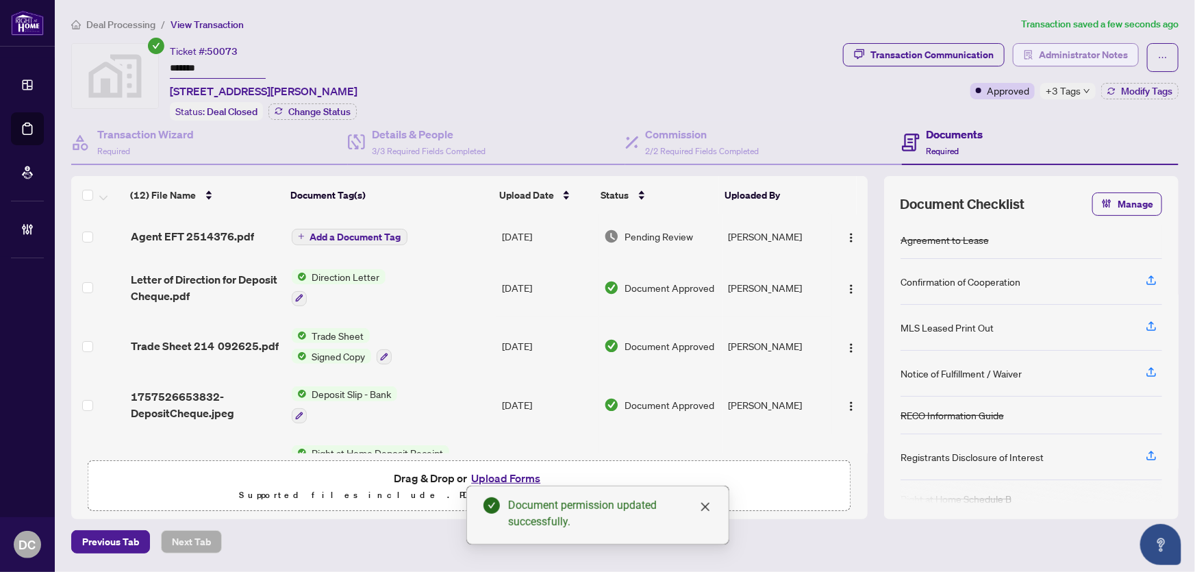
click at [1078, 49] on span "Administrator Notes" at bounding box center [1083, 55] width 89 height 22
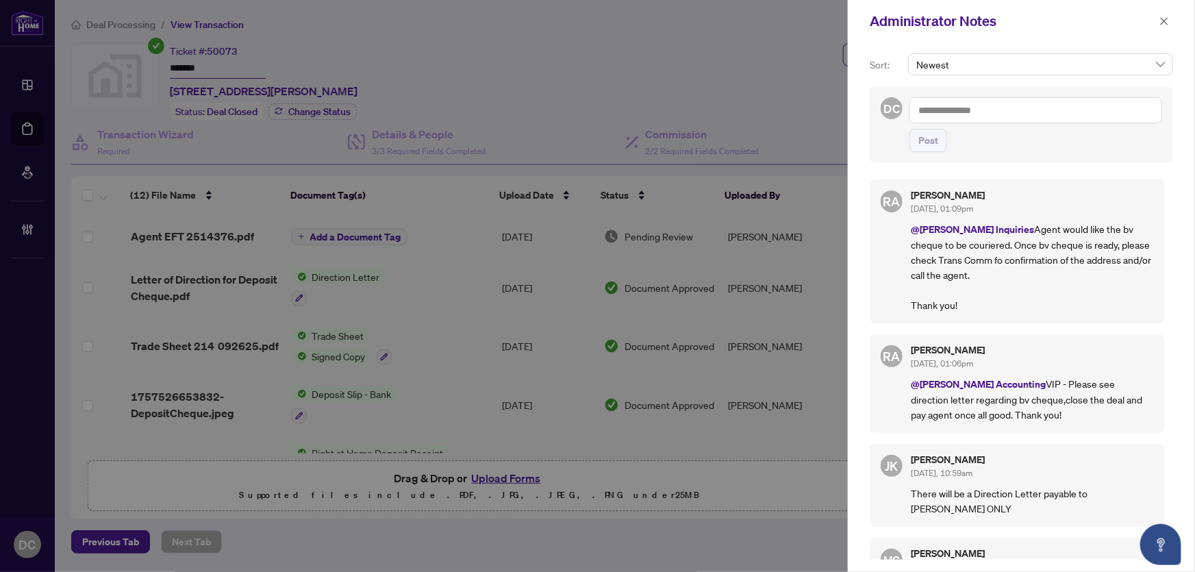
click at [1149, 112] on textarea at bounding box center [1036, 110] width 253 height 26
paste textarea "**********"
type textarea "**********"
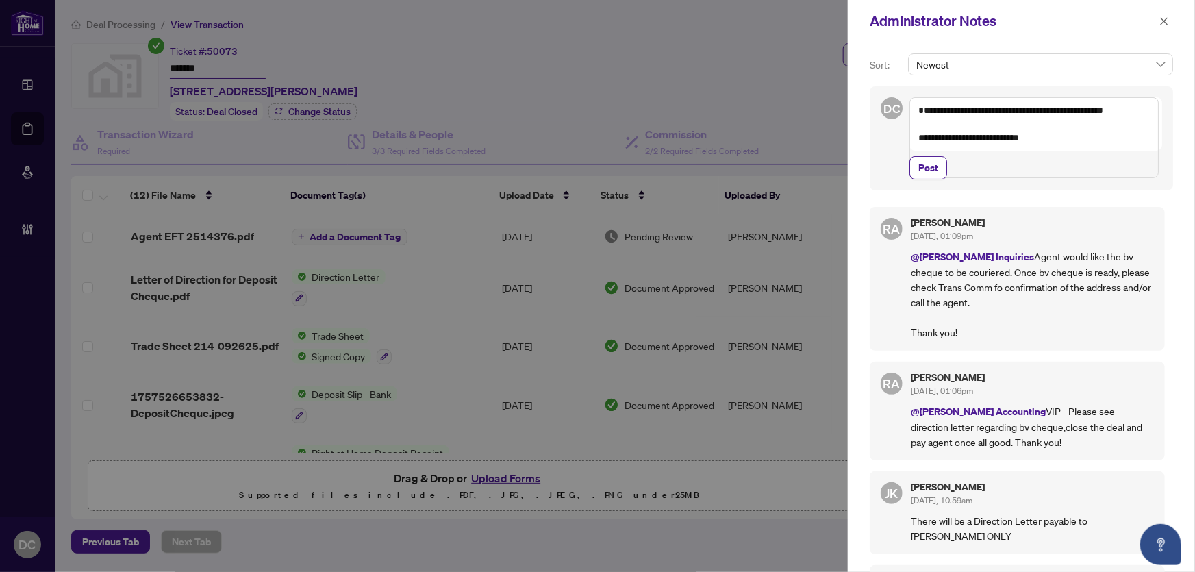
drag, startPoint x: 934, startPoint y: 195, endPoint x: 949, endPoint y: 190, distance: 15.2
click at [934, 179] on span "Post" at bounding box center [929, 168] width 20 height 22
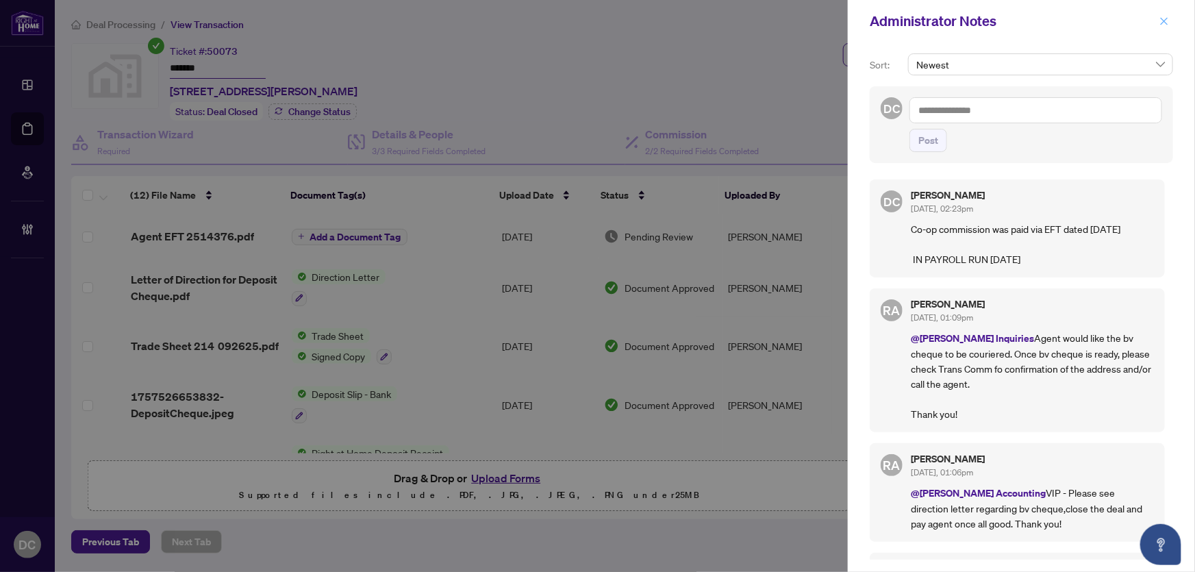
click at [1167, 19] on icon "close" at bounding box center [1165, 21] width 8 height 8
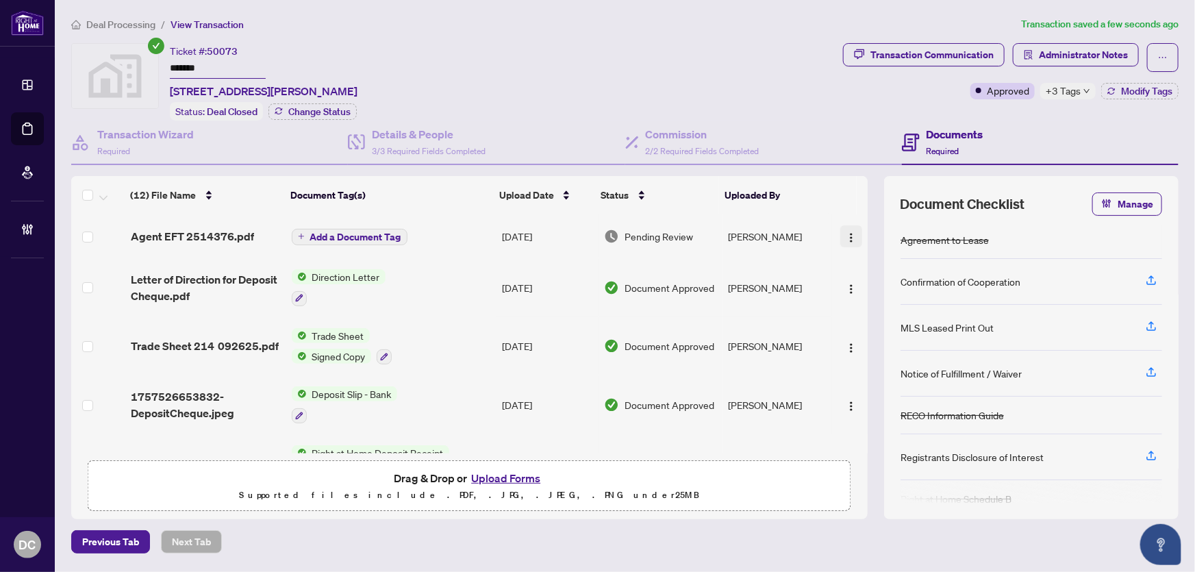
click at [846, 229] on span "button" at bounding box center [851, 236] width 11 height 15
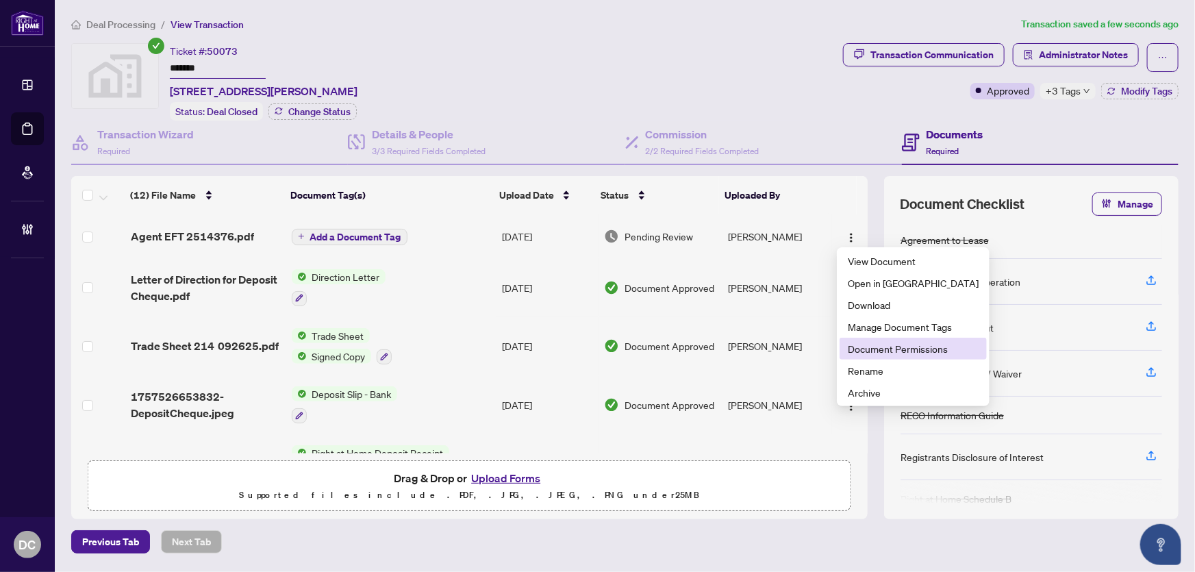
click at [893, 341] on span "Document Permissions" at bounding box center [913, 348] width 131 height 15
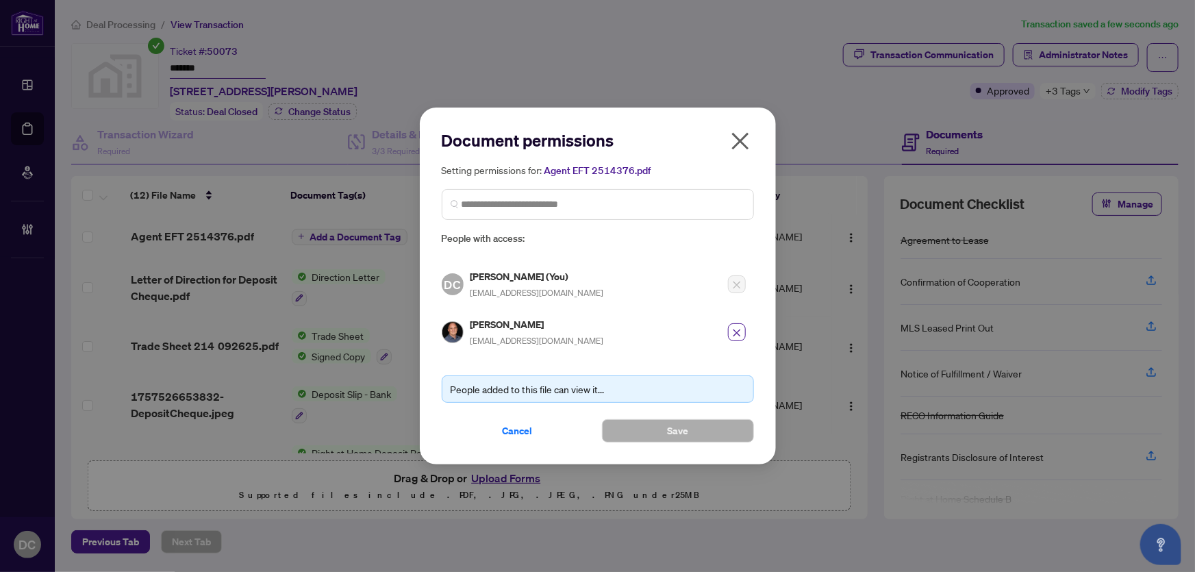
click at [740, 144] on icon "close" at bounding box center [740, 140] width 17 height 17
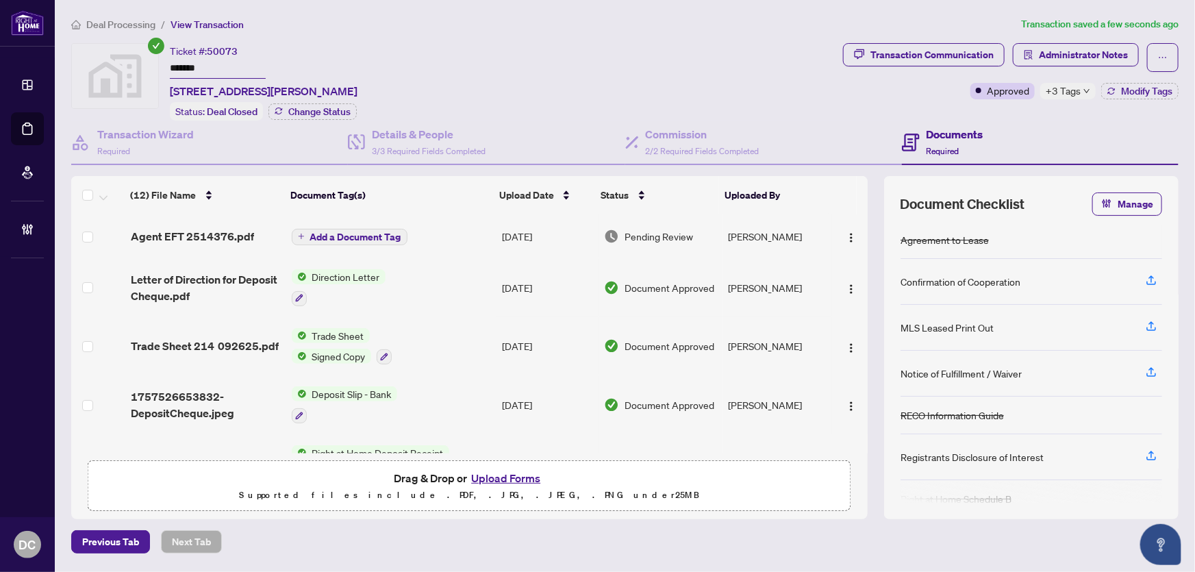
drag, startPoint x: 1045, startPoint y: 80, endPoint x: 1056, endPoint y: 86, distance: 12.3
click at [1046, 81] on div "Transaction Communication Administrator Notes Approved +3 Tags Modify Tags" at bounding box center [1011, 71] width 336 height 56
click at [1056, 86] on span "+3 Tags" at bounding box center [1063, 91] width 35 height 16
click at [819, 104] on div "Ticket #: 50073 ******* 610 Farmstead Dr #214, Milton, Ontario L9T 4M6, Canada …" at bounding box center [454, 81] width 767 height 77
drag, startPoint x: 214, startPoint y: 69, endPoint x: 143, endPoint y: 67, distance: 71.3
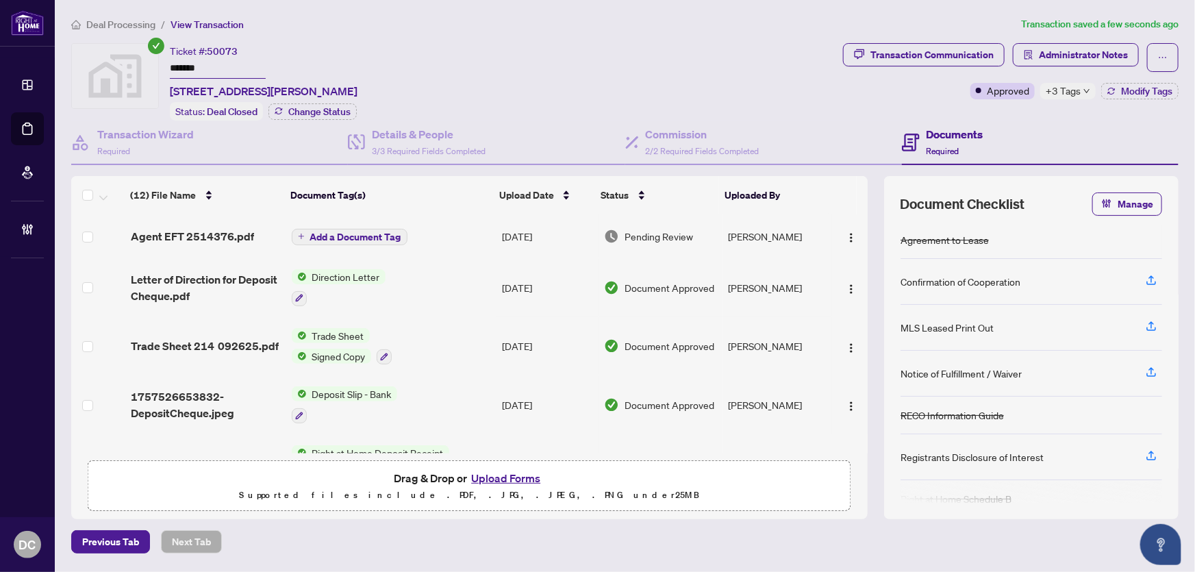
click at [143, 67] on div "Ticket #: 50073 ******* 610 Farmstead Dr #214, Milton, Ontario L9T 4M6, Canada …" at bounding box center [454, 81] width 767 height 77
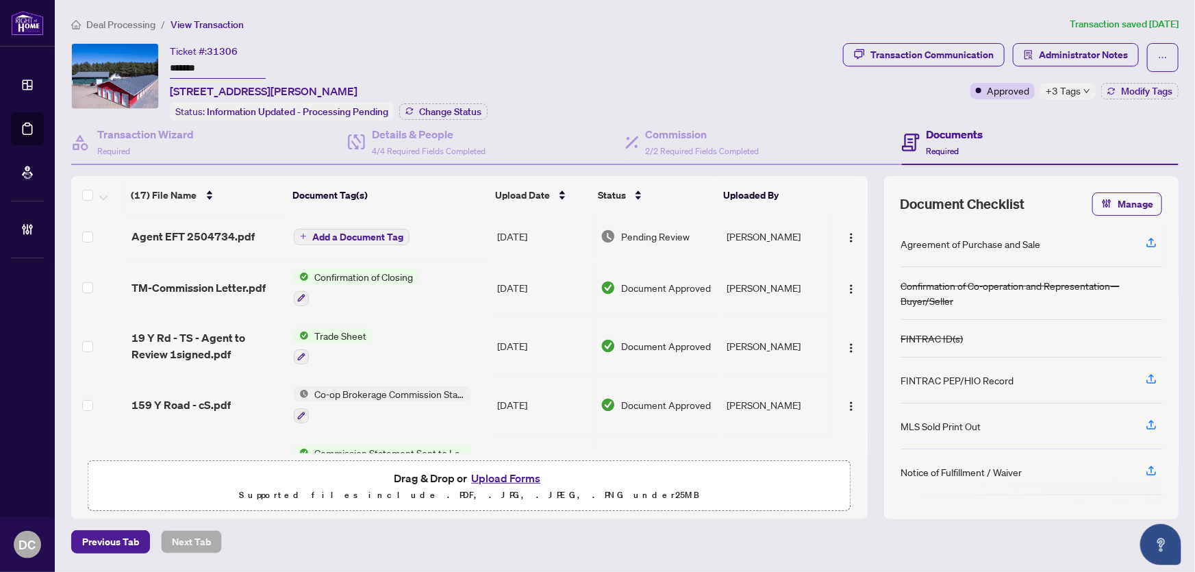
drag, startPoint x: 230, startPoint y: 61, endPoint x: 128, endPoint y: 66, distance: 102.2
click at [128, 66] on div "Ticket #: 31306 ******* [STREET_ADDRESS][PERSON_NAME] Status: Information Updat…" at bounding box center [454, 81] width 767 height 77
click at [1055, 55] on span "Administrator Notes" at bounding box center [1083, 55] width 89 height 22
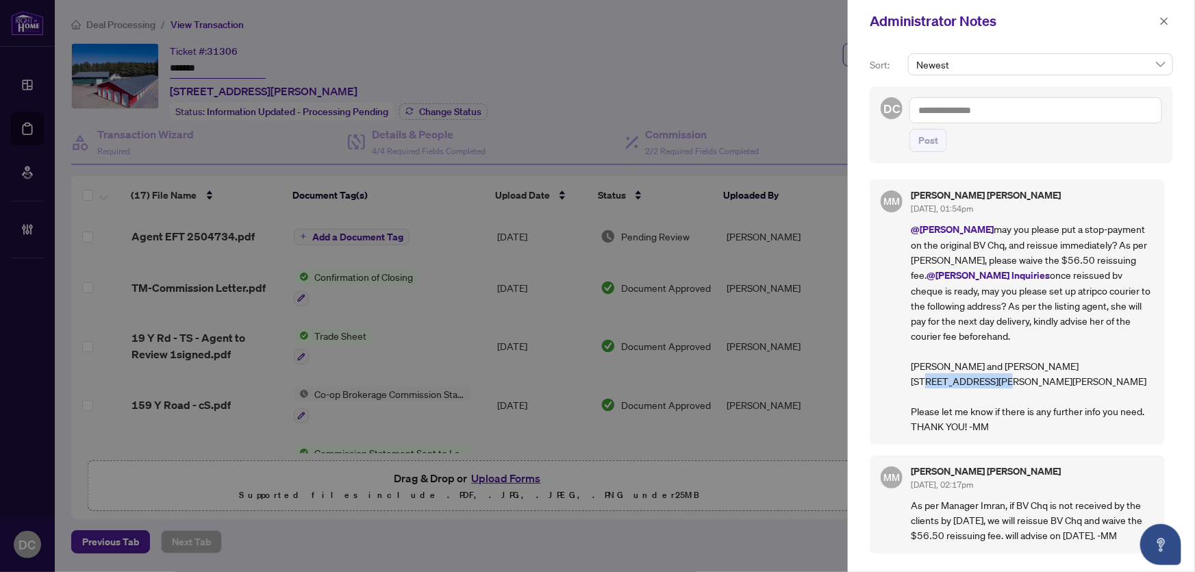
drag, startPoint x: 992, startPoint y: 390, endPoint x: 909, endPoint y: 393, distance: 82.9
click at [909, 393] on div "MM Maegan Mark Oct/02/2025, 01:54pm @Maria Cheng may you please put a stop-paym…" at bounding box center [1017, 311] width 295 height 265
copy p "540 Carr Rd, RR5"
click at [1164, 14] on span "button" at bounding box center [1165, 21] width 10 height 22
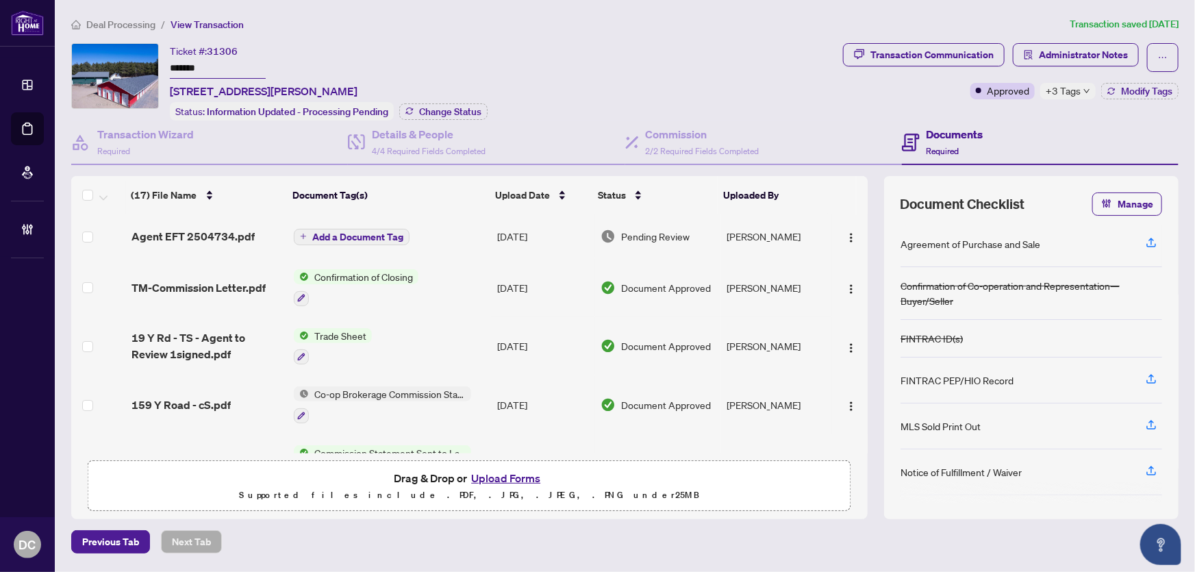
click at [466, 280] on td "Confirmation of Closing" at bounding box center [389, 287] width 203 height 59
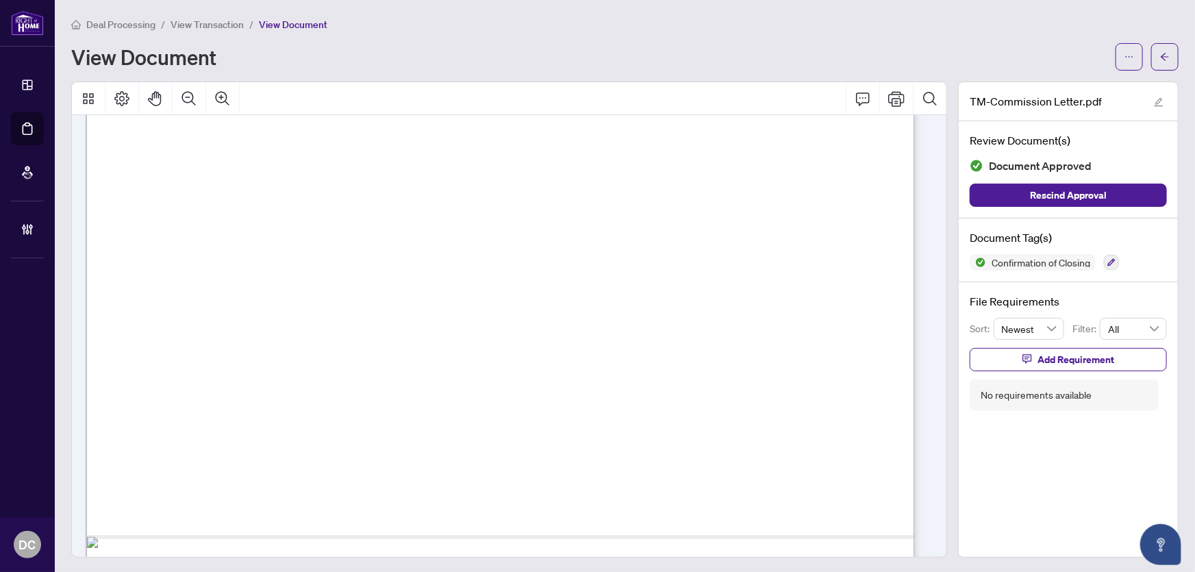
scroll to position [347, 0]
click at [1151, 52] on button "button" at bounding box center [1164, 56] width 27 height 27
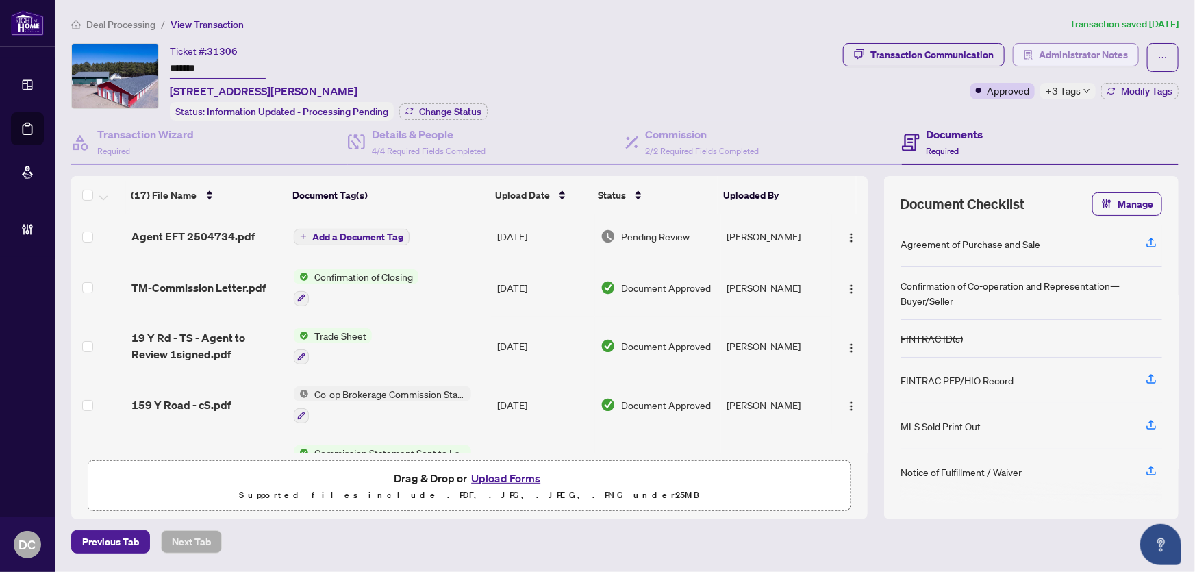
click at [1031, 57] on icon "solution" at bounding box center [1029, 55] width 10 height 10
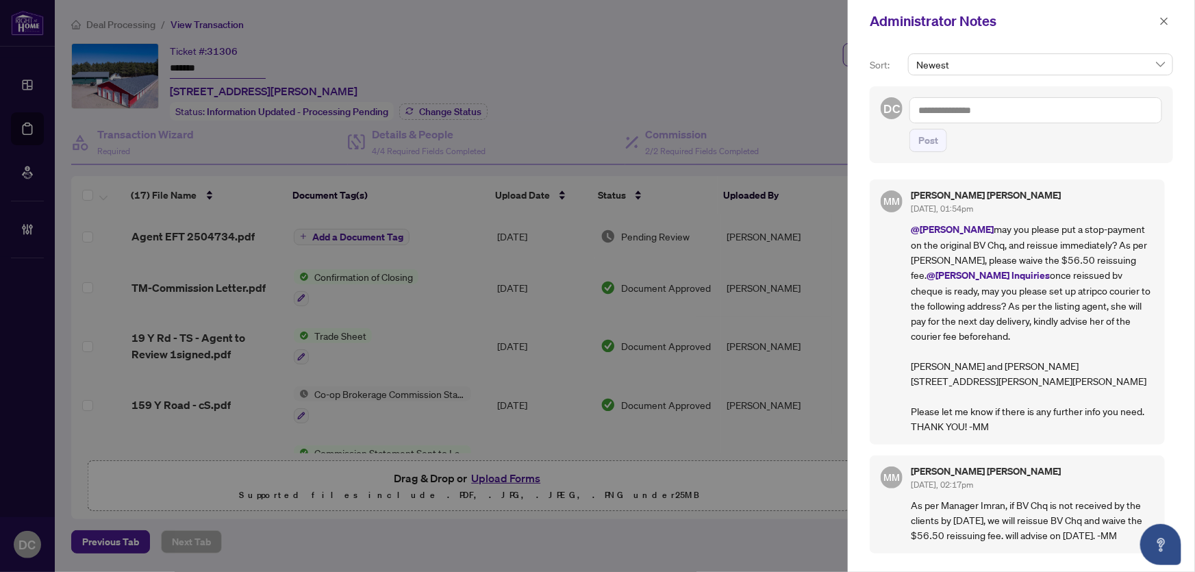
click at [1024, 404] on p "@Maria Cheng may you please put a stop-payment on the original BV Chq, and reis…" at bounding box center [1032, 327] width 243 height 212
drag, startPoint x: 1006, startPoint y: 408, endPoint x: 908, endPoint y: 415, distance: 98.2
click at [908, 415] on div "MM Maegan Mark Oct/02/2025, 01:54pm @Maria Cheng may you please put a stop-paym…" at bounding box center [1017, 311] width 295 height 265
copy p "Bancroft, Ontario"
click at [972, 425] on p "@Maria Cheng may you please put a stop-payment on the original BV Chq, and reis…" at bounding box center [1032, 327] width 243 height 212
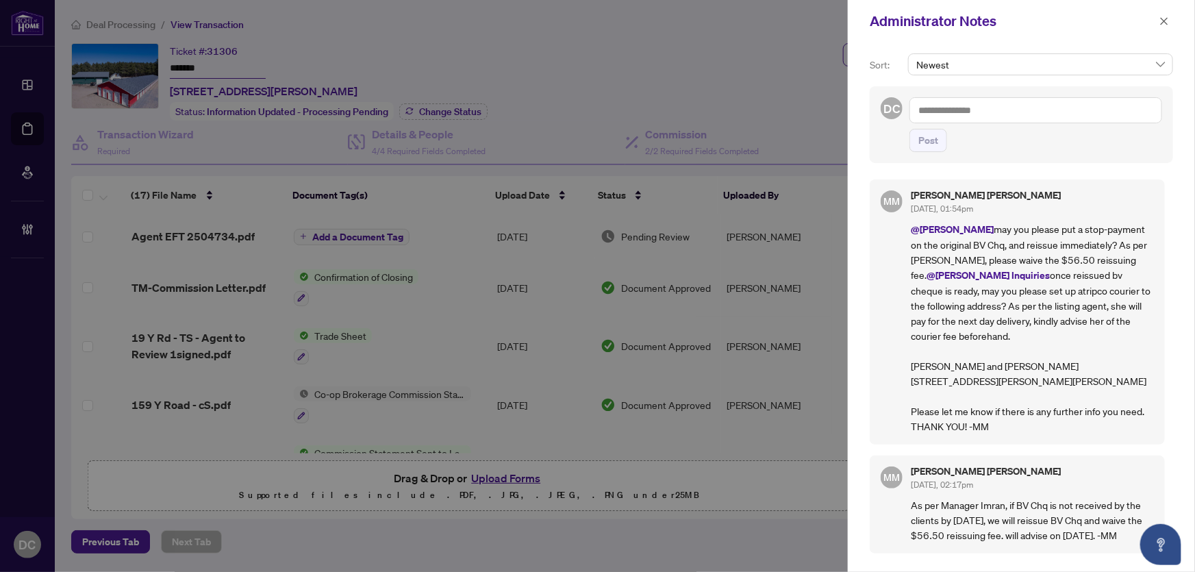
click at [950, 425] on p "@Maria Cheng may you please put a stop-payment on the original BV Chq, and reis…" at bounding box center [1032, 327] width 243 height 212
drag, startPoint x: 961, startPoint y: 425, endPoint x: 911, endPoint y: 425, distance: 50.0
click at [911, 425] on p "@Maria Cheng may you please put a stop-payment on the original BV Chq, and reis…" at bounding box center [1032, 327] width 243 height 212
copy p "K0L 1C0"
drag, startPoint x: 991, startPoint y: 375, endPoint x: 1029, endPoint y: 377, distance: 37.8
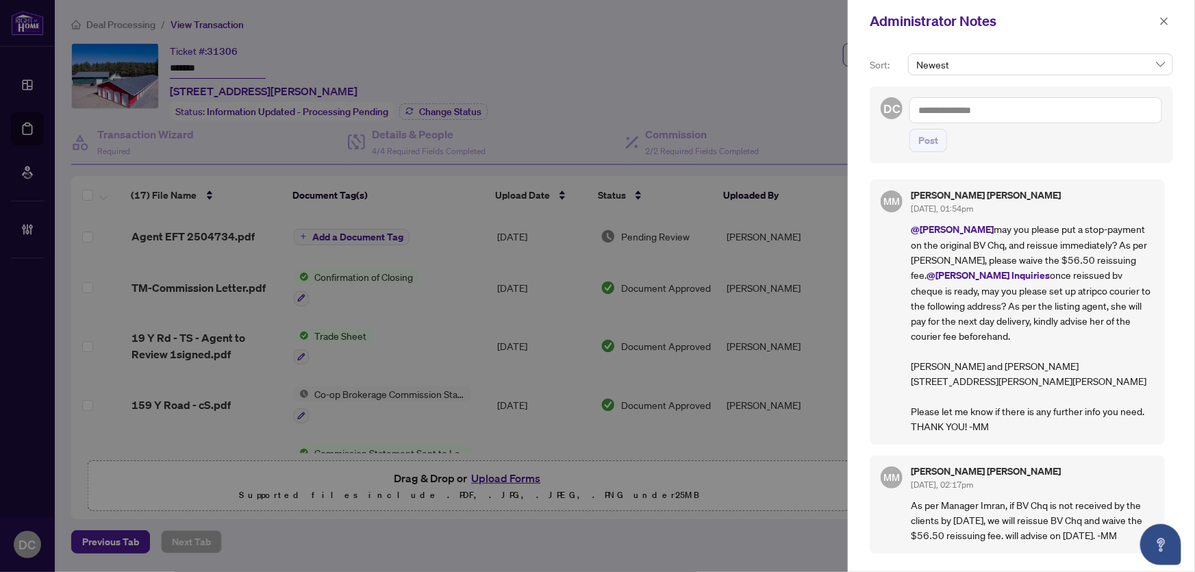
click at [995, 376] on p "@Maria Cheng may you please put a stop-payment on the original BV Chq, and reis…" at bounding box center [1032, 327] width 243 height 212
drag, startPoint x: 1050, startPoint y: 377, endPoint x: 911, endPoint y: 376, distance: 139.1
click at [911, 376] on p "@Maria Cheng may you please put a stop-payment on the original BV Chq, and reis…" at bounding box center [1032, 327] width 243 height 212
copy p "Paola Gottardi and Philip Vickers"
click at [1081, 109] on textarea at bounding box center [1036, 110] width 253 height 26
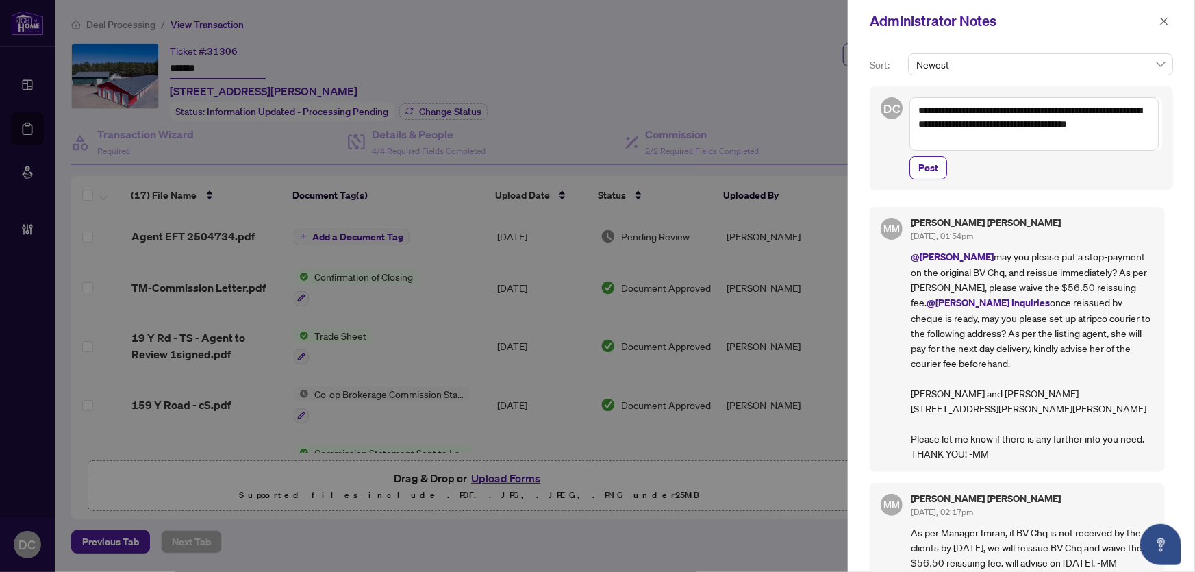
click at [919, 112] on textarea "**********" at bounding box center [1034, 123] width 249 height 53
type textarea "**********"
click at [924, 171] on span "Post" at bounding box center [929, 168] width 20 height 22
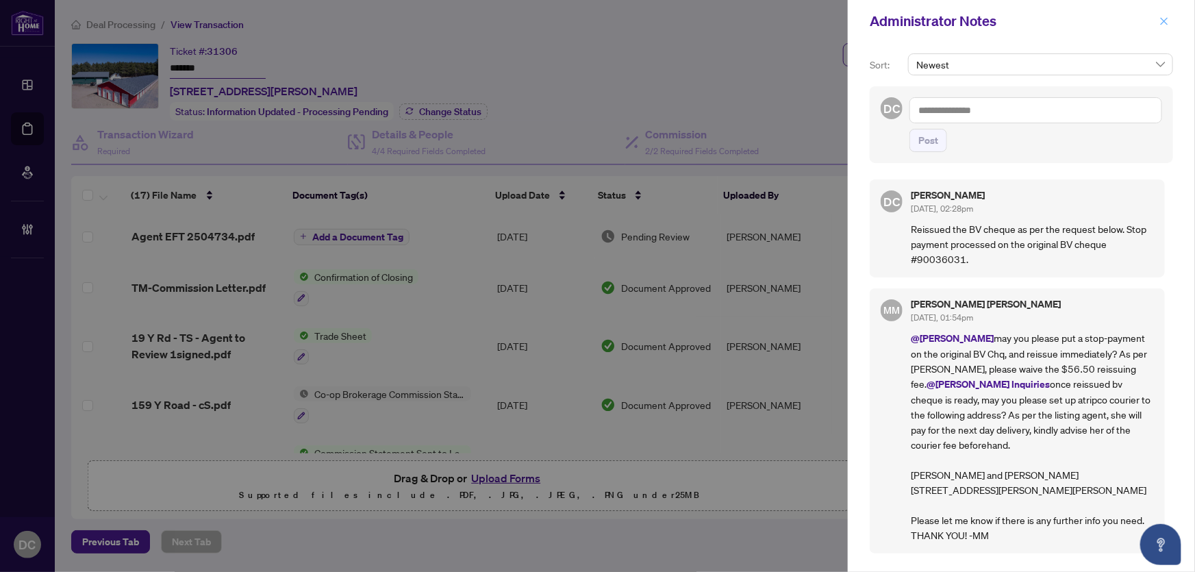
click at [1163, 21] on icon "close" at bounding box center [1165, 21] width 10 height 10
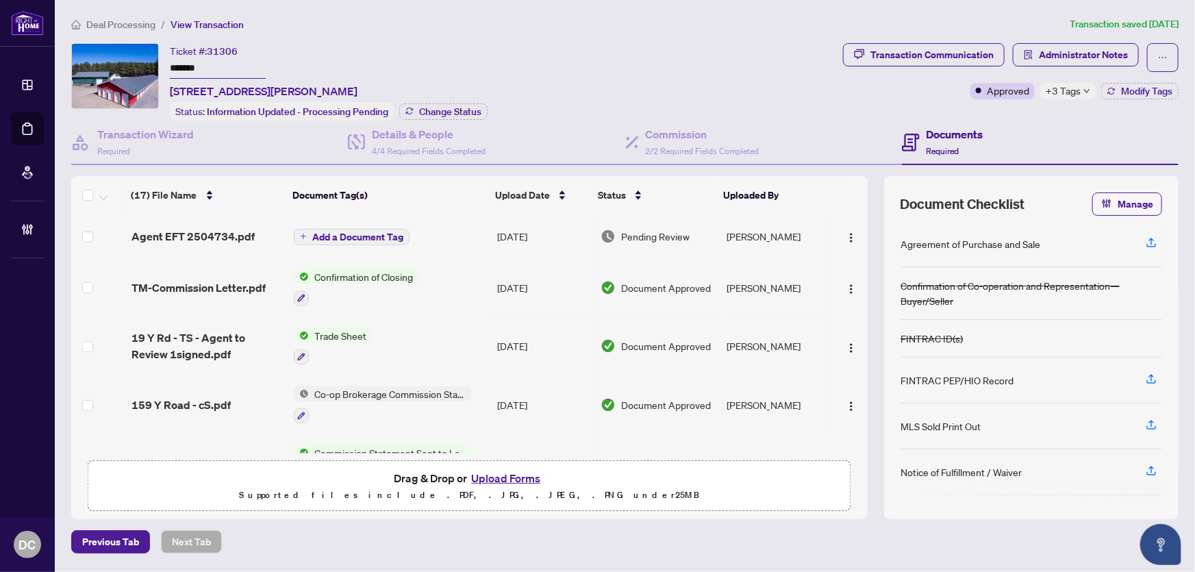
click at [1078, 88] on span "+3 Tags" at bounding box center [1063, 91] width 35 height 16
click at [471, 110] on span "Change Status" at bounding box center [450, 112] width 62 height 10
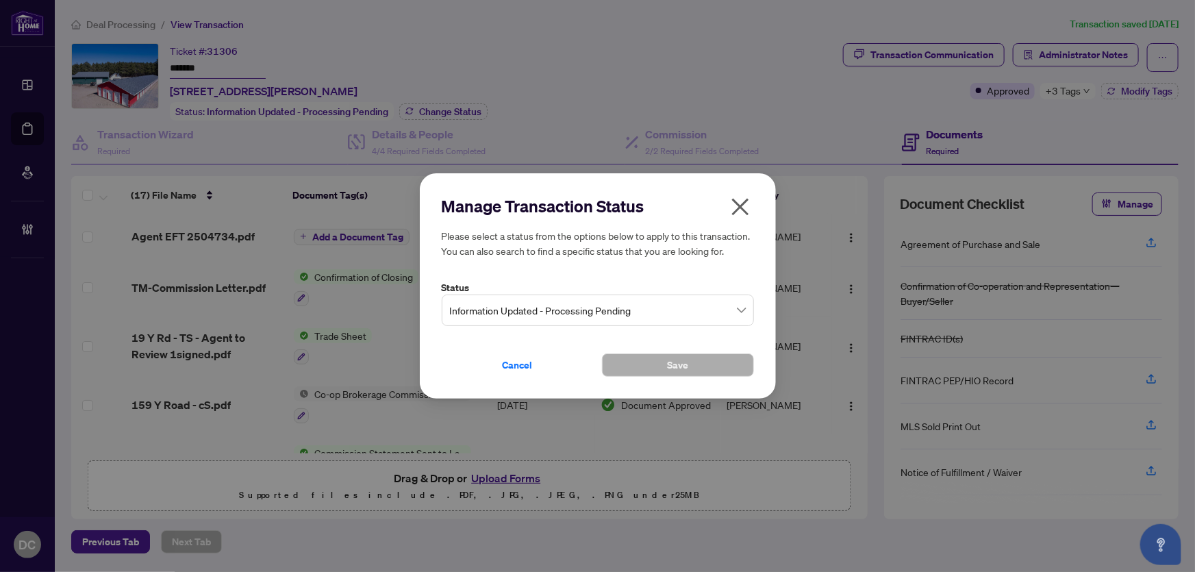
click at [635, 303] on span "Information Updated - Processing Pending" at bounding box center [598, 310] width 296 height 26
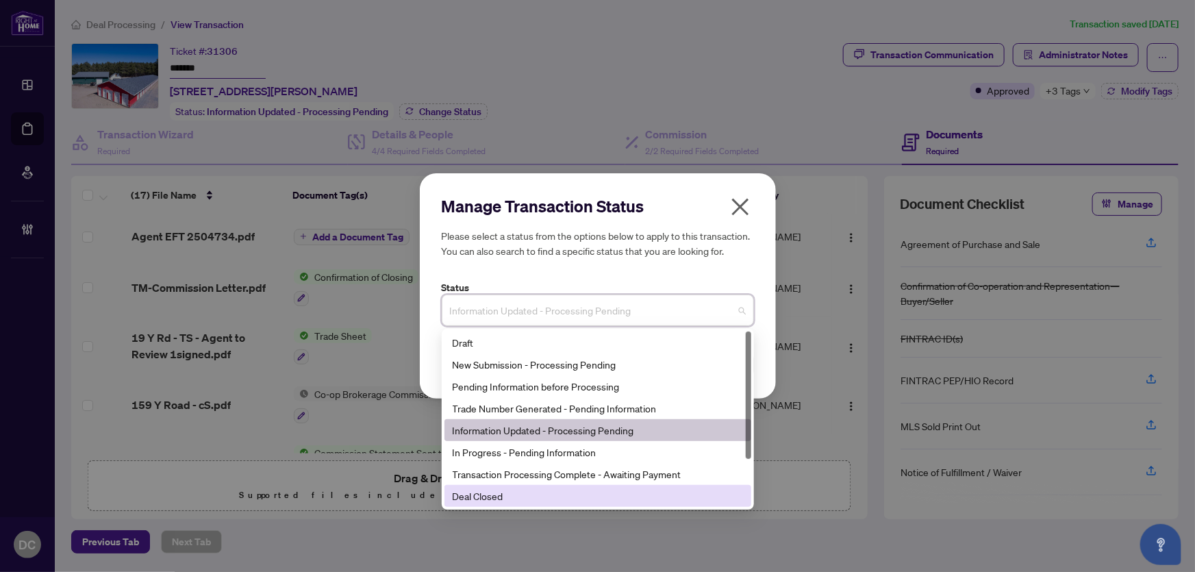
click at [534, 492] on div "Deal Closed" at bounding box center [598, 495] width 290 height 15
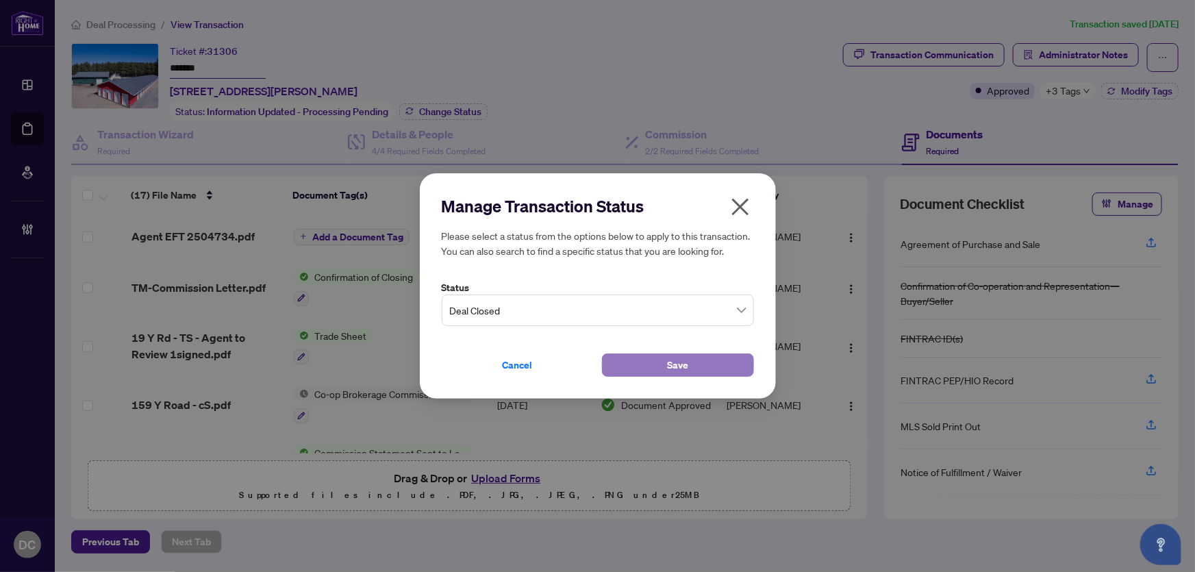
click at [643, 370] on button "Save" at bounding box center [678, 364] width 152 height 23
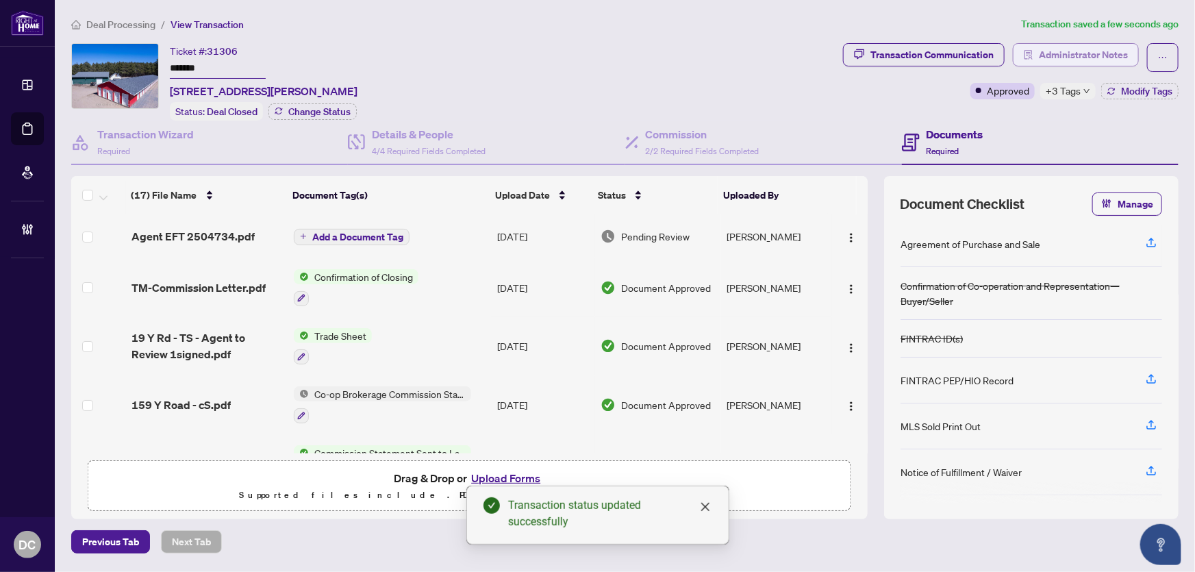
click at [1062, 62] on span "Administrator Notes" at bounding box center [1083, 55] width 89 height 22
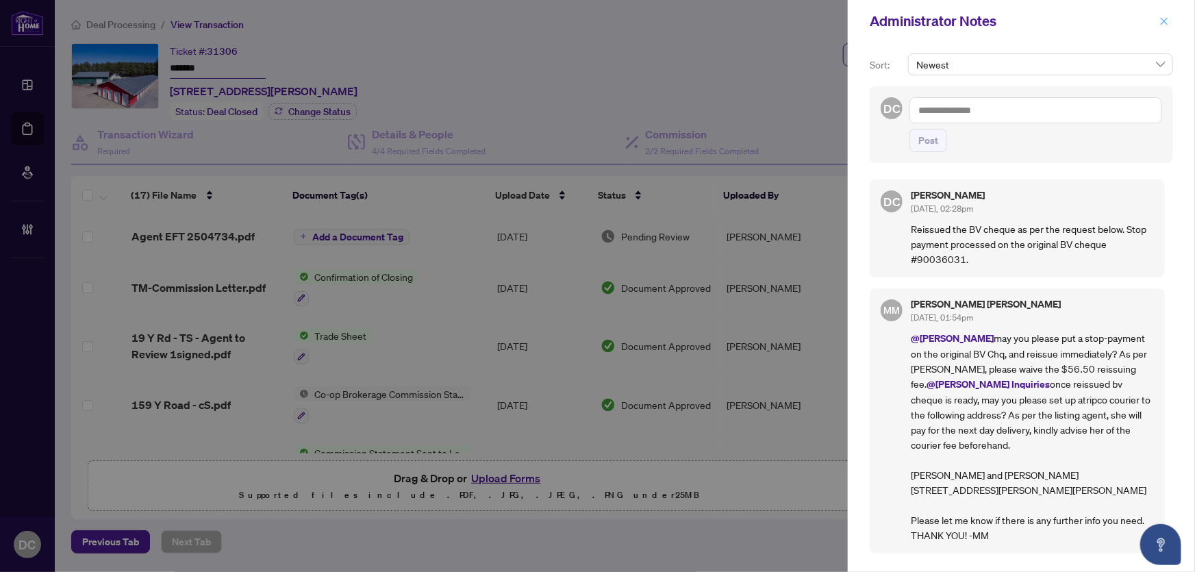
click at [1167, 21] on icon "close" at bounding box center [1165, 21] width 10 height 10
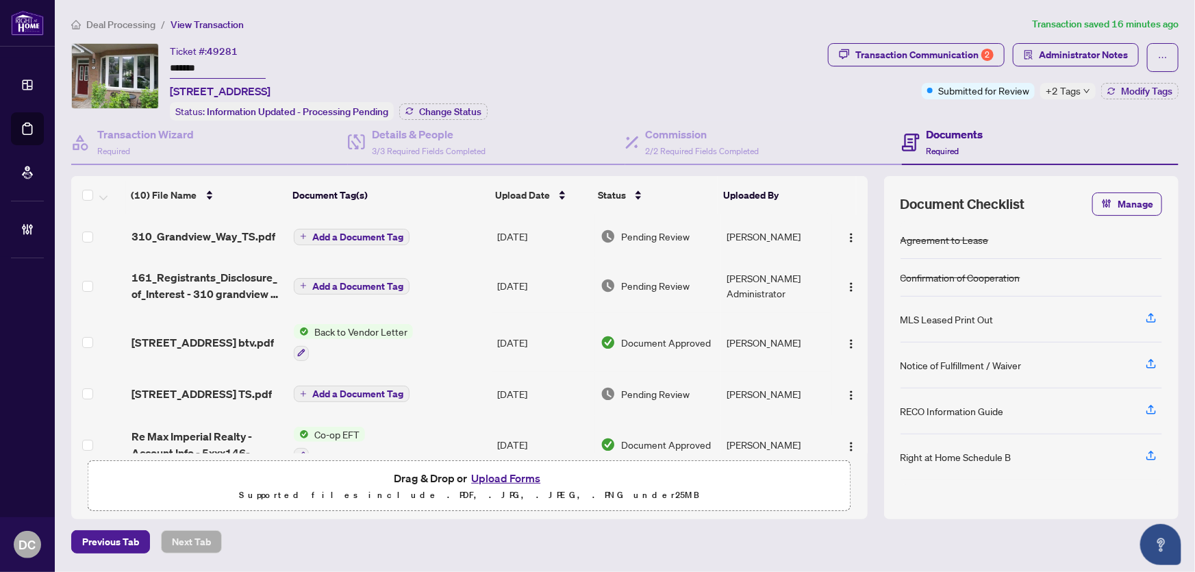
drag, startPoint x: 223, startPoint y: 69, endPoint x: 184, endPoint y: 79, distance: 40.6
click at [135, 64] on div "Ticket #: 49281 ******* [STREET_ADDRESS] Status: Information Updated - Processi…" at bounding box center [446, 81] width 751 height 77
click at [443, 110] on span "Change Status" at bounding box center [450, 112] width 62 height 10
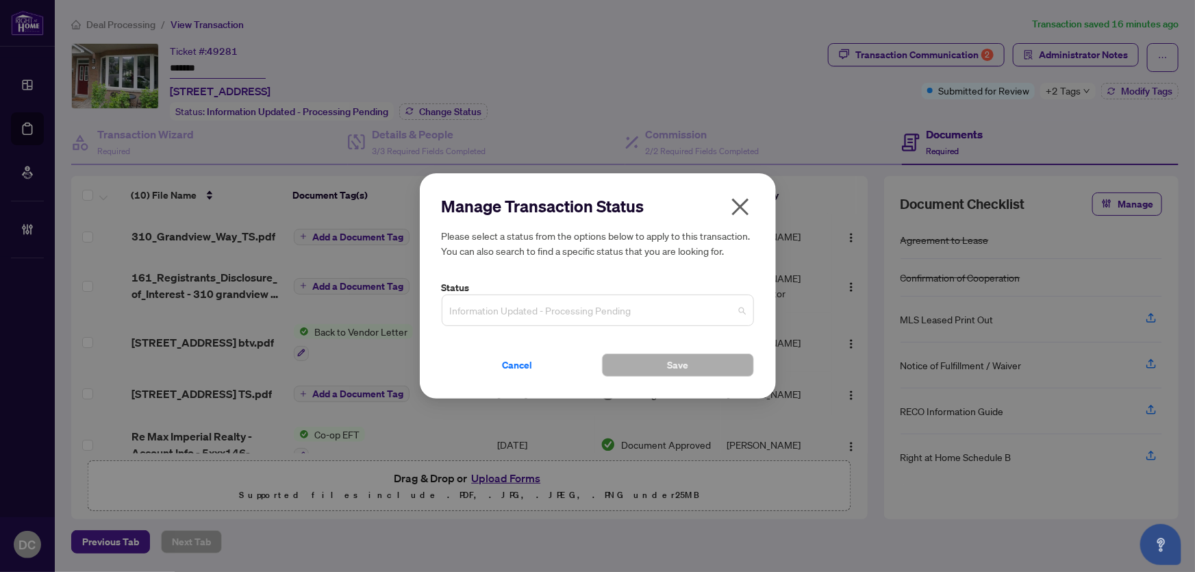
click at [551, 295] on div "Information Updated - Processing Pending" at bounding box center [598, 311] width 312 height 32
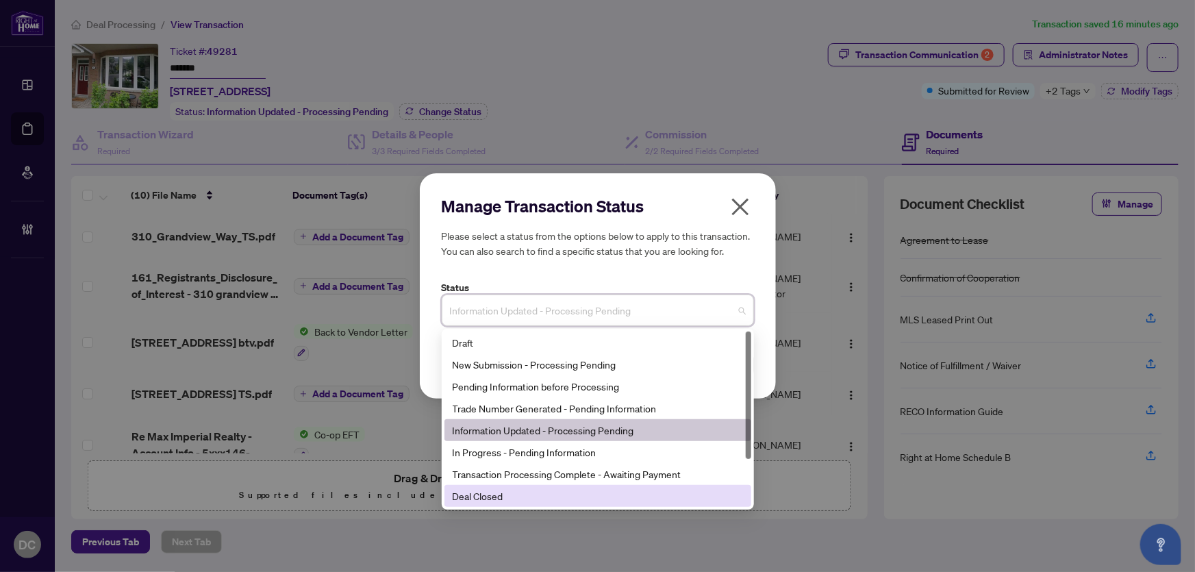
click at [493, 496] on div "Deal Closed" at bounding box center [598, 495] width 290 height 15
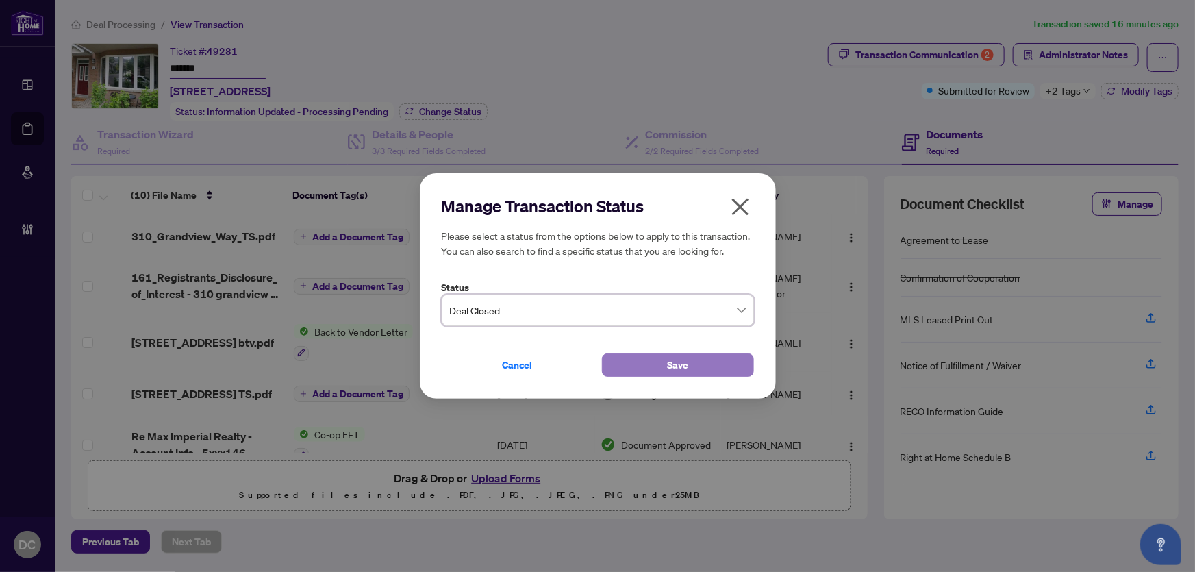
click at [637, 366] on button "Save" at bounding box center [678, 364] width 152 height 23
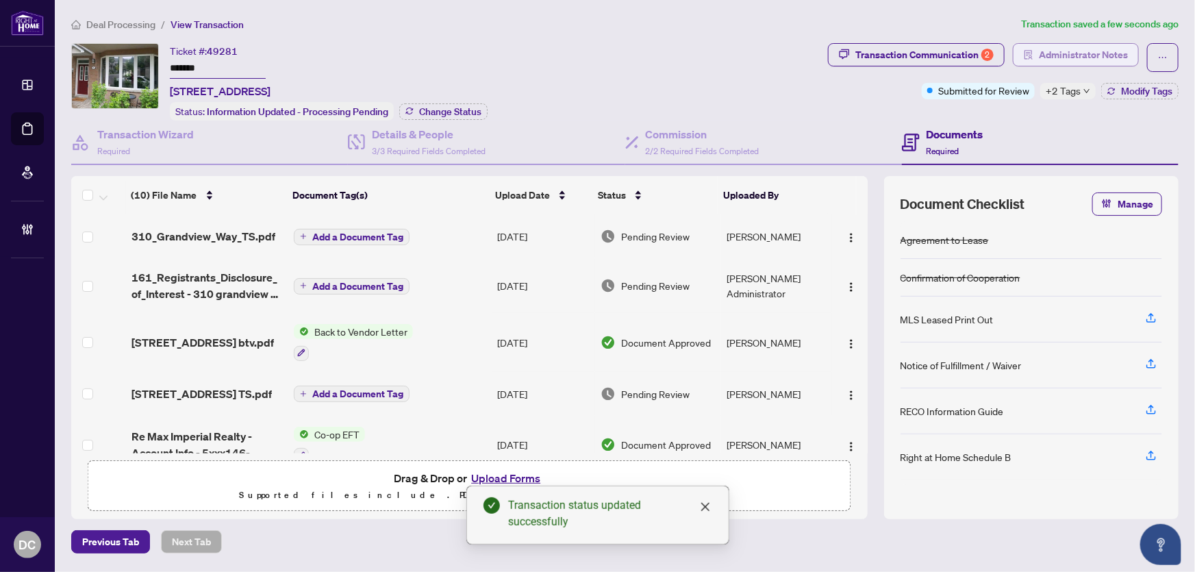
click at [1084, 44] on span "Administrator Notes" at bounding box center [1083, 55] width 89 height 22
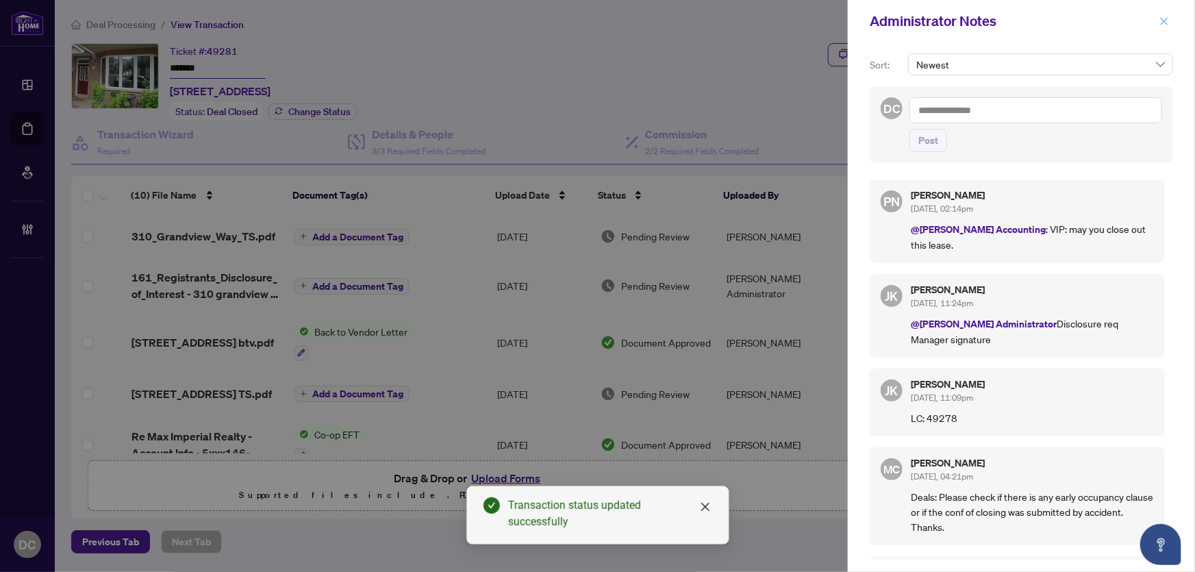
click at [1165, 18] on icon "close" at bounding box center [1165, 21] width 10 height 10
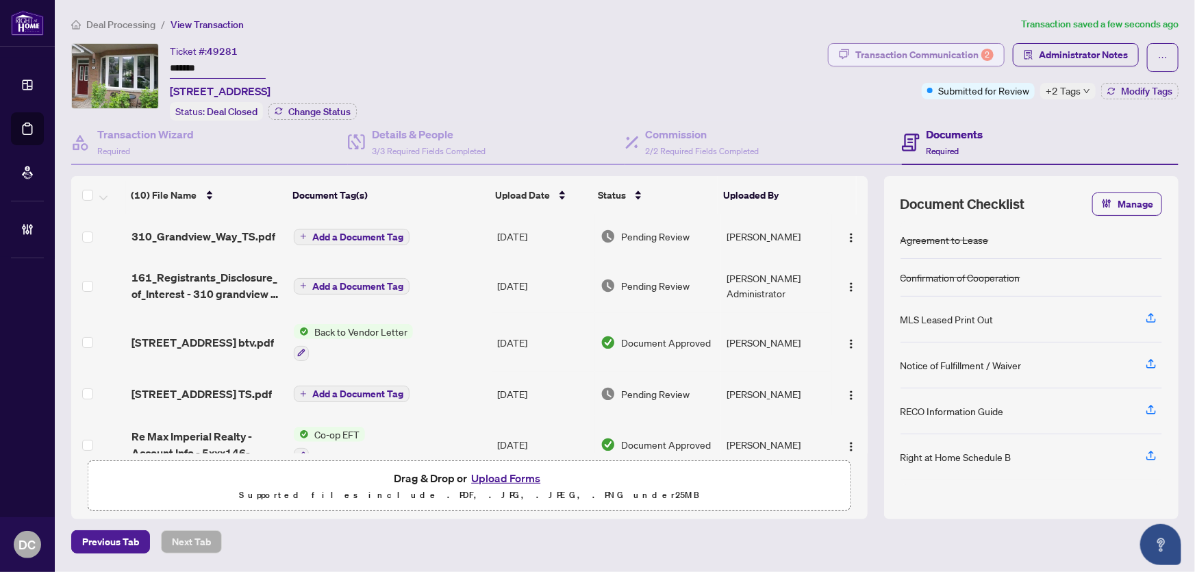
click at [982, 53] on div "2" at bounding box center [988, 55] width 12 height 12
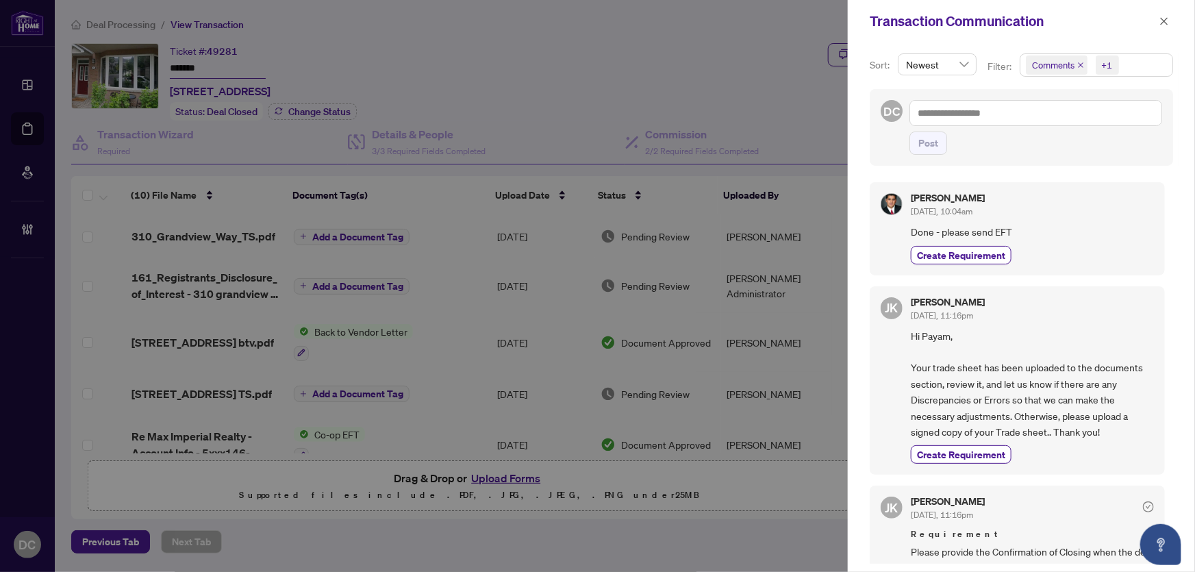
click at [793, 538] on div at bounding box center [597, 286] width 1195 height 572
click at [1166, 19] on icon "close" at bounding box center [1165, 21] width 8 height 8
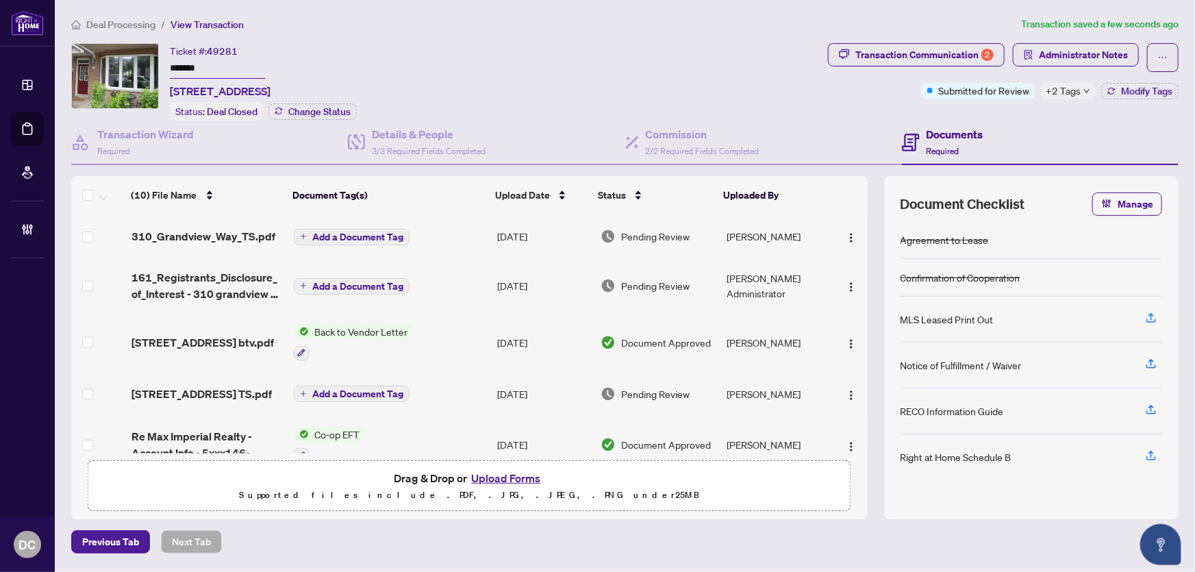
click at [476, 230] on td "Add a Document Tag" at bounding box center [389, 236] width 203 height 44
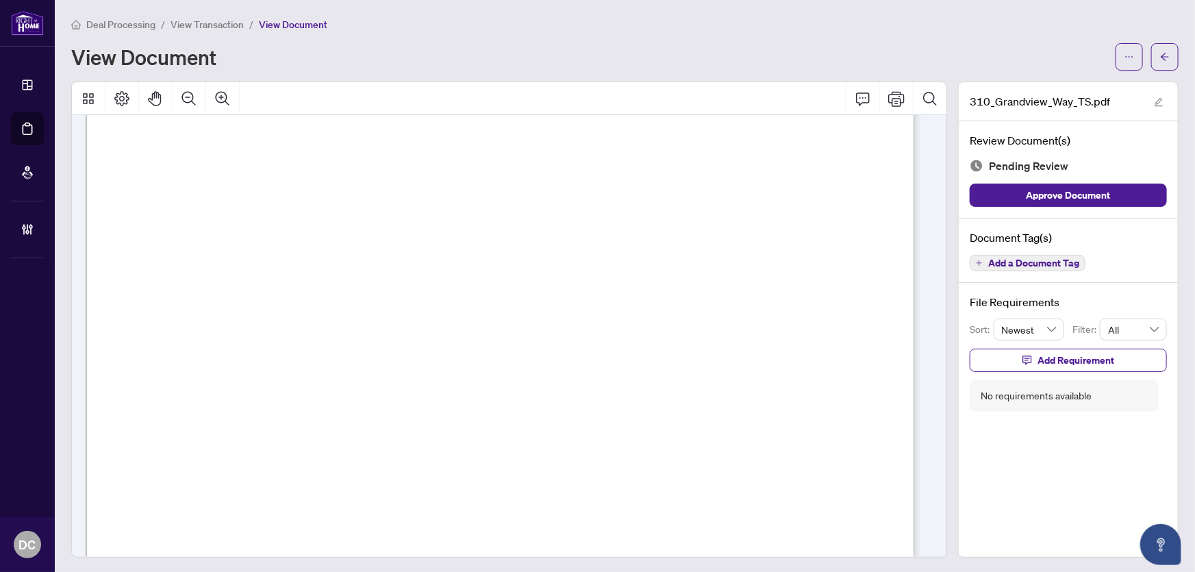
scroll to position [498, 0]
drag, startPoint x: 1159, startPoint y: 53, endPoint x: 1135, endPoint y: 74, distance: 31.6
click at [1130, 82] on div "Deal Processing / View Transaction / View Document View Document 310_Grandview_…" at bounding box center [625, 286] width 1108 height 541
click at [1160, 55] on icon "arrow-left" at bounding box center [1165, 57] width 10 height 10
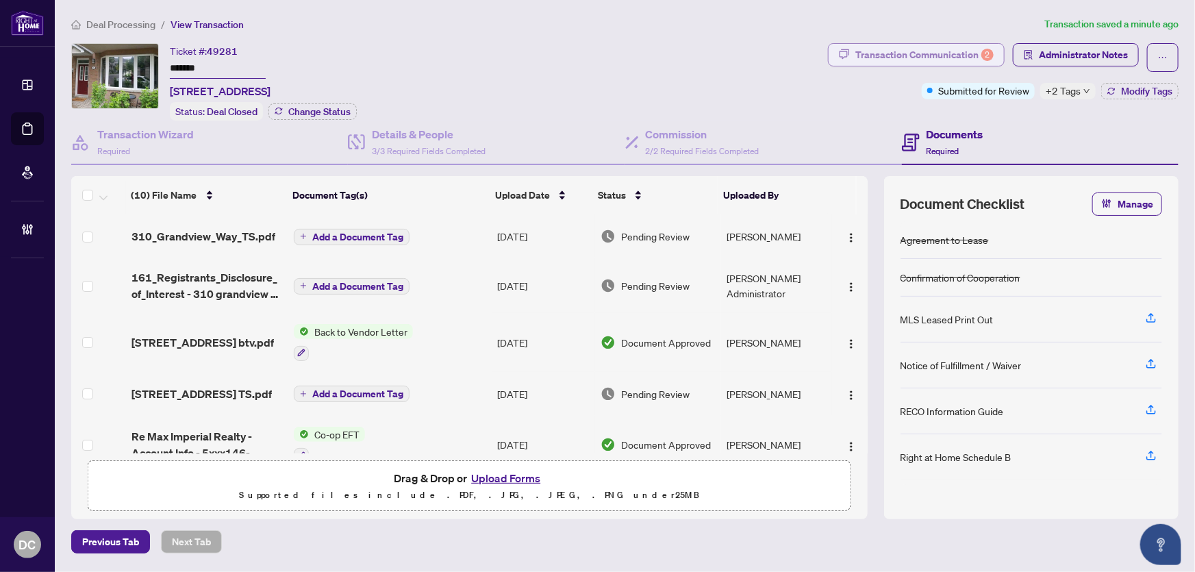
click at [974, 48] on div "Transaction Communication 2" at bounding box center [925, 55] width 138 height 22
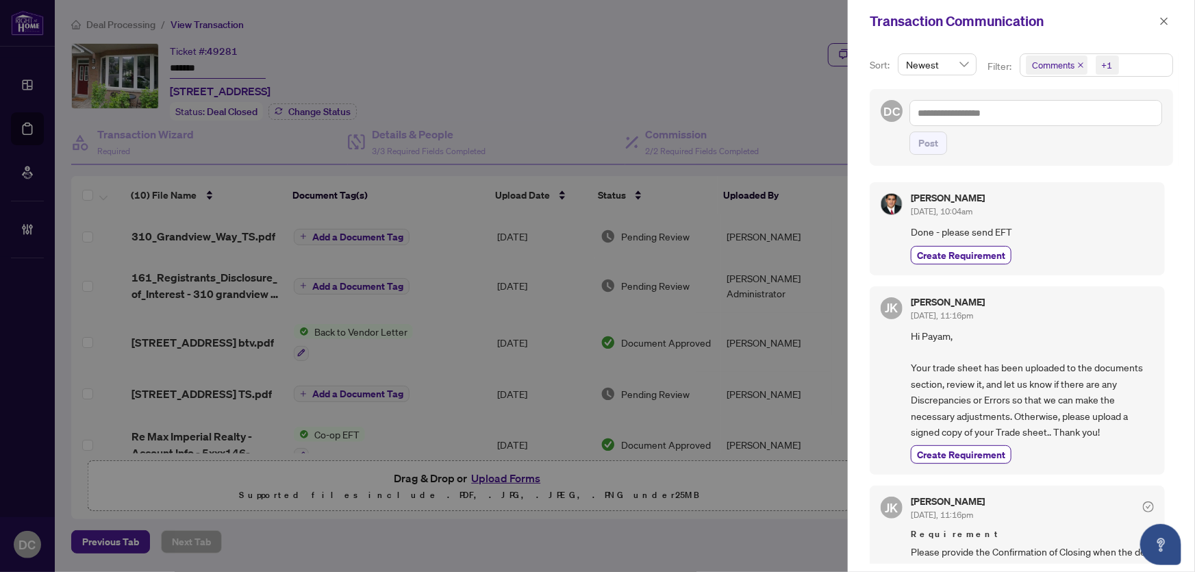
click at [1131, 59] on span "Comments +1" at bounding box center [1097, 65] width 152 height 22
click at [1084, 126] on span "Comments" at bounding box center [1070, 122] width 47 height 12
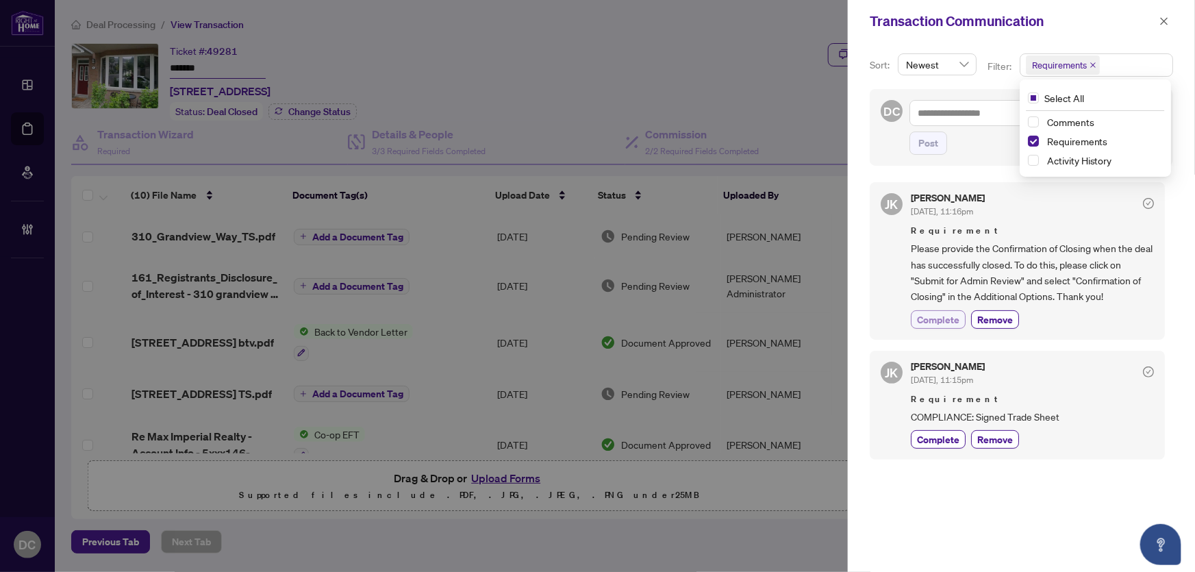
click at [915, 318] on button "Complete" at bounding box center [938, 319] width 55 height 18
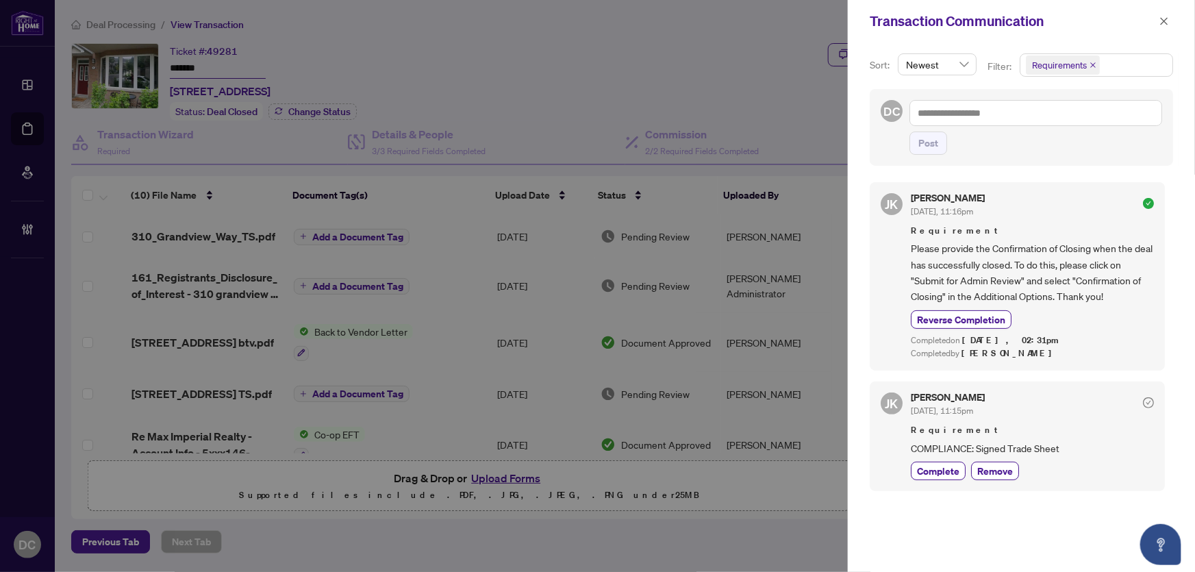
click at [1162, 15] on span "button" at bounding box center [1165, 21] width 10 height 22
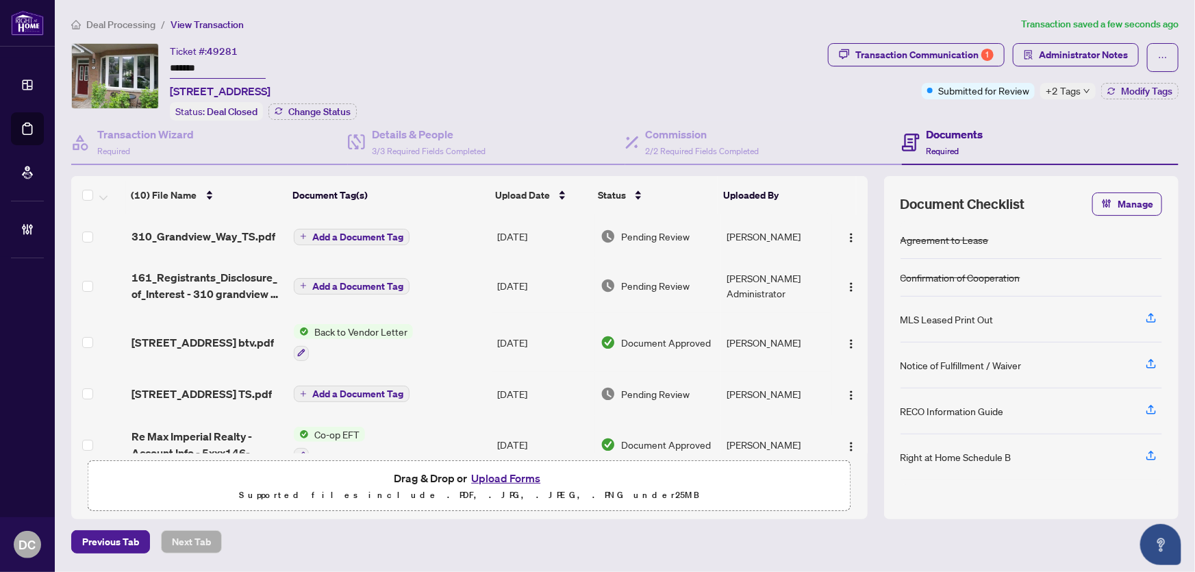
click at [499, 531] on div "Previous Tab Next Tab" at bounding box center [625, 541] width 1108 height 23
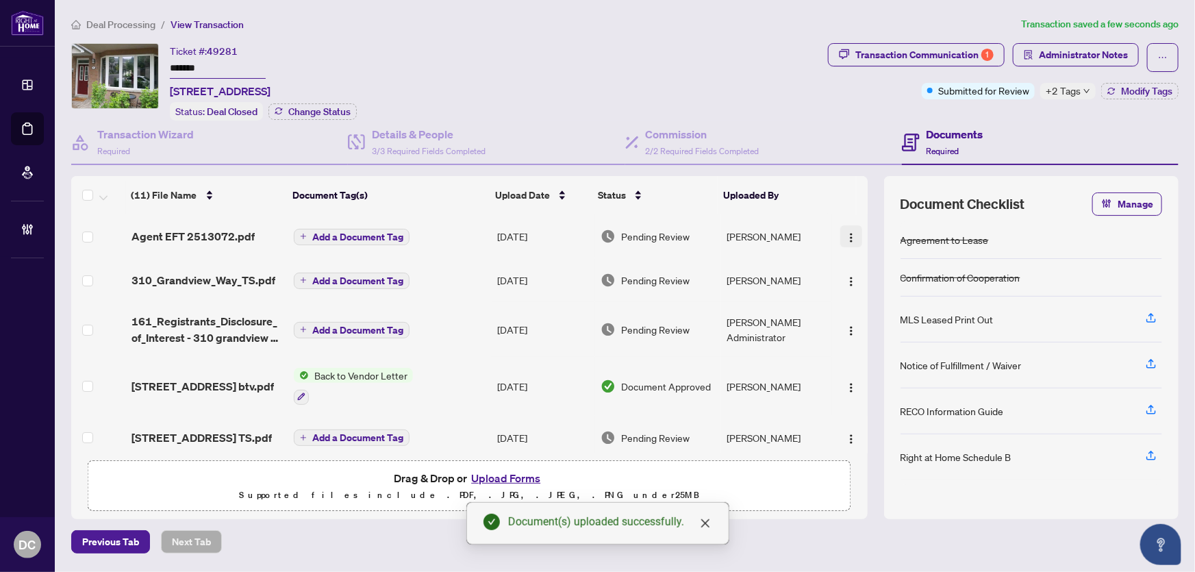
click at [854, 234] on button "button" at bounding box center [851, 236] width 22 height 22
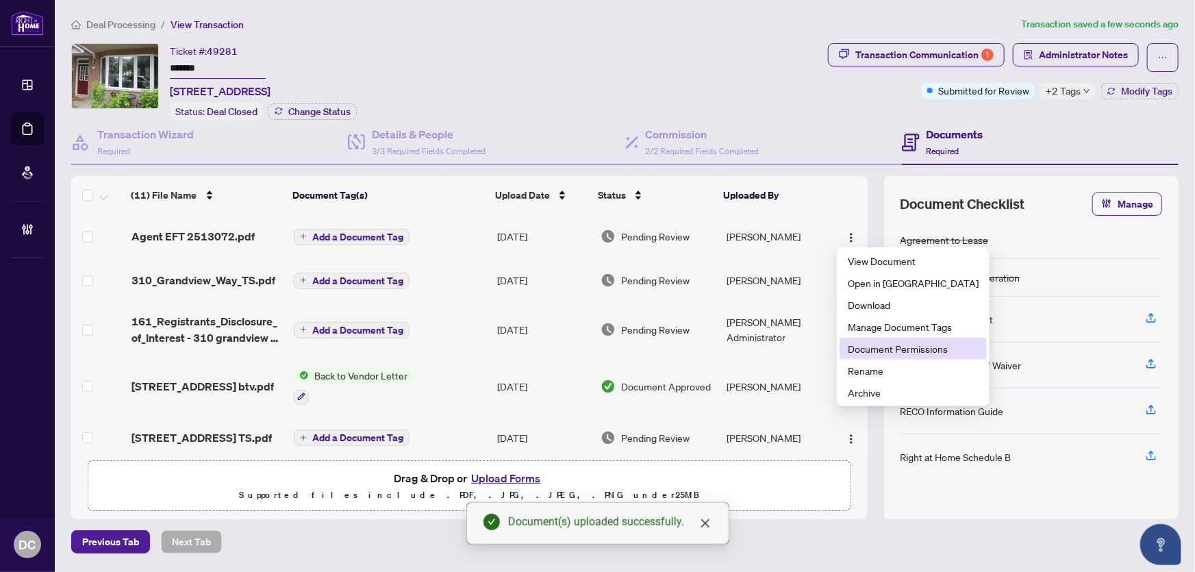
click at [897, 352] on span "Document Permissions" at bounding box center [913, 348] width 131 height 15
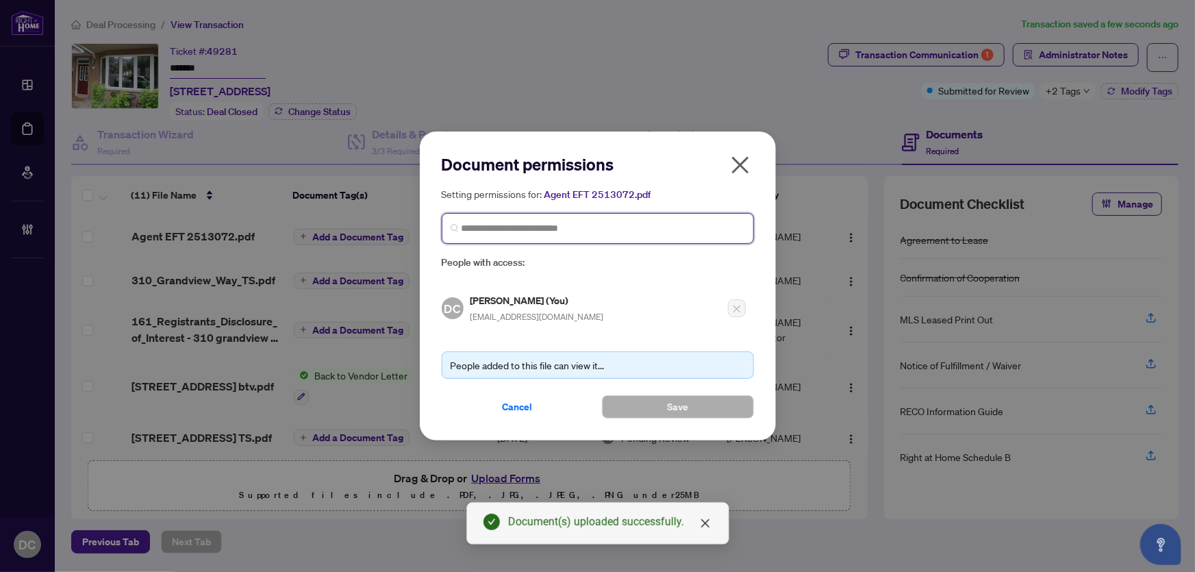
click at [659, 230] on input "search" at bounding box center [604, 228] width 284 height 14
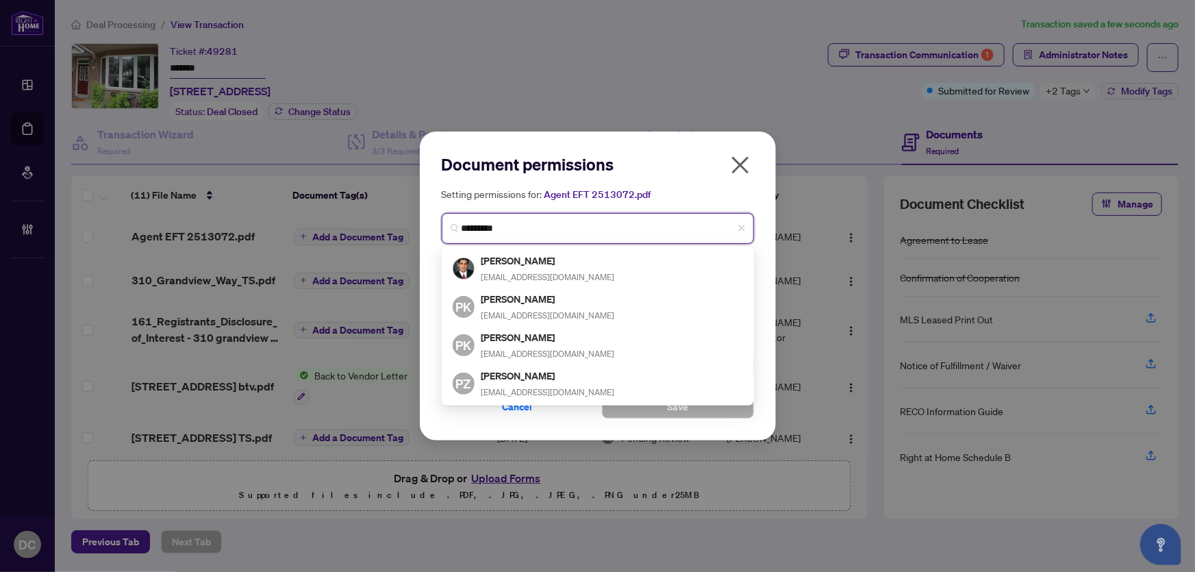
type input "**********"
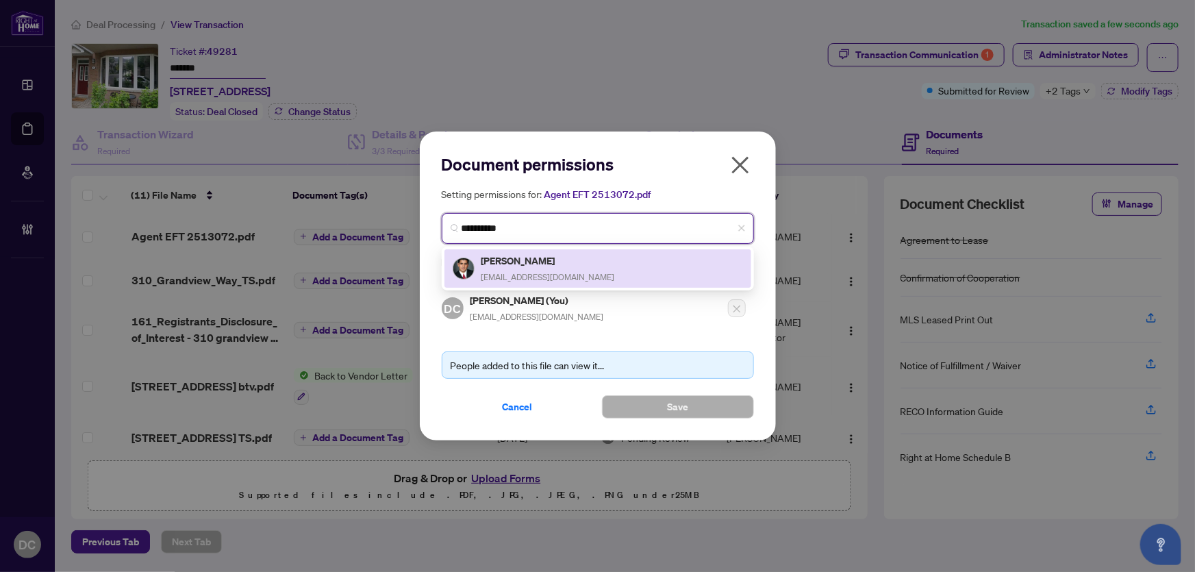
click at [590, 265] on h5 "[PERSON_NAME]" at bounding box center [549, 261] width 134 height 16
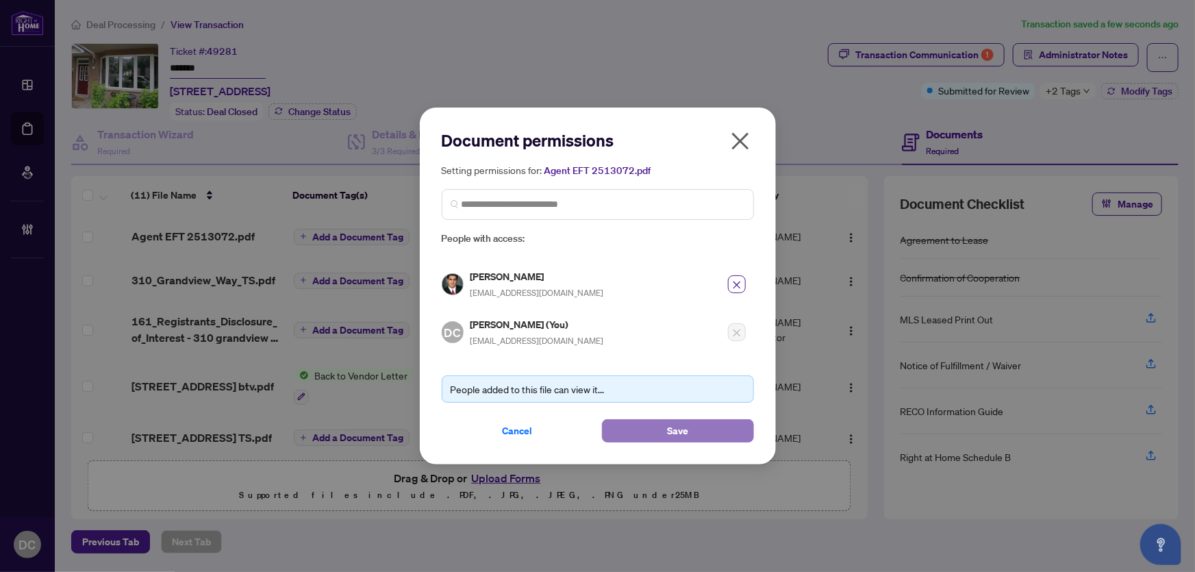
click at [636, 425] on button "Save" at bounding box center [678, 430] width 152 height 23
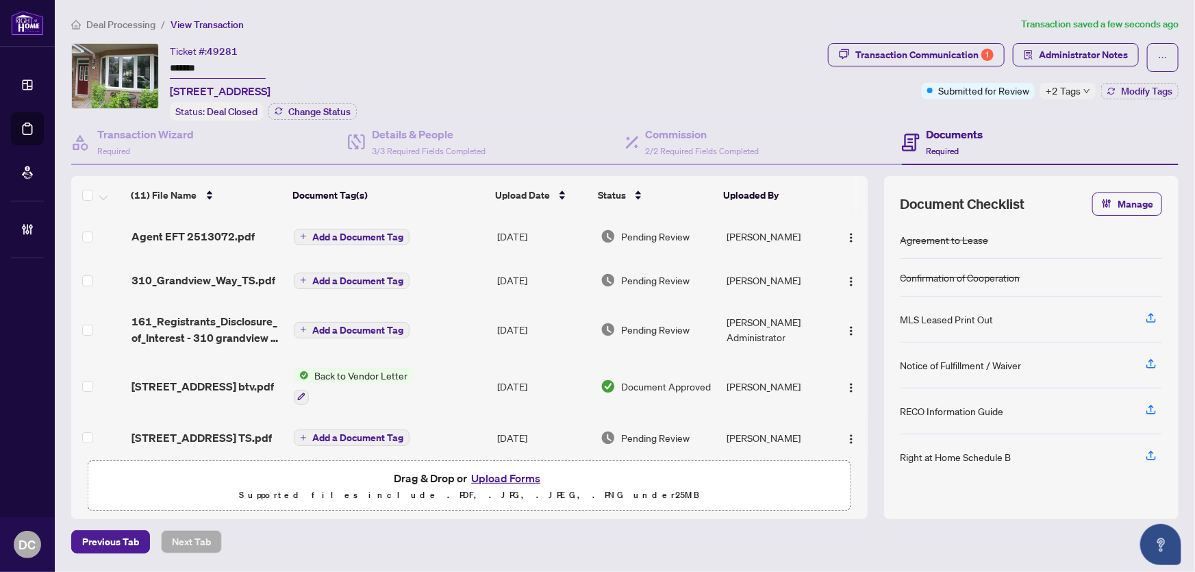
drag, startPoint x: 557, startPoint y: 535, endPoint x: 906, endPoint y: 315, distance: 412.2
click at [557, 534] on div "Previous Tab Next Tab" at bounding box center [625, 541] width 1108 height 23
click at [846, 232] on img "button" at bounding box center [851, 237] width 11 height 11
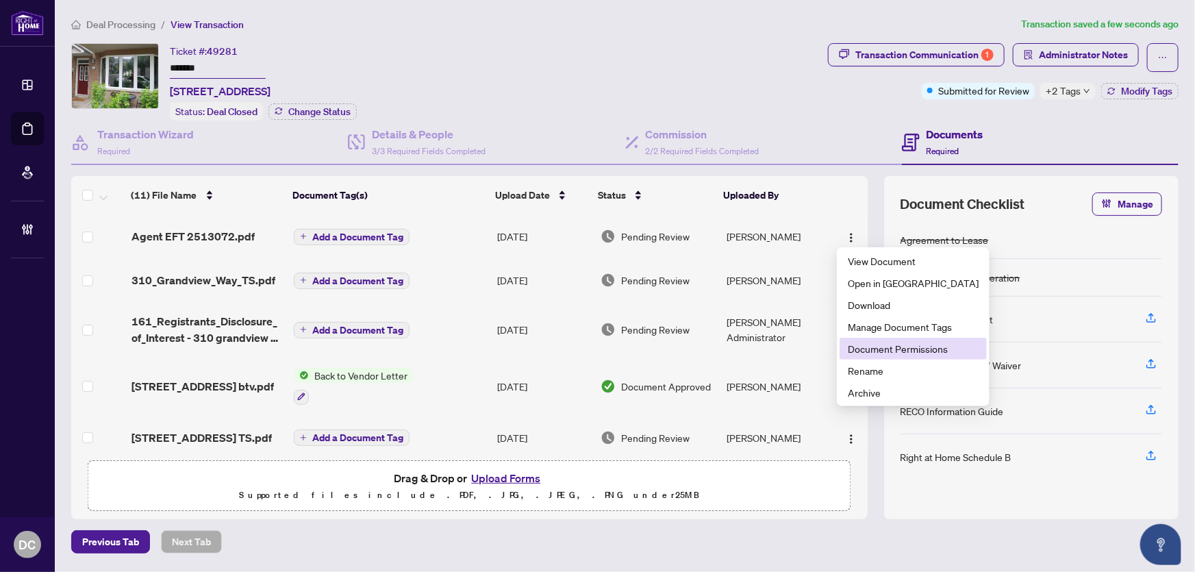
click at [879, 345] on span "Document Permissions" at bounding box center [913, 348] width 131 height 15
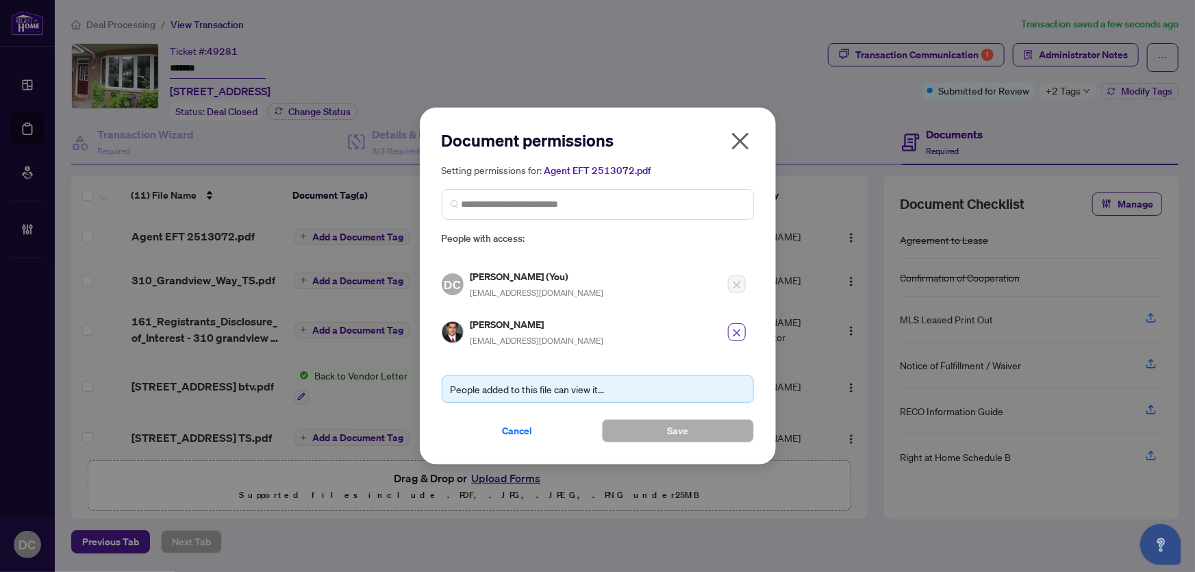
drag, startPoint x: 747, startPoint y: 146, endPoint x: 910, endPoint y: 125, distance: 165.1
click at [747, 146] on icon "close" at bounding box center [741, 141] width 22 height 22
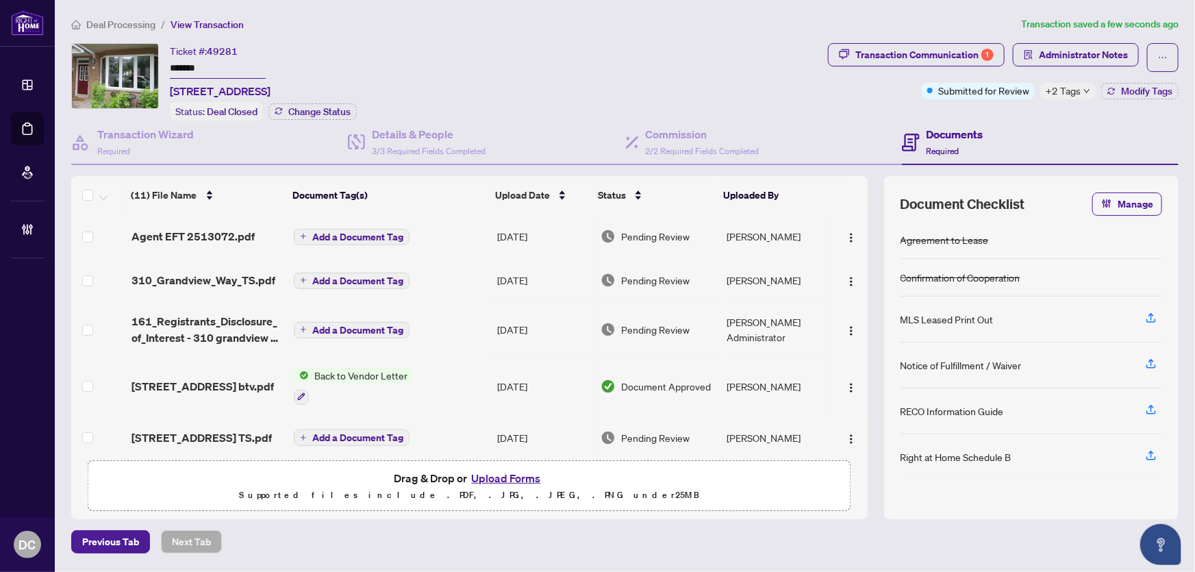
click at [1074, 86] on span "+2 Tags" at bounding box center [1063, 91] width 35 height 16
click at [1017, 113] on div "Transaction Communication 1 Administrator Notes Submitted for Review +2 Tags Mo…" at bounding box center [1003, 81] width 356 height 77
click at [1117, 88] on button "Modify Tags" at bounding box center [1139, 91] width 77 height 16
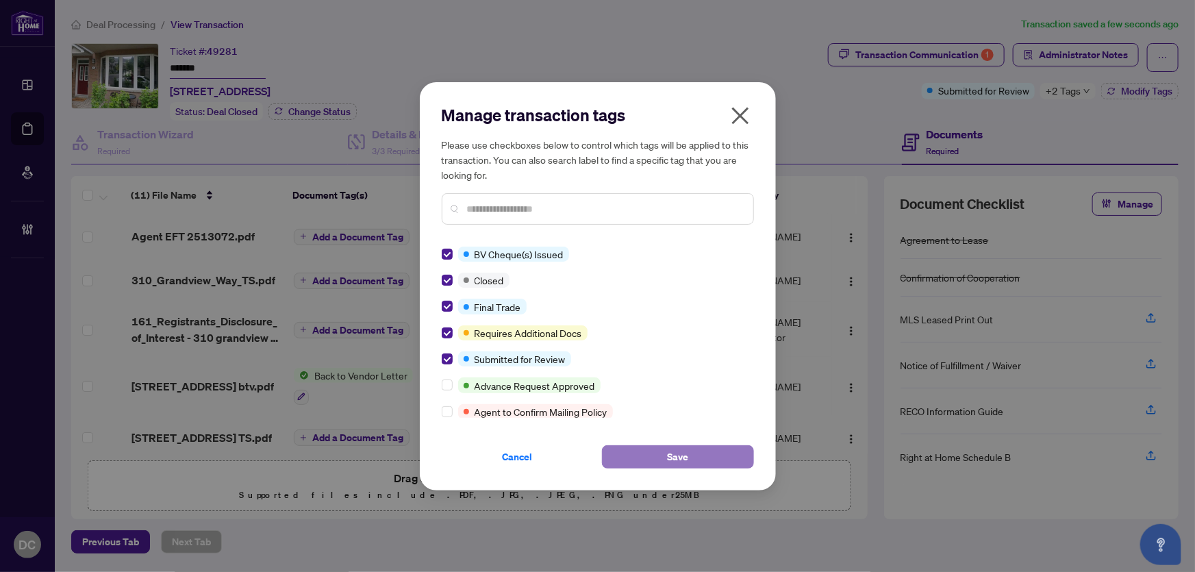
click at [693, 457] on button "Save" at bounding box center [678, 456] width 152 height 23
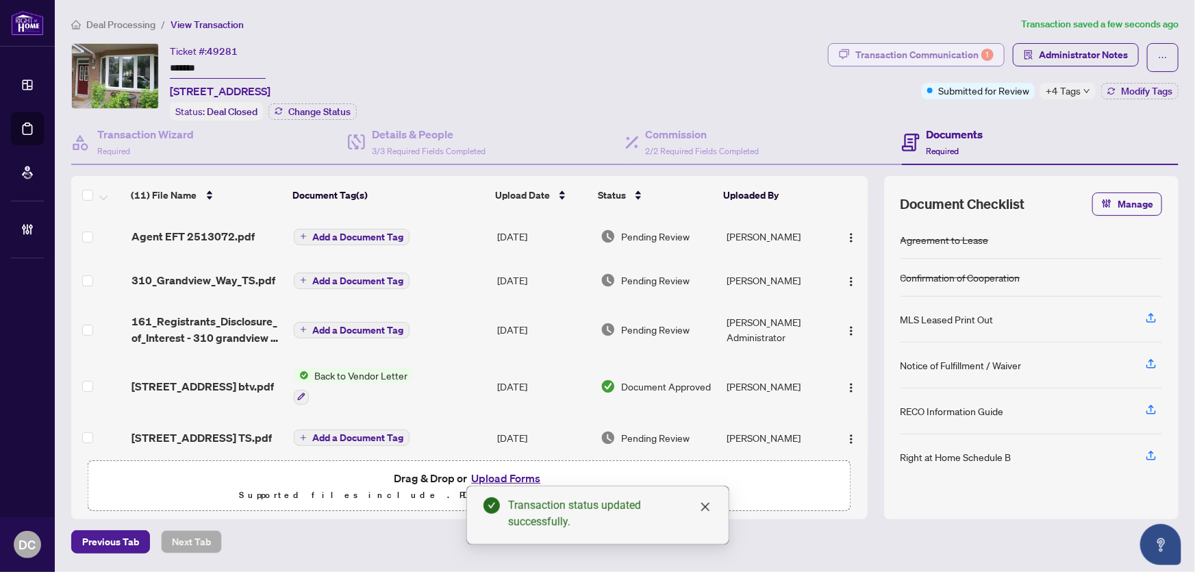
click at [940, 50] on div "Transaction Communication 1" at bounding box center [925, 55] width 138 height 22
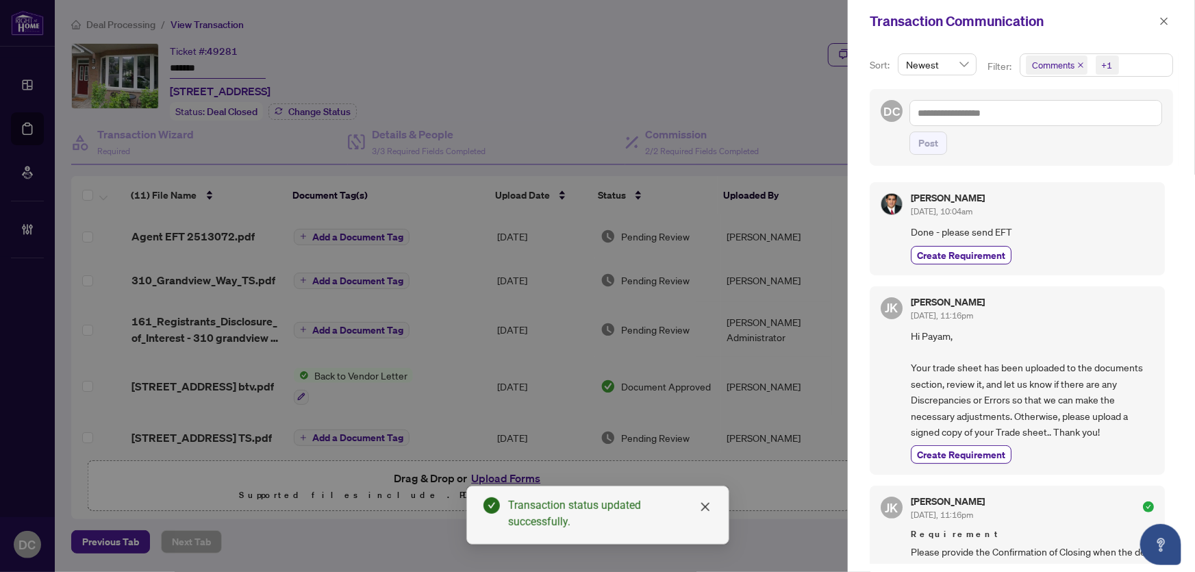
click at [1143, 63] on span "Comments +1" at bounding box center [1097, 65] width 152 height 22
click at [1080, 121] on span "Comments" at bounding box center [1070, 122] width 47 height 12
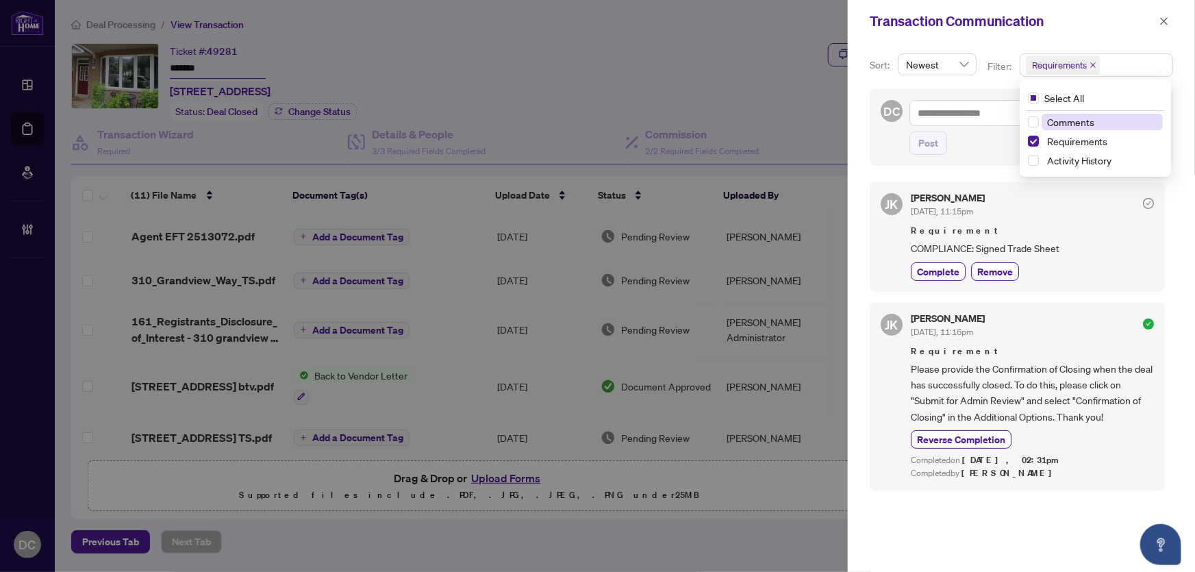
click at [1075, 123] on span "Comments" at bounding box center [1070, 122] width 47 height 12
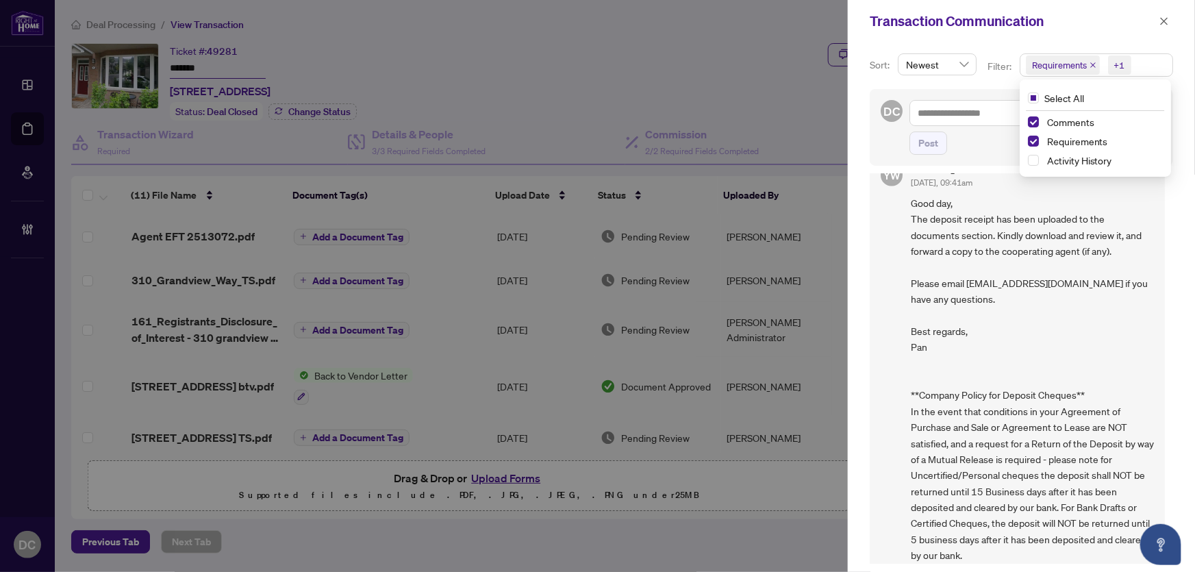
scroll to position [682, 0]
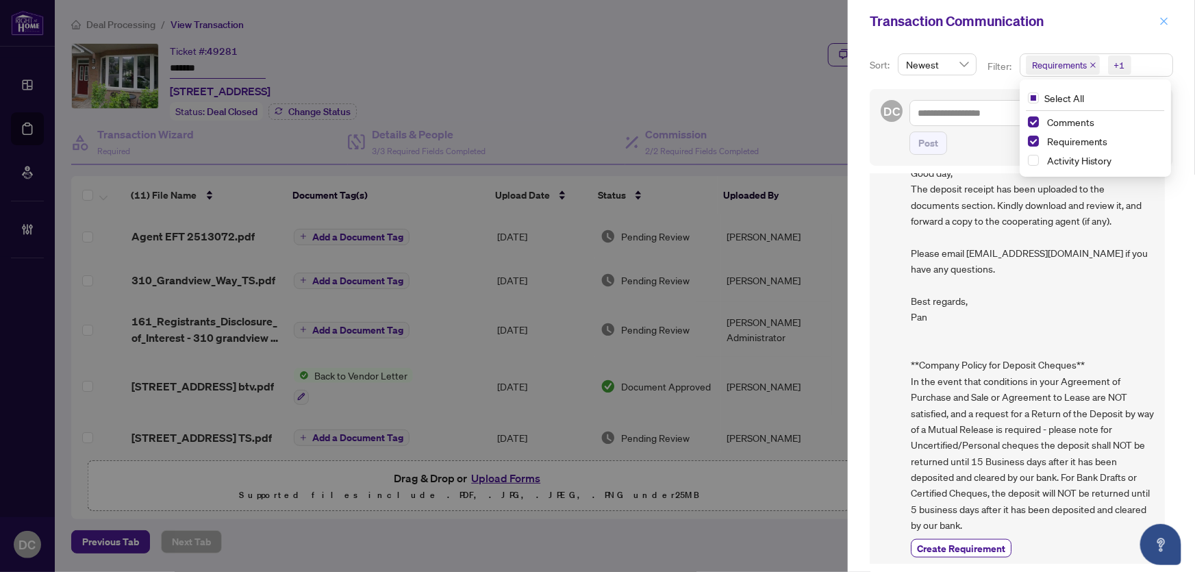
click at [1160, 20] on icon "close" at bounding box center [1165, 21] width 10 height 10
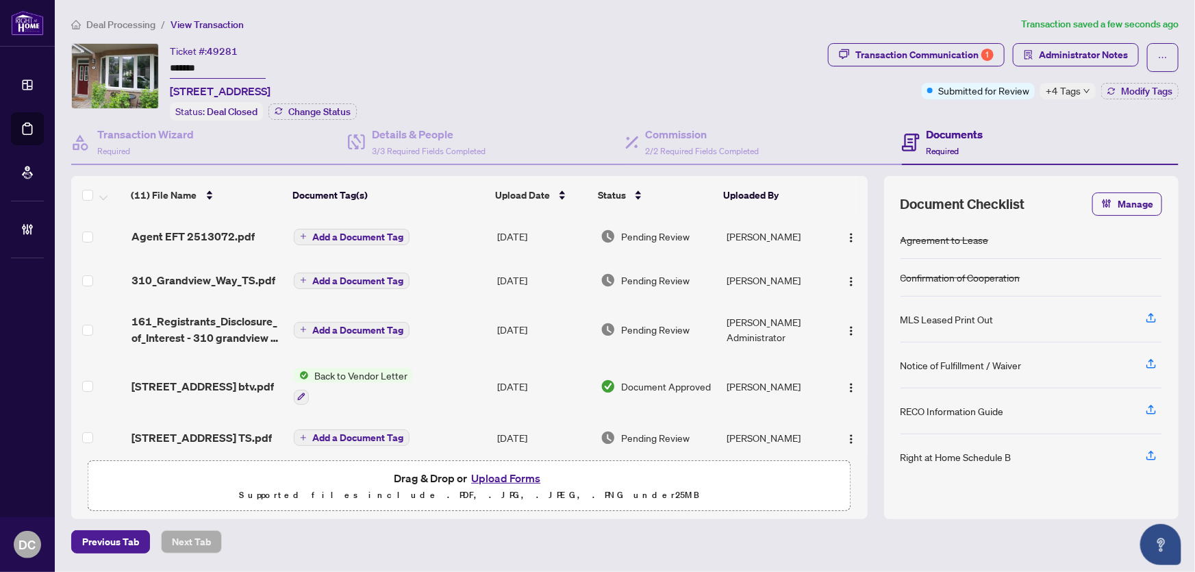
scroll to position [186, 0]
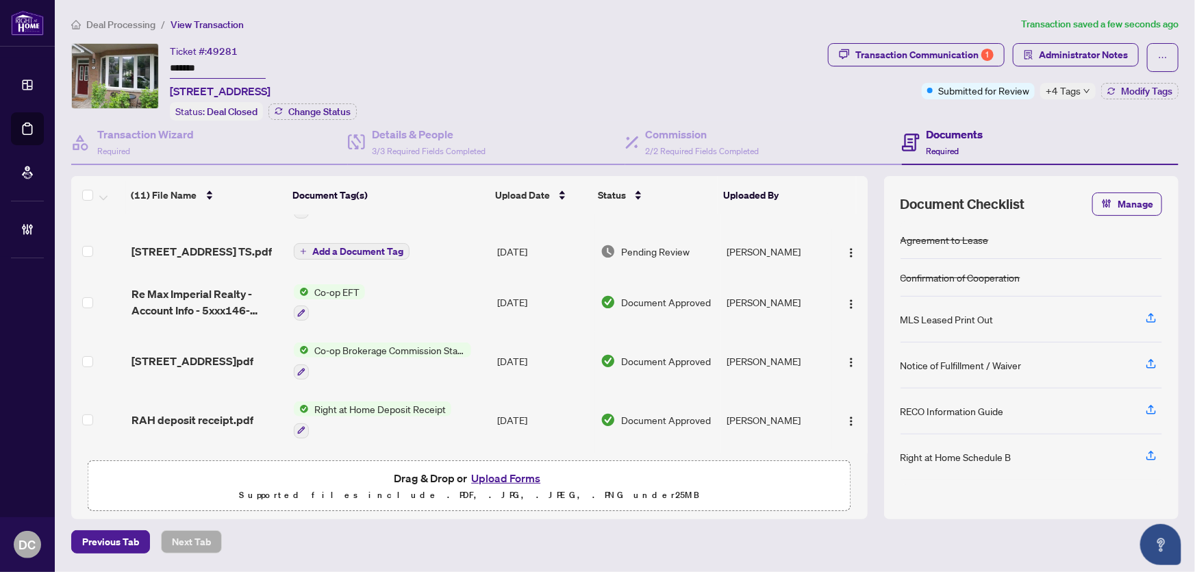
click at [460, 363] on div at bounding box center [382, 371] width 177 height 16
drag, startPoint x: 224, startPoint y: 69, endPoint x: 134, endPoint y: 65, distance: 89.8
click at [134, 65] on div "Ticket #: 49281 ******* 310 Grandview Way, Toronto, Ontario M2N 6V3, Canada Sta…" at bounding box center [446, 81] width 751 height 77
drag, startPoint x: 465, startPoint y: 360, endPoint x: 438, endPoint y: 353, distance: 27.6
click at [465, 363] on div at bounding box center [382, 371] width 177 height 16
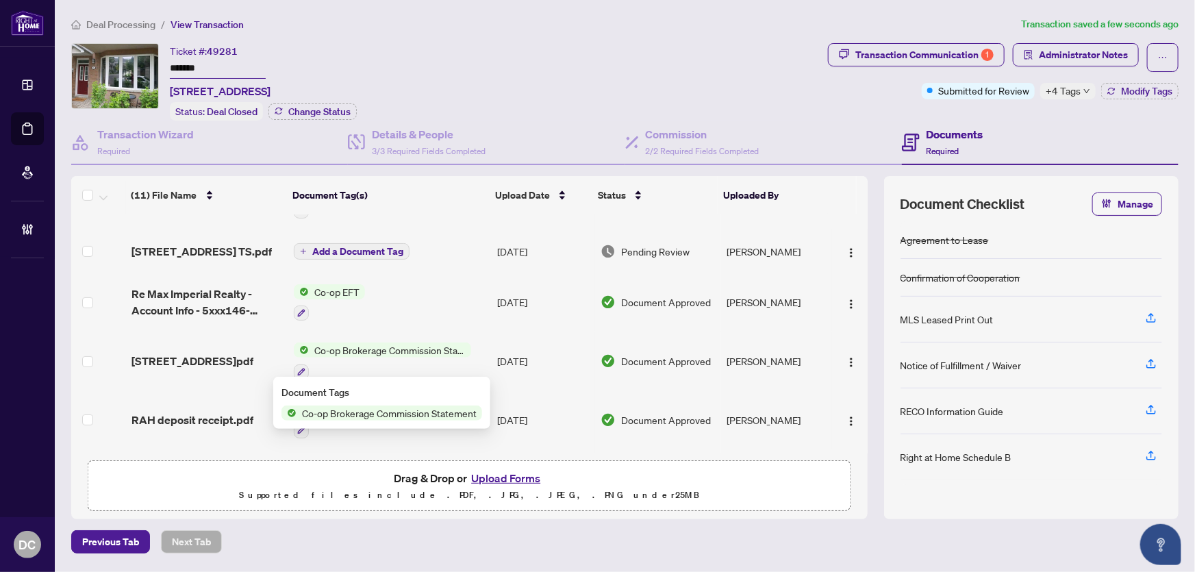
click at [501, 352] on td "Sep/10/2025" at bounding box center [543, 361] width 103 height 59
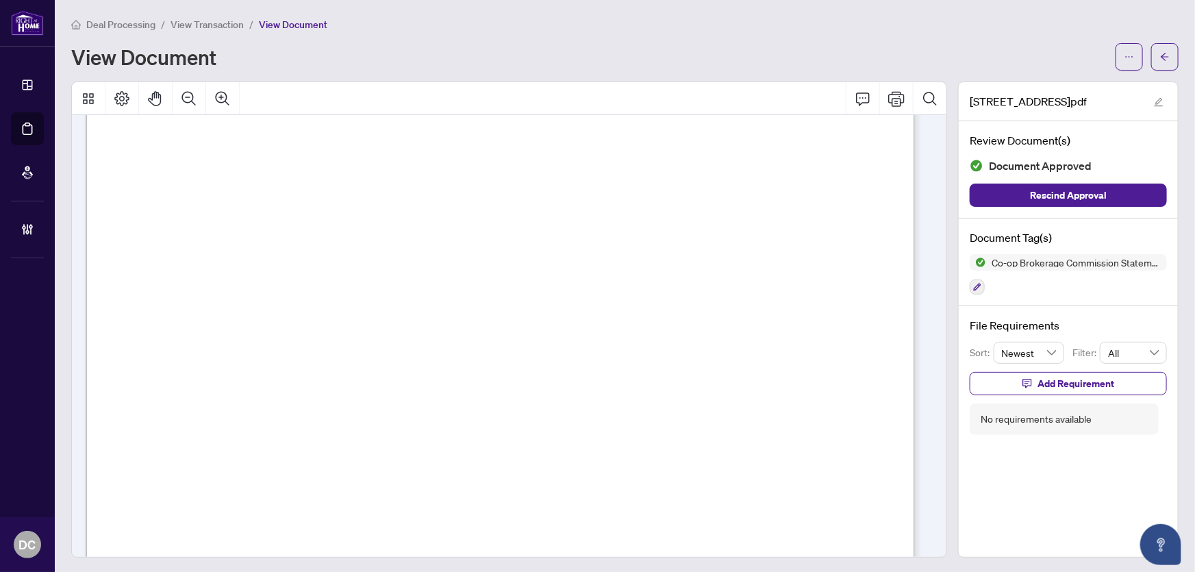
scroll to position [311, 0]
drag, startPoint x: 1150, startPoint y: 60, endPoint x: 1125, endPoint y: 13, distance: 53.3
click at [1151, 60] on button "button" at bounding box center [1164, 56] width 27 height 27
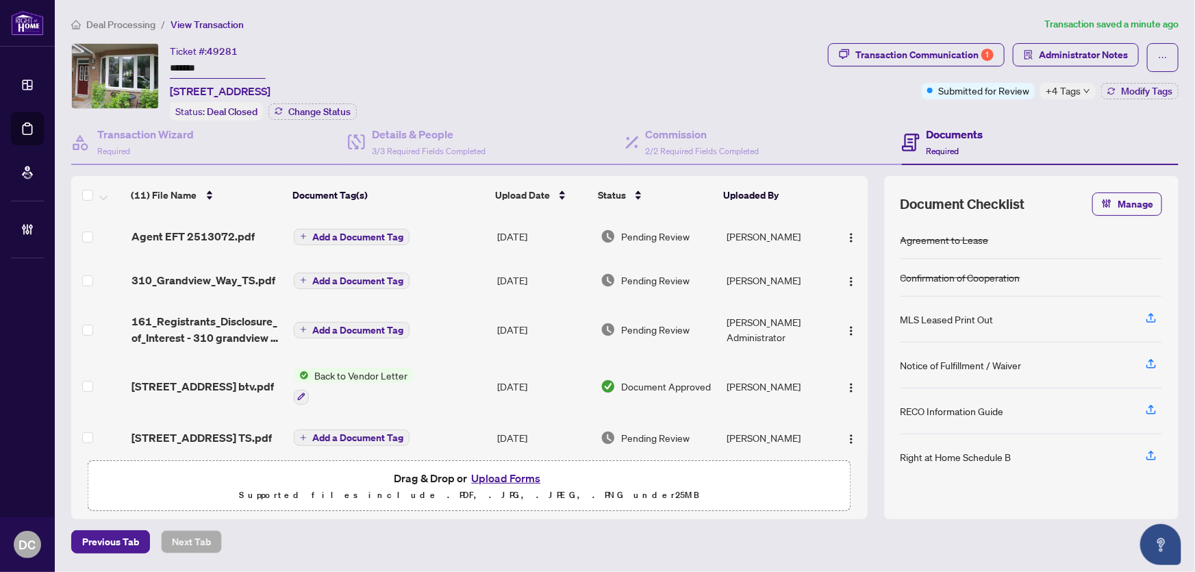
click at [1077, 90] on span "+4 Tags" at bounding box center [1063, 91] width 35 height 16
click at [1033, 111] on div "Transaction Communication 1 Administrator Notes Submitted for Review +4 Tags Mo…" at bounding box center [1003, 81] width 356 height 77
click at [1073, 55] on span "Administrator Notes" at bounding box center [1083, 55] width 89 height 22
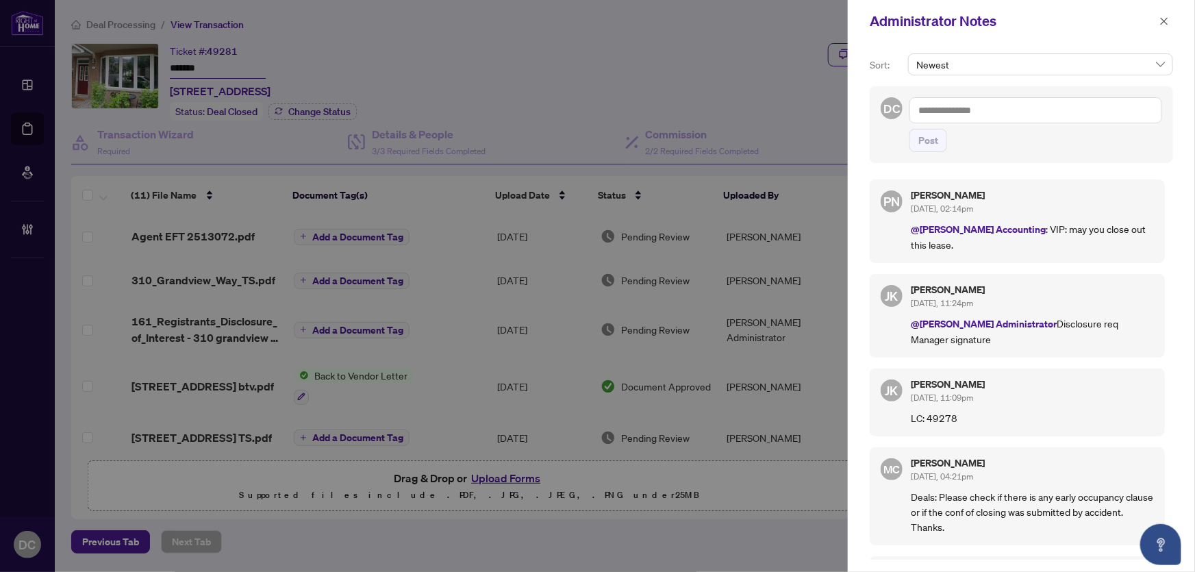
click at [1135, 110] on textarea at bounding box center [1036, 110] width 253 height 26
paste textarea "**********"
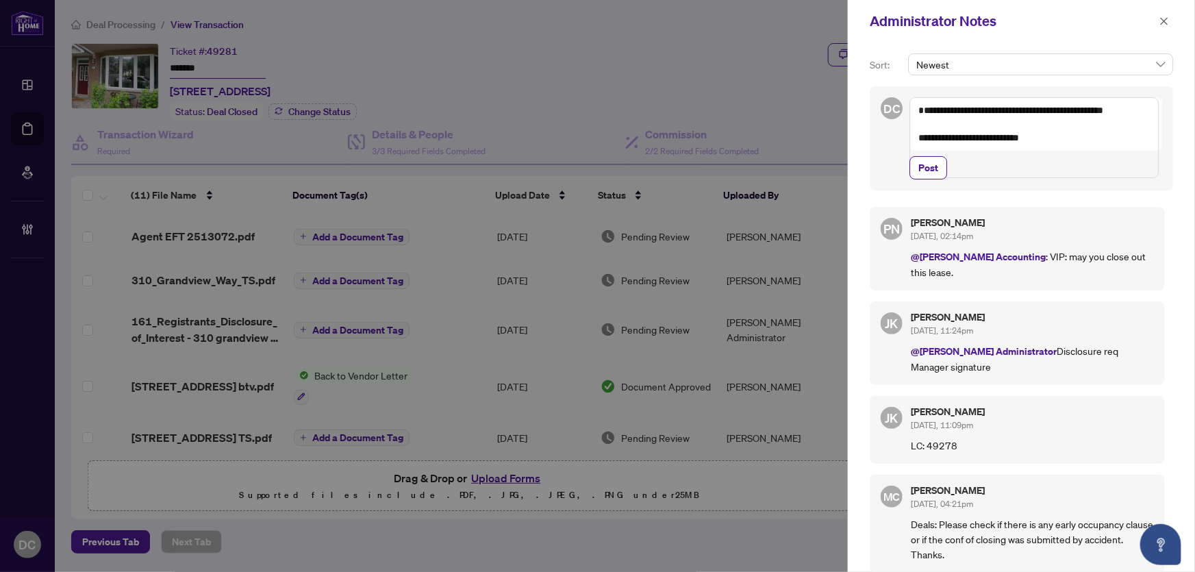
click at [1128, 110] on textarea "**********" at bounding box center [1034, 137] width 249 height 81
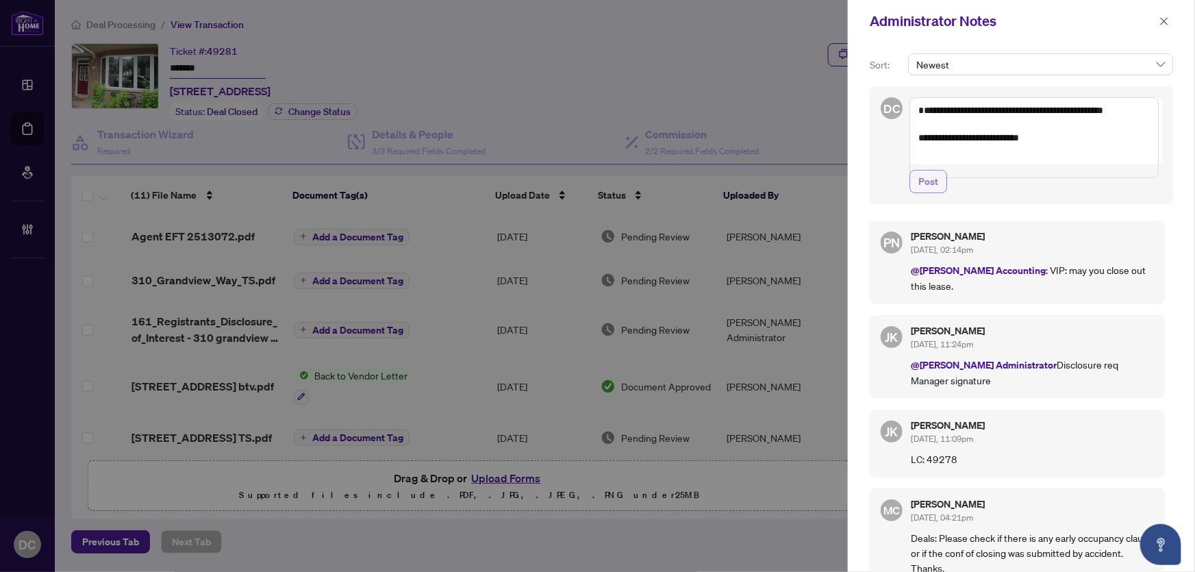
type textarea "**********"
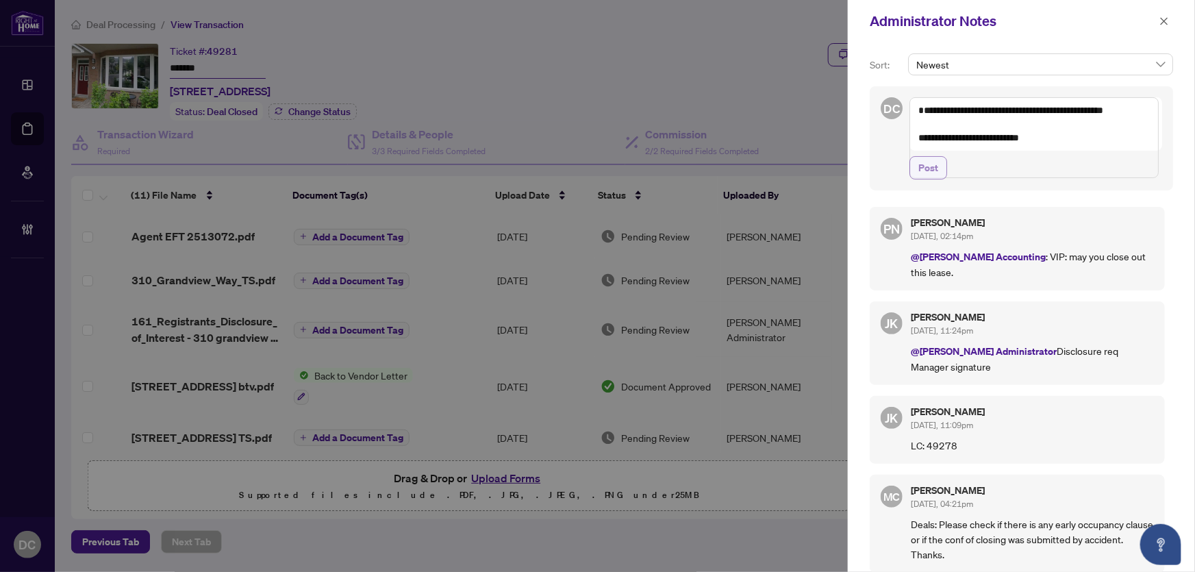
click at [937, 179] on span "Post" at bounding box center [929, 168] width 20 height 22
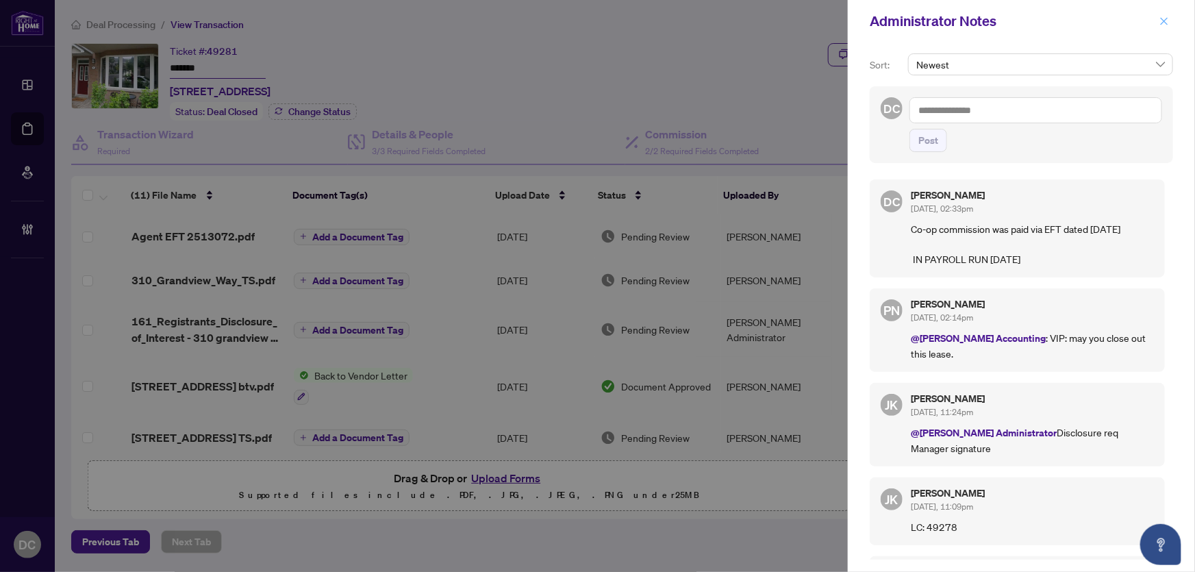
click at [1171, 23] on button "button" at bounding box center [1165, 21] width 18 height 16
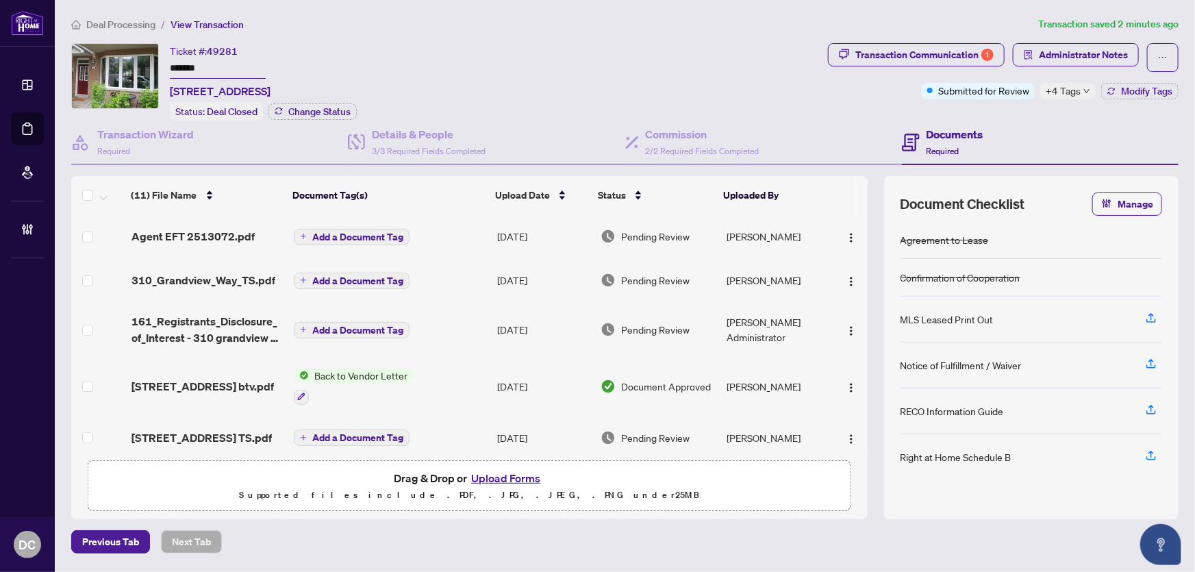
drag, startPoint x: 212, startPoint y: 66, endPoint x: 110, endPoint y: 64, distance: 102.8
click at [110, 64] on div "Ticket #: 49281 ******* 310 Grandview Way, Toronto, Ontario M2N 6V3, Canada Sta…" at bounding box center [446, 81] width 751 height 77
click at [1067, 88] on span "+4 Tags" at bounding box center [1063, 91] width 35 height 16
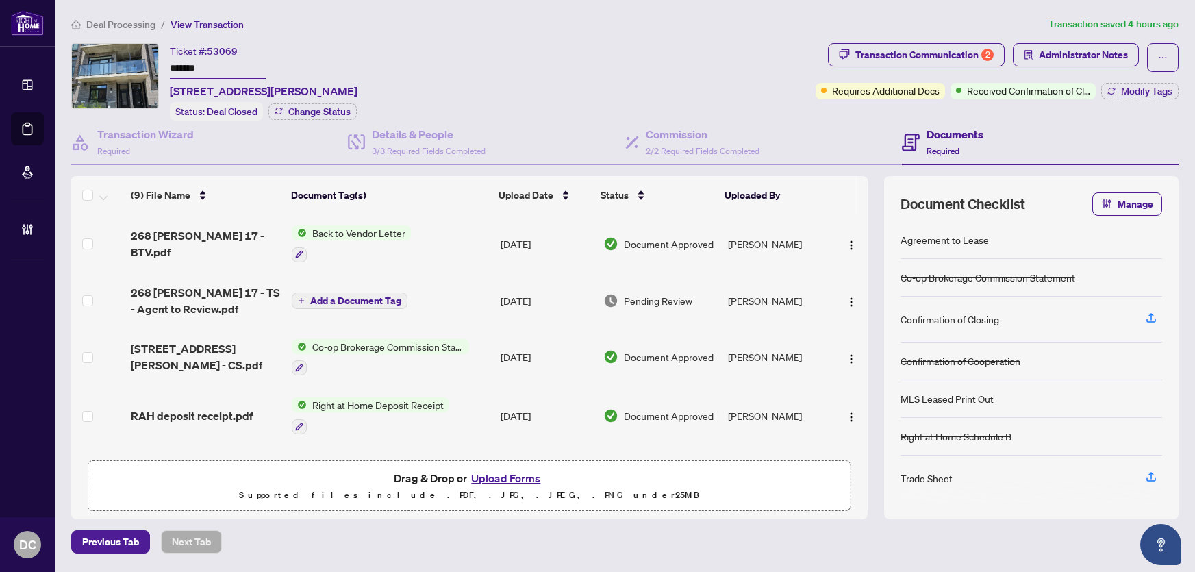
click at [1058, 49] on span "Administrator Notes" at bounding box center [1083, 55] width 89 height 22
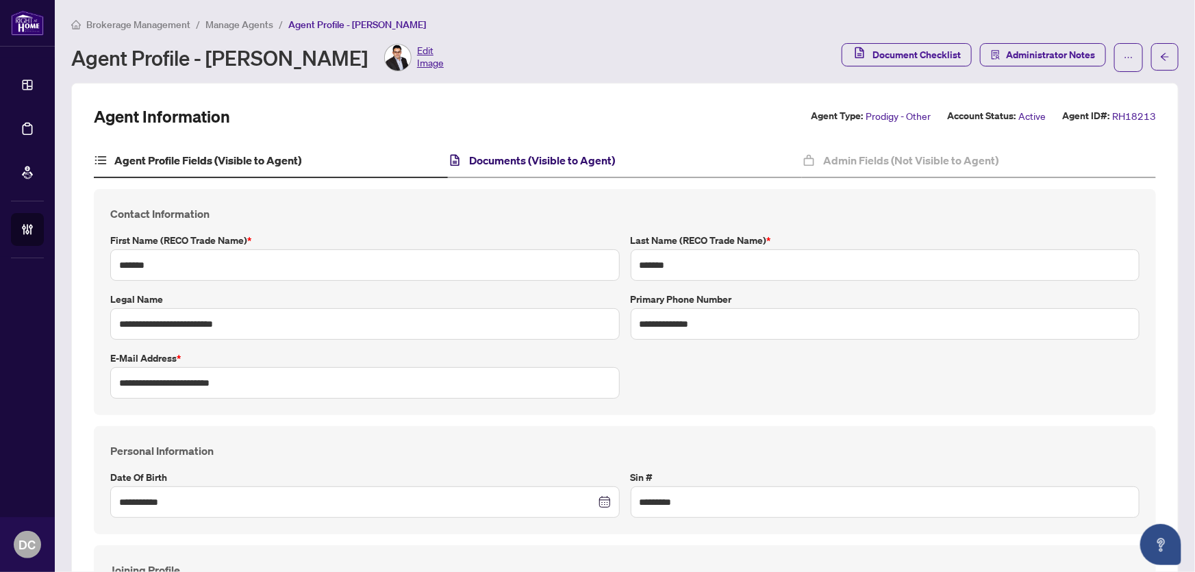
drag, startPoint x: 542, startPoint y: 166, endPoint x: 604, endPoint y: 162, distance: 62.4
click at [542, 165] on h4 "Documents (Visible to Agent)" at bounding box center [542, 160] width 146 height 16
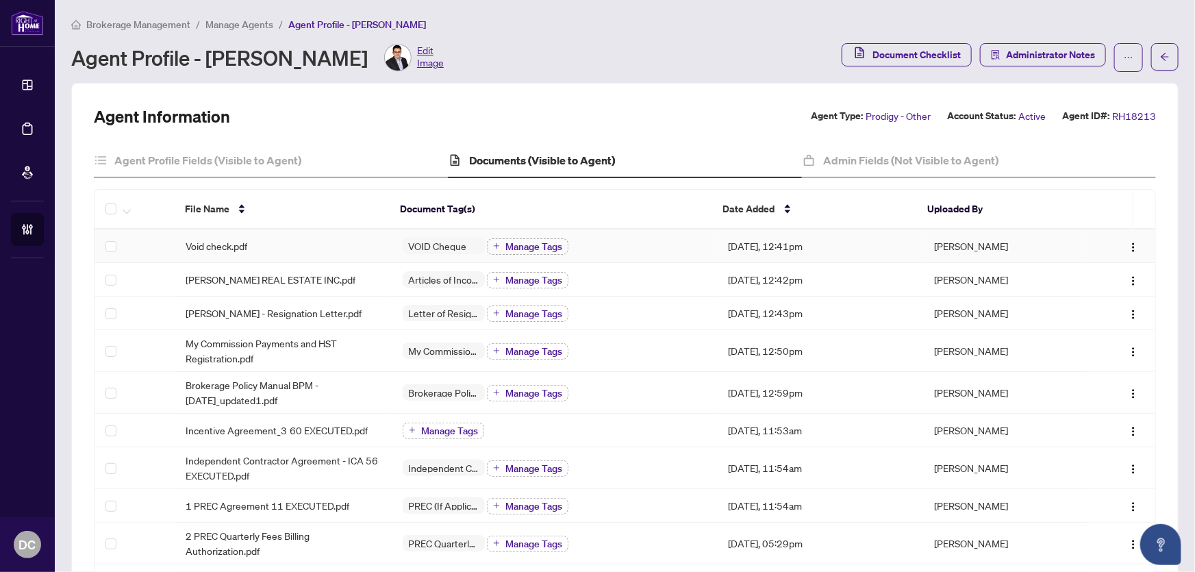
click at [322, 234] on td "Void check.pdf" at bounding box center [283, 246] width 217 height 34
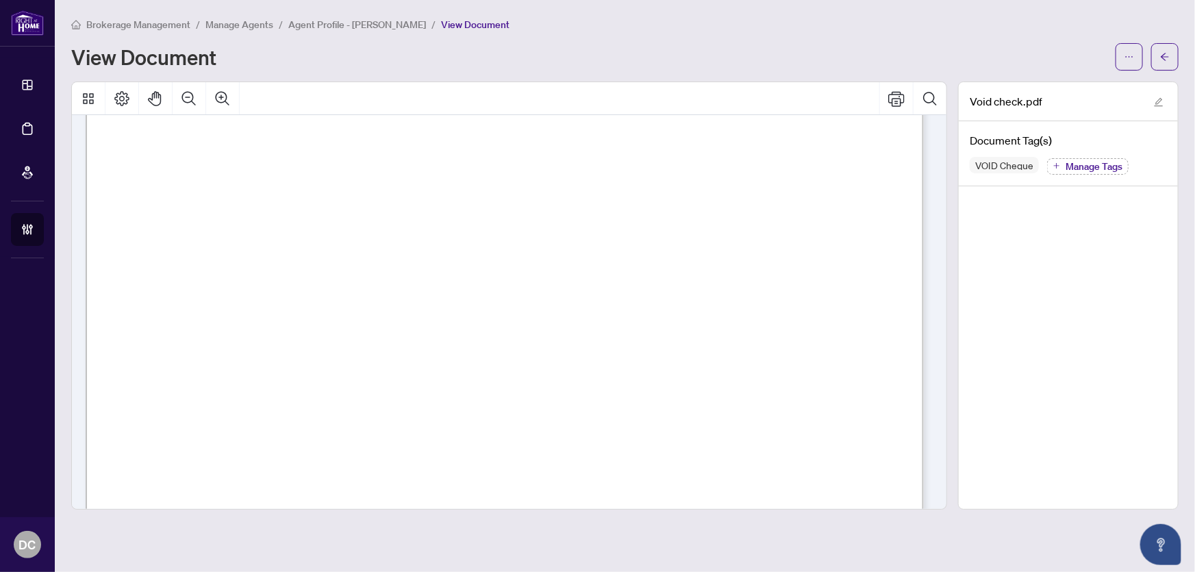
scroll to position [124, 0]
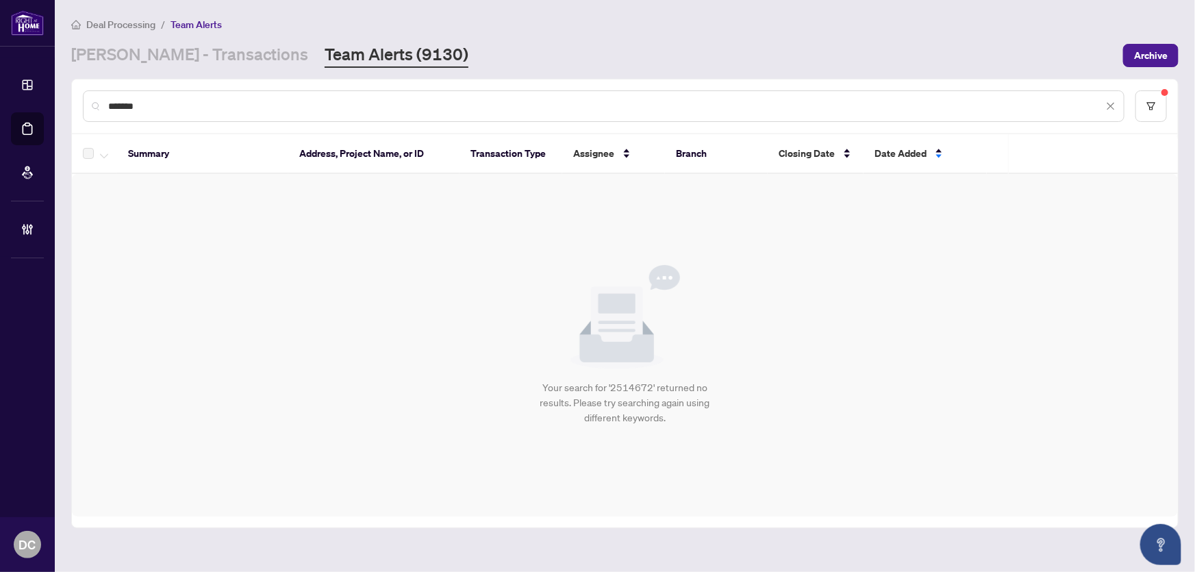
click at [541, 486] on div "Your search for '2514672' returned no results. Please try searching again using…" at bounding box center [625, 345] width 1106 height 343
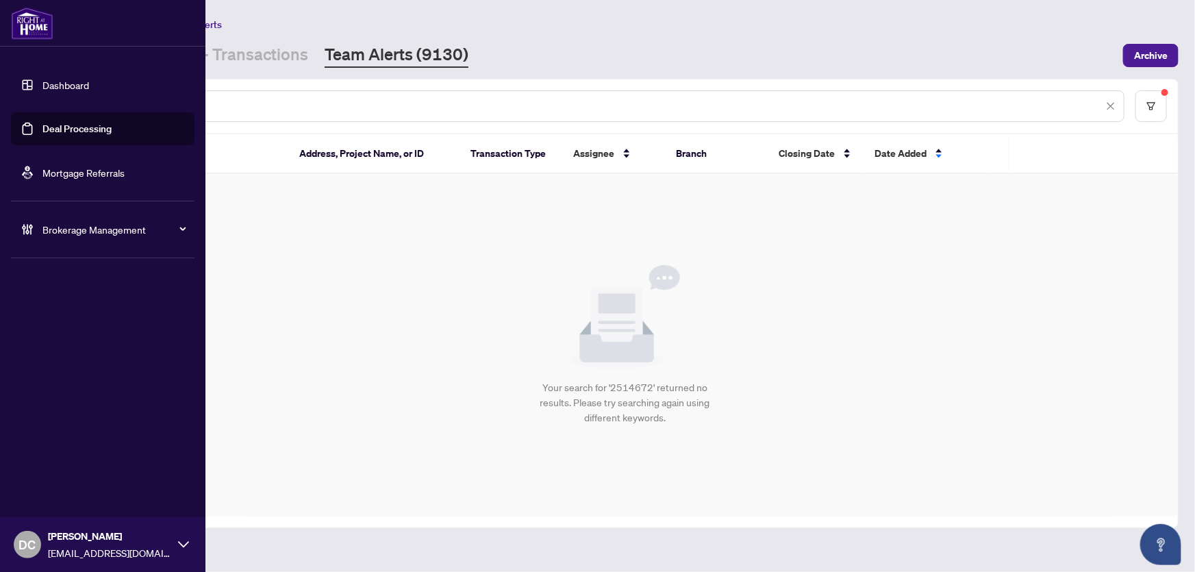
drag, startPoint x: 184, startPoint y: 108, endPoint x: 45, endPoint y: 103, distance: 139.8
click at [45, 103] on div "Dashboard Deal Processing Mortgage Referrals Brokerage Management DC [PERSON_NA…" at bounding box center [597, 286] width 1195 height 572
